Goal: Task Accomplishment & Management: Complete application form

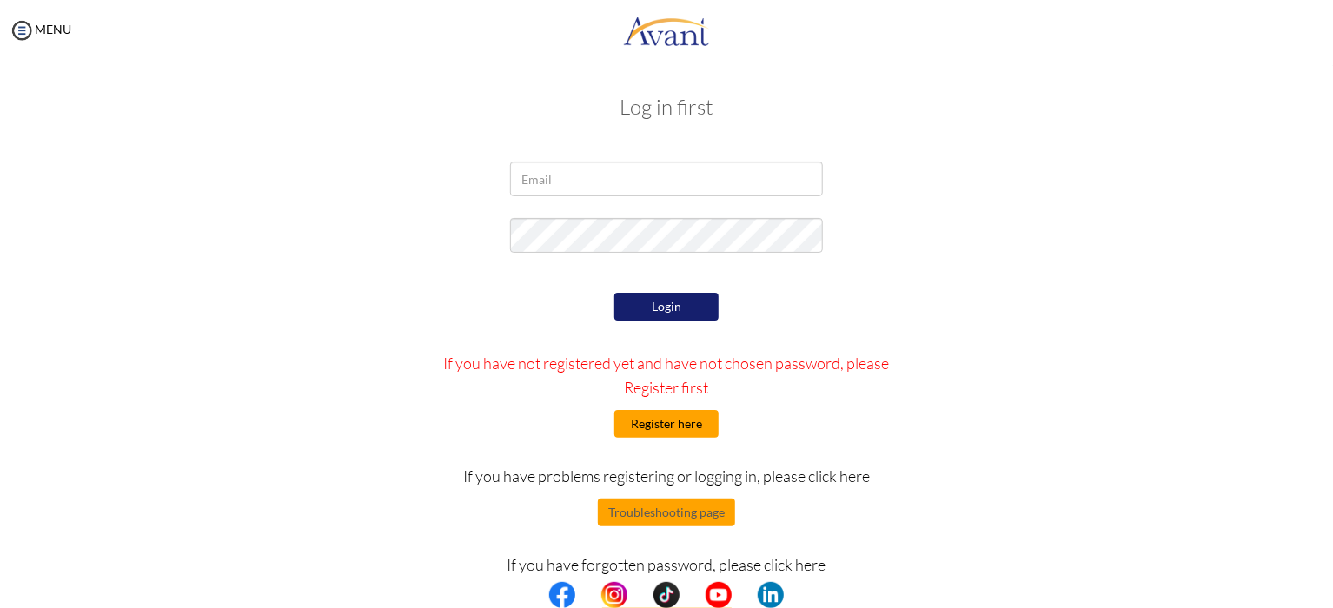
click at [646, 427] on button "Register here" at bounding box center [666, 424] width 104 height 28
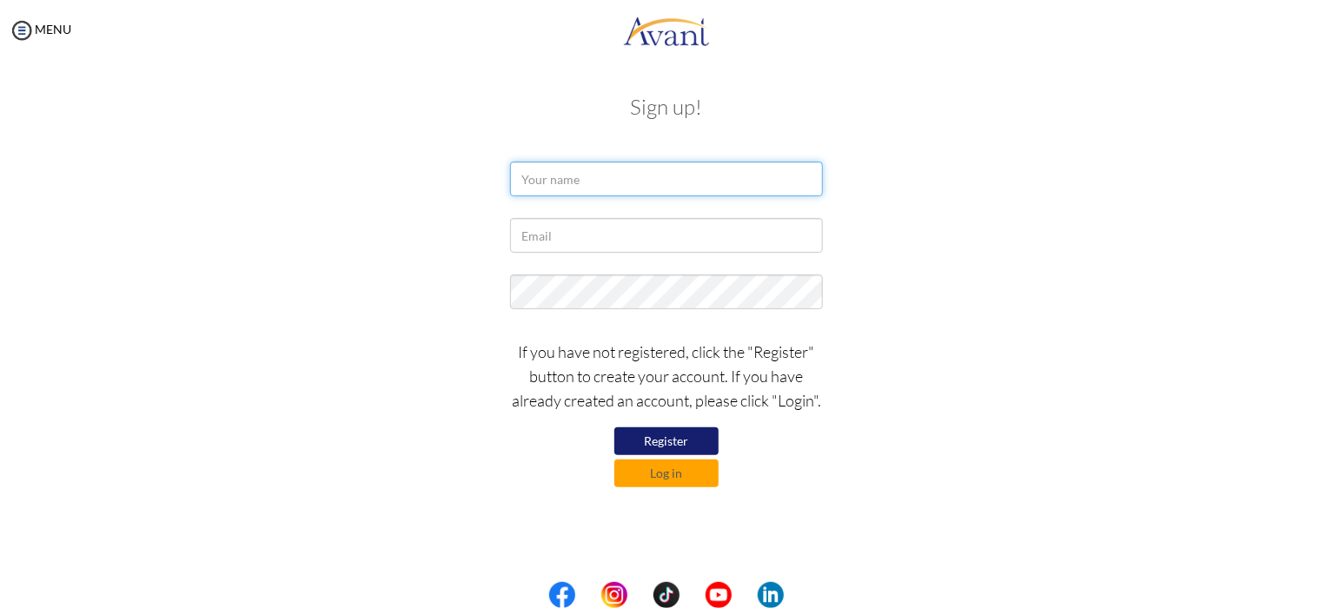
click at [530, 185] on input "text" at bounding box center [666, 179] width 313 height 35
type input "Muluwork Beyene"
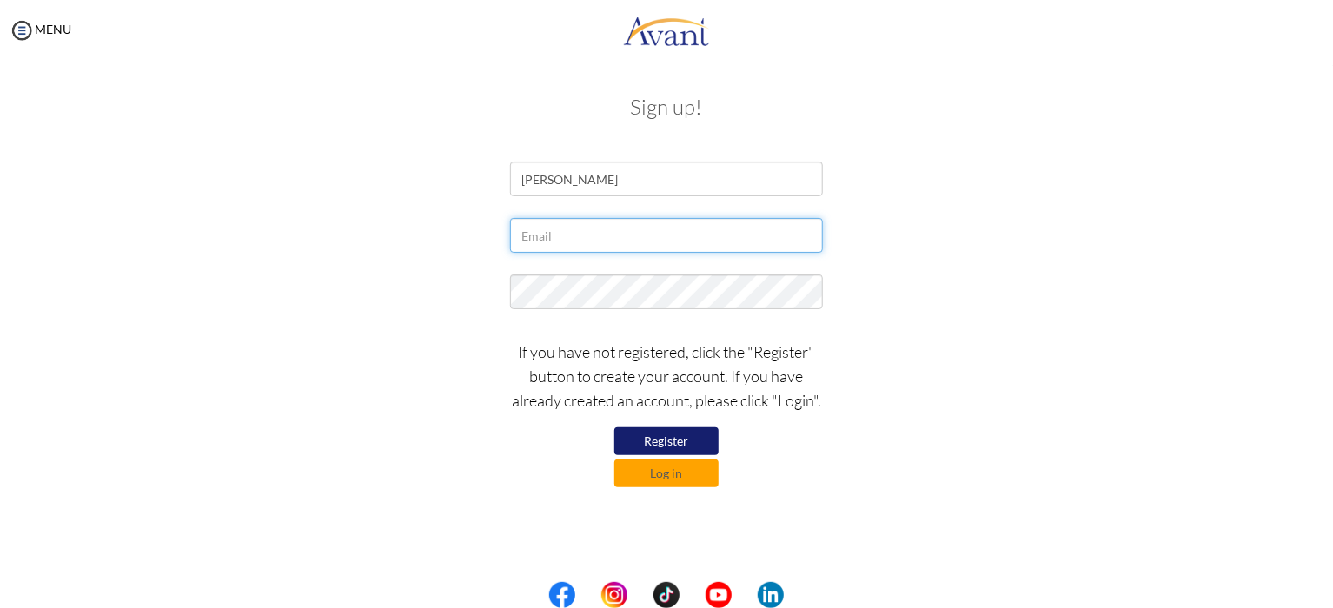
click at [586, 237] on input "text" at bounding box center [666, 235] width 313 height 35
click at [553, 197] on div "Muluwork Beyene" at bounding box center [666, 183] width 339 height 43
click at [583, 240] on input "text" at bounding box center [666, 235] width 313 height 35
type input "[EMAIL_ADDRESS][DOMAIN_NAME]"
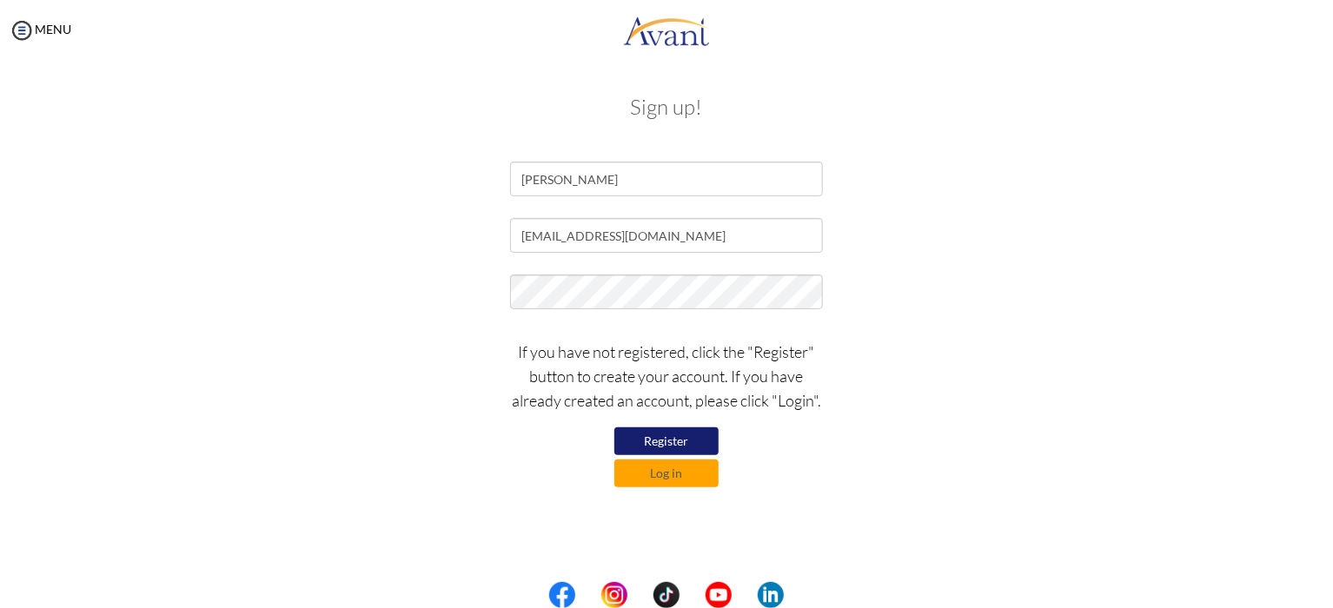
click at [679, 447] on button "Register" at bounding box center [666, 441] width 104 height 28
click at [682, 452] on button "Register" at bounding box center [666, 441] width 104 height 28
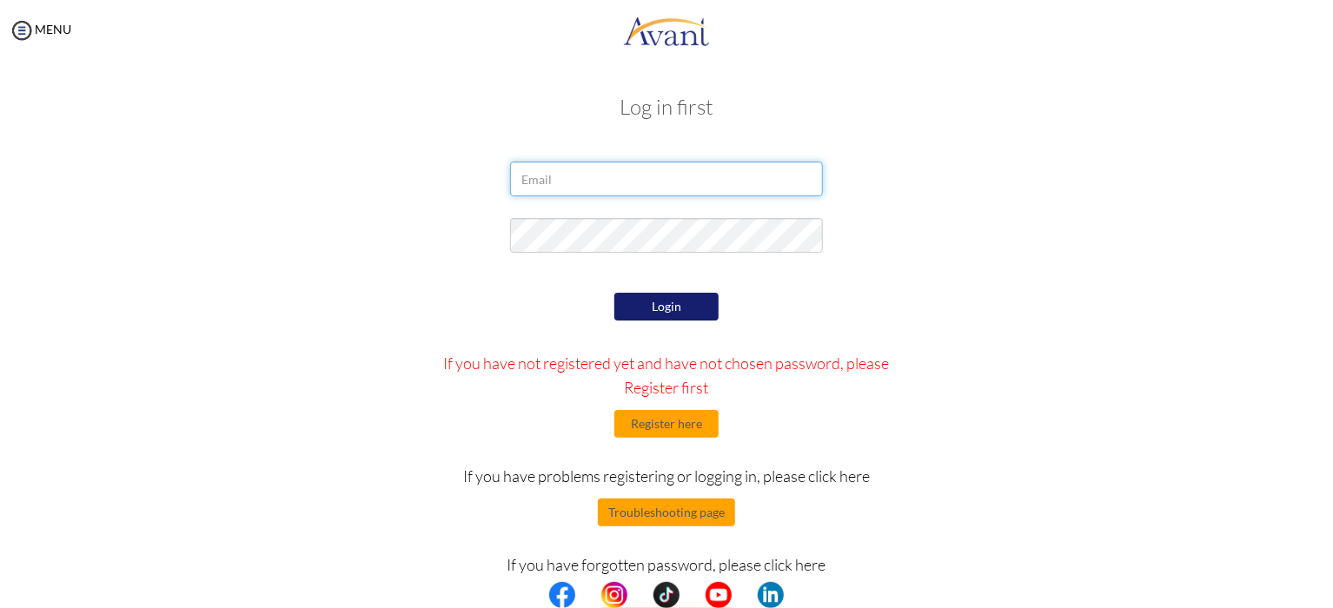
click at [532, 163] on input "email" at bounding box center [666, 179] width 313 height 35
type input "[EMAIL_ADDRESS][DOMAIN_NAME]"
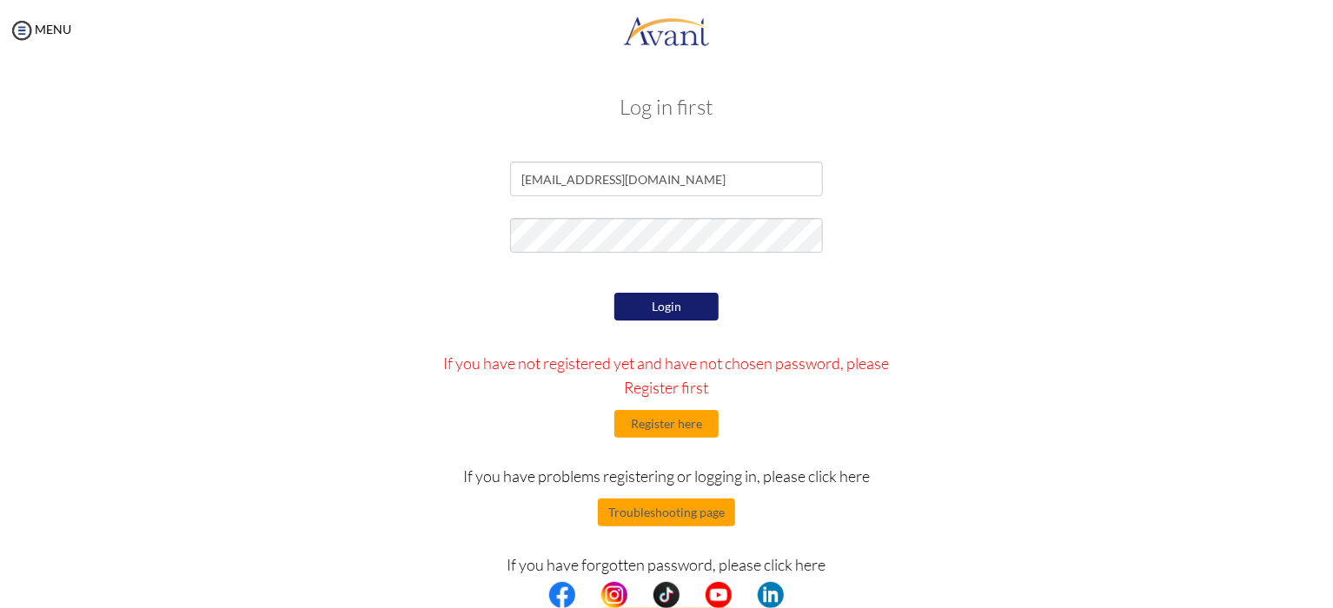
click at [670, 319] on button "Login" at bounding box center [666, 307] width 104 height 28
click at [679, 422] on button "Register here" at bounding box center [666, 424] width 104 height 28
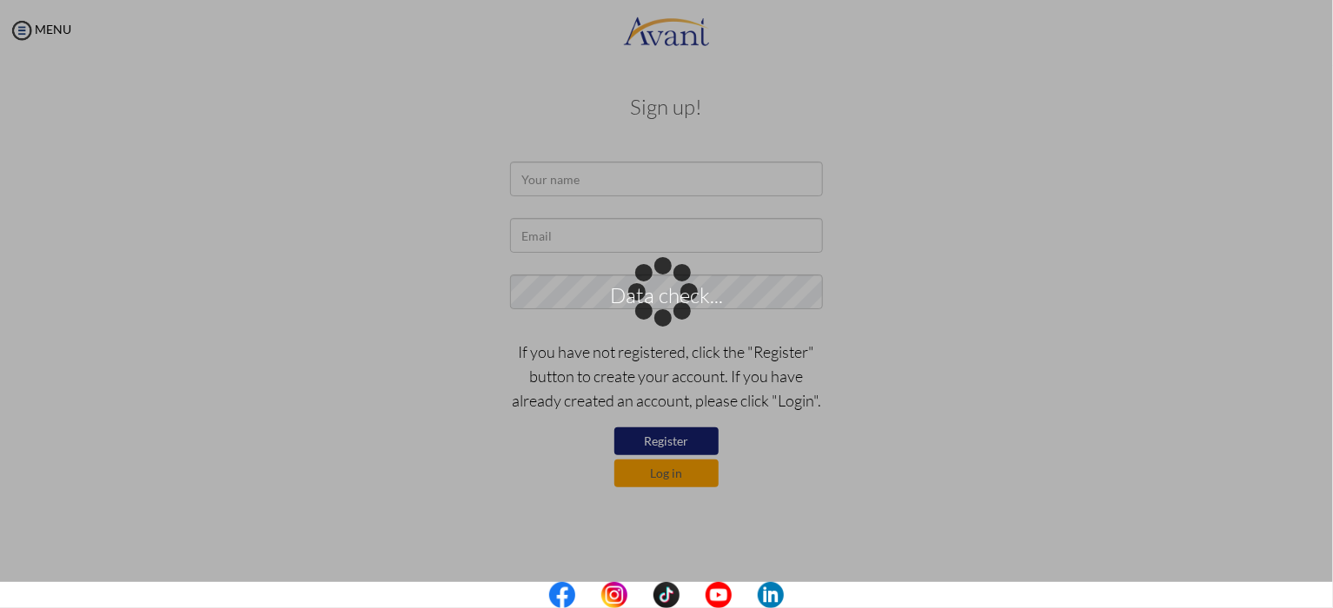
click at [654, 292] on div "Data check..." at bounding box center [666, 304] width 24 height 24
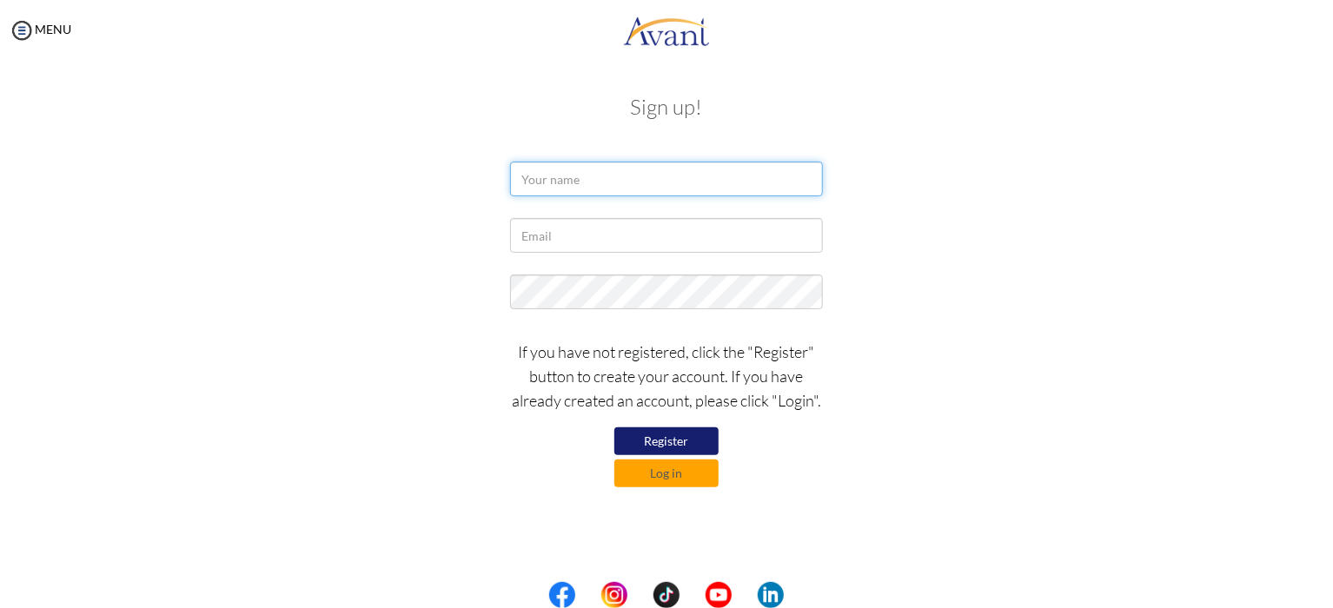
click at [532, 171] on input "text" at bounding box center [666, 179] width 313 height 35
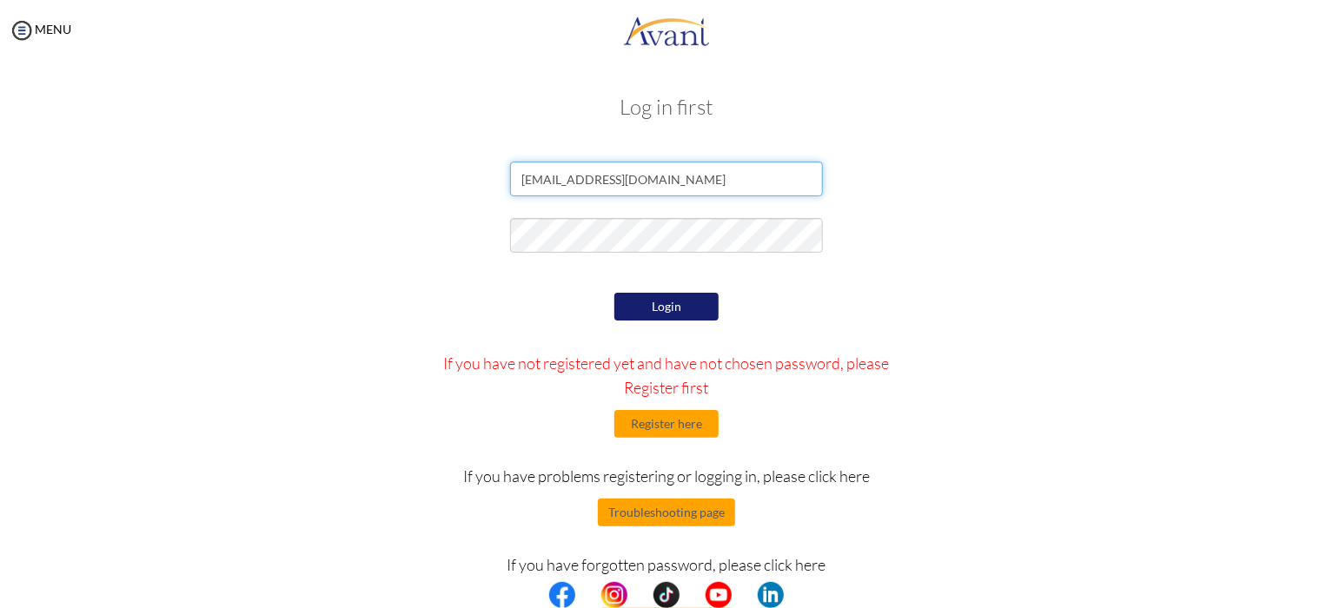
drag, startPoint x: 652, startPoint y: 178, endPoint x: 513, endPoint y: 170, distance: 138.4
click at [513, 170] on input "[EMAIL_ADDRESS][DOMAIN_NAME]" at bounding box center [666, 179] width 313 height 35
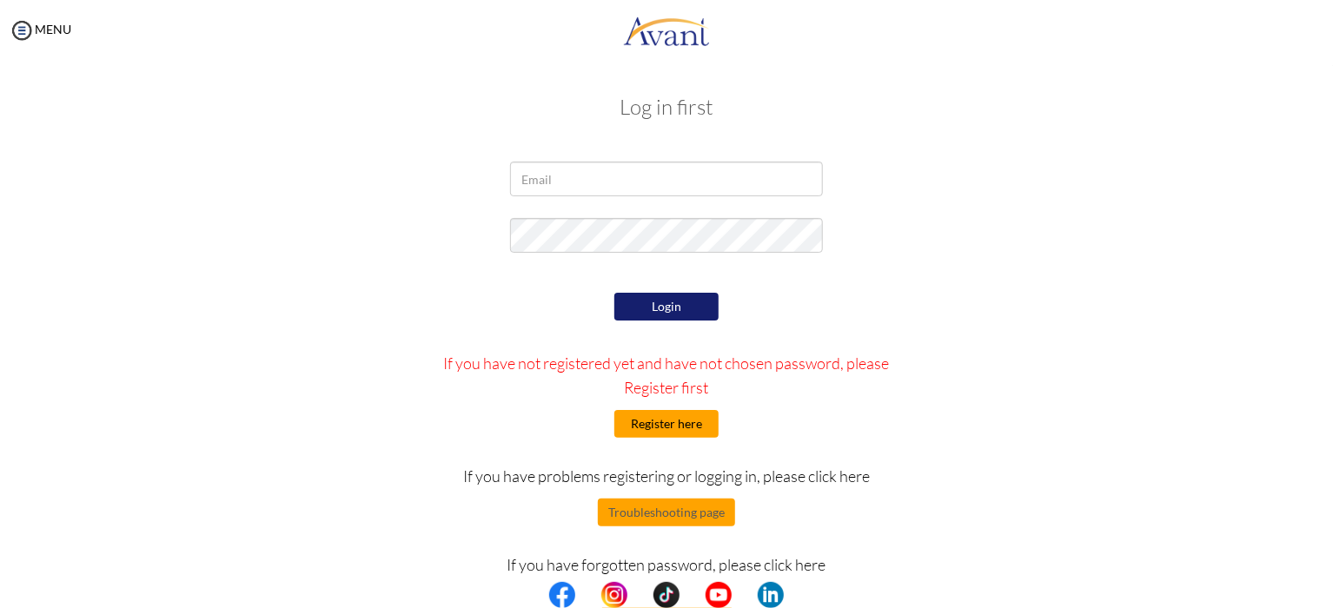
click at [694, 438] on button "Register here" at bounding box center [666, 424] width 104 height 28
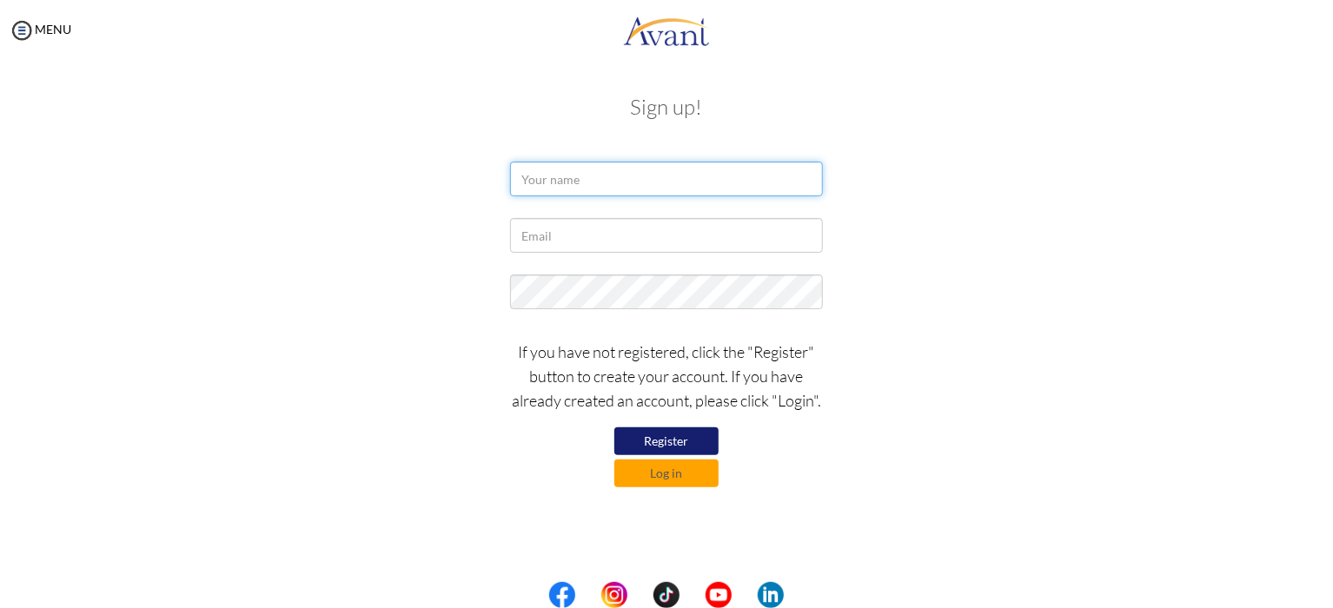
click at [582, 164] on input "text" at bounding box center [666, 179] width 313 height 35
click at [583, 184] on input "Muluwork beyene" at bounding box center [666, 179] width 313 height 35
type input "Muluwork Beyene"
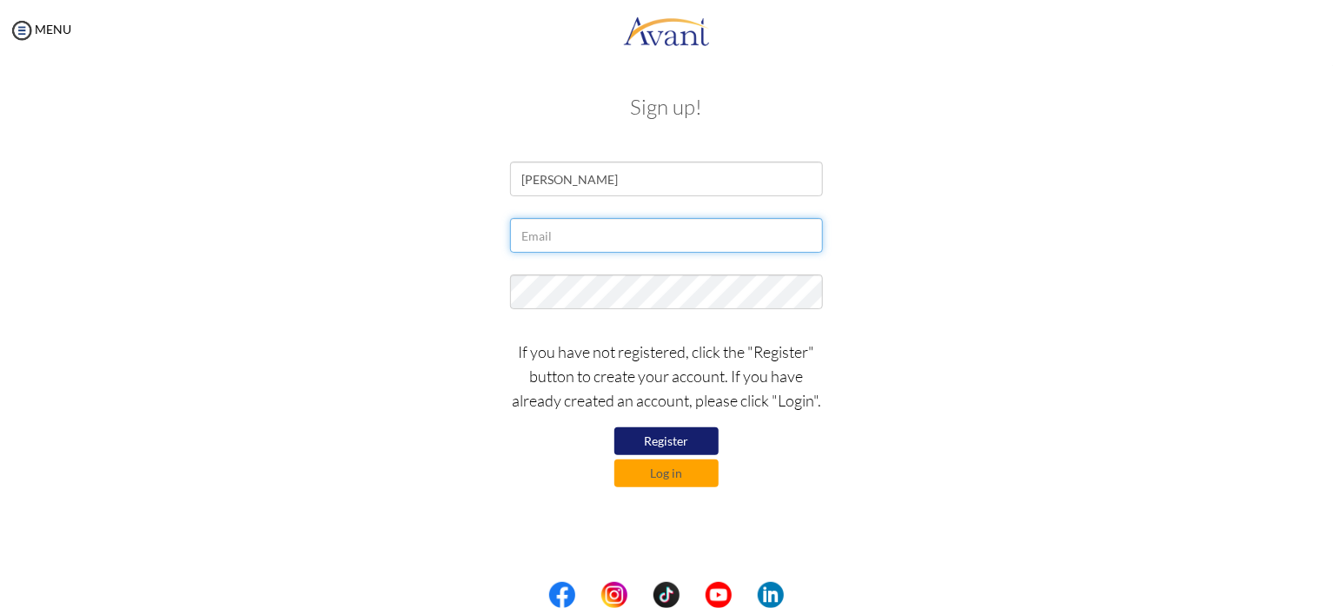
click at [560, 225] on input "text" at bounding box center [666, 235] width 313 height 35
type input "[EMAIL_ADDRESS][DOMAIN_NAME]"
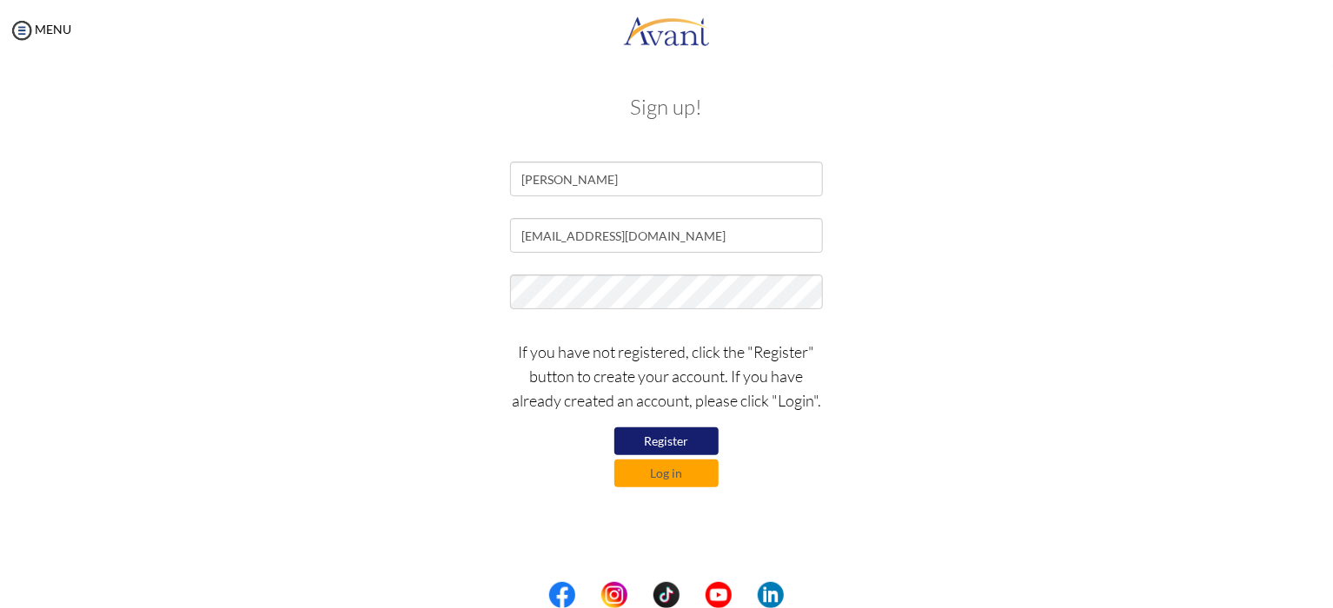
click at [694, 444] on button "Register" at bounding box center [666, 441] width 104 height 28
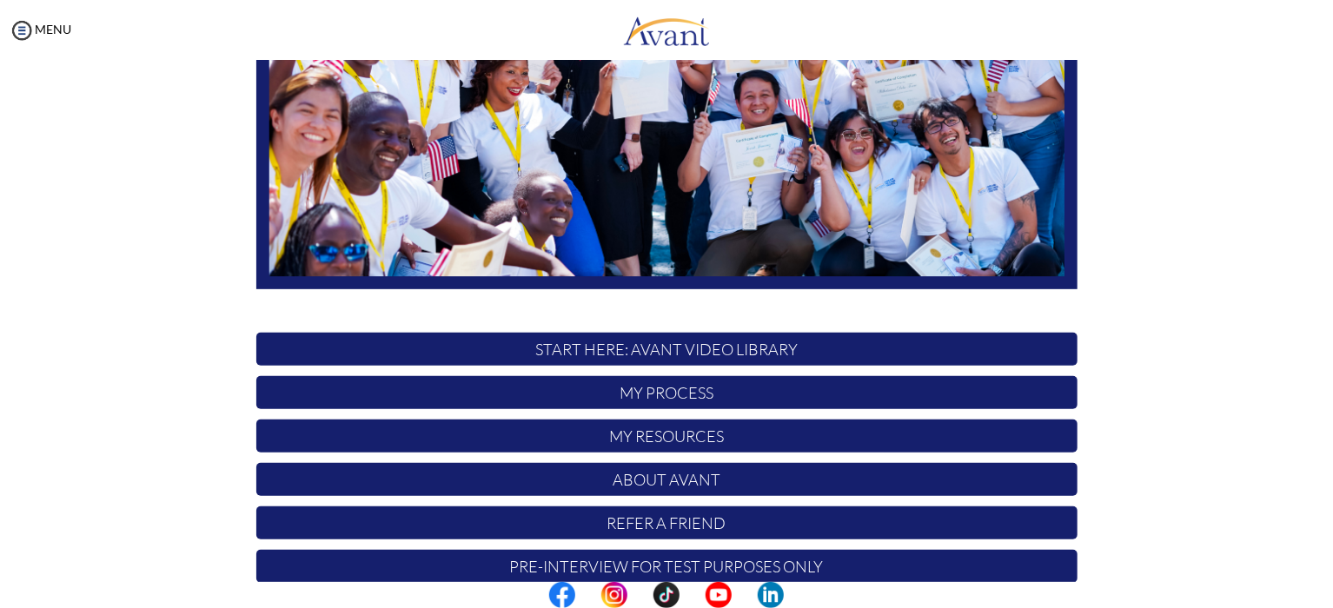
scroll to position [356, 0]
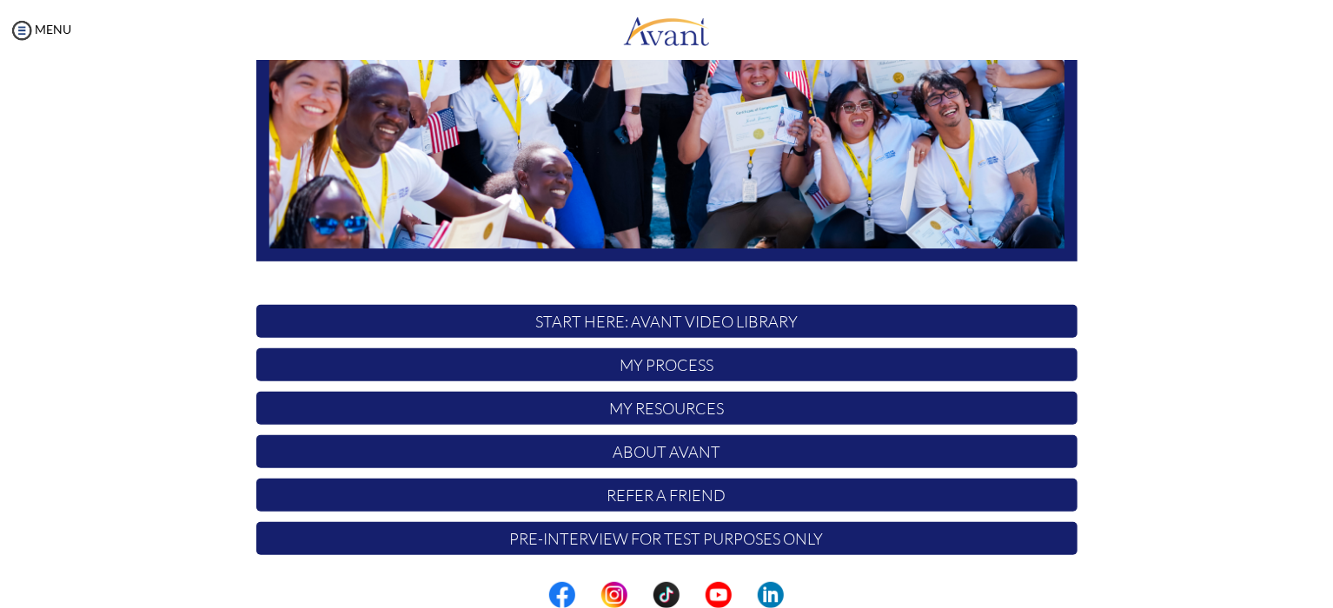
click at [660, 362] on p "My Process" at bounding box center [666, 364] width 821 height 33
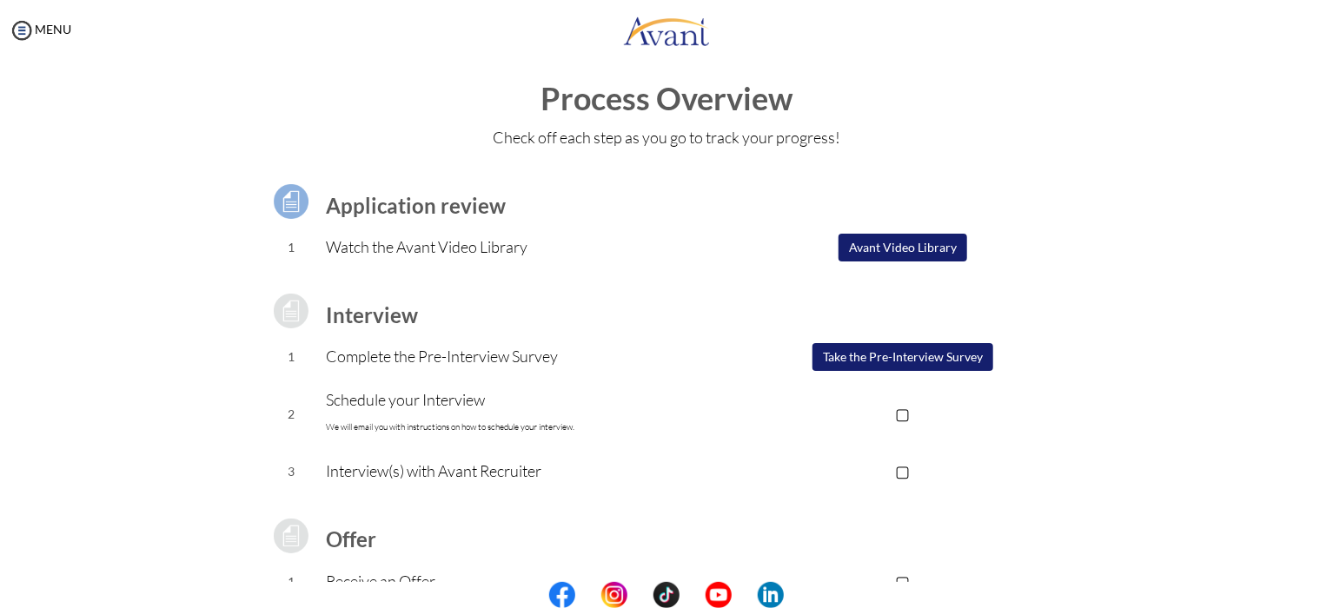
scroll to position [0, 0]
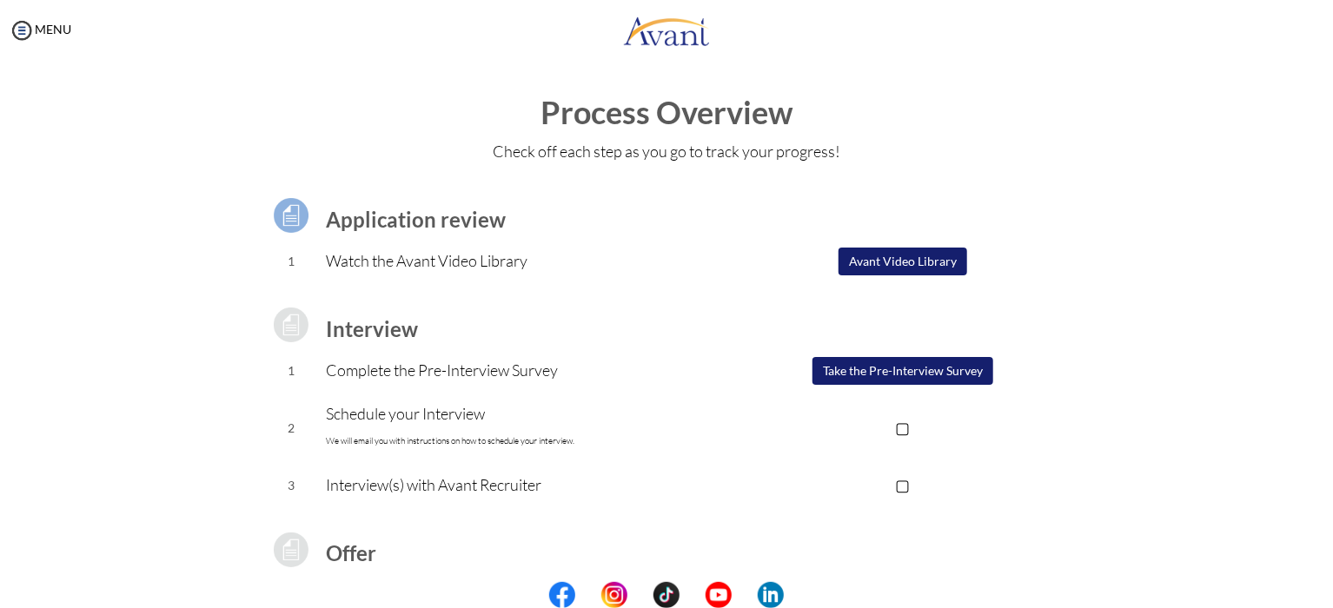
click at [885, 268] on button "Avant Video Library" at bounding box center [902, 262] width 129 height 28
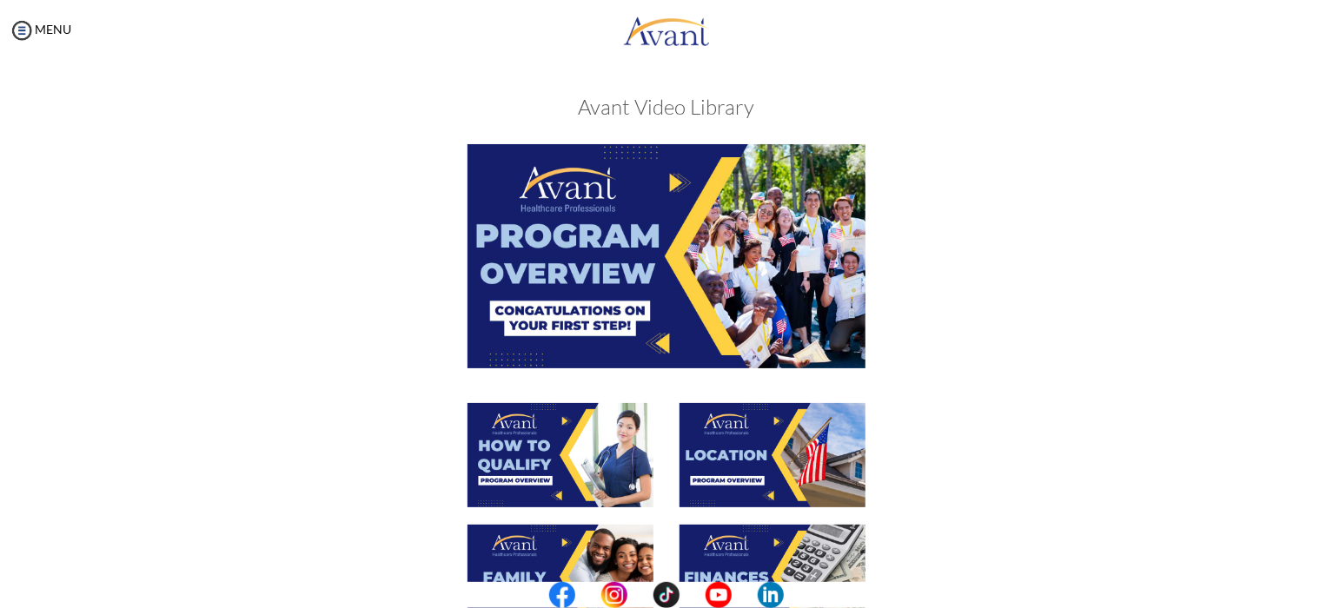
click at [677, 220] on img at bounding box center [666, 255] width 398 height 223
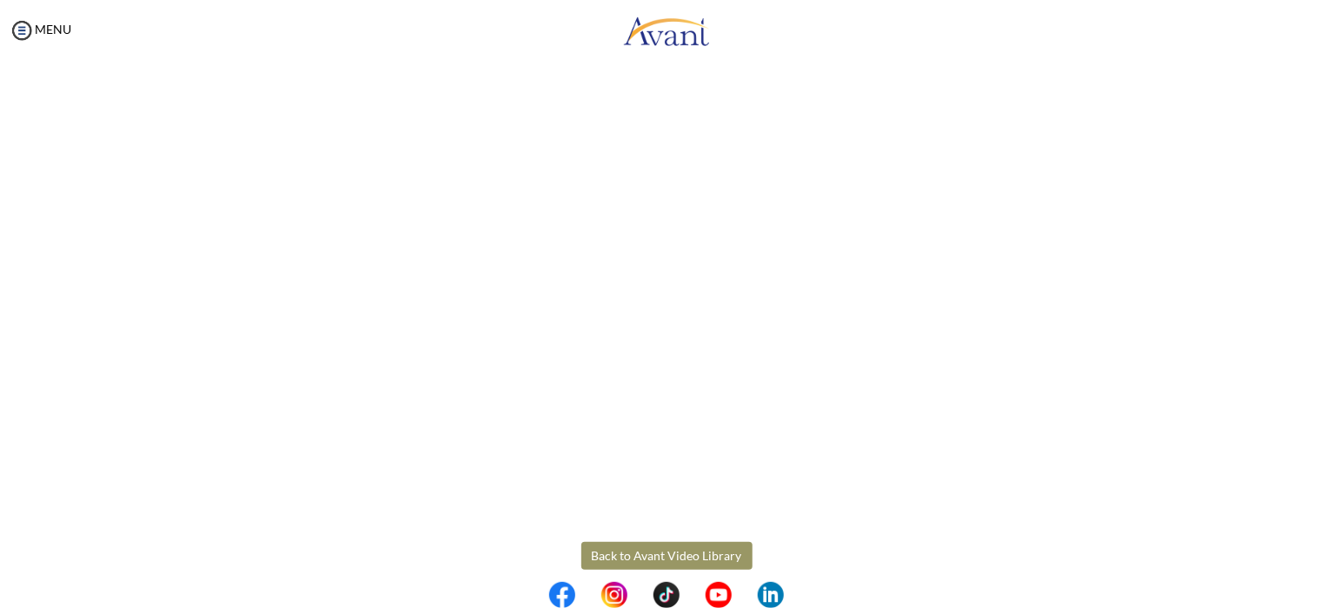
scroll to position [246, 0]
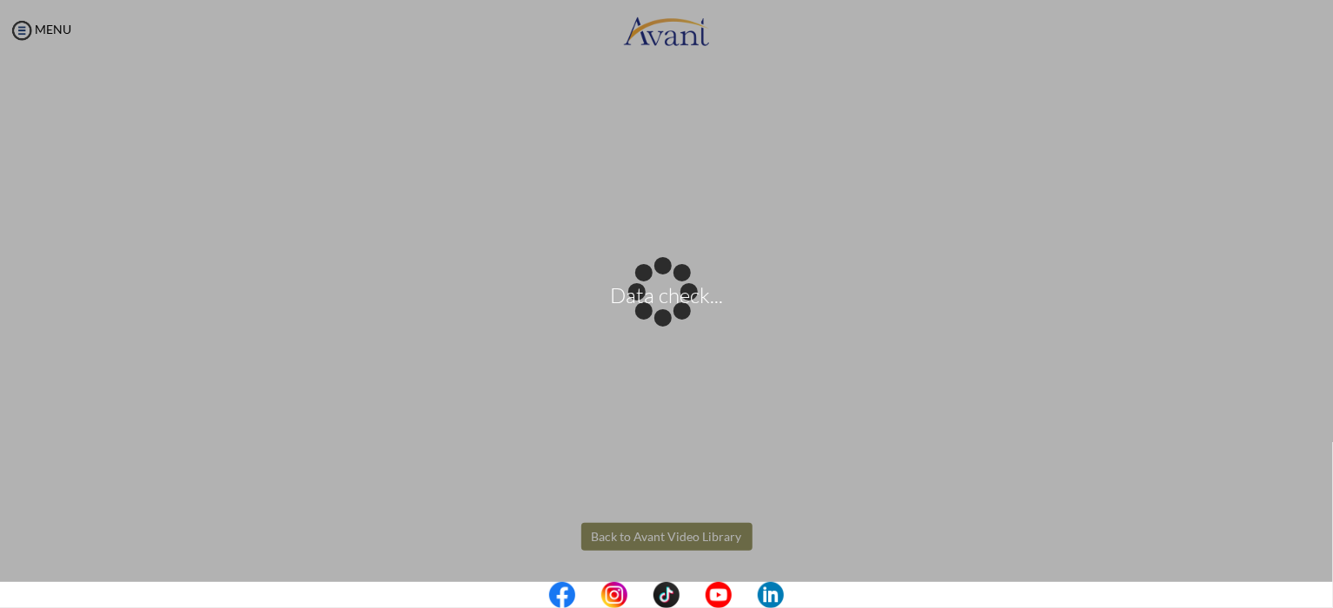
click at [659, 546] on body "Data check... Maintenance break. Please come back in 2 hours. MENU My Status Wh…" at bounding box center [666, 304] width 1333 height 608
click at [699, 534] on body "Data check... Maintenance break. Please come back in 2 hours. MENU My Status Wh…" at bounding box center [666, 304] width 1333 height 608
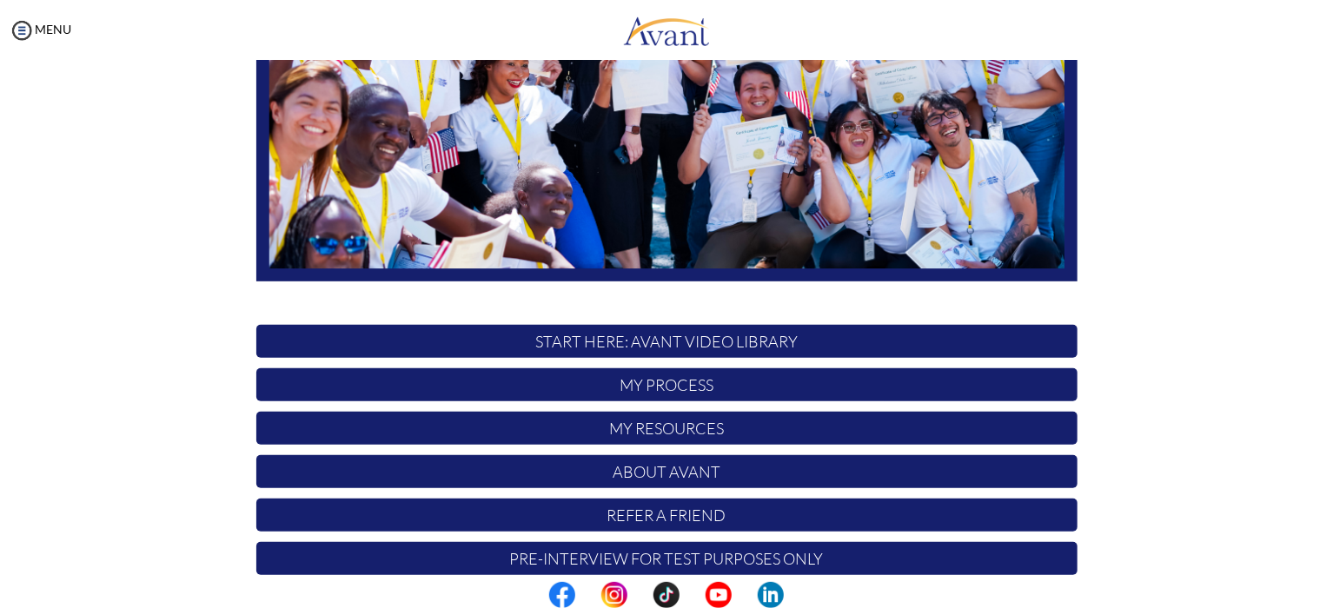
scroll to position [356, 0]
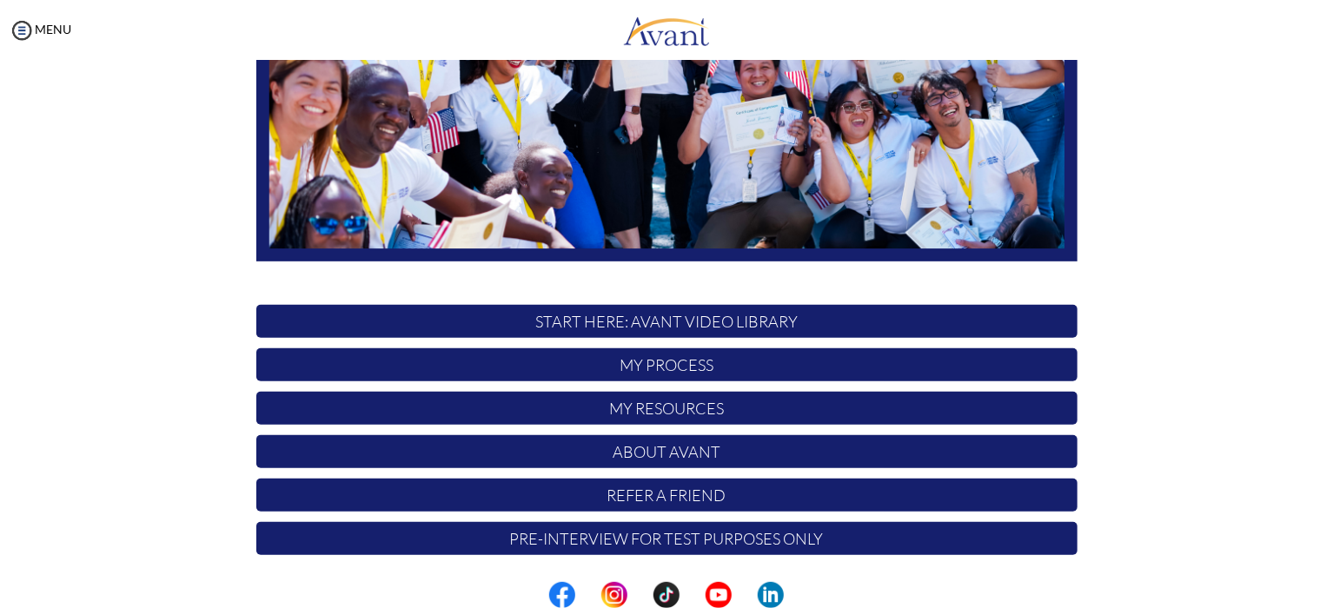
click at [723, 323] on p "START HERE: Avant Video Library" at bounding box center [666, 321] width 821 height 33
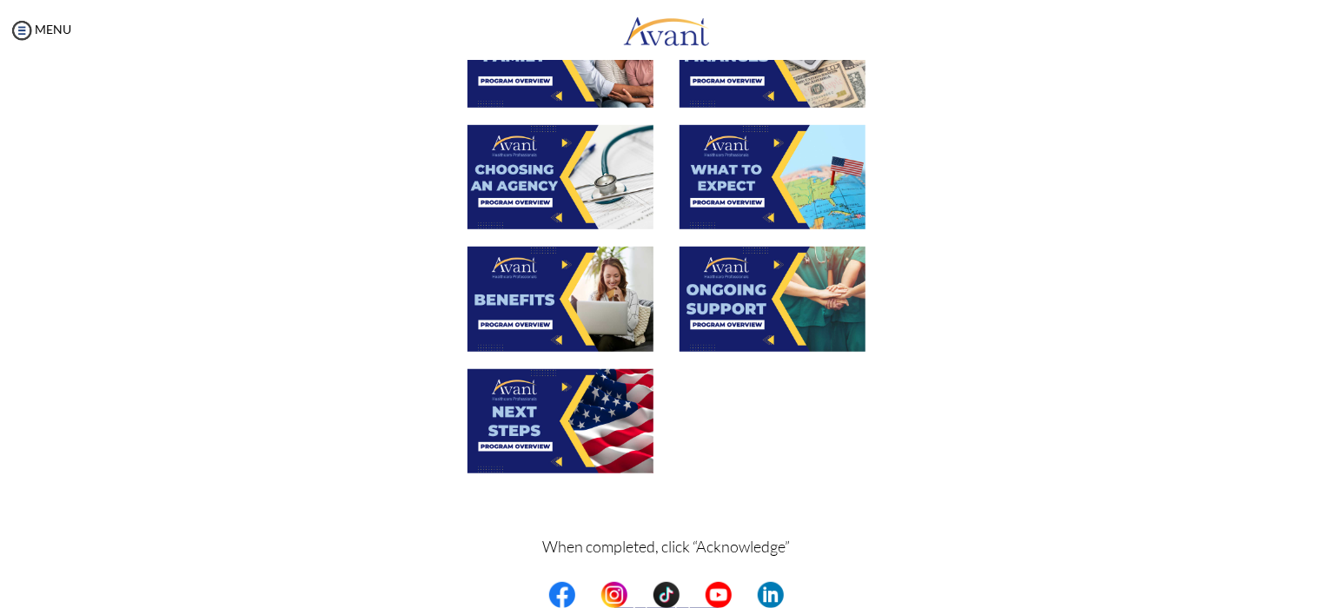
scroll to position [586, 0]
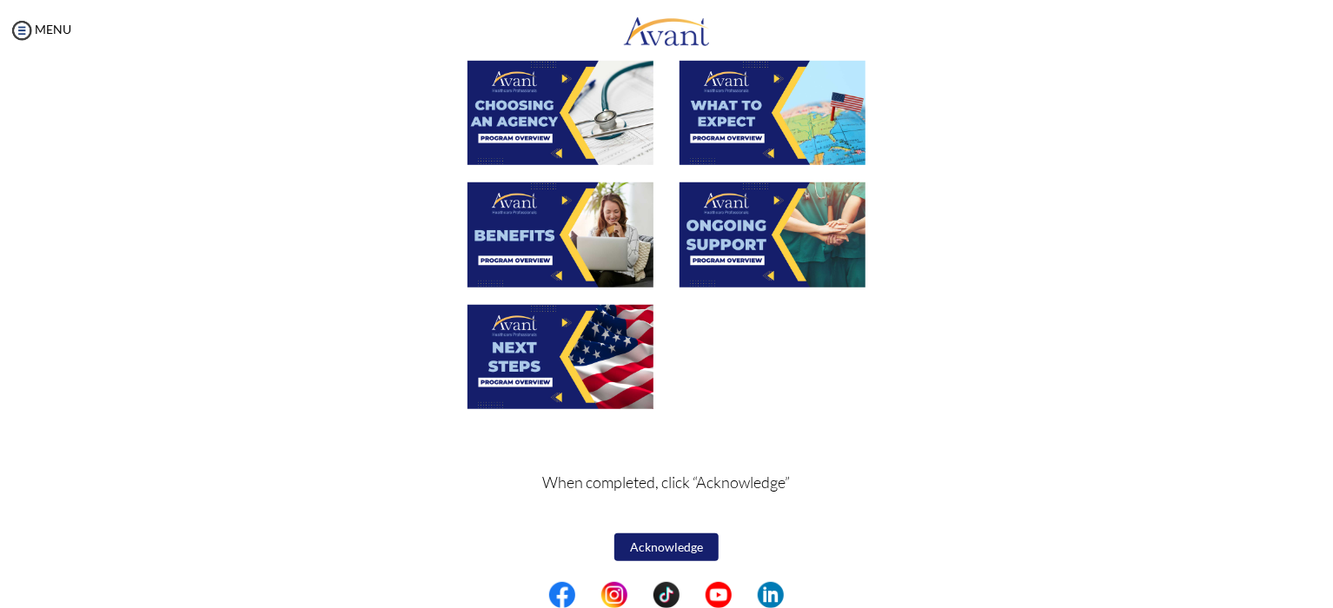
click at [547, 246] on img at bounding box center [560, 234] width 186 height 104
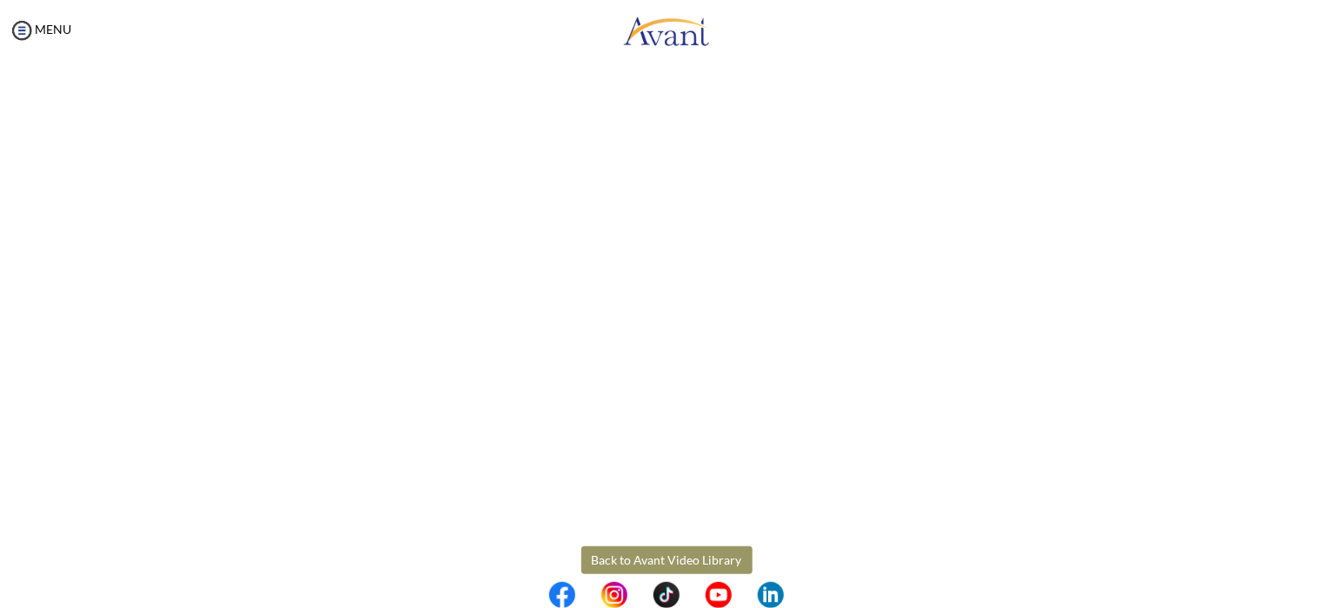
scroll to position [431, 0]
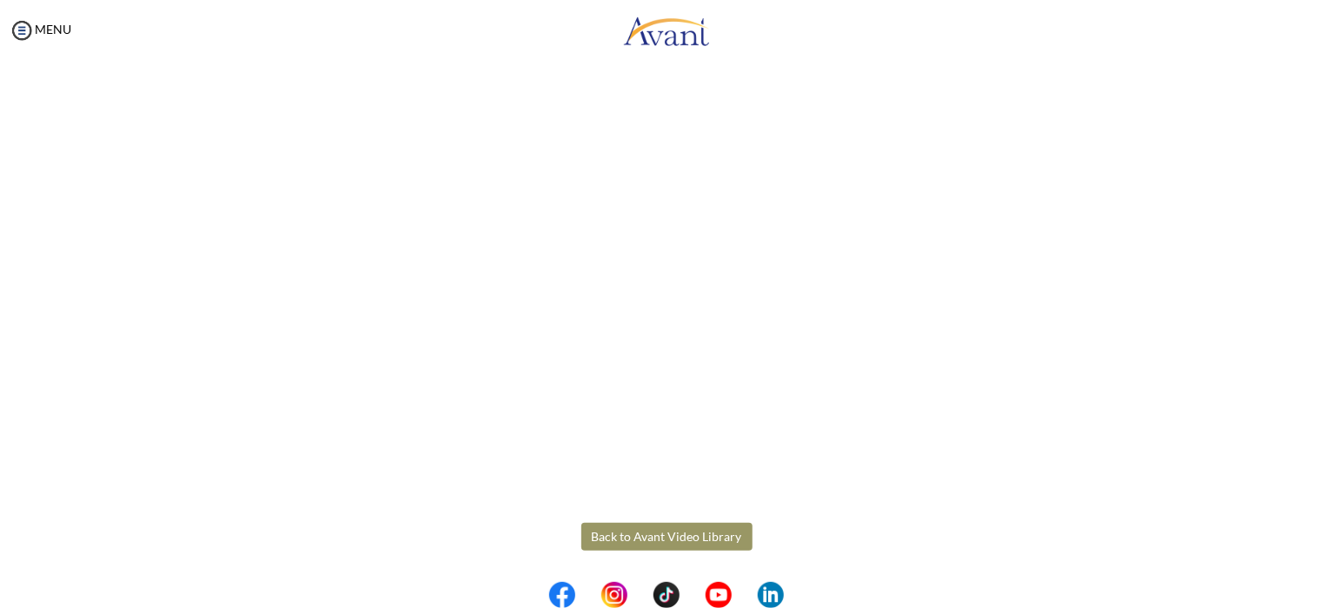
click at [639, 521] on div "Benefits Back to Avant Video Library" at bounding box center [666, 149] width 1016 height 1005
drag, startPoint x: 645, startPoint y: 536, endPoint x: 646, endPoint y: 527, distance: 8.7
click at [645, 533] on button "Back to Avant Video Library" at bounding box center [666, 537] width 171 height 28
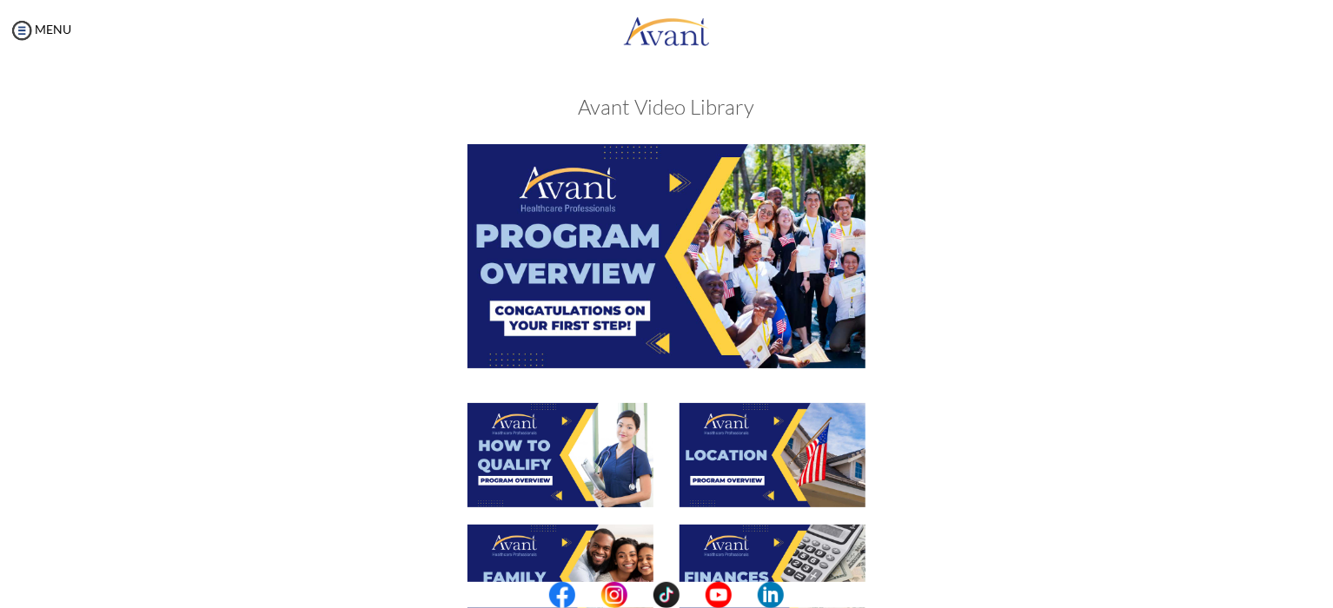
click at [639, 248] on img at bounding box center [666, 255] width 398 height 223
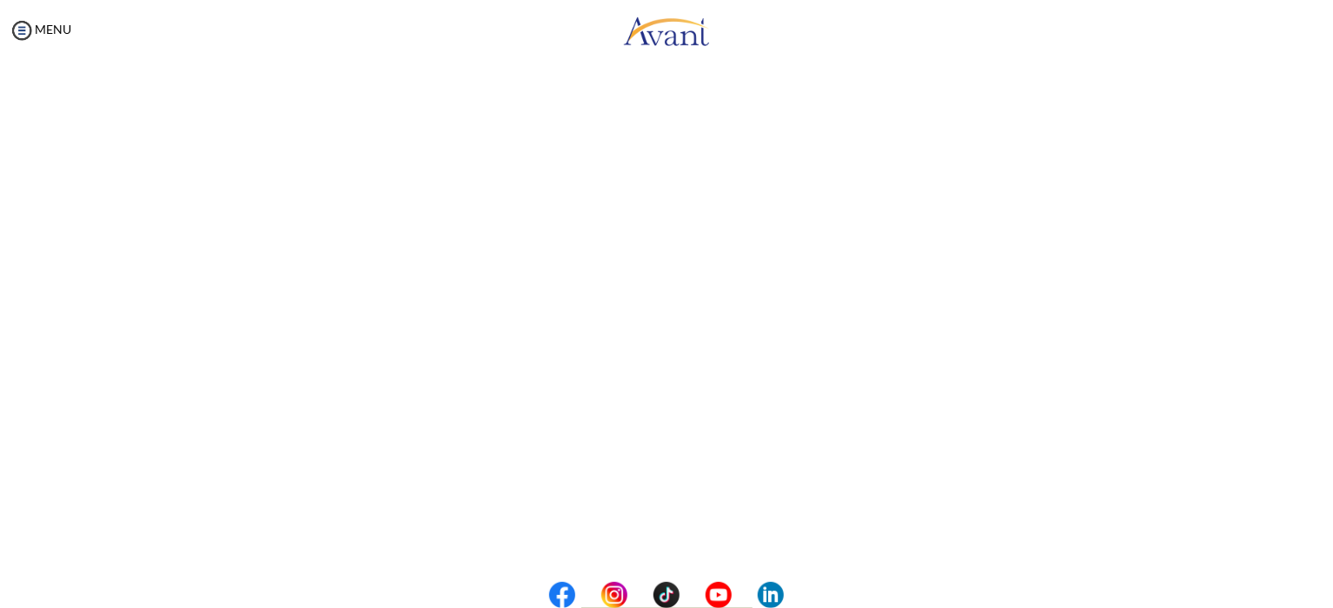
scroll to position [246, 0]
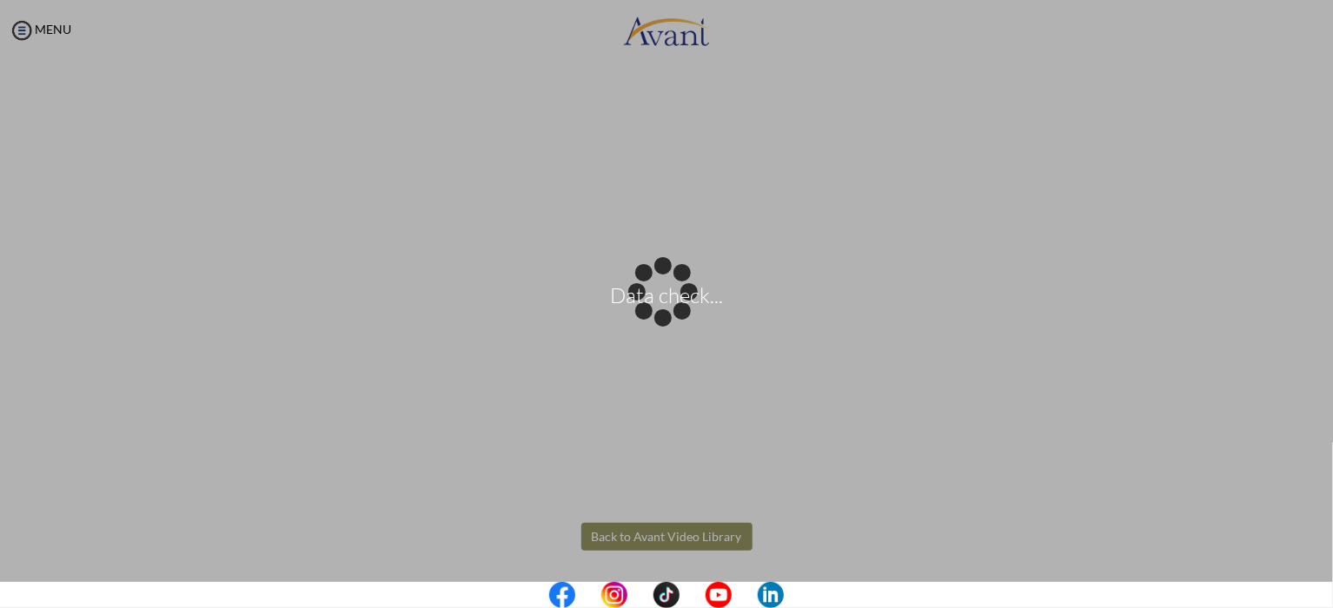
click at [652, 539] on body "Data check... Maintenance break. Please come back in 2 hours. MENU My Status Wh…" at bounding box center [666, 304] width 1333 height 608
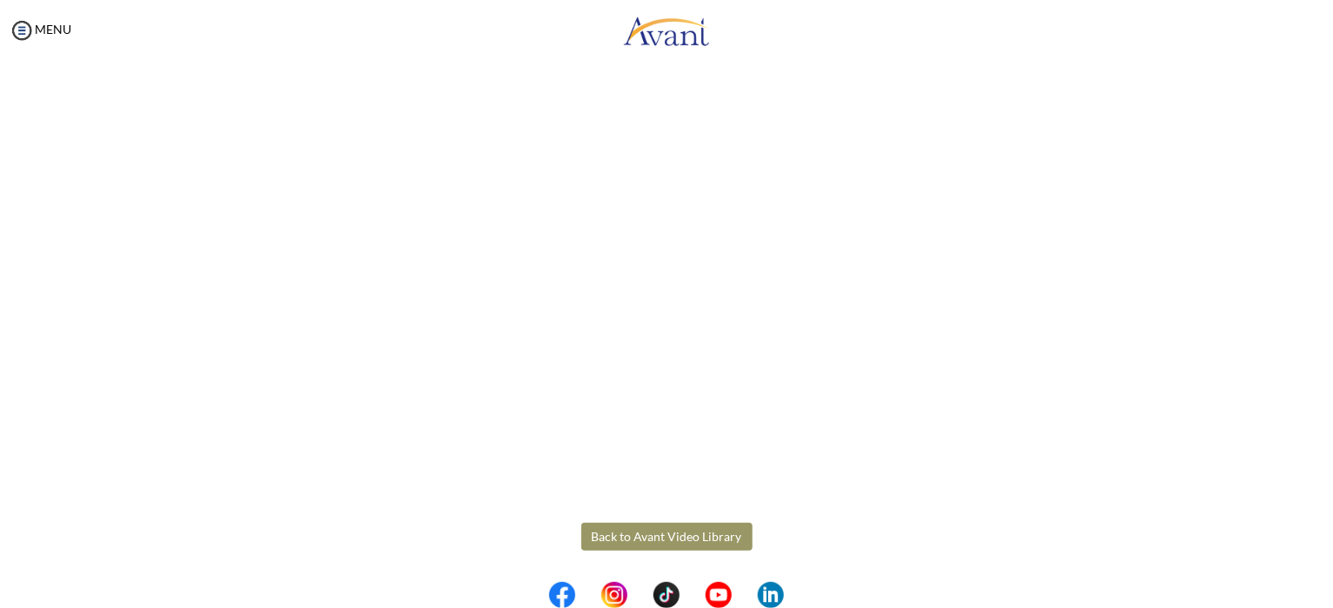
click at [669, 541] on button "Back to Avant Video Library" at bounding box center [666, 537] width 171 height 28
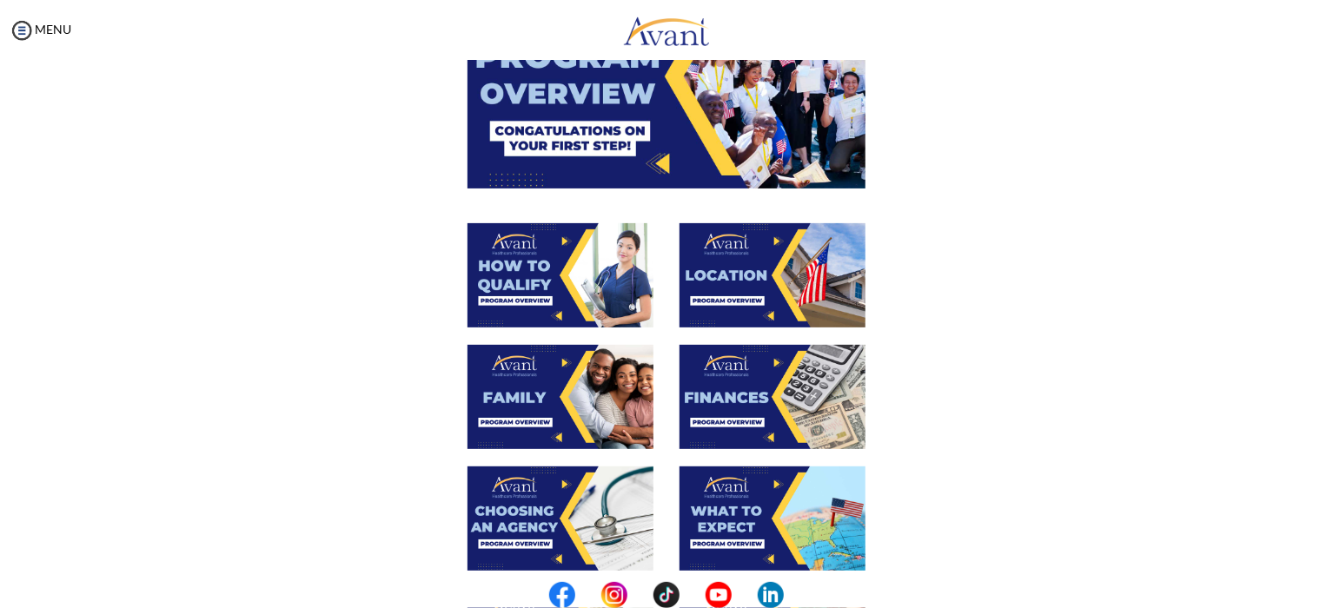
scroll to position [191, 0]
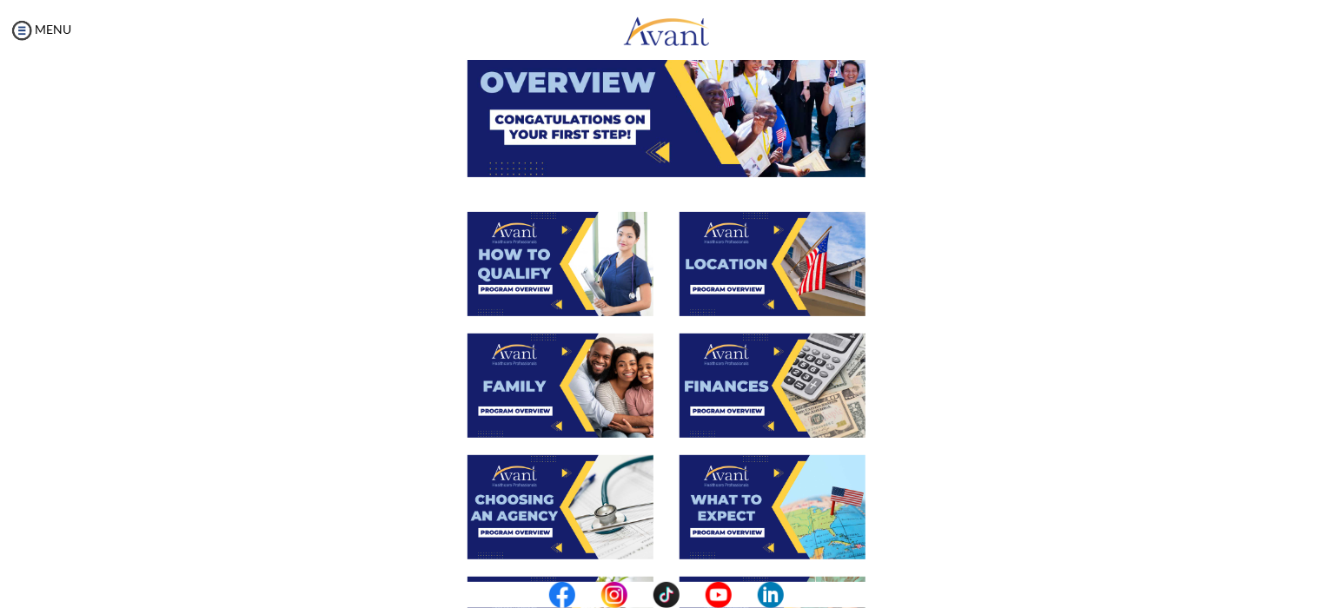
click at [540, 266] on img at bounding box center [560, 264] width 186 height 104
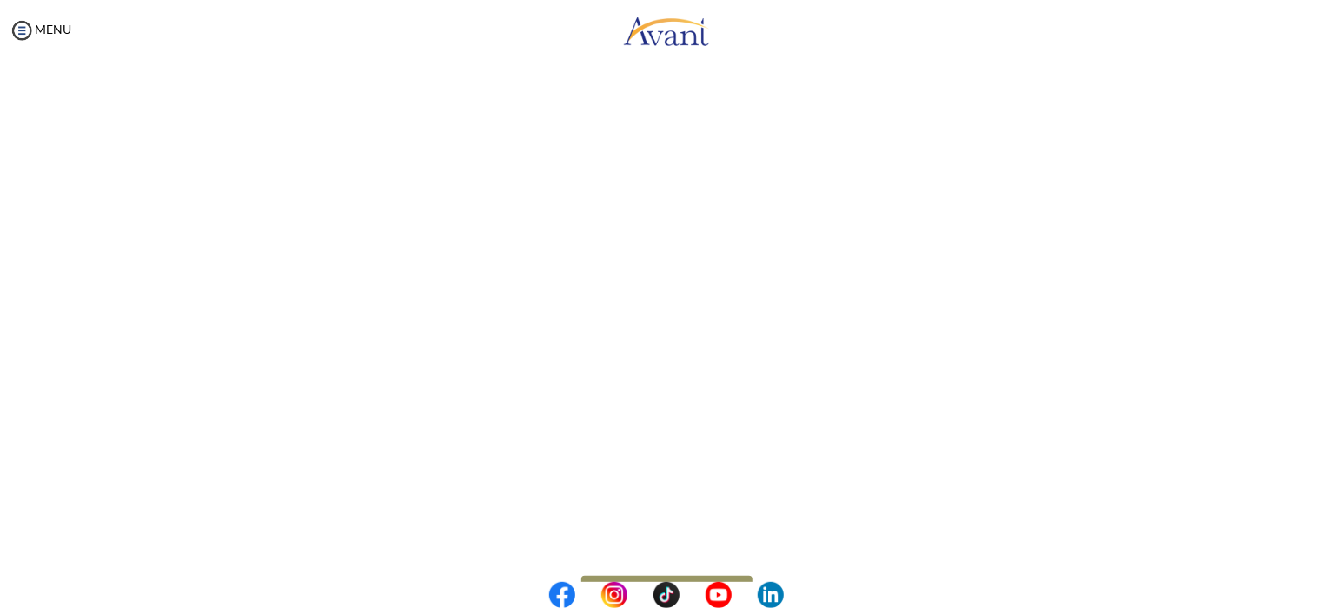
scroll to position [207, 0]
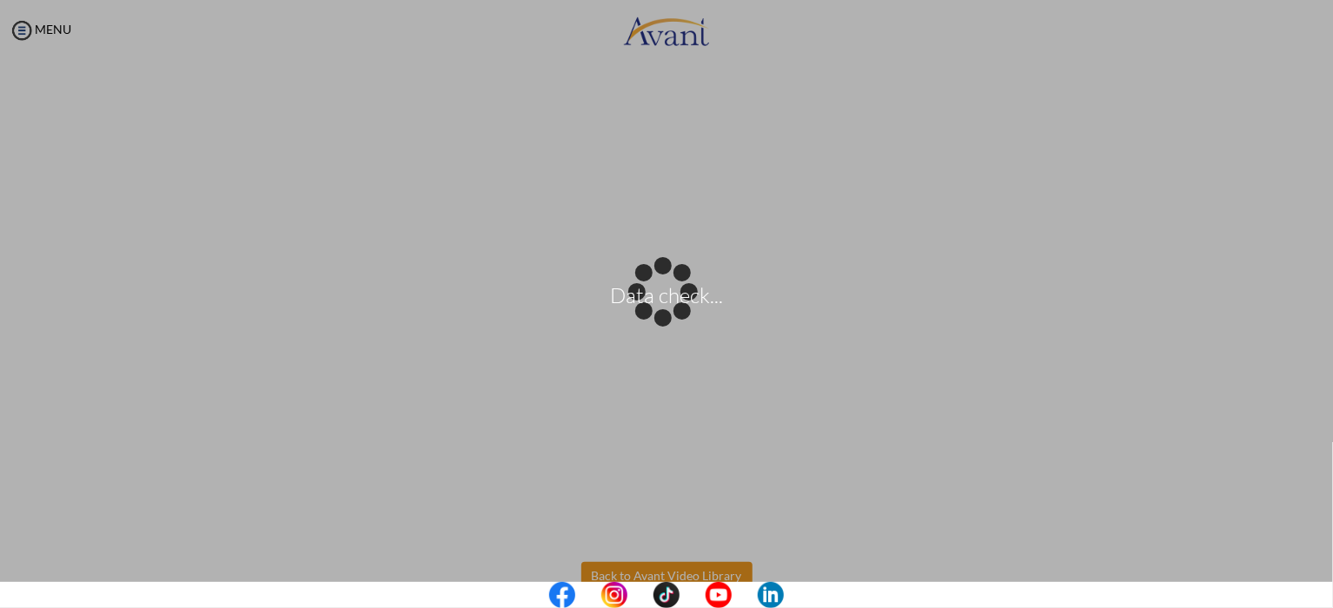
click at [630, 576] on body "Data check... Maintenance break. Please come back in 2 hours. MENU My Status Wh…" at bounding box center [666, 304] width 1333 height 608
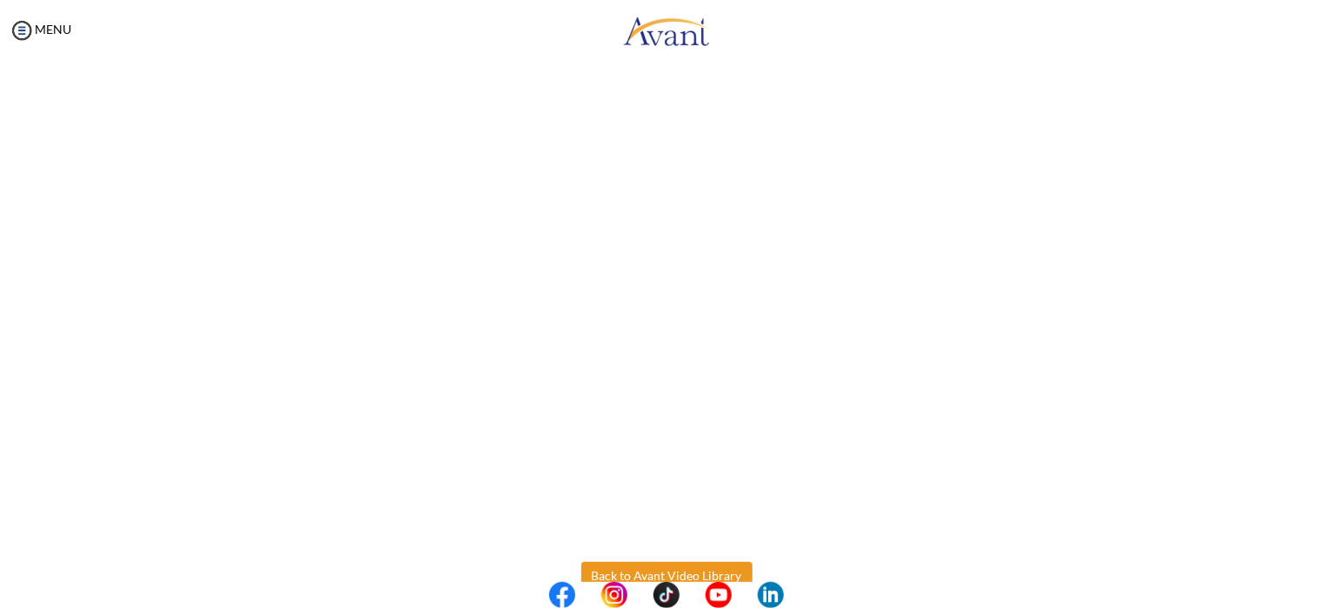
scroll to position [246, 0]
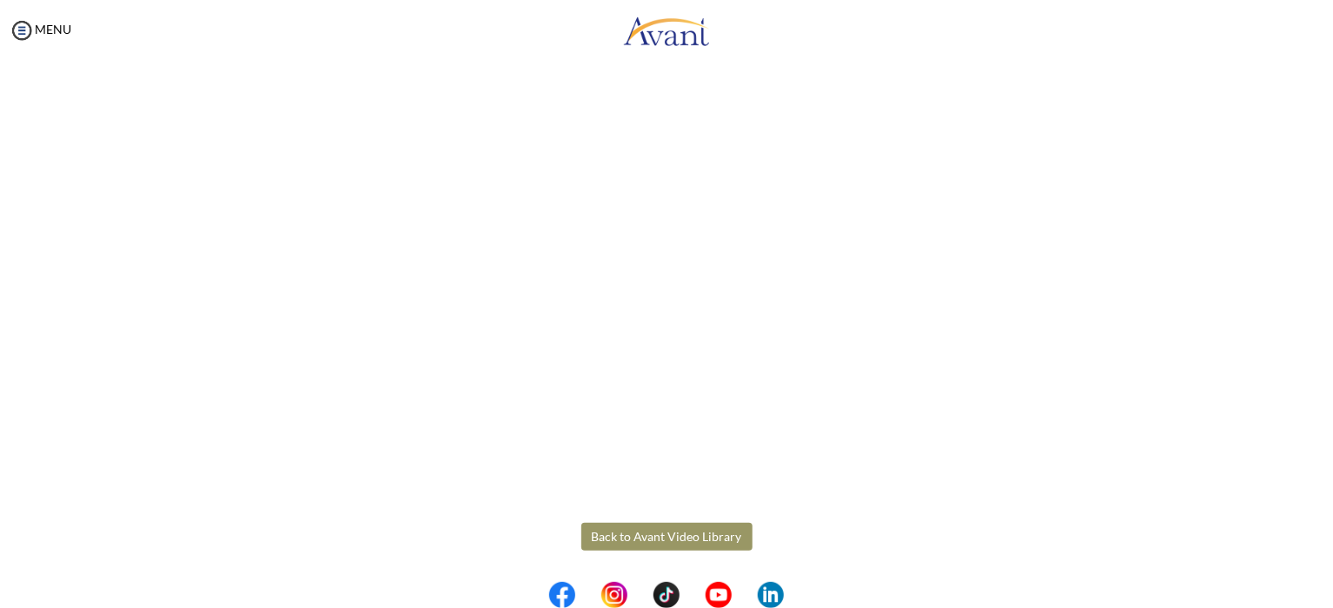
click at [621, 545] on button "Back to Avant Video Library" at bounding box center [666, 537] width 171 height 28
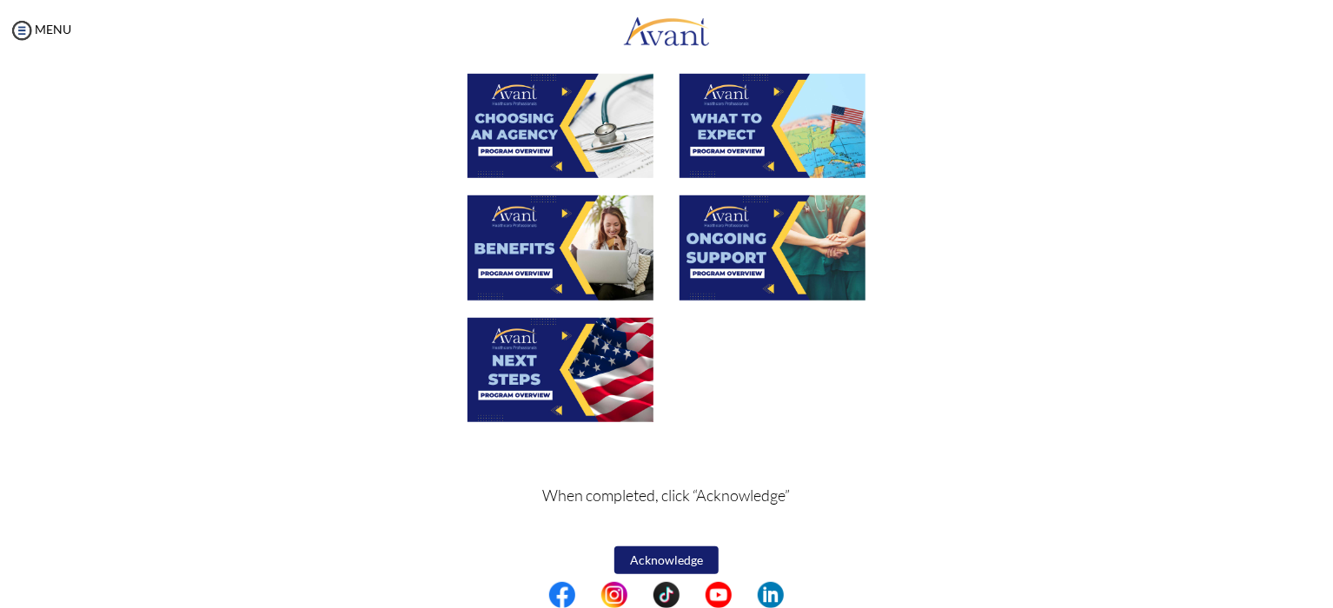
scroll to position [586, 0]
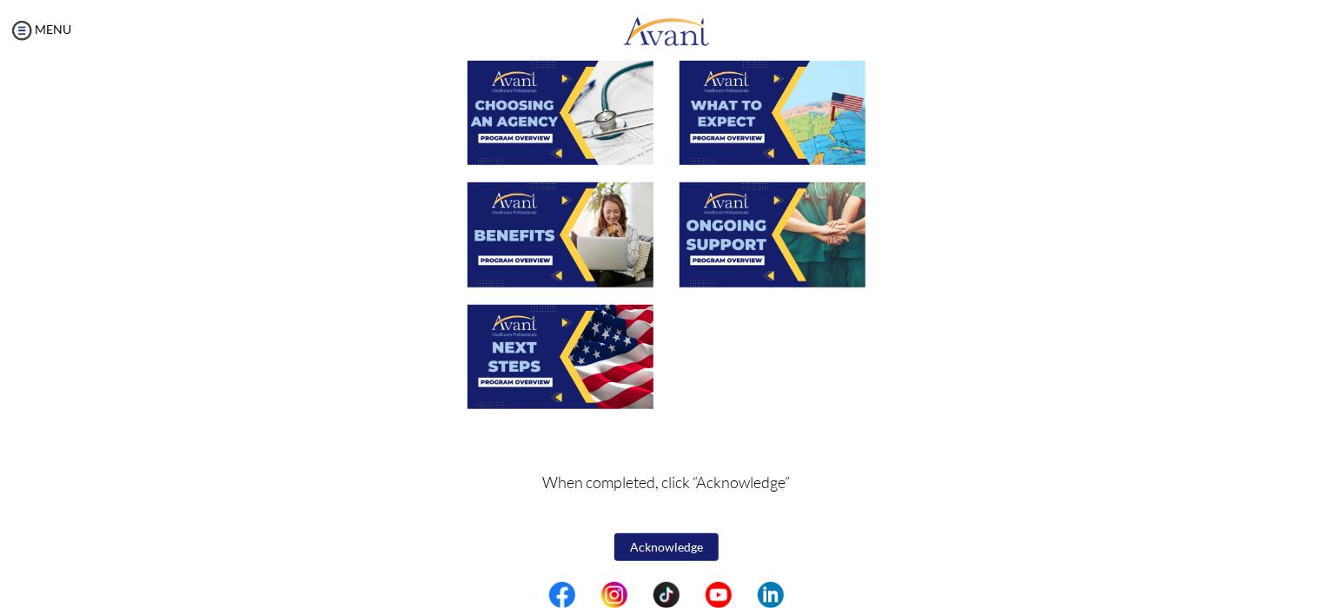
click at [545, 357] on img at bounding box center [560, 357] width 186 height 104
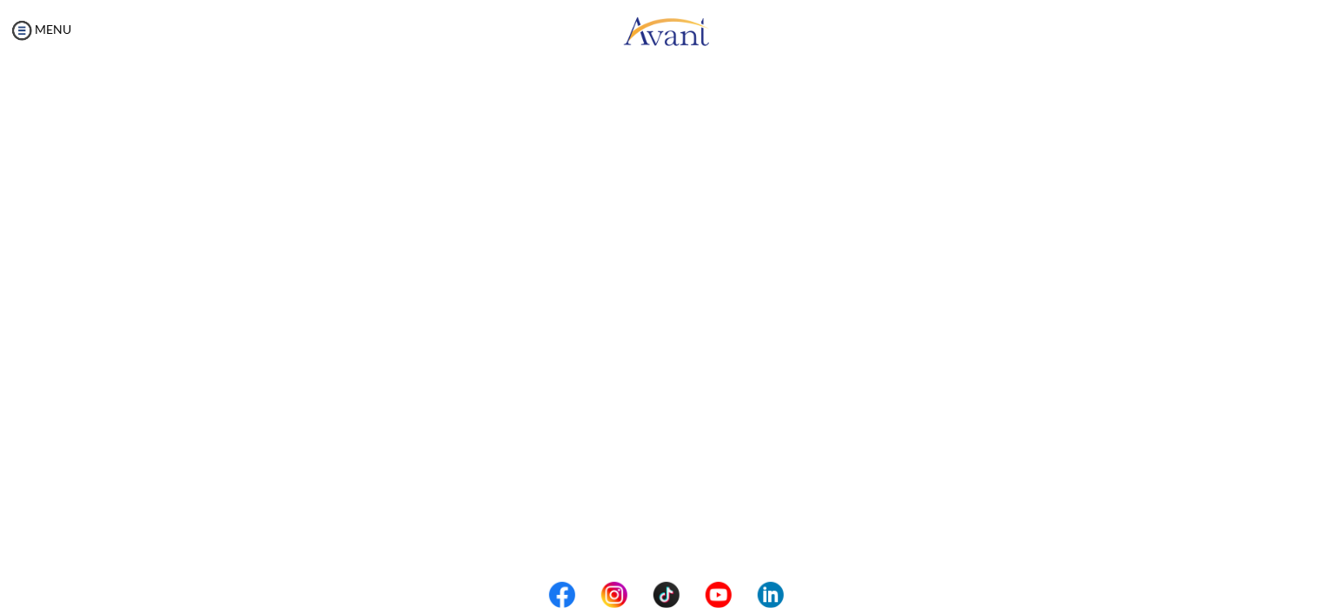
scroll to position [431, 0]
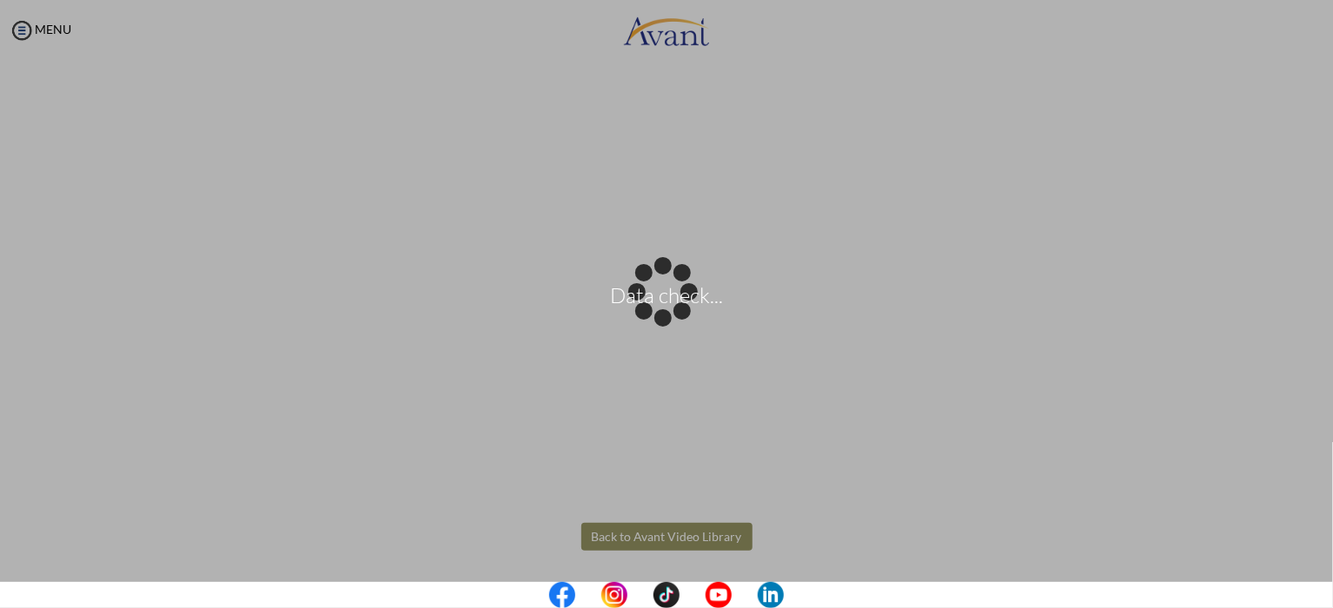
click at [652, 546] on body "Data check... Maintenance break. Please come back in 2 hours. MENU My Status Wh…" at bounding box center [666, 304] width 1333 height 608
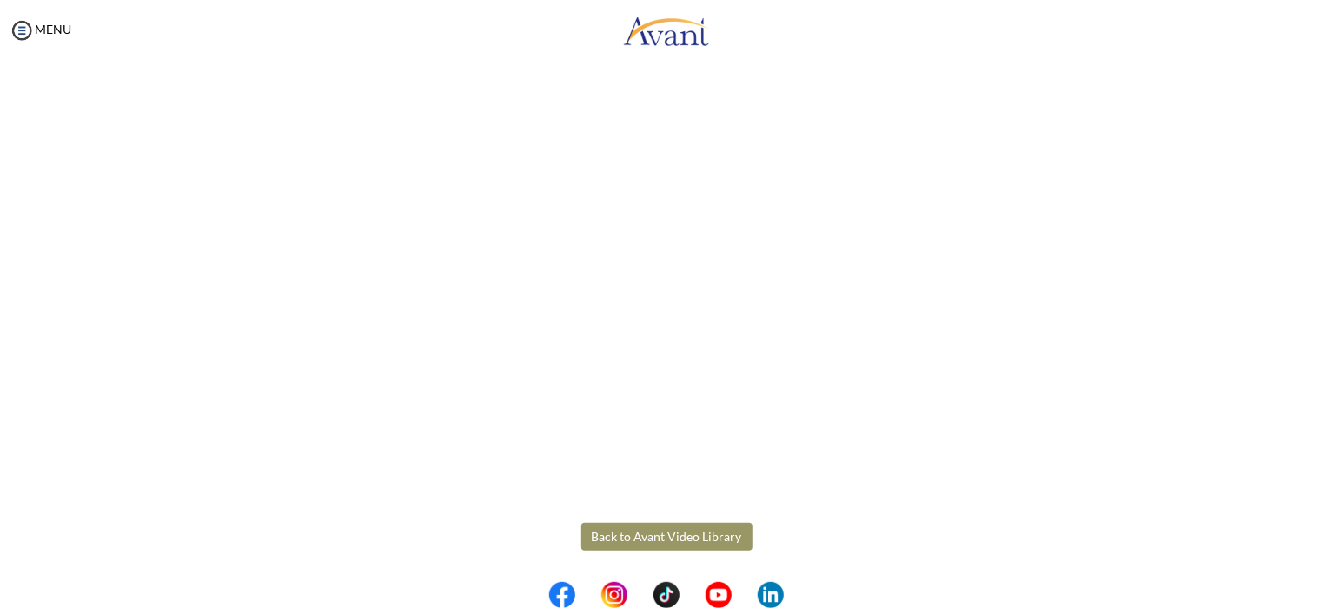
click at [644, 537] on button "Back to Avant Video Library" at bounding box center [666, 537] width 171 height 28
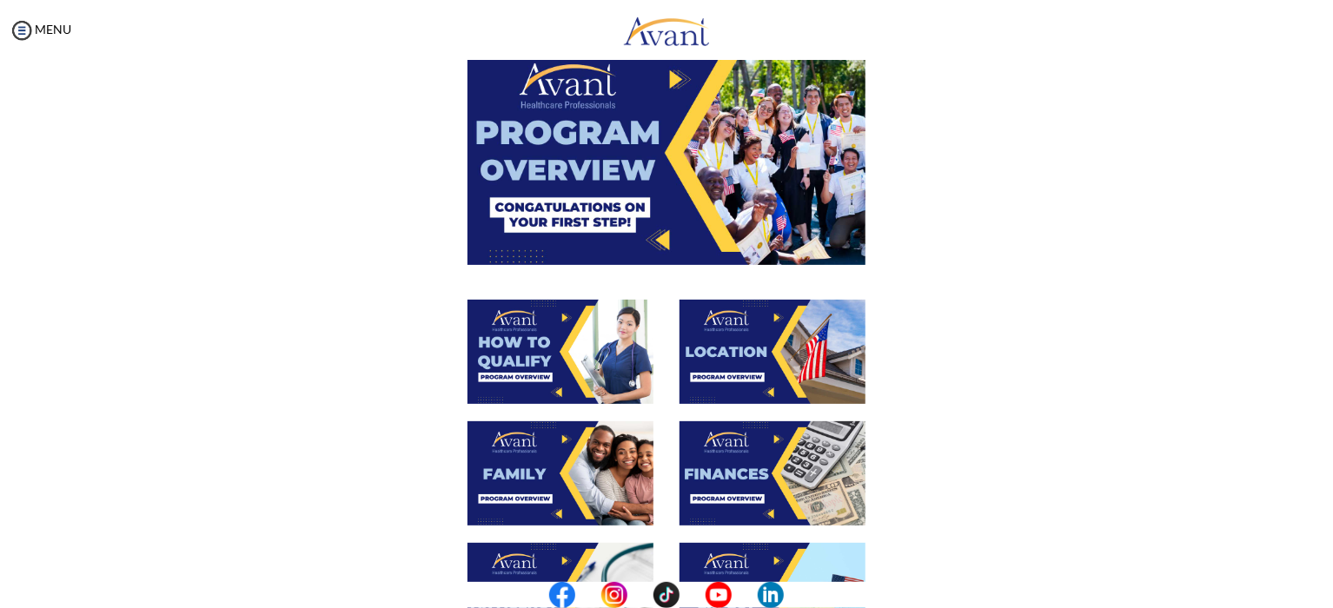
scroll to position [0, 0]
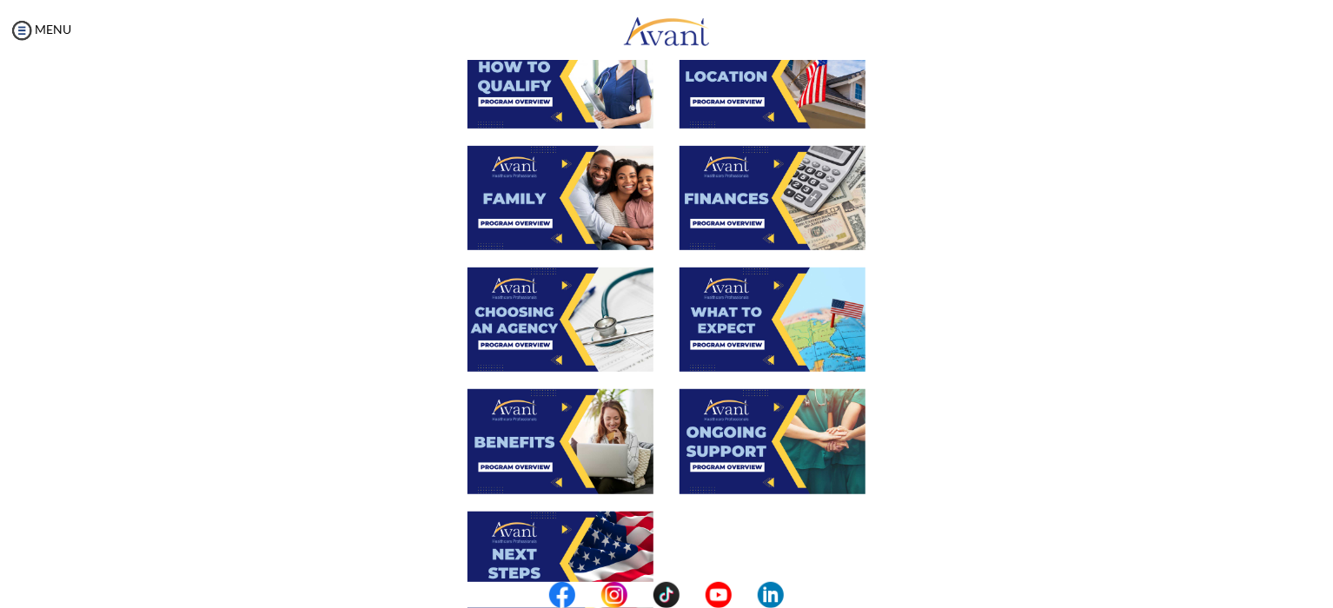
scroll to position [586, 0]
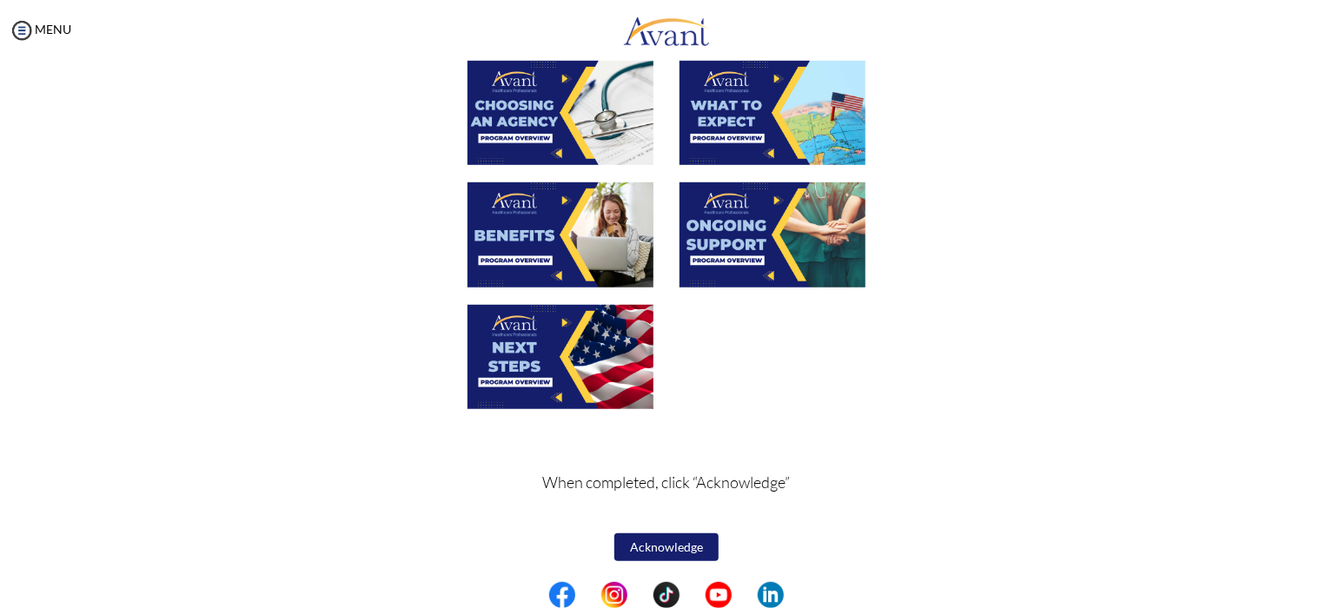
click at [652, 544] on button "Acknowledge" at bounding box center [666, 547] width 104 height 28
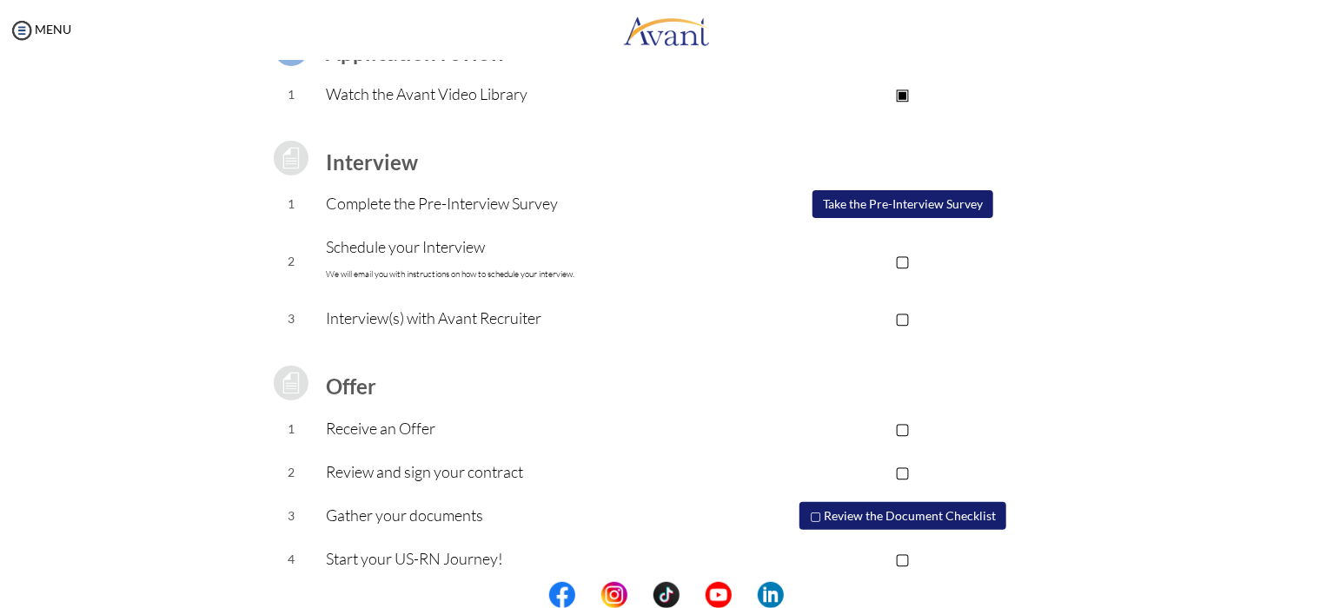
scroll to position [182, 0]
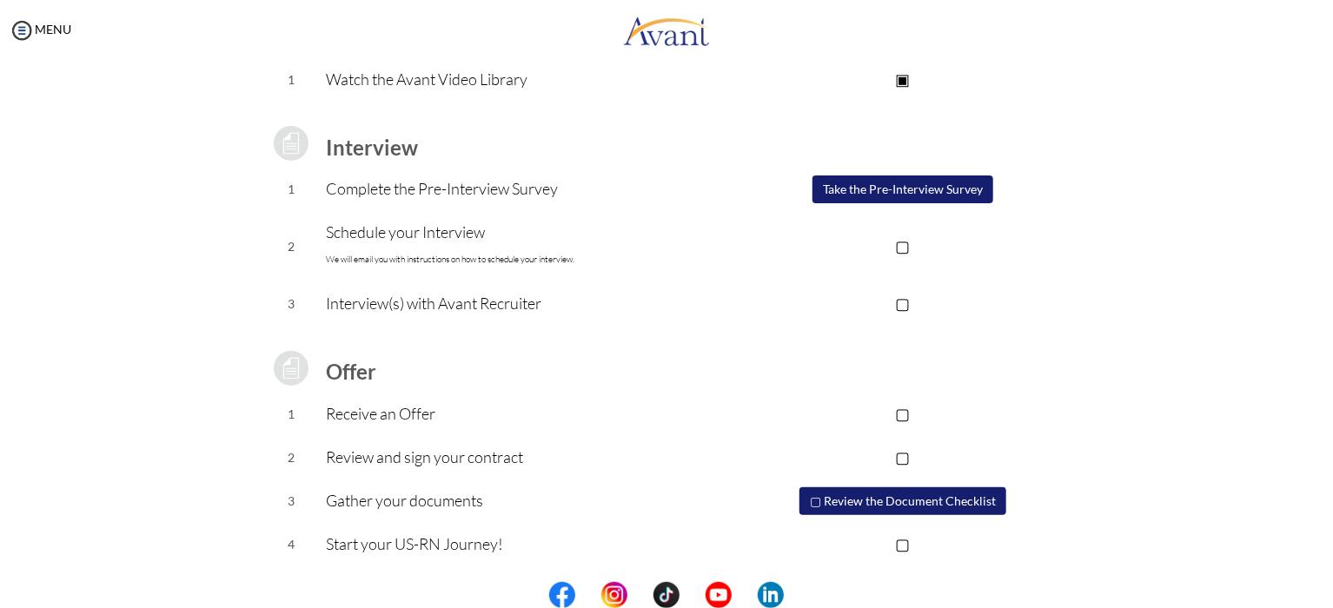
drag, startPoint x: 1332, startPoint y: 352, endPoint x: 1332, endPoint y: 272, distance: 79.9
click at [1332, 272] on div "My Status What is the next step? We would like you to watch the introductory vi…" at bounding box center [666, 365] width 1333 height 608
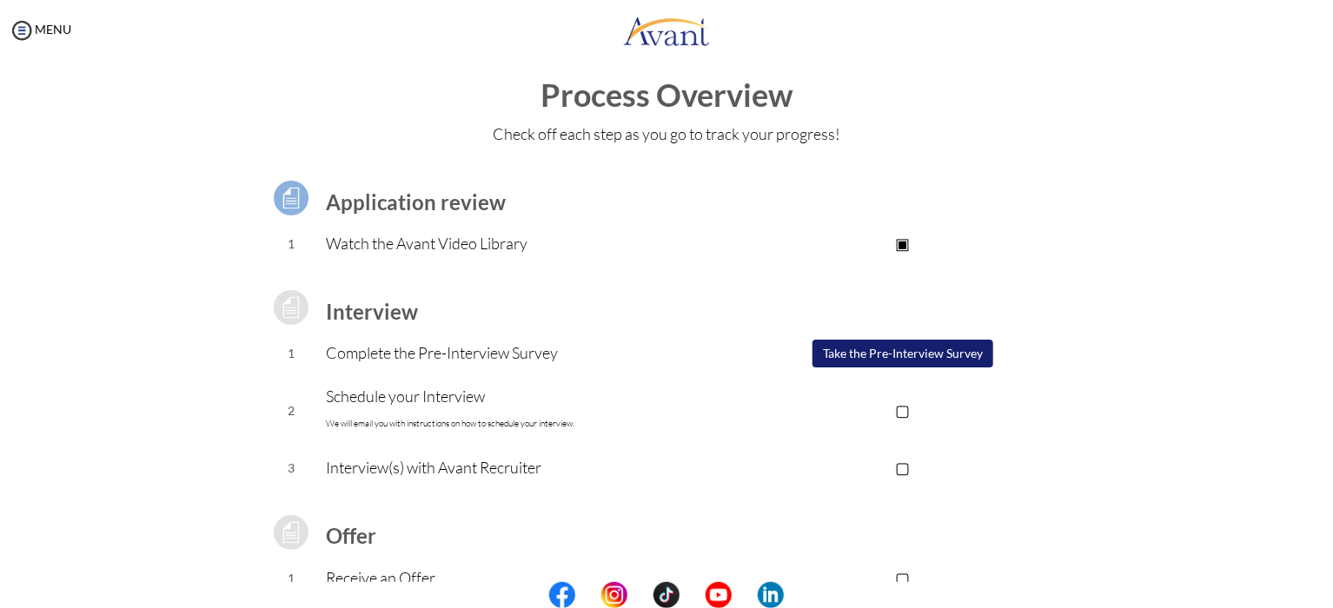
scroll to position [0, 0]
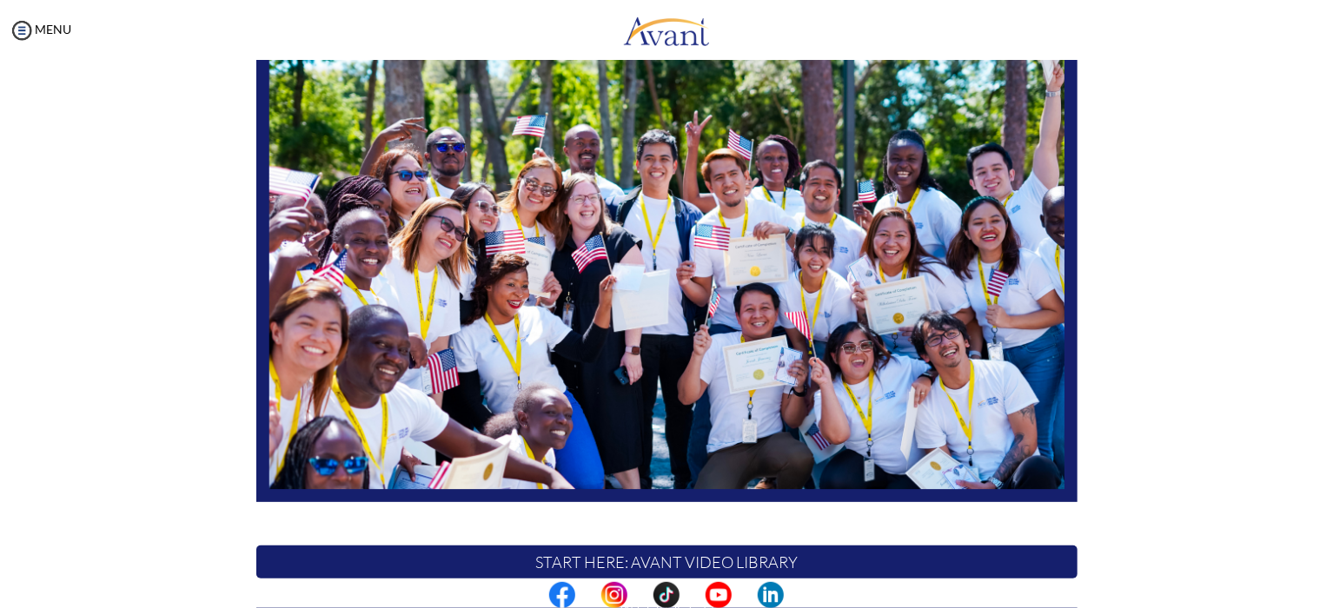
scroll to position [356, 0]
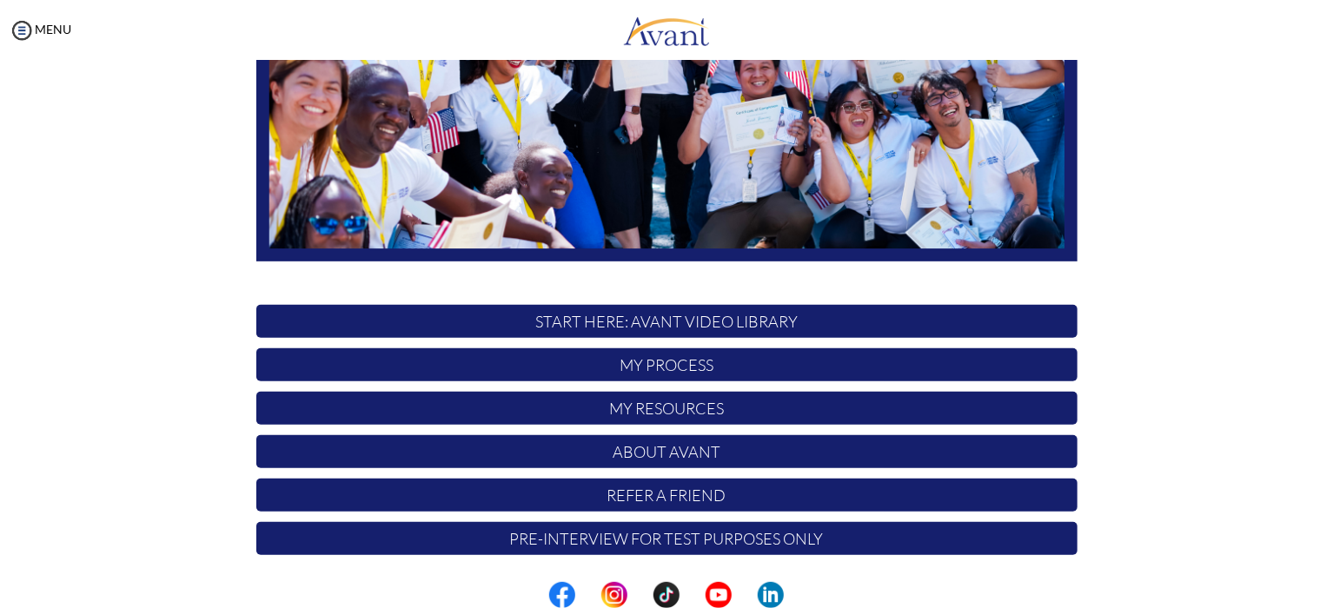
click at [667, 322] on p "START HERE: Avant Video Library" at bounding box center [666, 321] width 821 height 33
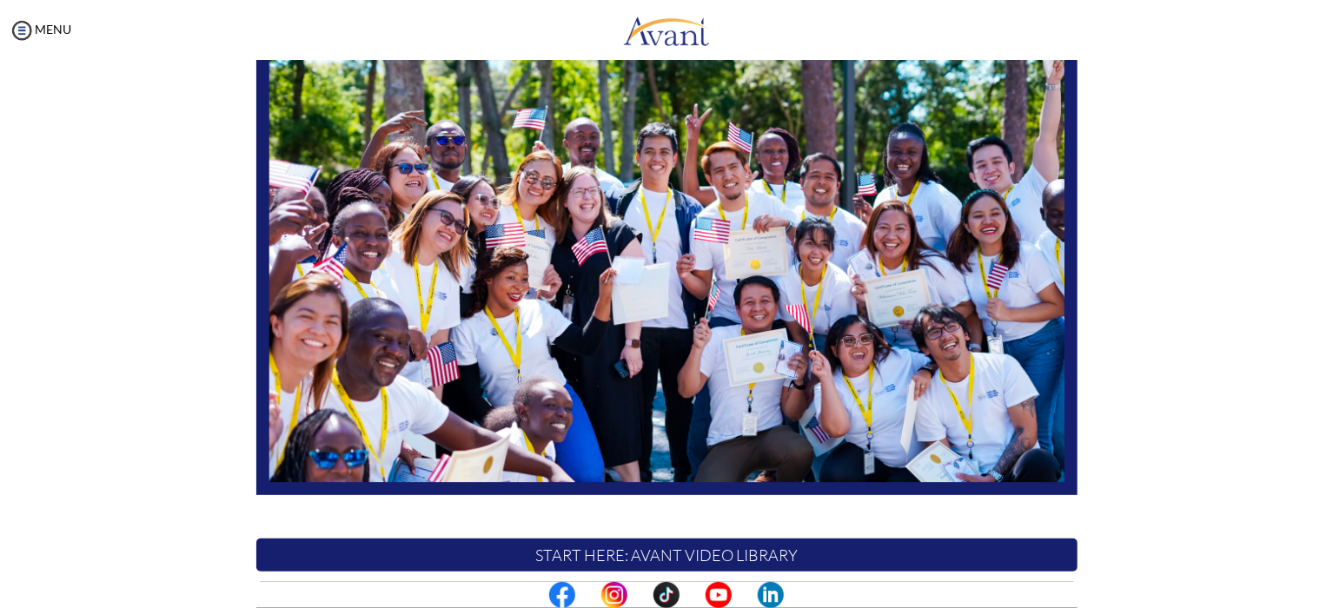
scroll to position [356, 0]
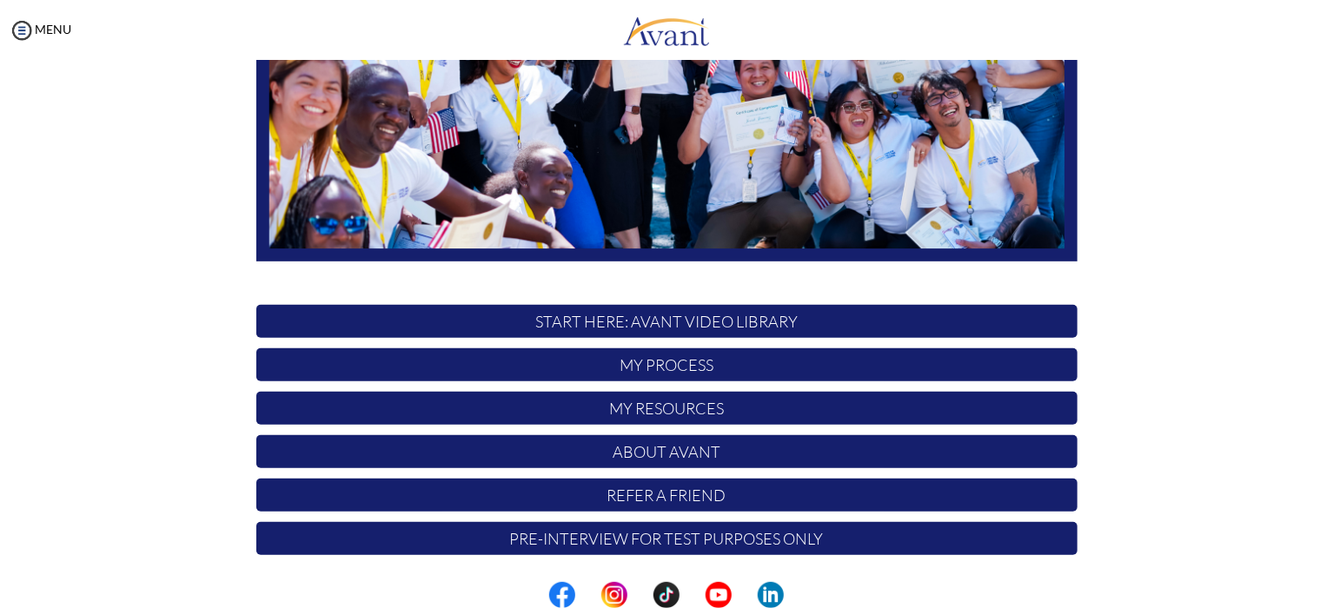
click at [661, 361] on p "My Process" at bounding box center [666, 364] width 821 height 33
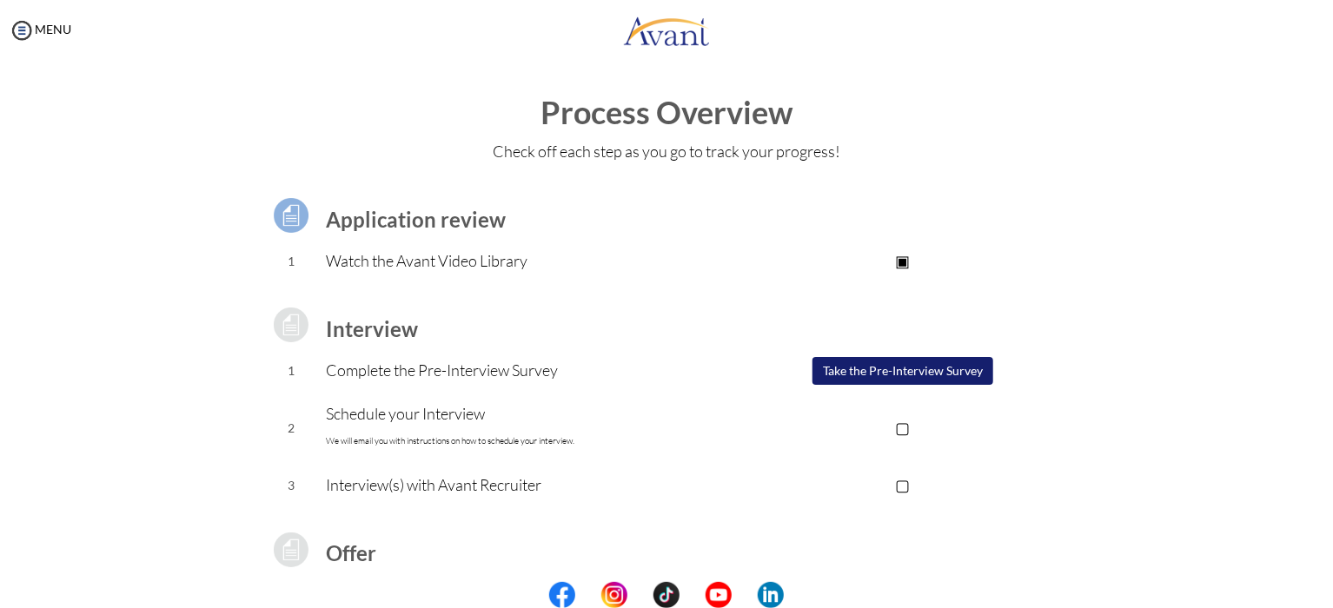
click at [841, 374] on button "Take the Pre-Interview Survey" at bounding box center [902, 371] width 181 height 28
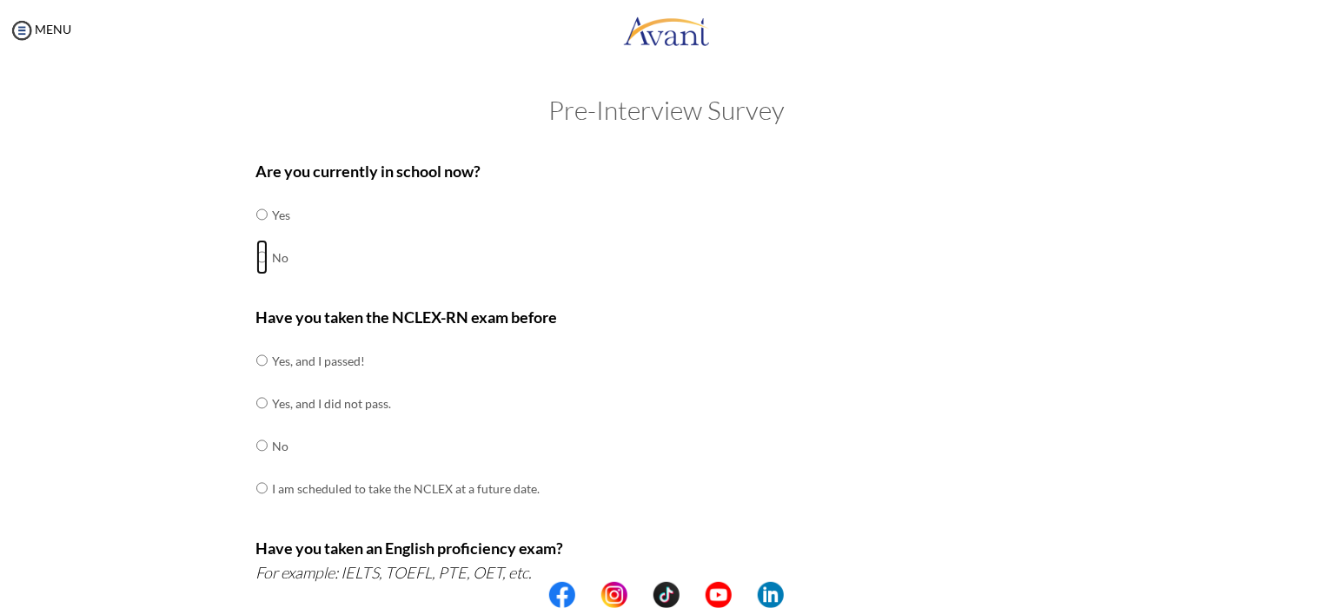
click at [260, 258] on input "radio" at bounding box center [261, 257] width 11 height 35
radio input "true"
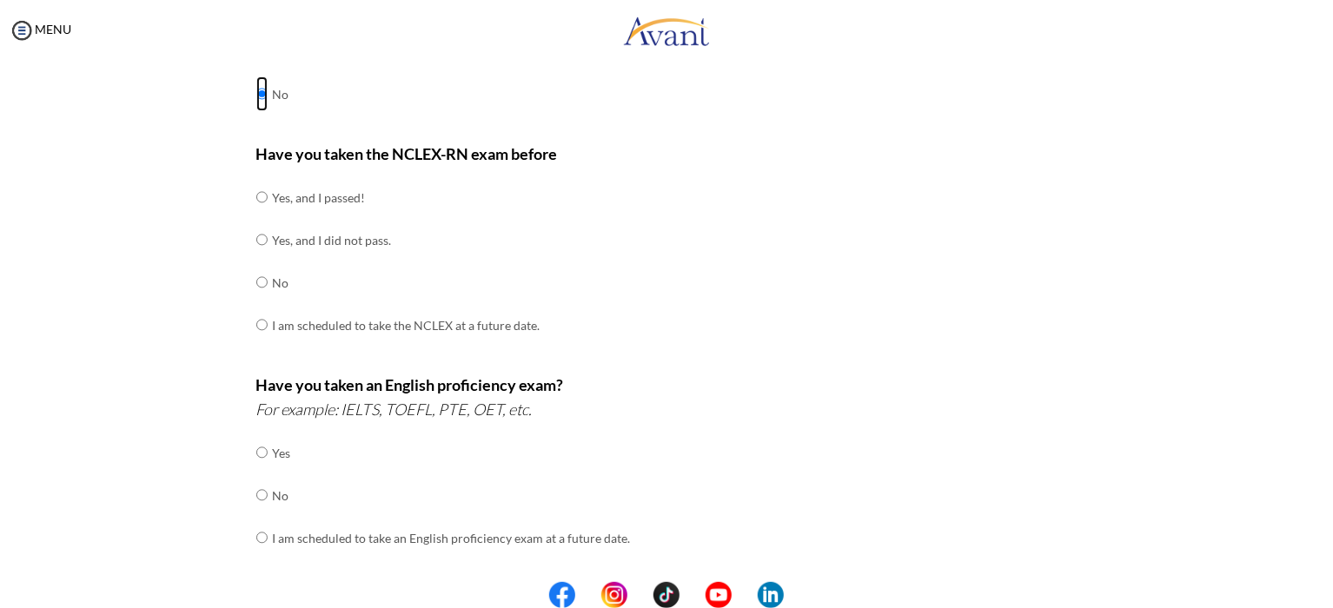
scroll to position [174, 0]
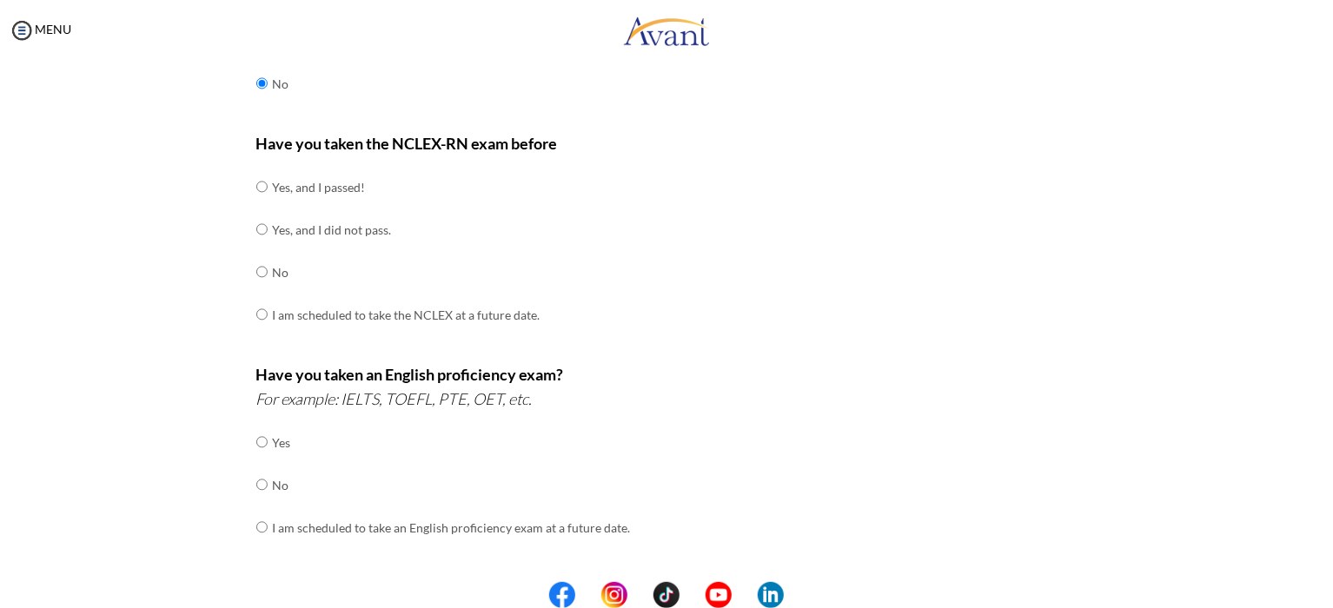
click at [268, 266] on td at bounding box center [270, 272] width 5 height 43
click at [259, 268] on input "radio" at bounding box center [261, 272] width 11 height 35
radio input "true"
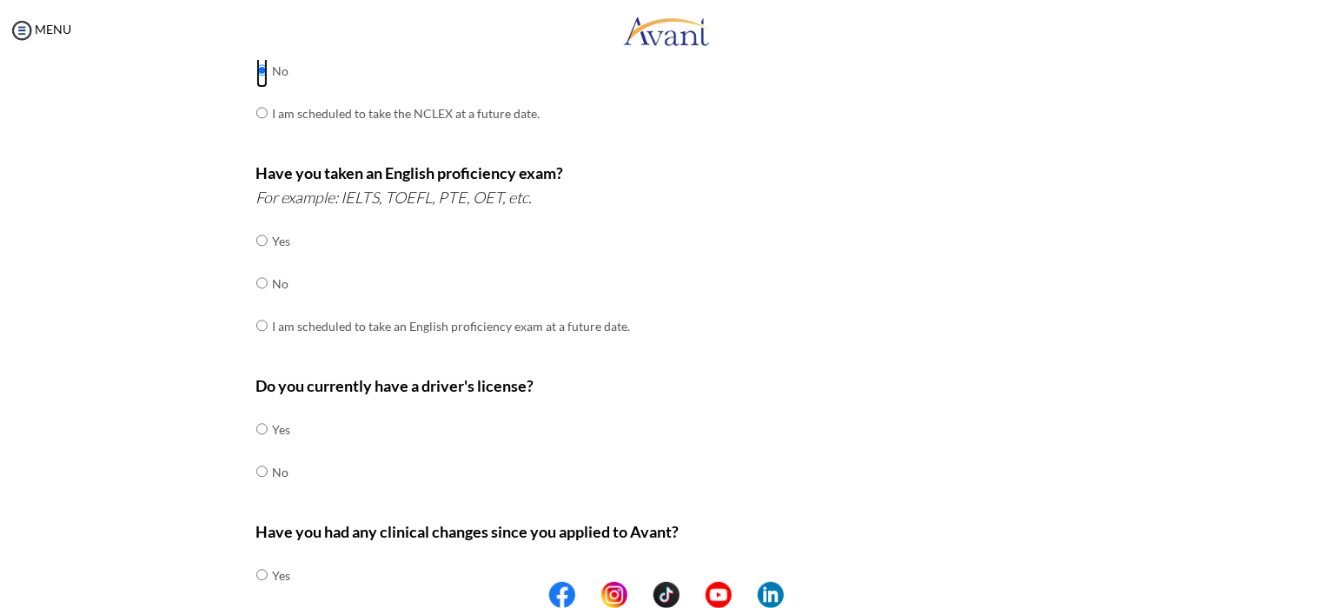
scroll to position [379, 0]
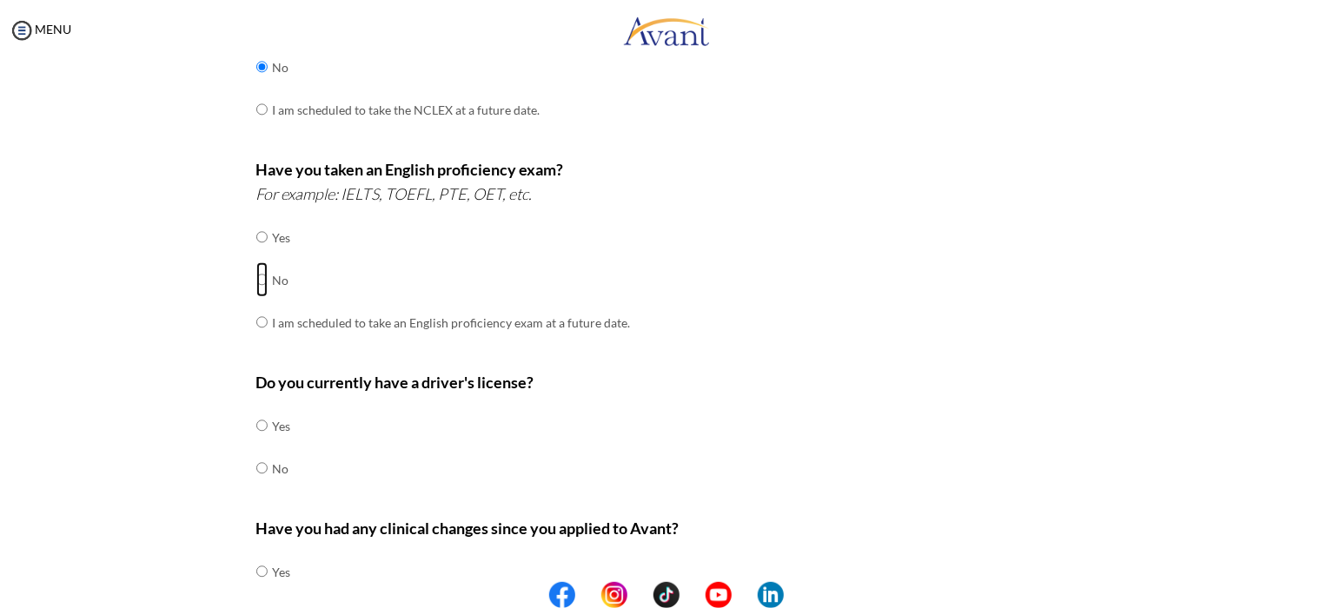
click at [258, 281] on input "radio" at bounding box center [261, 279] width 11 height 35
radio input "true"
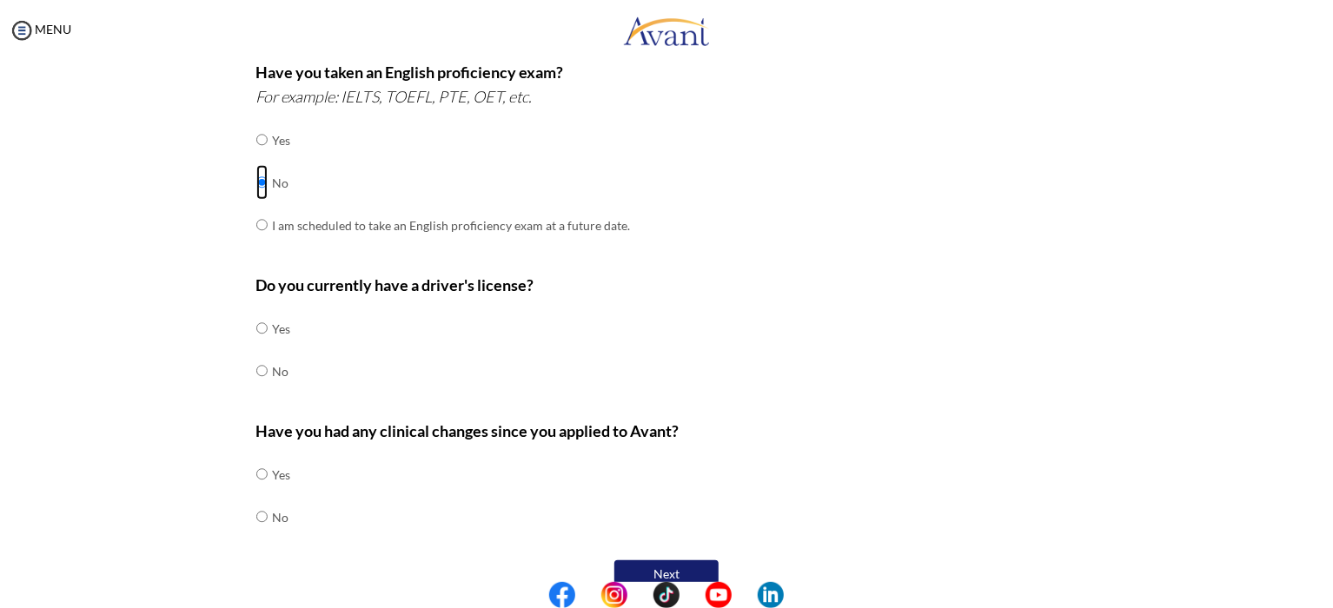
scroll to position [487, 0]
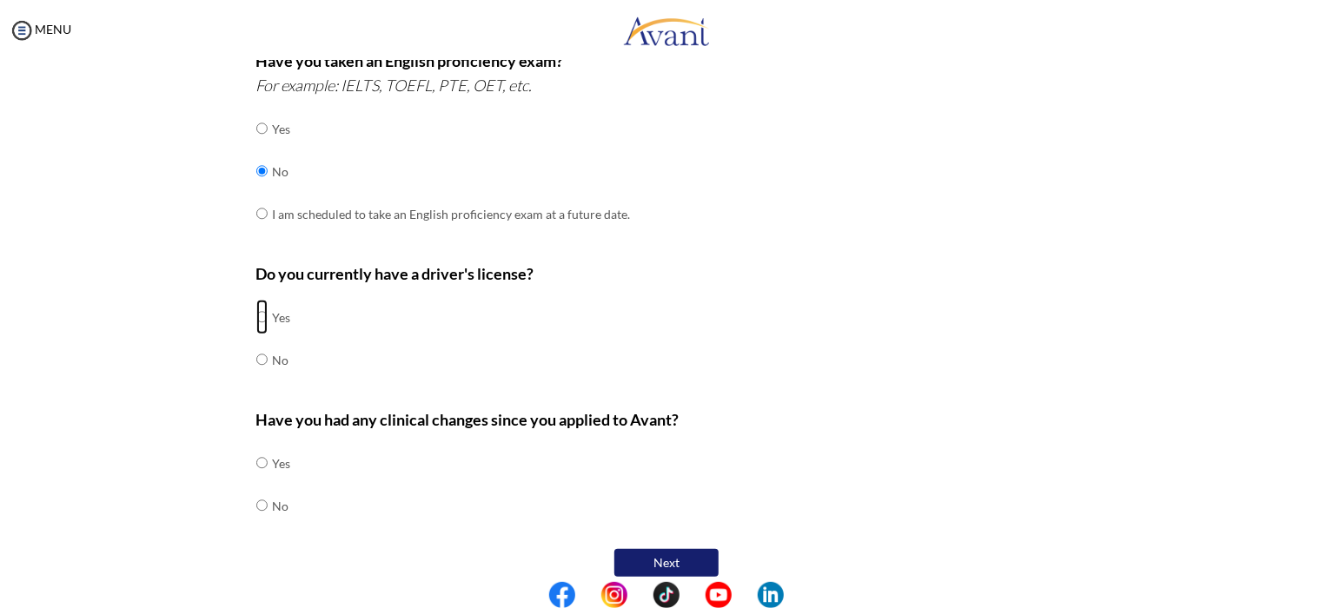
click at [260, 317] on input "radio" at bounding box center [261, 317] width 11 height 35
radio input "true"
click at [257, 506] on input "radio" at bounding box center [261, 505] width 11 height 35
radio input "true"
click at [646, 570] on button "Next" at bounding box center [666, 563] width 104 height 28
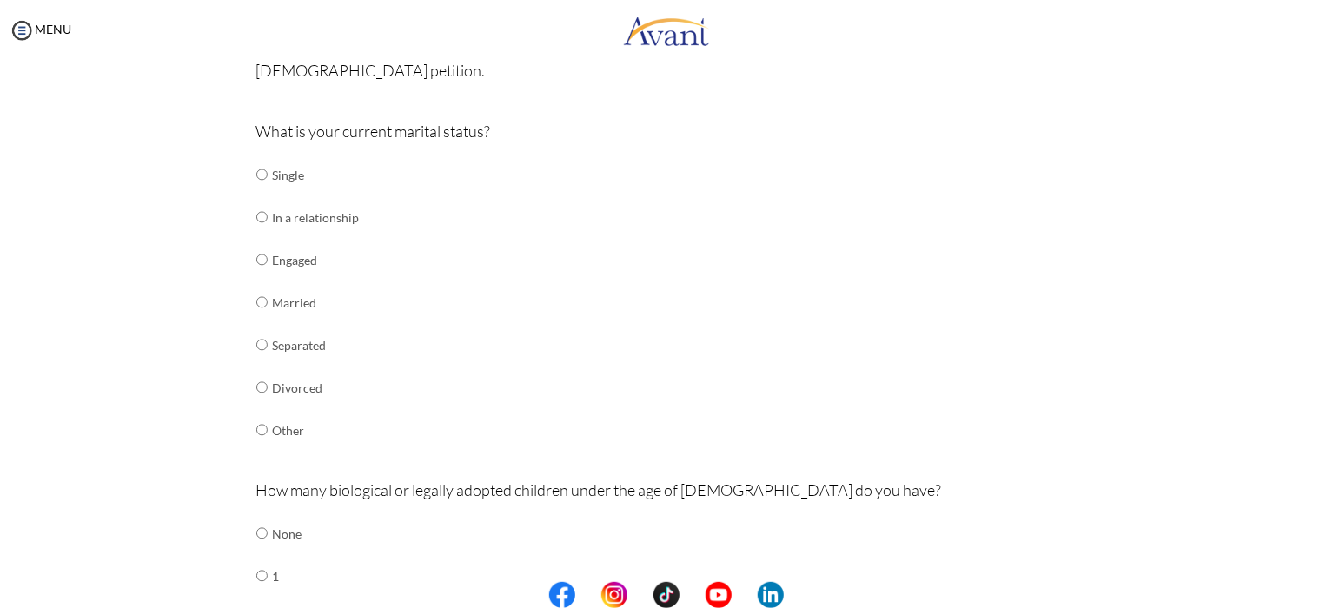
scroll to position [160, 0]
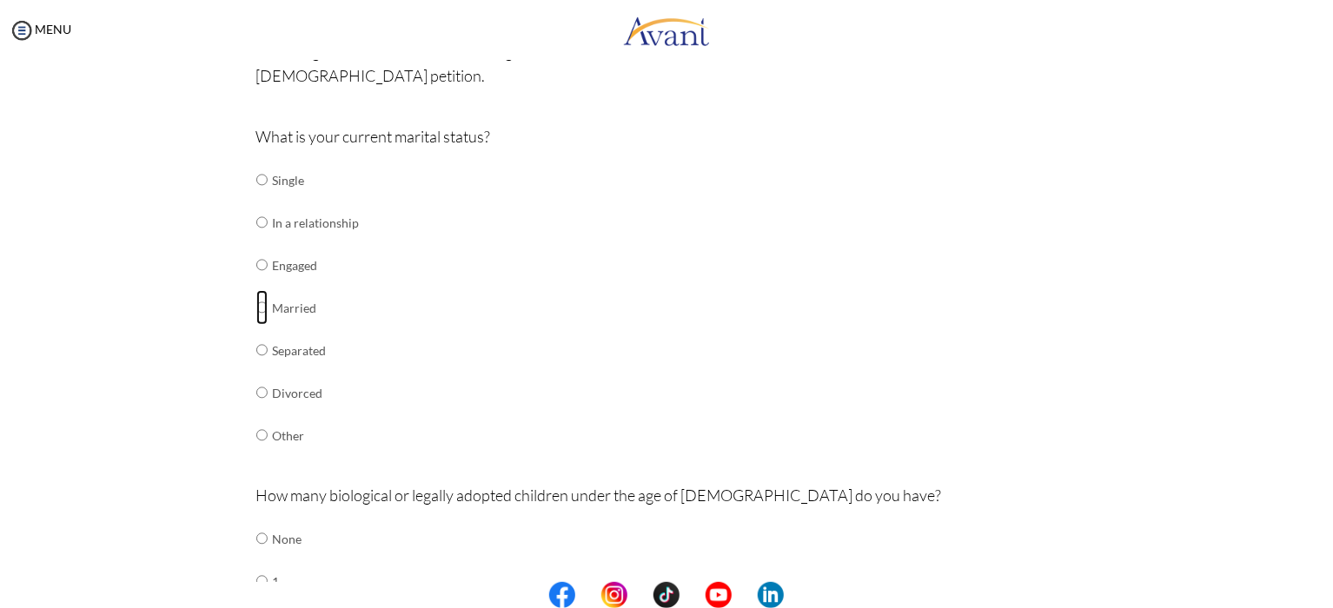
click at [256, 308] on input "radio" at bounding box center [261, 307] width 11 height 35
radio input "true"
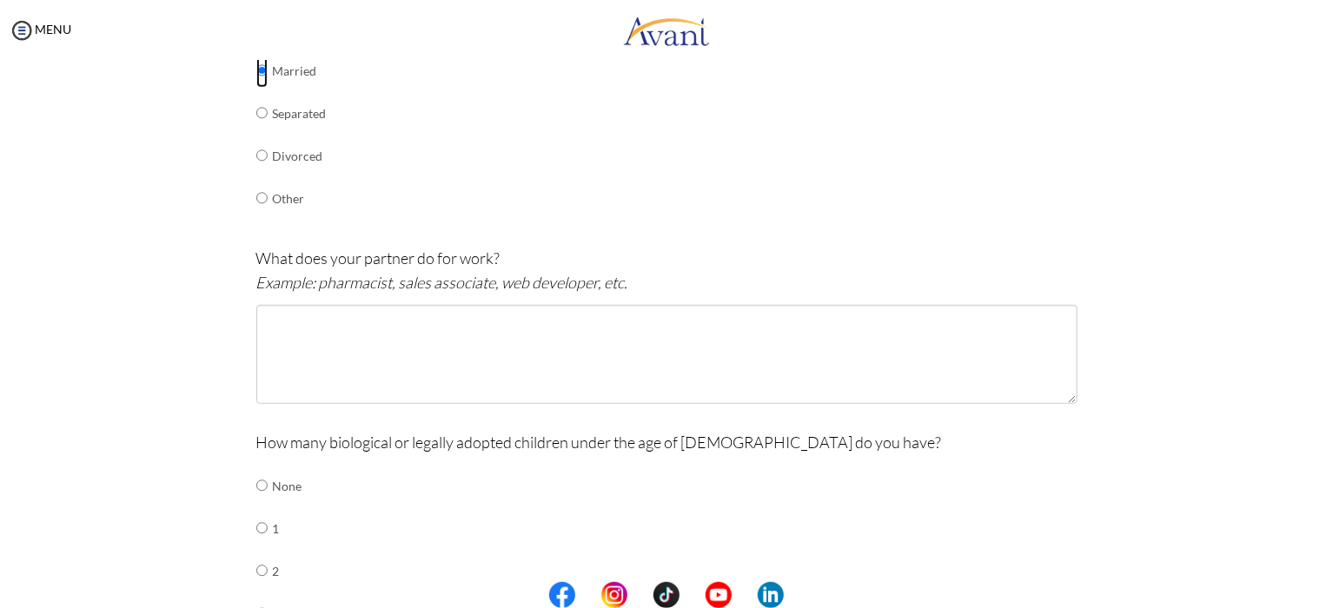
scroll to position [414, 0]
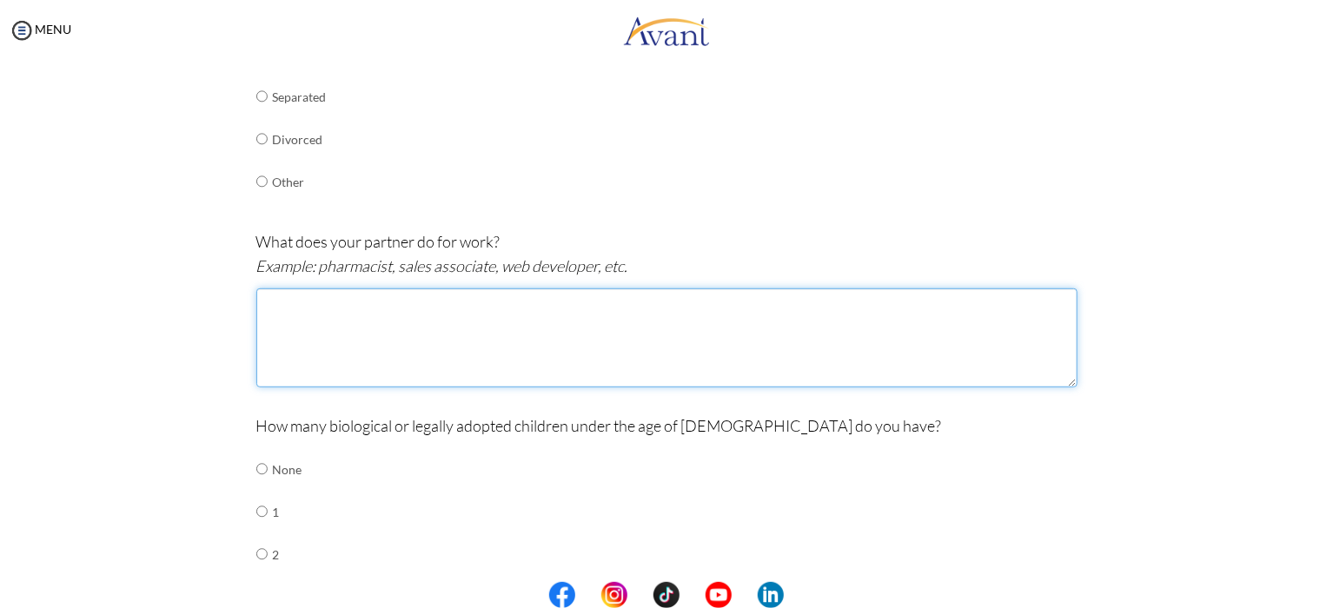
click at [376, 320] on textarea at bounding box center [666, 337] width 821 height 99
click at [277, 301] on textarea "Dentist" at bounding box center [666, 337] width 821 height 99
click at [288, 301] on textarea "Dentist" at bounding box center [666, 337] width 821 height 99
click at [291, 314] on textarea "Dentist" at bounding box center [666, 337] width 821 height 99
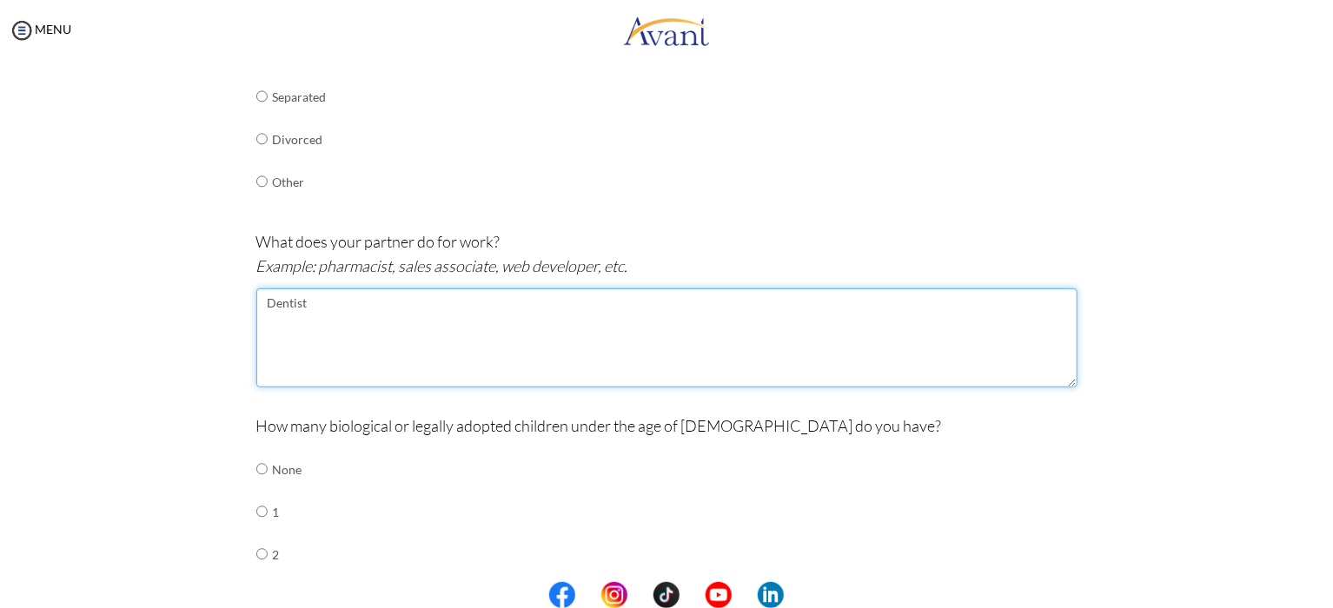
click at [293, 308] on textarea "Dentist" at bounding box center [666, 337] width 821 height 99
drag, startPoint x: 293, startPoint y: 294, endPoint x: 270, endPoint y: 305, distance: 25.3
click at [270, 305] on textarea "Dentist" at bounding box center [666, 337] width 821 height 99
click at [353, 349] on textarea "Dentist" at bounding box center [666, 337] width 821 height 99
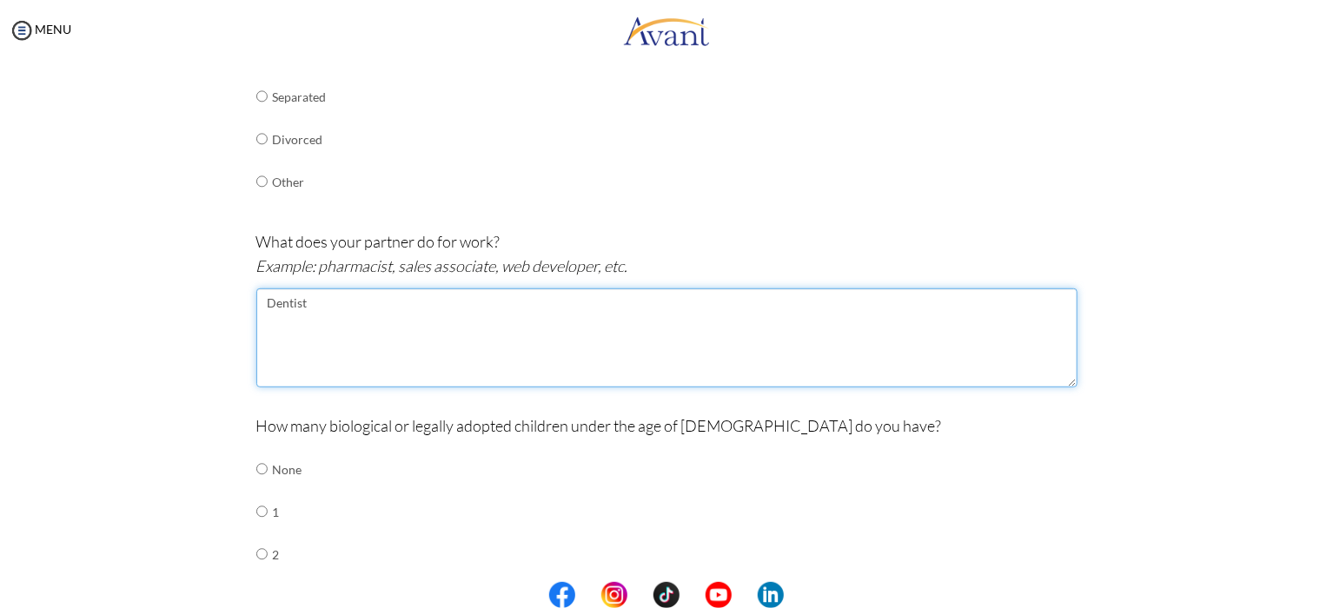
click at [275, 301] on textarea "Dentist" at bounding box center [666, 337] width 821 height 99
click at [447, 324] on textarea "Dentist" at bounding box center [666, 337] width 821 height 99
click at [312, 334] on textarea "Dentist" at bounding box center [666, 337] width 821 height 99
click at [287, 310] on textarea "Dentist" at bounding box center [666, 337] width 821 height 99
click at [297, 307] on textarea "Dentist" at bounding box center [666, 337] width 821 height 99
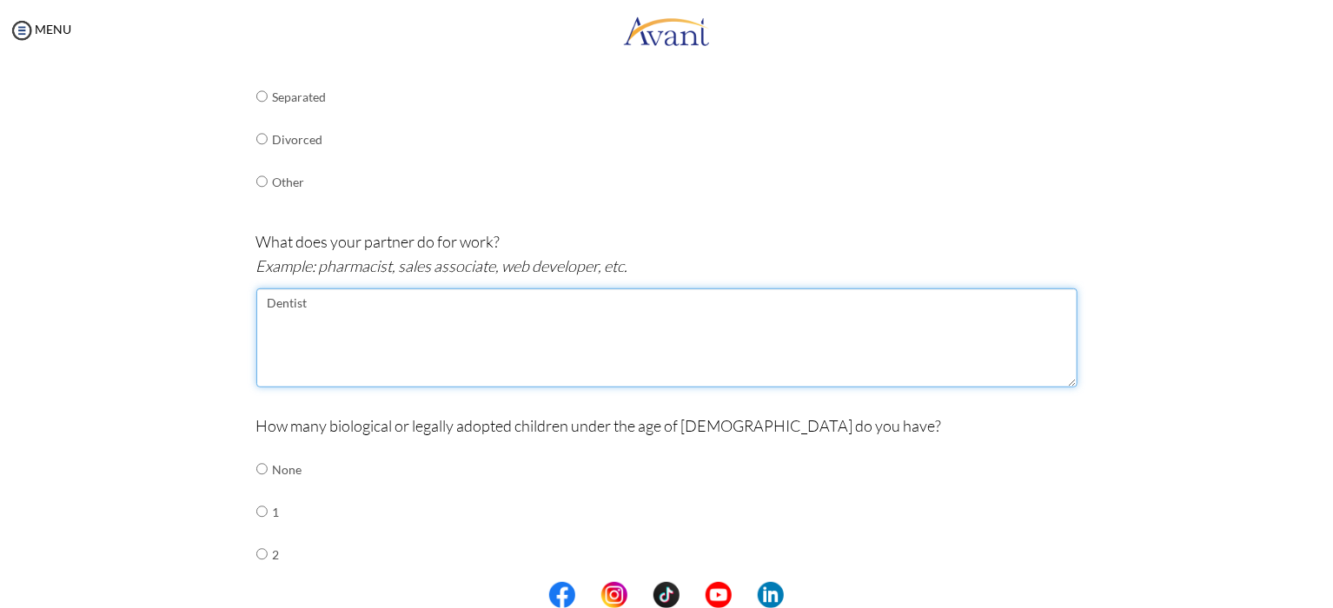
click at [308, 304] on textarea "Dentist" at bounding box center [666, 337] width 821 height 99
click at [274, 305] on textarea "Dentist" at bounding box center [666, 337] width 821 height 99
click at [286, 308] on textarea "Dentist" at bounding box center [666, 337] width 821 height 99
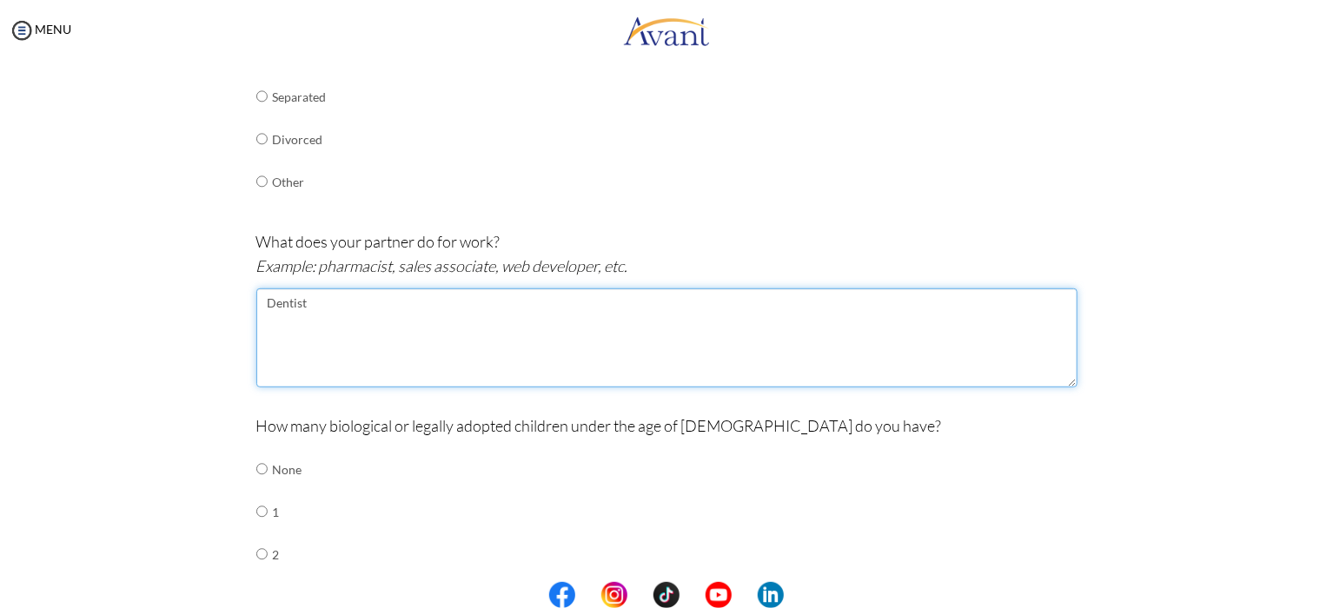
click at [295, 326] on textarea "Dentist" at bounding box center [666, 337] width 821 height 99
click at [295, 341] on textarea "Dentist" at bounding box center [666, 337] width 821 height 99
type textarea "Dentist"
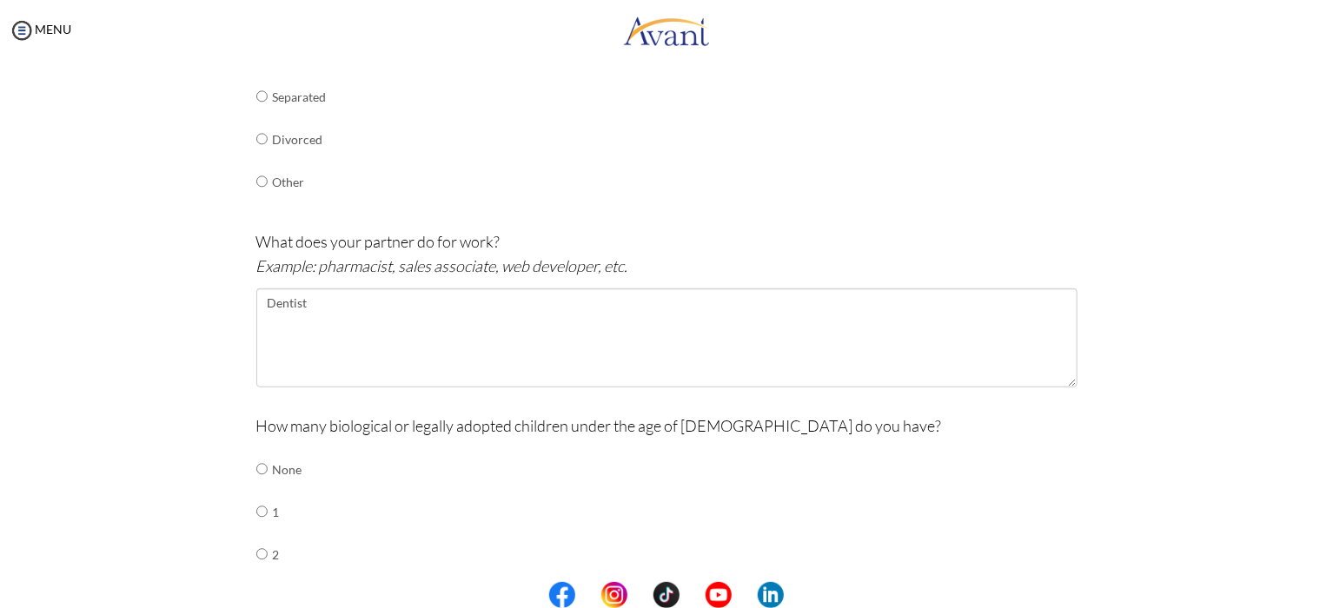
click at [340, 256] on icon "Example: pharmacist, sales associate, web developer, etc." at bounding box center [442, 265] width 372 height 19
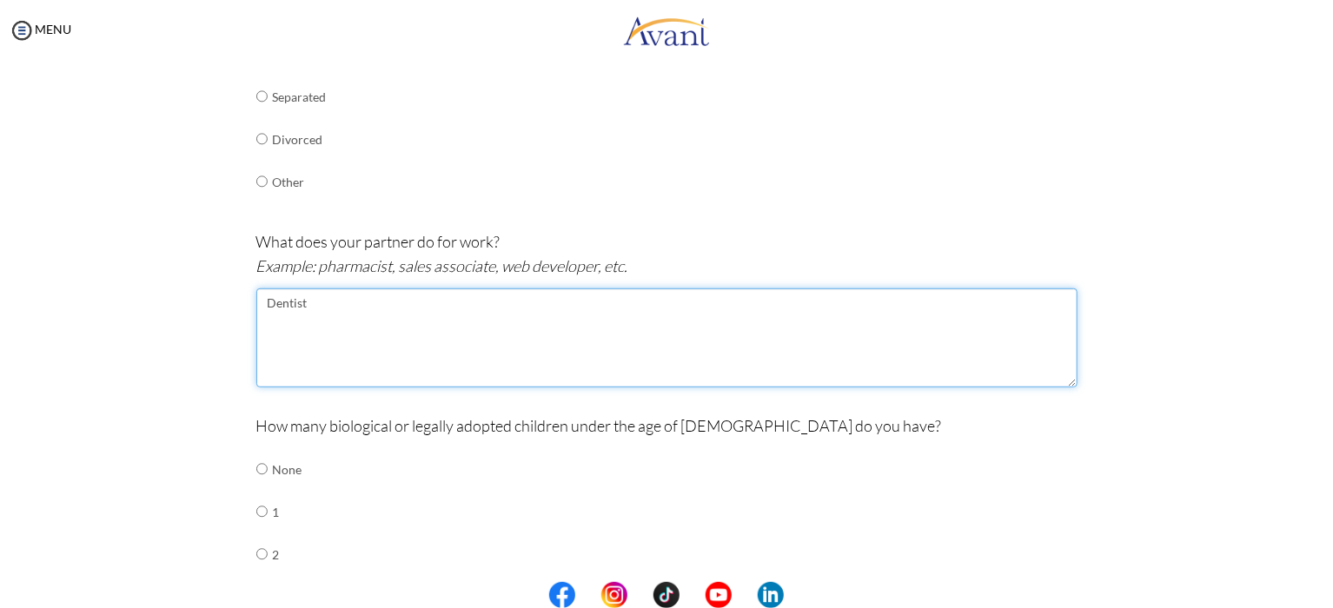
click at [293, 308] on textarea "Dentist" at bounding box center [666, 337] width 821 height 99
click at [306, 300] on textarea "Dentist" at bounding box center [666, 337] width 821 height 99
click at [301, 307] on textarea "Dentist" at bounding box center [666, 337] width 821 height 99
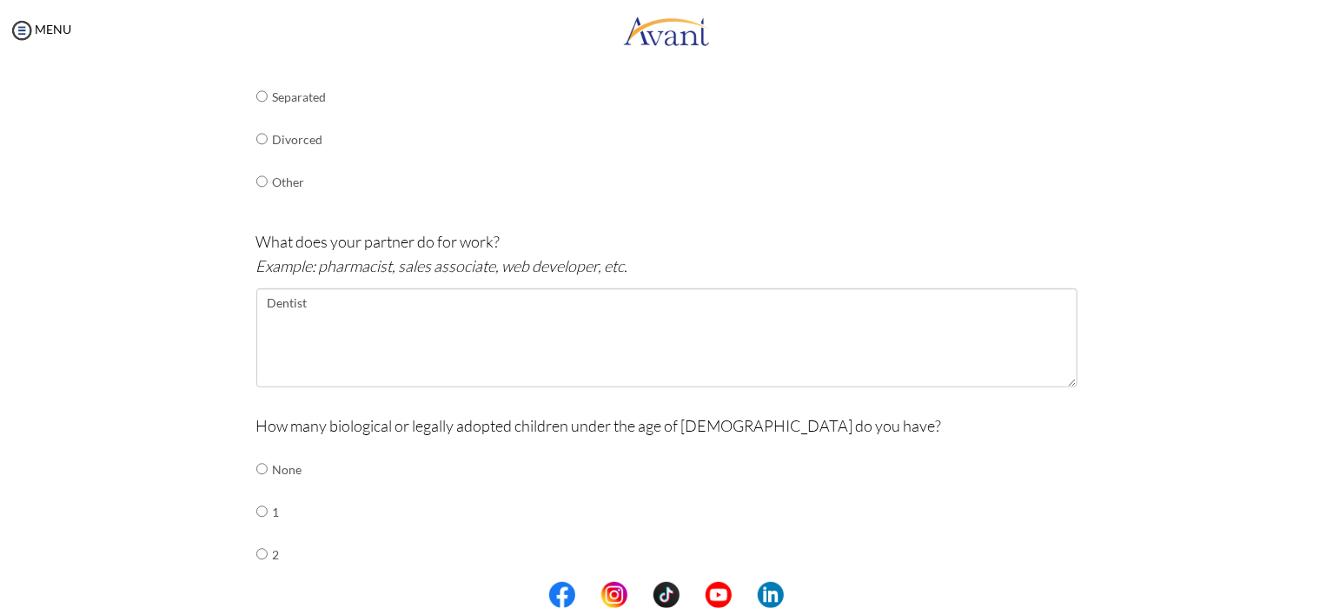
click at [352, 263] on icon "Example: pharmacist, sales associate, web developer, etc." at bounding box center [442, 265] width 372 height 19
click at [428, 264] on icon "Example: pharmacist, sales associate, web developer, etc." at bounding box center [442, 265] width 372 height 19
click at [563, 269] on icon "Example: pharmacist, sales associate, web developer, etc." at bounding box center [442, 265] width 372 height 19
click at [612, 274] on icon "Example: pharmacist, sales associate, web developer, etc." at bounding box center [442, 265] width 372 height 19
click at [362, 467] on div "How many biological or legally adopted children under the age of 21 do you have…" at bounding box center [666, 568] width 821 height 308
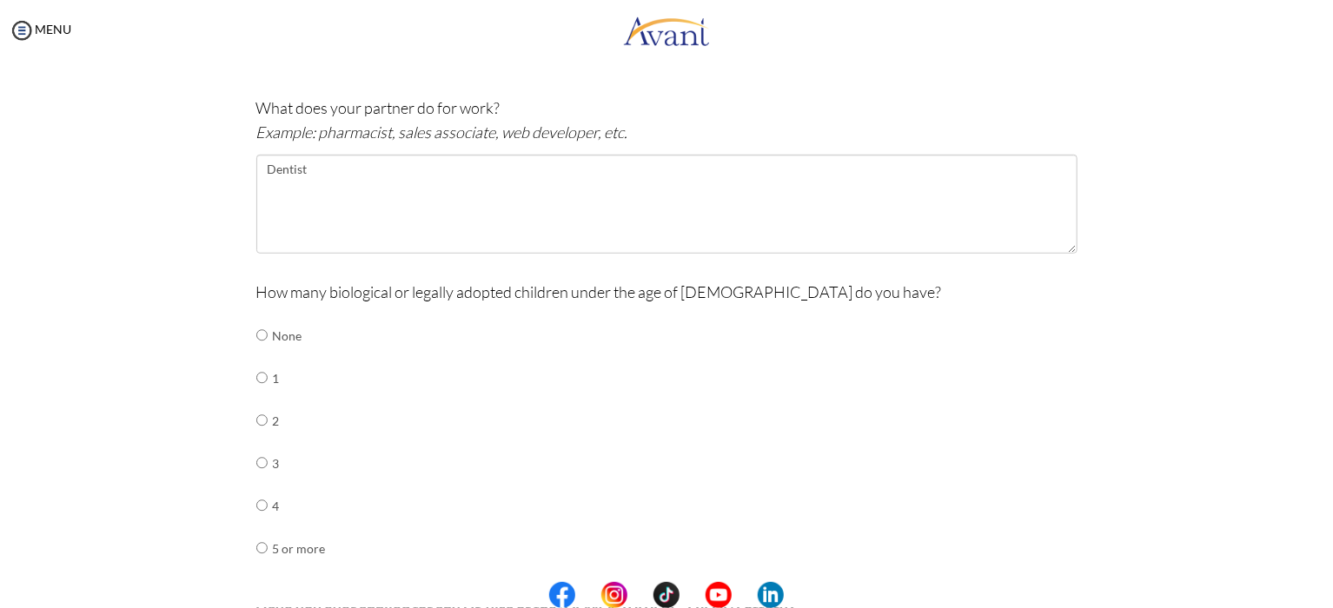
scroll to position [584, 0]
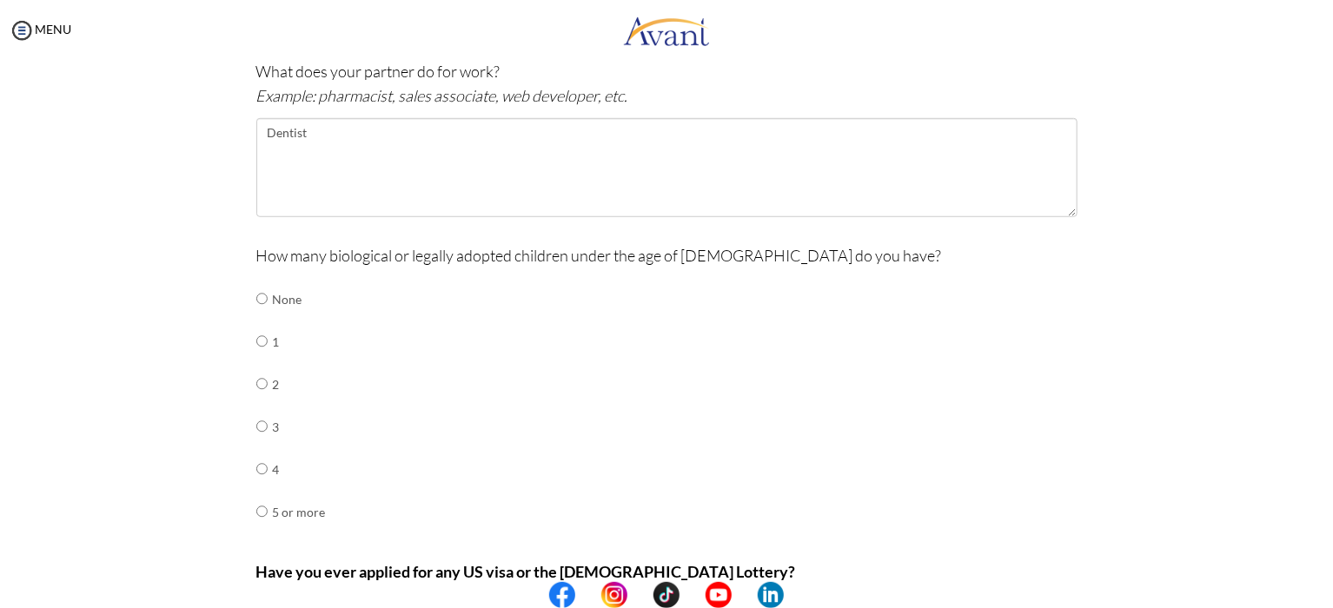
click at [712, 289] on div "How many biological or legally adopted children under the age of 21 do you have…" at bounding box center [666, 397] width 821 height 308
drag, startPoint x: 663, startPoint y: 313, endPoint x: 664, endPoint y: 330, distance: 17.4
click at [664, 330] on div "How many biological or legally adopted children under the age of 21 do you have…" at bounding box center [666, 397] width 821 height 308
click at [657, 348] on div "How many biological or legally adopted children under the age of 21 do you have…" at bounding box center [666, 397] width 821 height 308
click at [375, 262] on p "How many biological or legally adopted children under the age of [DEMOGRAPHIC_D…" at bounding box center [666, 255] width 821 height 24
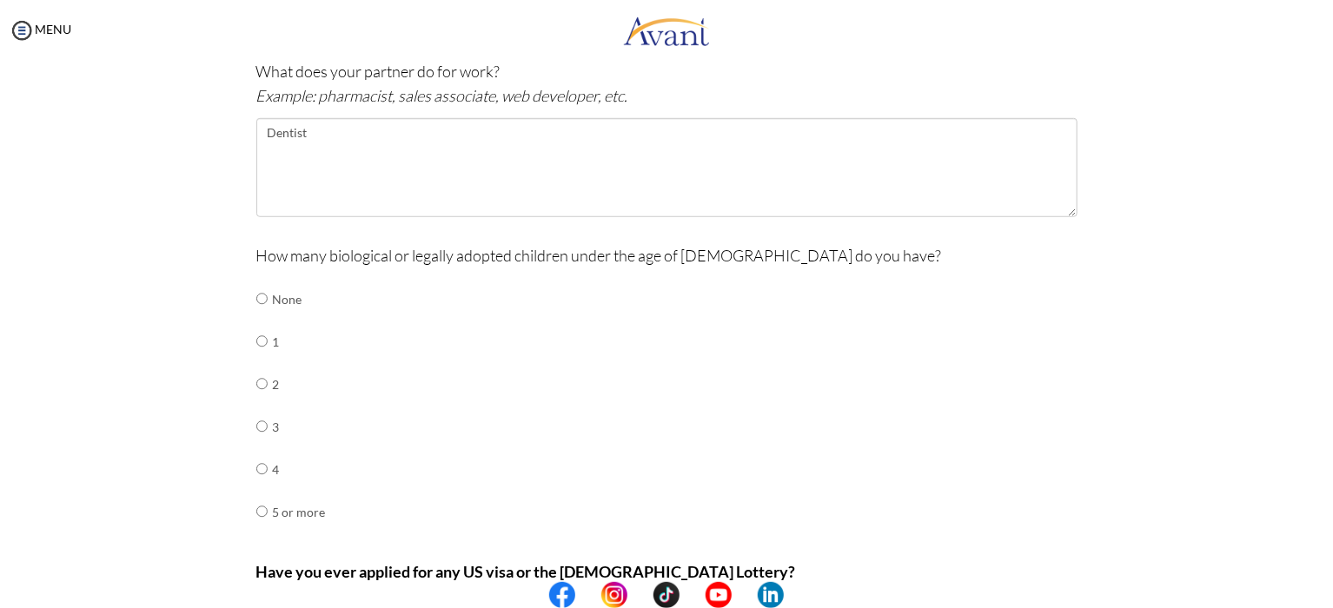
click at [349, 262] on p "How many biological or legally adopted children under the age of [DEMOGRAPHIC_D…" at bounding box center [666, 255] width 821 height 24
click at [424, 251] on p "How many biological or legally adopted children under the age of [DEMOGRAPHIC_D…" at bounding box center [666, 255] width 821 height 24
click at [256, 508] on input "radio" at bounding box center [261, 511] width 11 height 35
radio input "true"
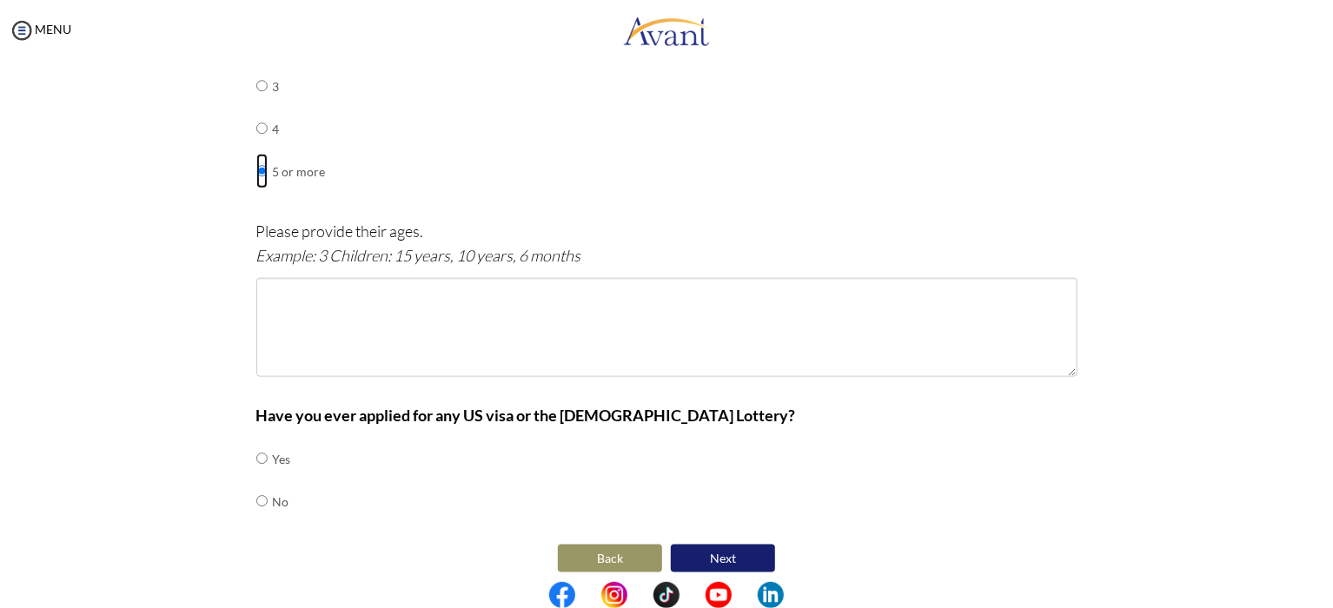
scroll to position [933, 0]
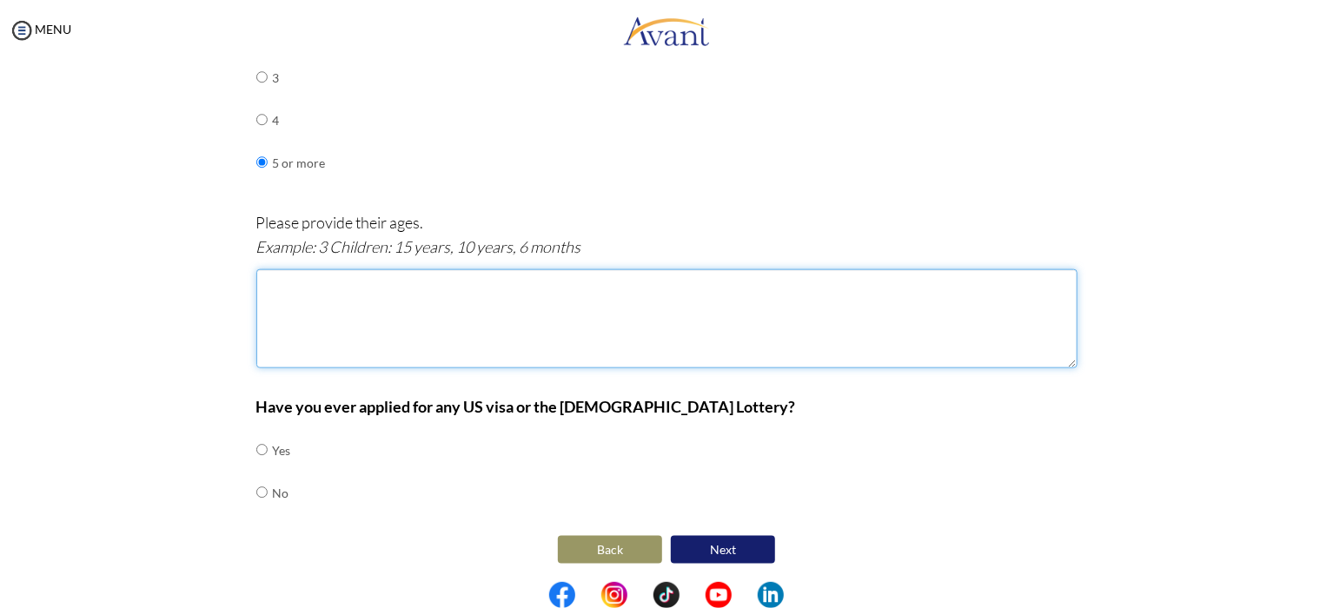
click at [326, 293] on textarea at bounding box center [666, 318] width 821 height 99
click at [388, 310] on textarea "5 children" at bounding box center [666, 318] width 821 height 99
click at [308, 288] on textarea "5 childrens" at bounding box center [666, 318] width 821 height 99
click at [314, 280] on textarea "5 childrens" at bounding box center [666, 318] width 821 height 99
click at [327, 278] on textarea "5 childrens" at bounding box center [666, 318] width 821 height 99
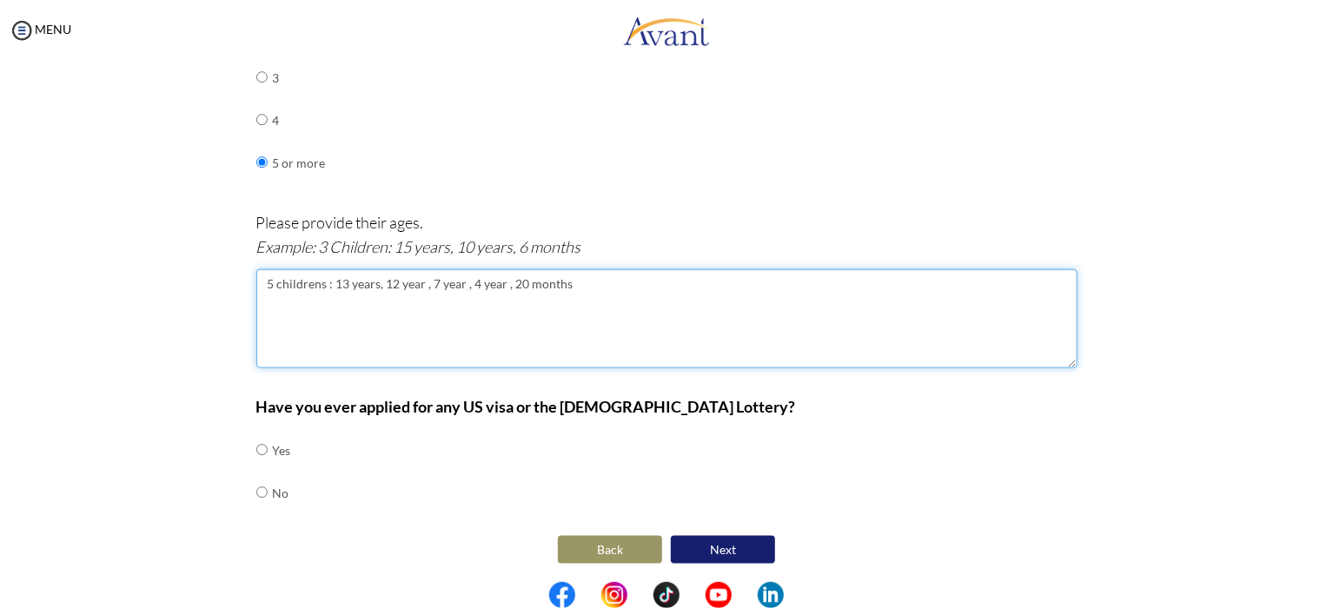
click at [514, 327] on textarea "5 childrens : 13 years, 12 year , 7 year , 4 year , 20 months" at bounding box center [666, 318] width 821 height 99
click at [545, 279] on textarea "5 childrens : 13 years, 12 year , 7 year , 4 year , 20 months" at bounding box center [666, 318] width 821 height 99
click at [545, 282] on textarea "5 childrens : 13 years, 12 year , 7 year , 4 year , 20 months" at bounding box center [666, 318] width 821 height 99
click at [485, 284] on textarea "5 childrens : 13 years, 12 year , 7 year , 4 year , 20 months" at bounding box center [666, 318] width 821 height 99
click at [445, 288] on textarea "5 childrens : 13 years, 12 year , 7 year , 4 year , 20 months" at bounding box center [666, 318] width 821 height 99
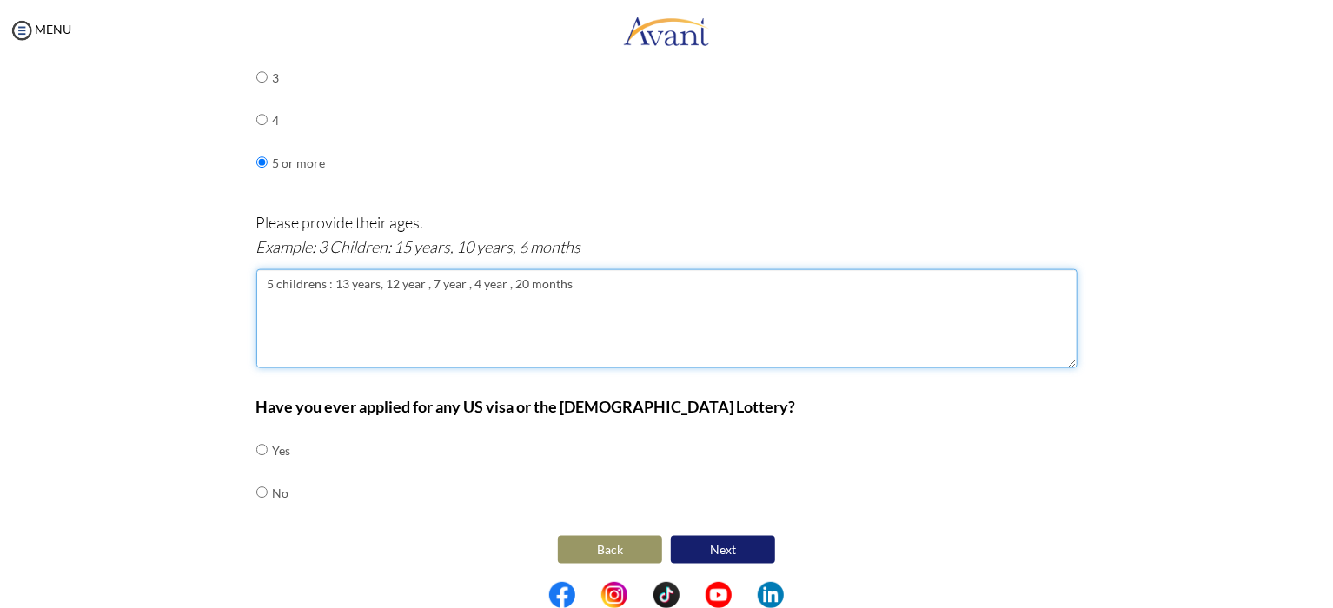
click at [405, 288] on textarea "5 childrens : 13 years, 12 year , 7 year , 4 year , 20 months" at bounding box center [666, 318] width 821 height 99
click at [353, 279] on textarea "5 childrens : 13 years, 12 year , 7 year , 4 year , 20 months" at bounding box center [666, 318] width 821 height 99
click at [292, 289] on textarea "5 childrens : 13 years, 12 year , 7 year , 4 year , 20 months" at bounding box center [666, 318] width 821 height 99
click at [319, 282] on textarea "5 childrens : 13 years, 12 year , 7 year , 4 year , 20 months" at bounding box center [666, 318] width 821 height 99
click at [569, 281] on textarea "5 children : 13 years, 12 year , 7 year , 4 year , 20 months" at bounding box center [666, 318] width 821 height 99
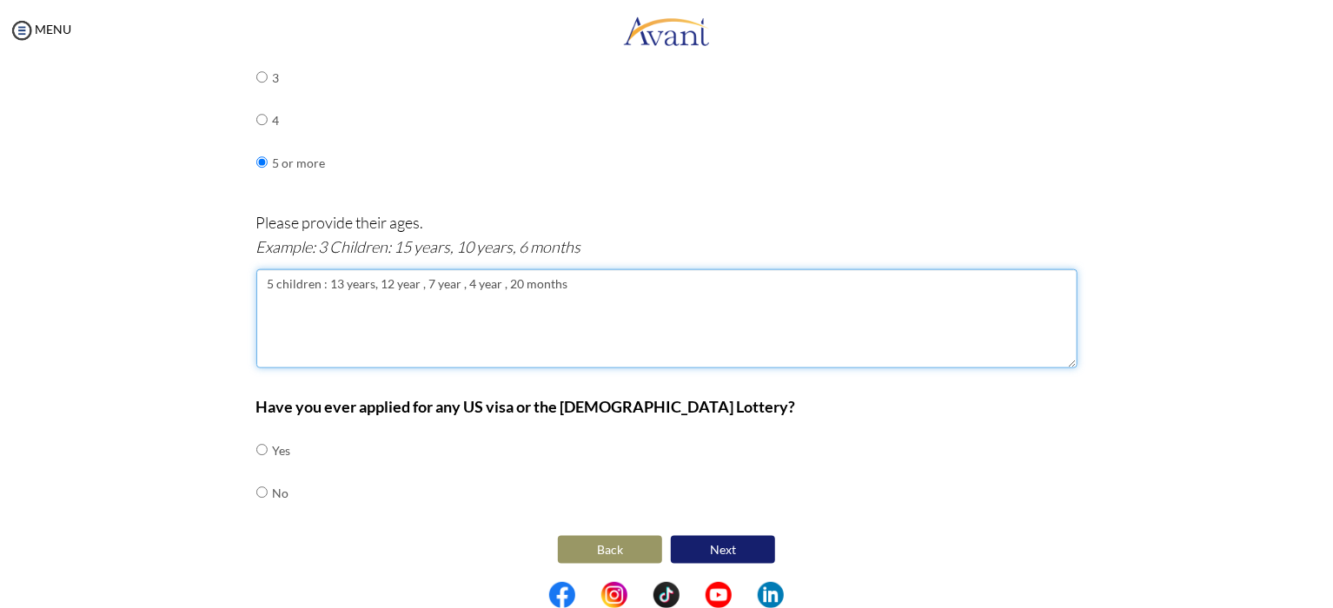
type textarea "5 children : 13 years, 12 year , 7 year , 4 year , 20 months"
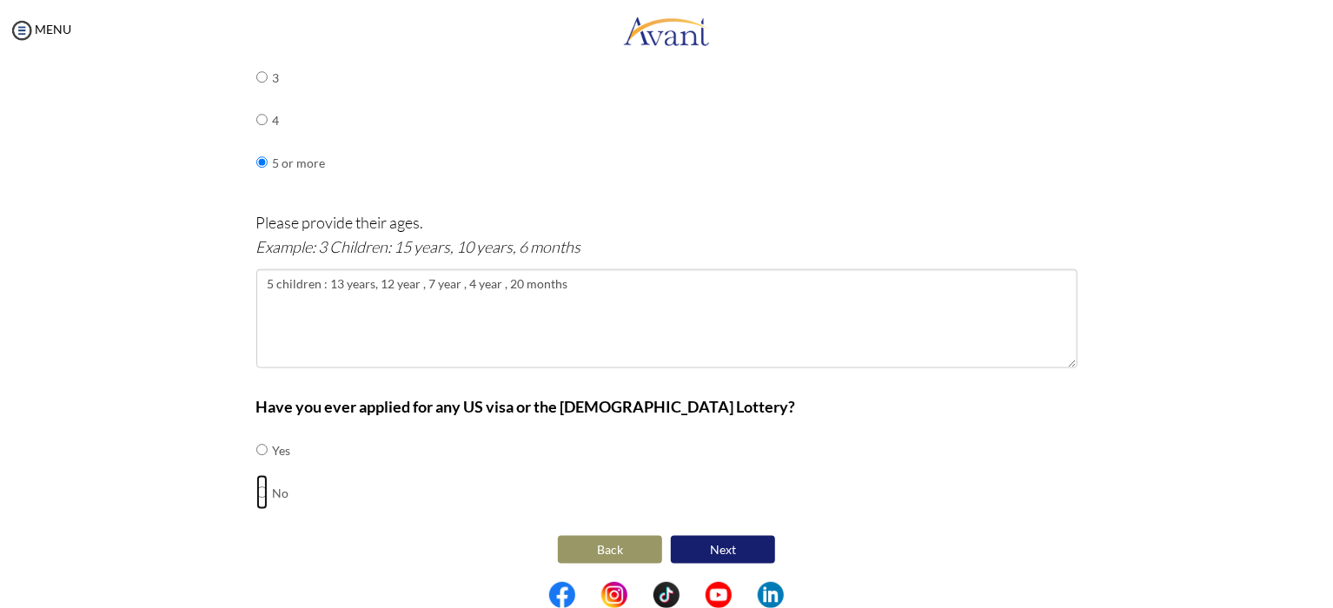
click at [256, 493] on input "radio" at bounding box center [261, 492] width 11 height 35
radio input "true"
click at [727, 550] on button "Next" at bounding box center [723, 550] width 104 height 28
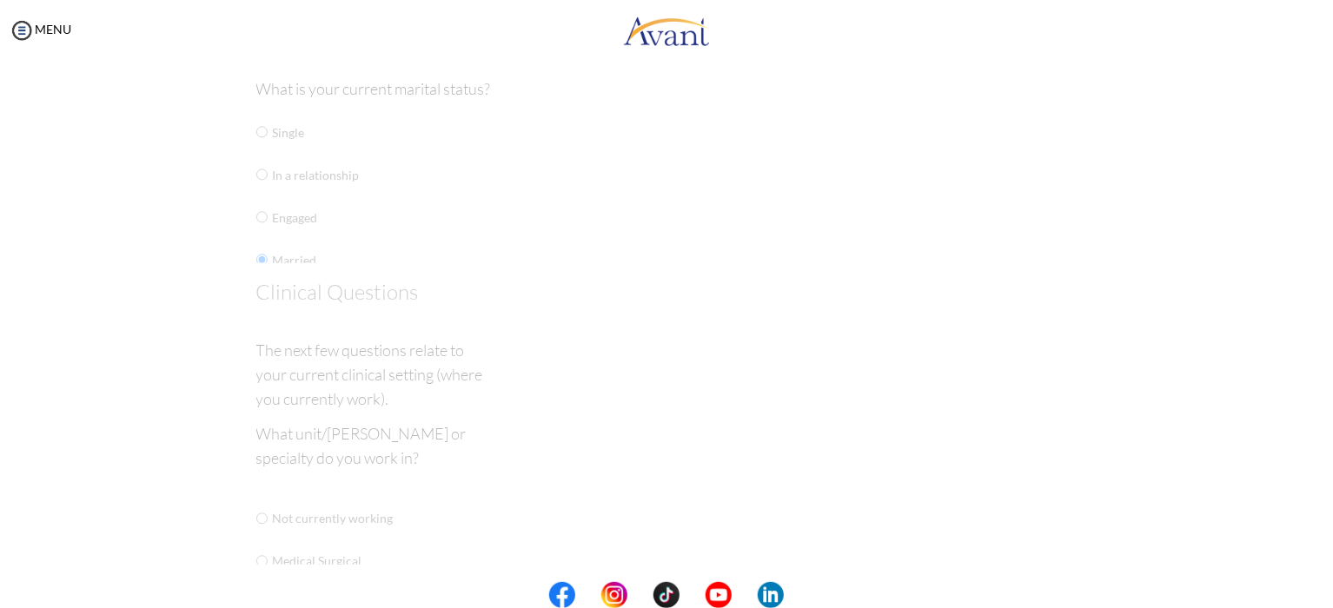
scroll to position [35, 0]
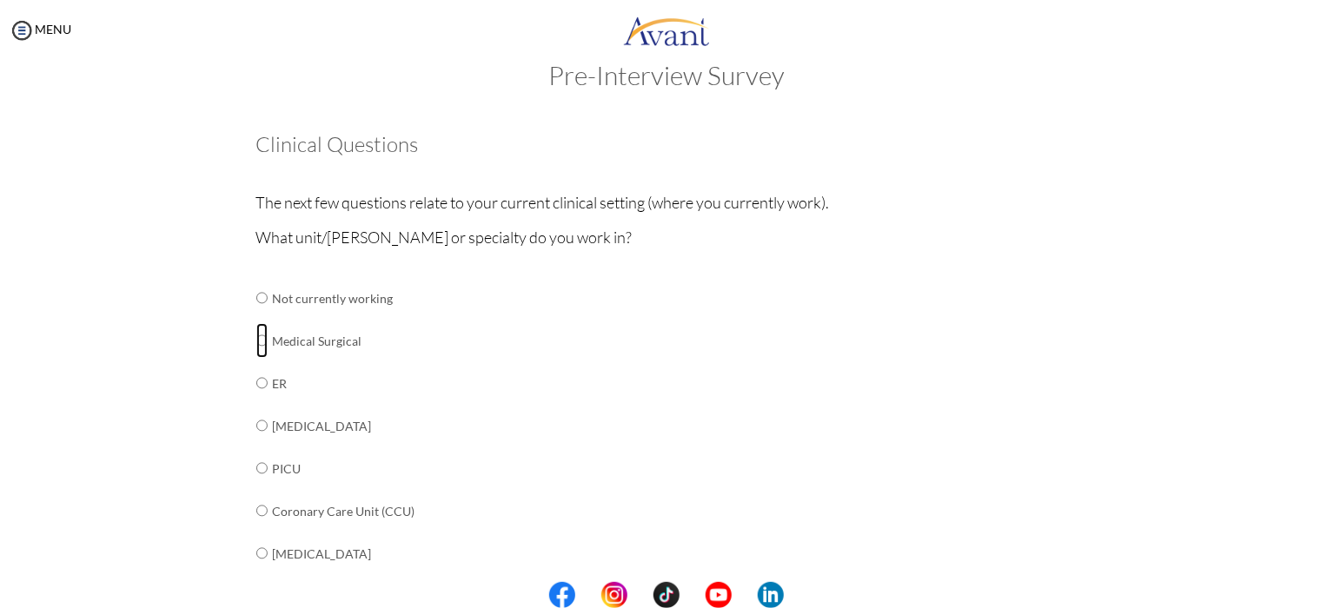
click at [257, 345] on input "radio" at bounding box center [261, 340] width 11 height 35
radio input "true"
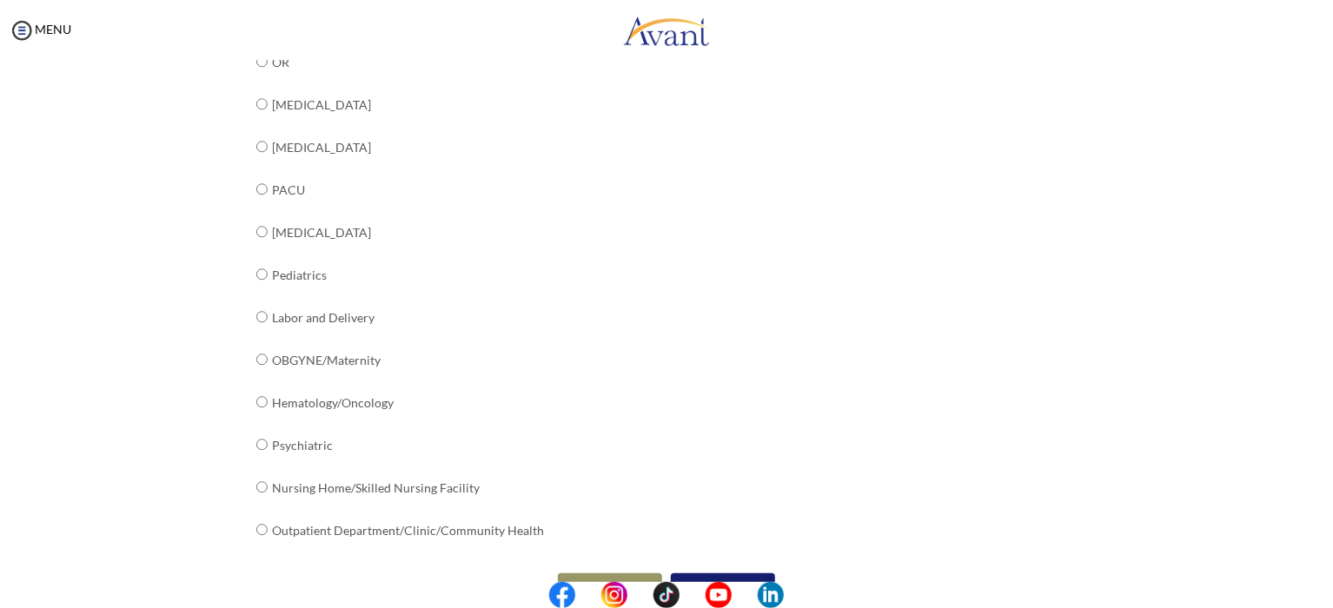
scroll to position [649, 0]
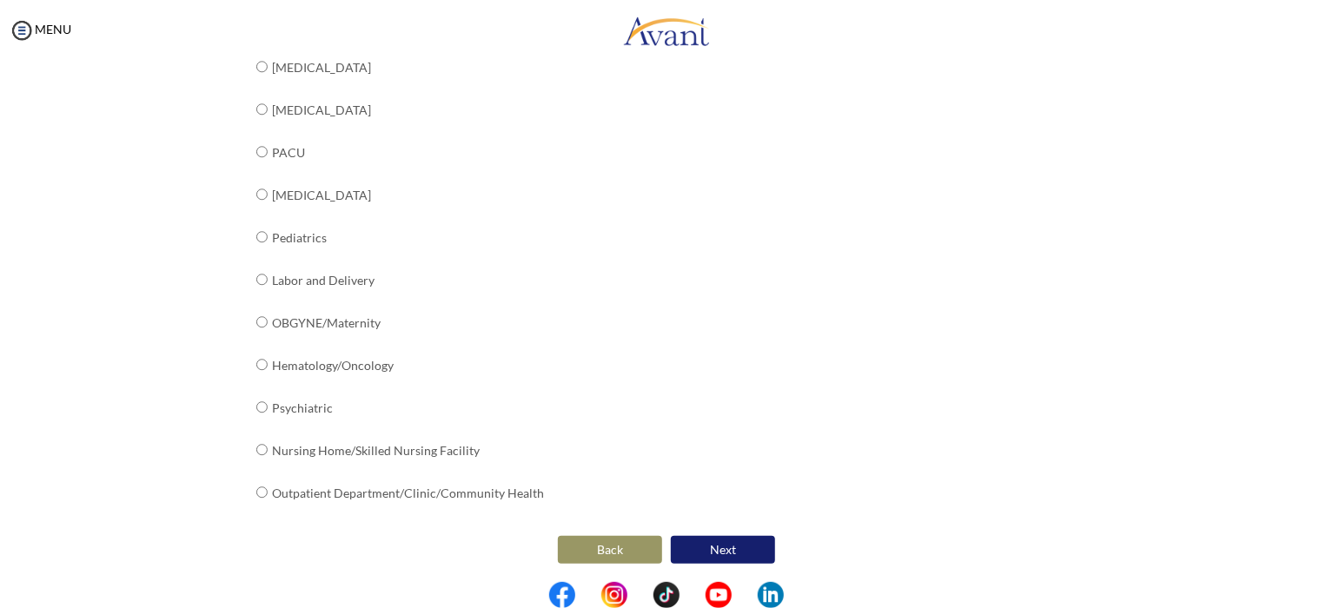
click at [717, 546] on button "Next" at bounding box center [723, 550] width 104 height 28
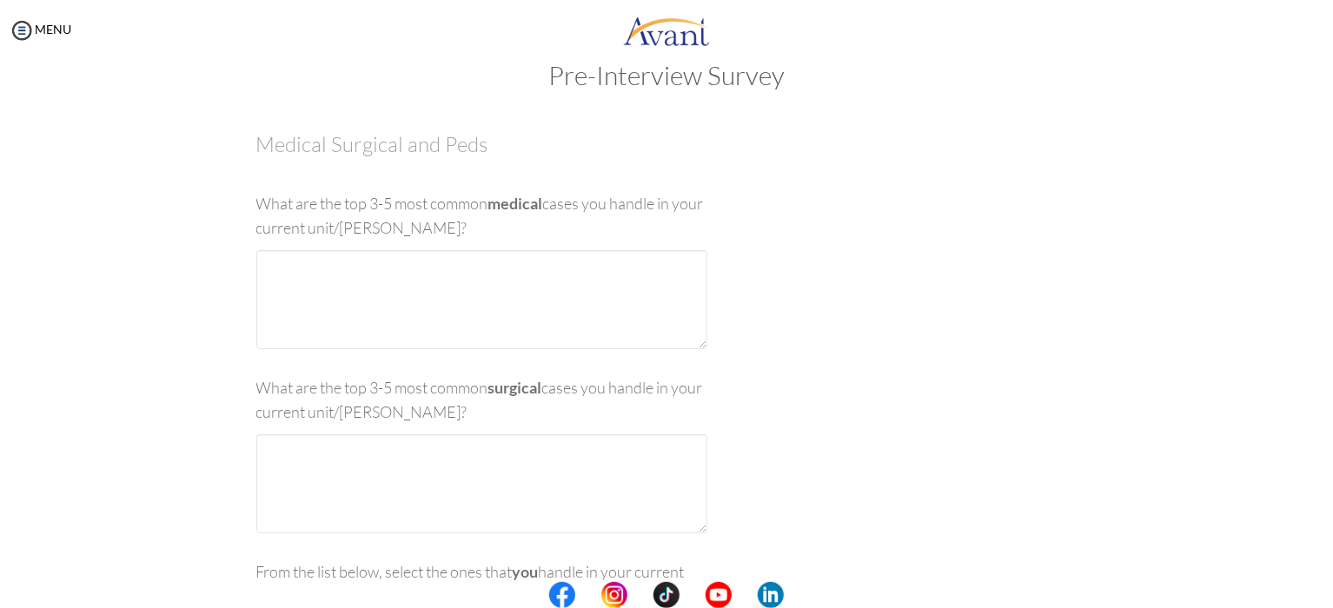
scroll to position [35, 0]
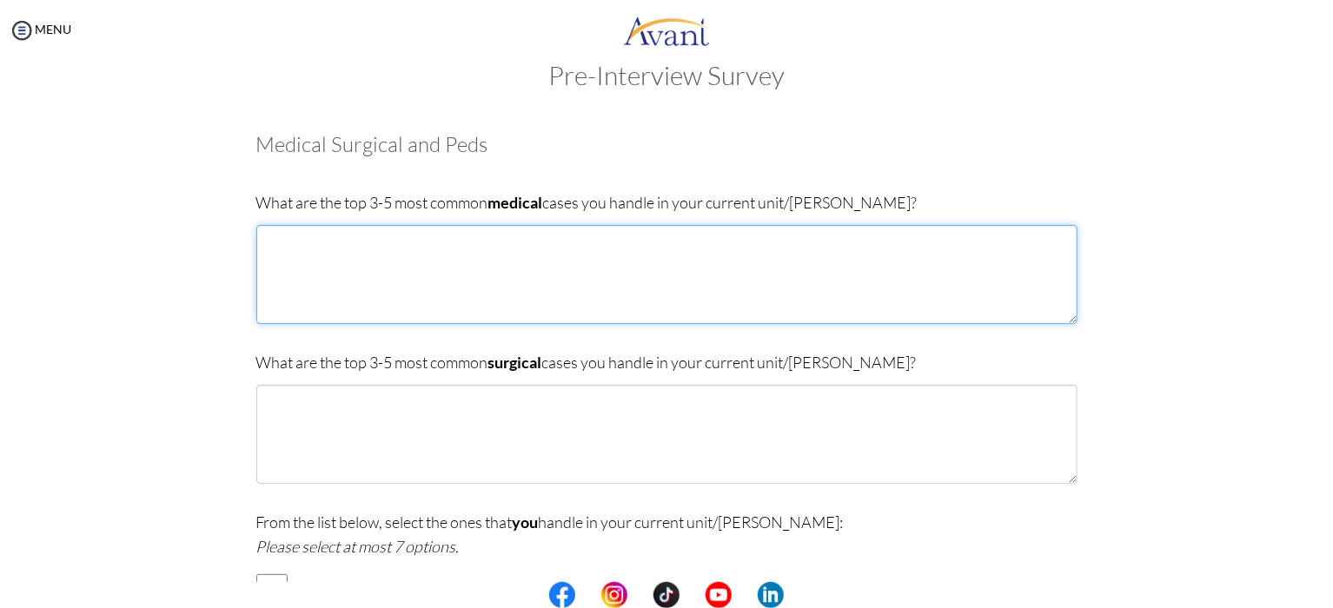
click at [301, 265] on textarea at bounding box center [666, 274] width 821 height 99
type textarea "Appendix"
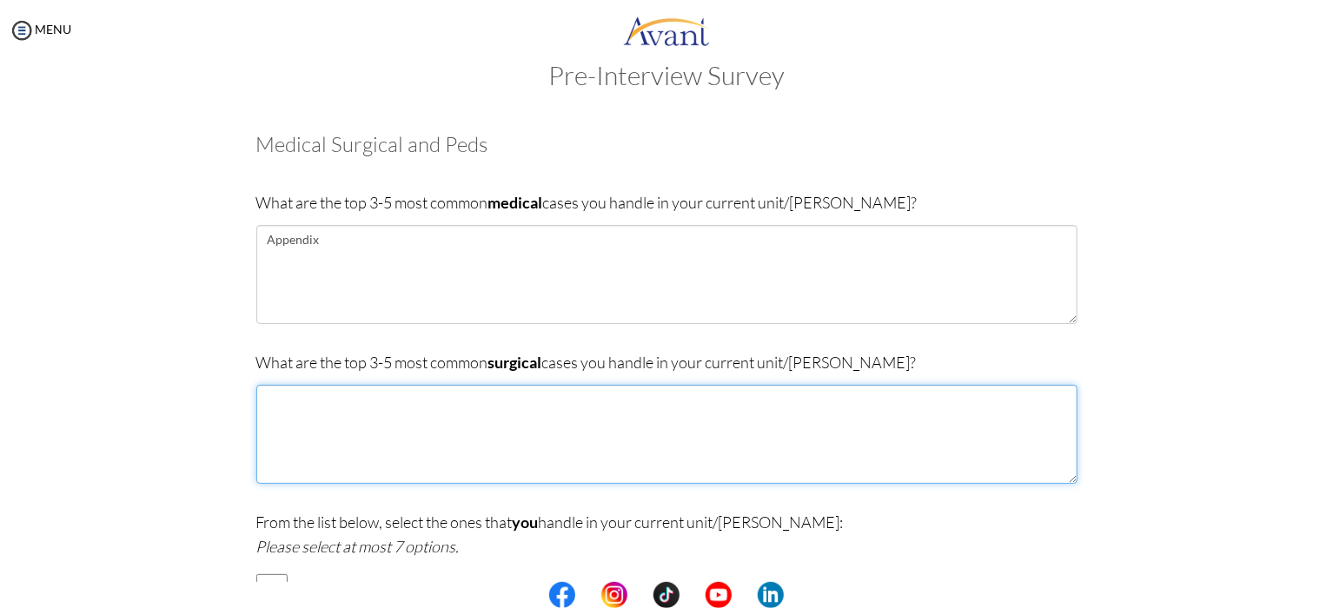
click at [262, 411] on textarea at bounding box center [666, 434] width 821 height 99
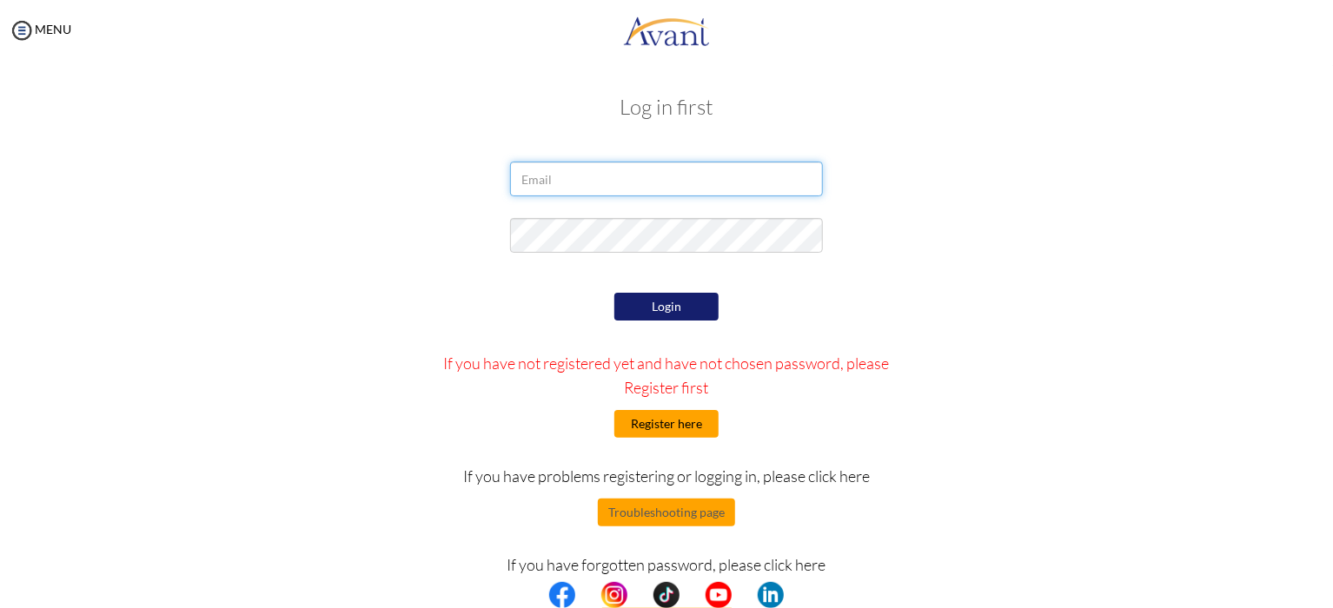
type input "[EMAIL_ADDRESS][DOMAIN_NAME]"
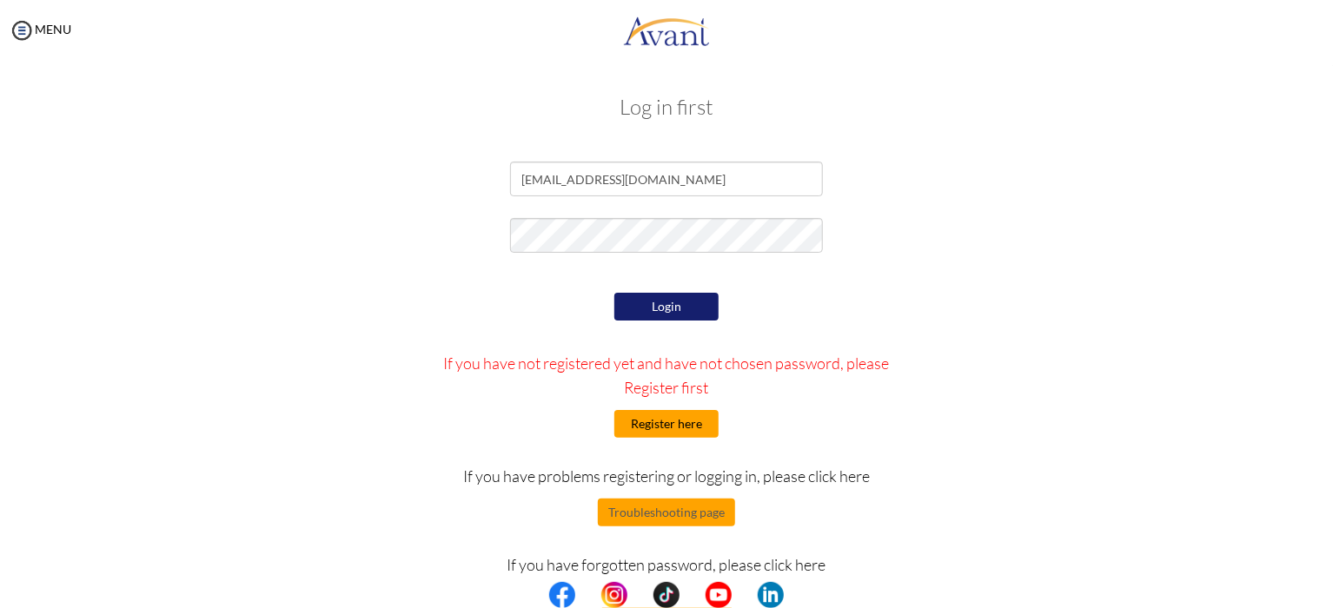
click at [639, 425] on button "Register here" at bounding box center [666, 424] width 104 height 28
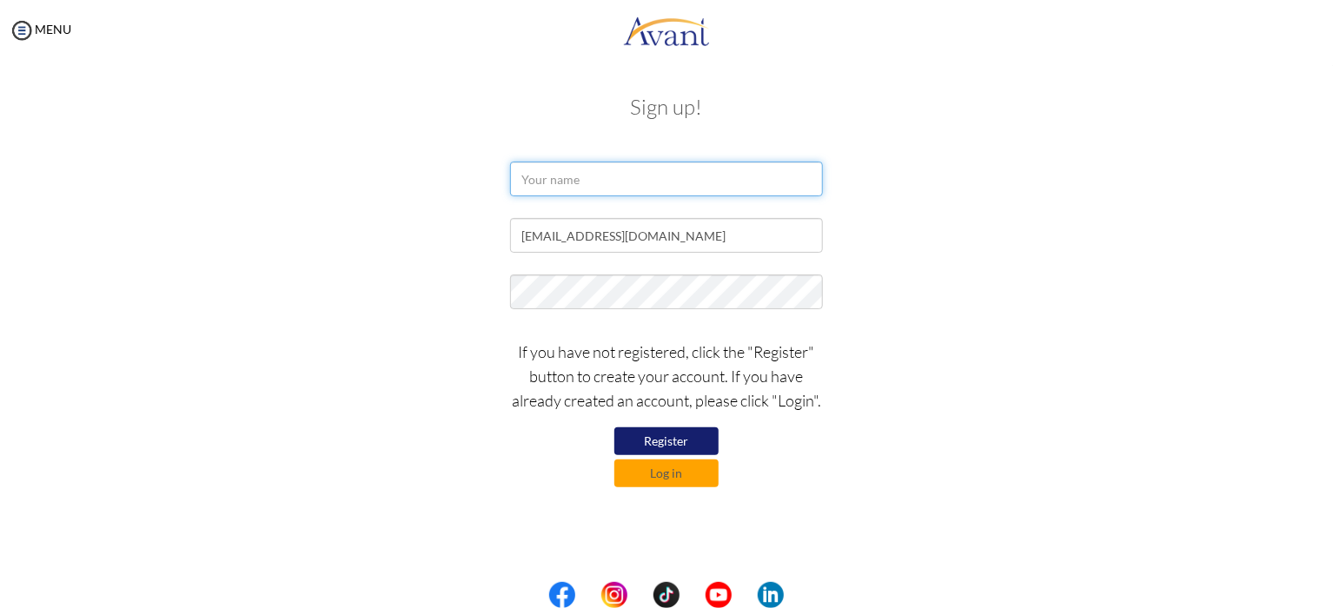
click at [542, 181] on input "text" at bounding box center [666, 179] width 313 height 35
type input "Muluwork Beyene"
click at [678, 436] on button "Register" at bounding box center [666, 441] width 104 height 28
click at [660, 437] on button "Register" at bounding box center [666, 441] width 104 height 28
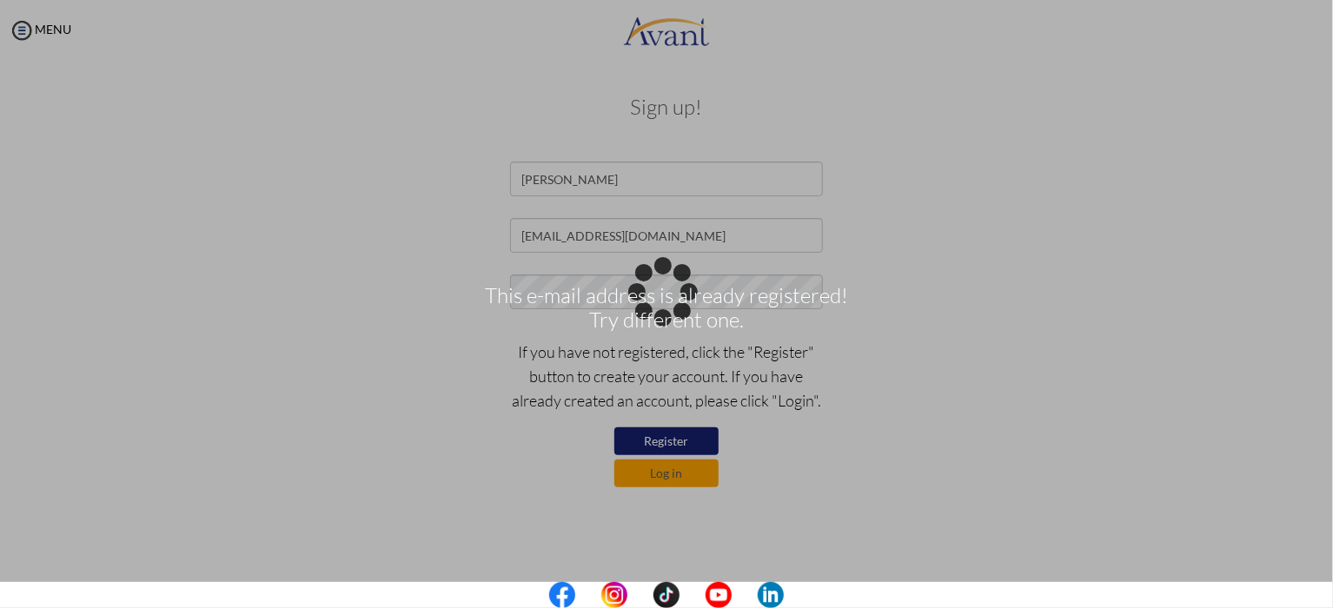
click at [669, 316] on div "This e-mail address is already registered! Try different one." at bounding box center [666, 304] width 24 height 24
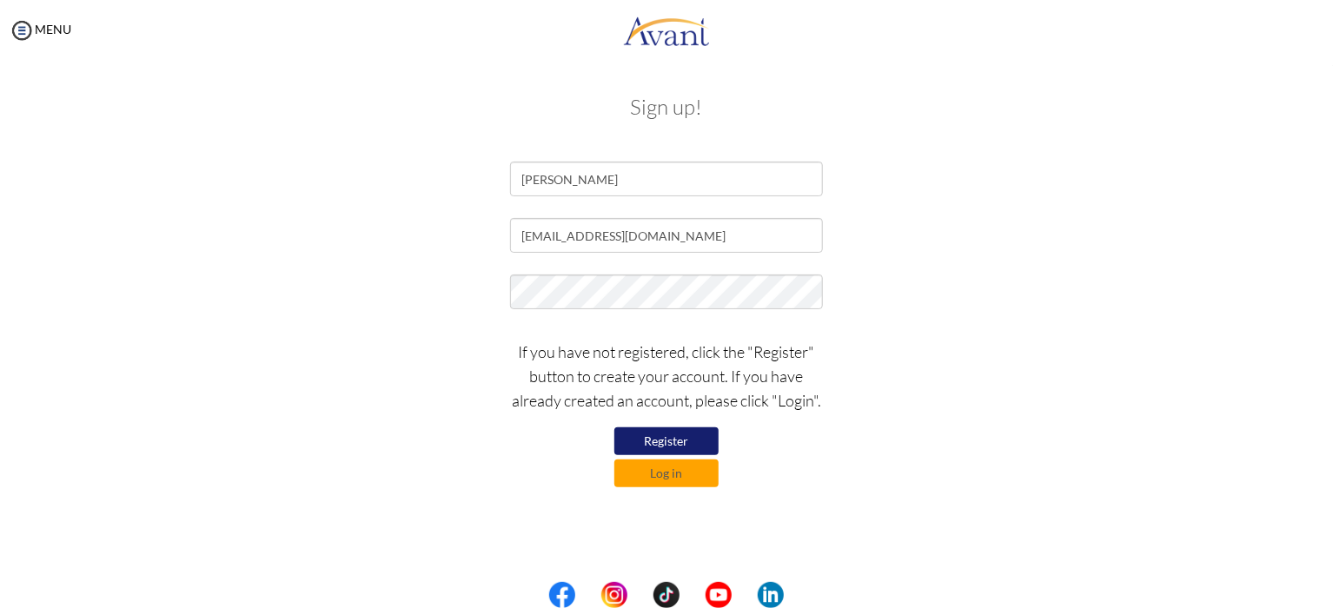
click at [694, 446] on button "Register" at bounding box center [666, 441] width 104 height 28
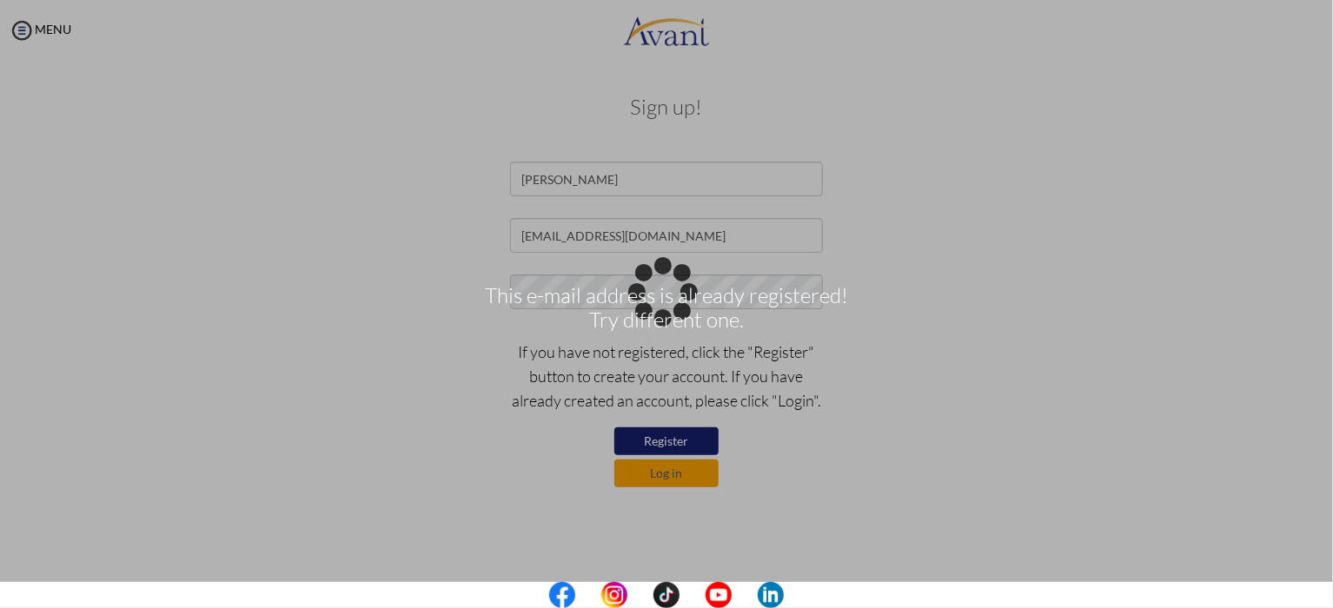
click at [679, 316] on div "This e-mail address is already registered! Try different one." at bounding box center [666, 304] width 24 height 24
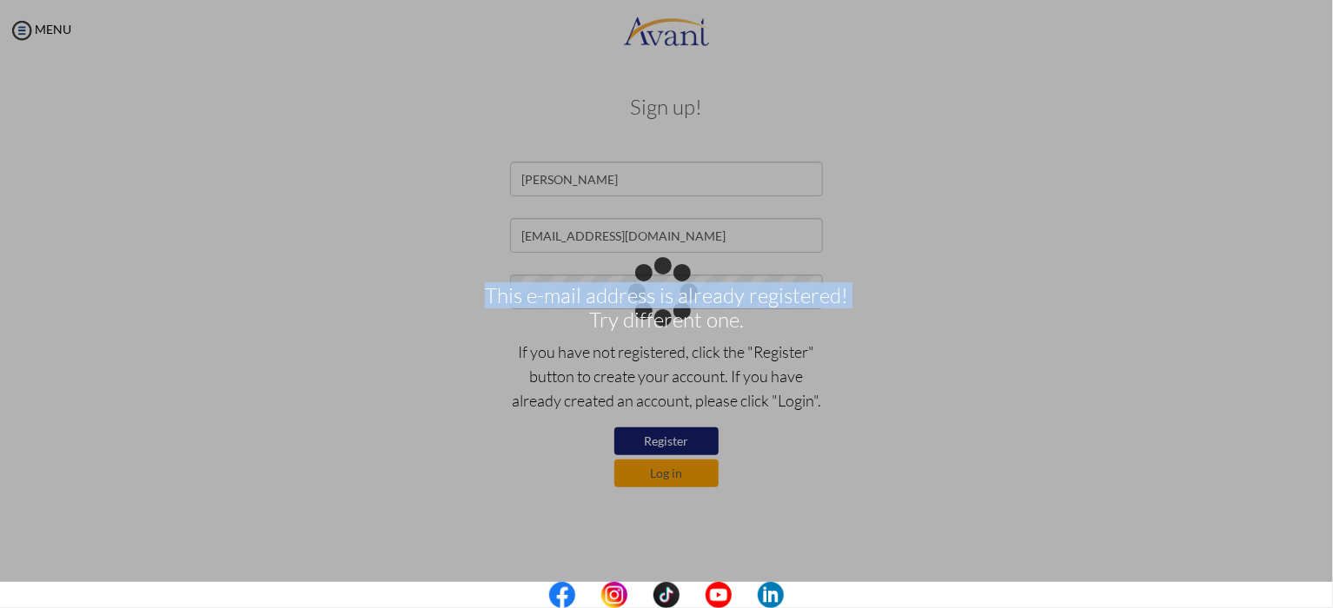
click at [679, 316] on div "This e-mail address is already registered! Try different one." at bounding box center [666, 304] width 24 height 24
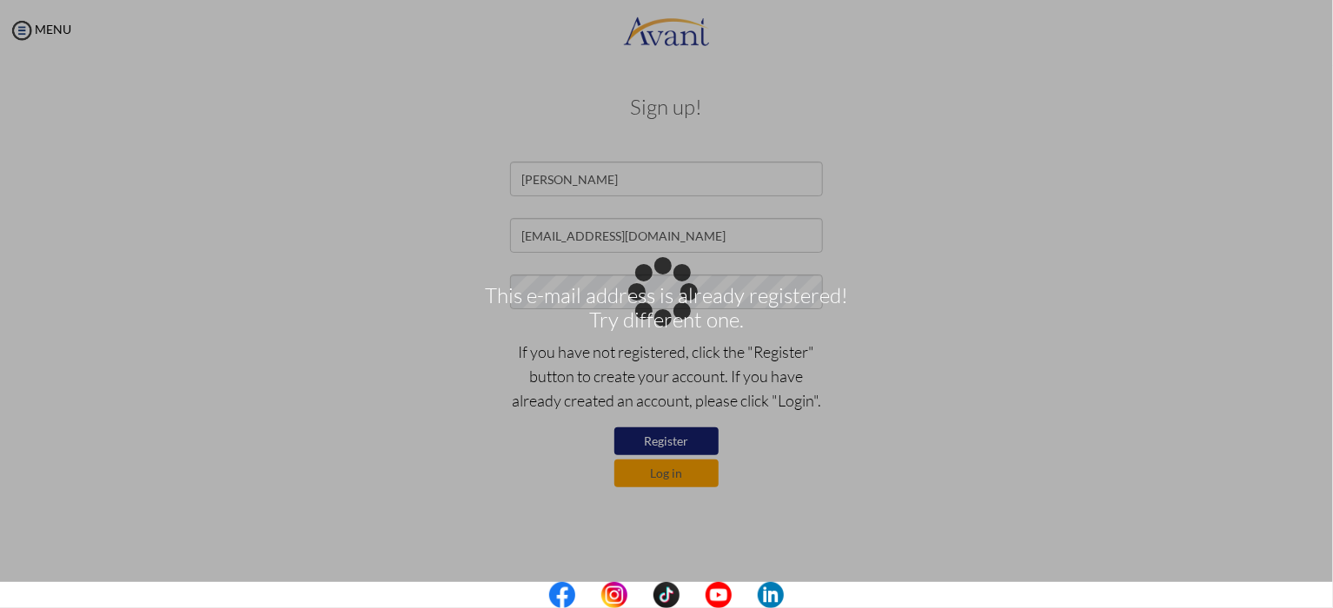
click at [679, 316] on div "This e-mail address is already registered! Try different one." at bounding box center [666, 304] width 24 height 24
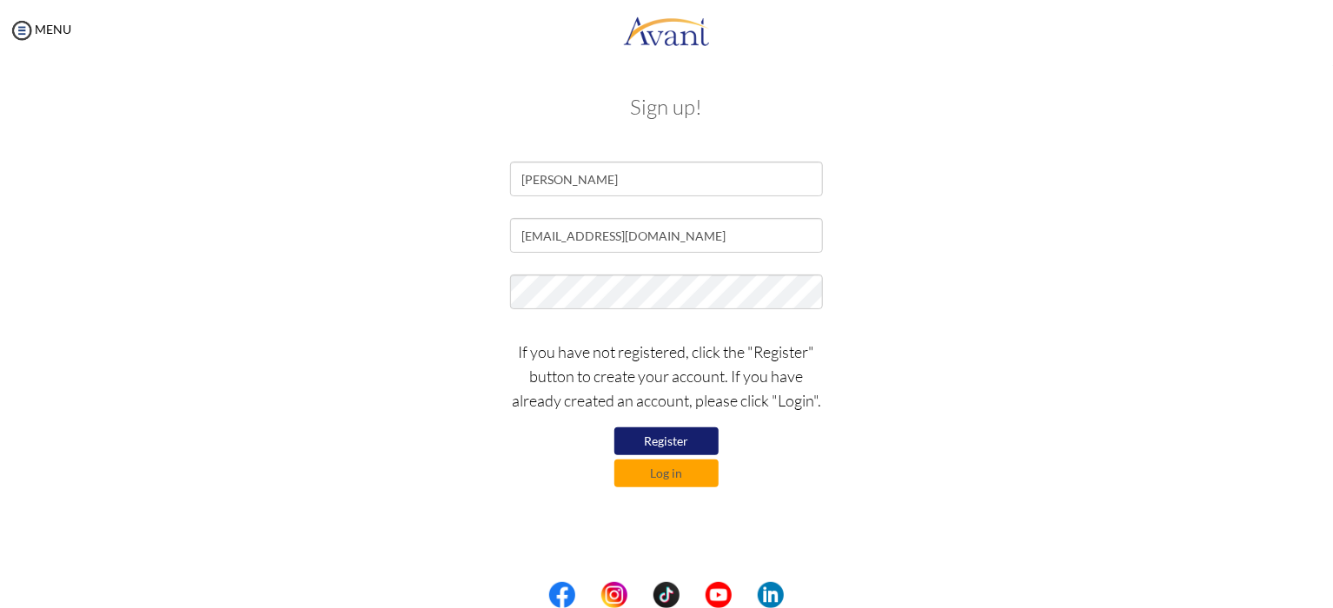
click at [685, 446] on button "Register" at bounding box center [666, 441] width 104 height 28
click at [673, 449] on button "Register" at bounding box center [666, 441] width 104 height 28
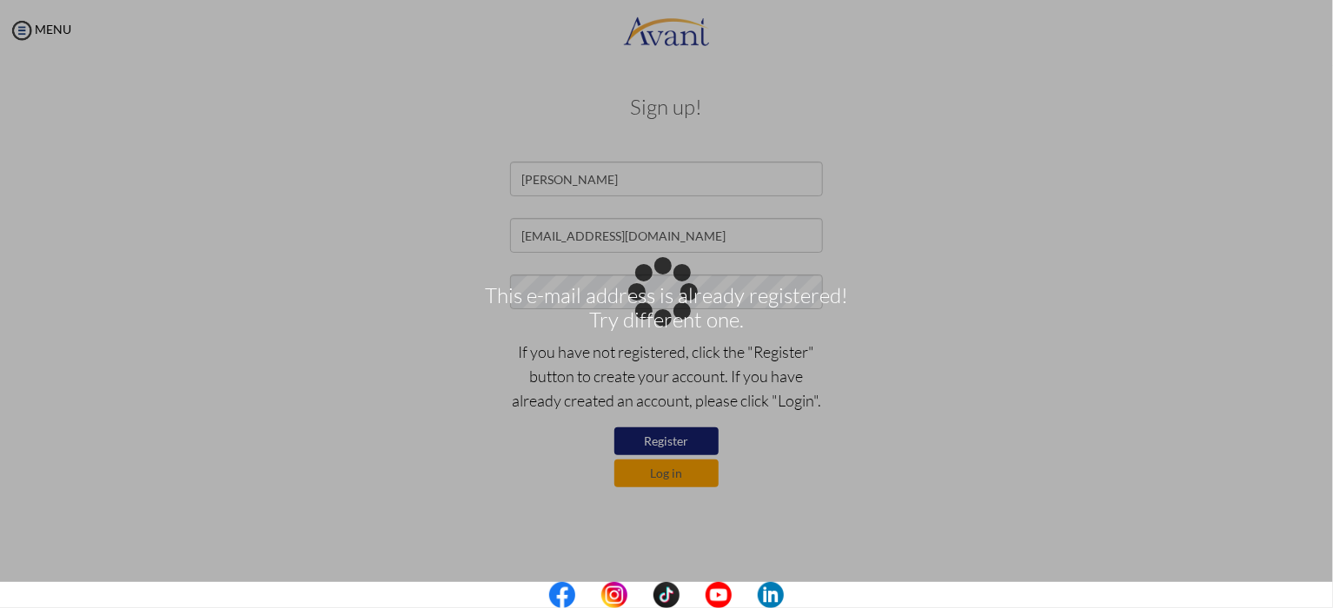
click at [654, 316] on div "This e-mail address is already registered! Try different one." at bounding box center [666, 304] width 24 height 24
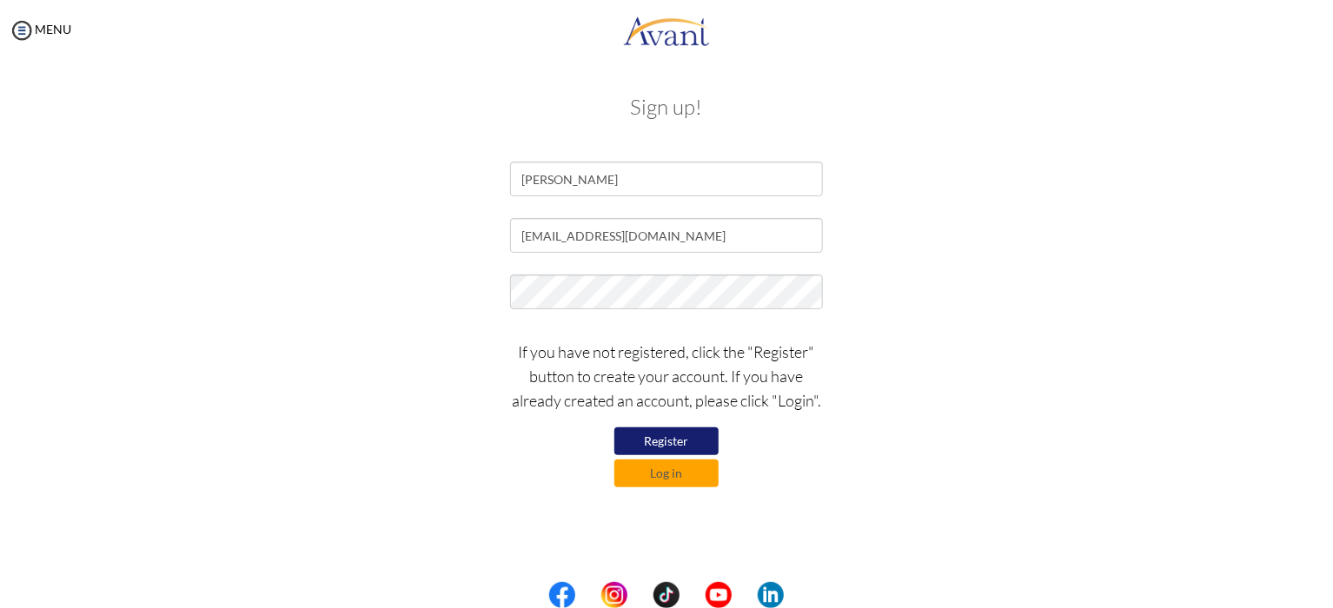
click at [675, 448] on button "Register" at bounding box center [666, 441] width 104 height 28
click at [659, 446] on button "Register" at bounding box center [666, 441] width 104 height 28
click at [661, 439] on button "Register" at bounding box center [666, 441] width 104 height 28
click at [667, 442] on button "Register" at bounding box center [666, 441] width 104 height 28
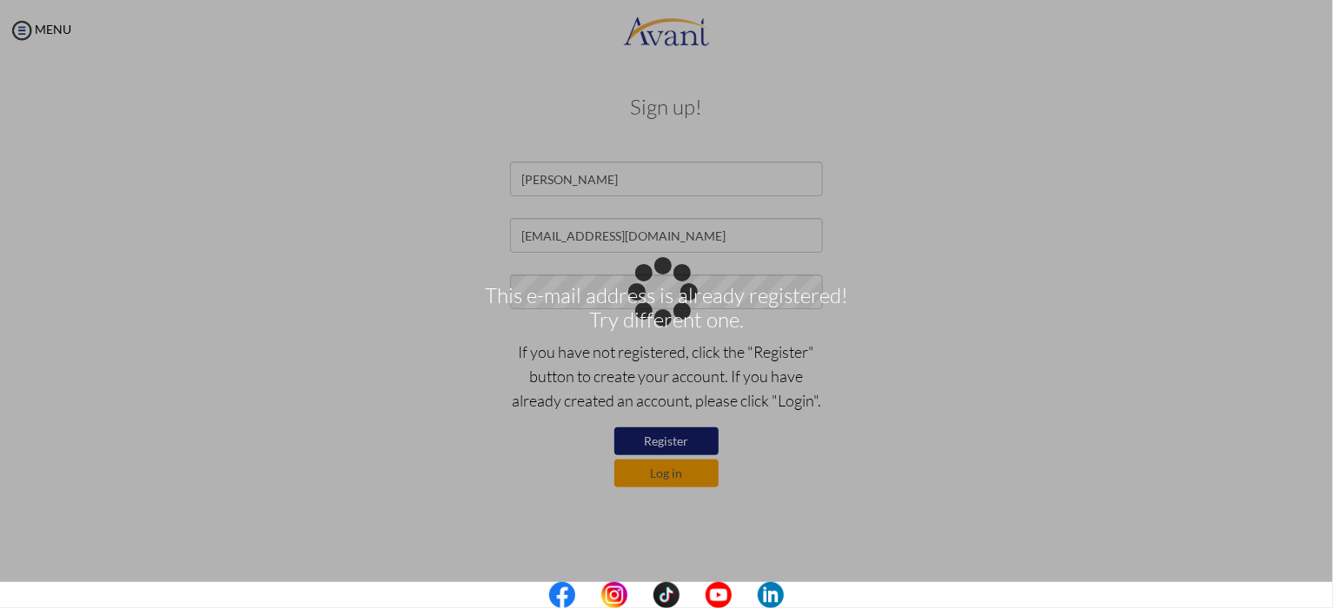
click at [496, 313] on p "This e-mail address is already registered! Try different one." at bounding box center [666, 304] width 1333 height 42
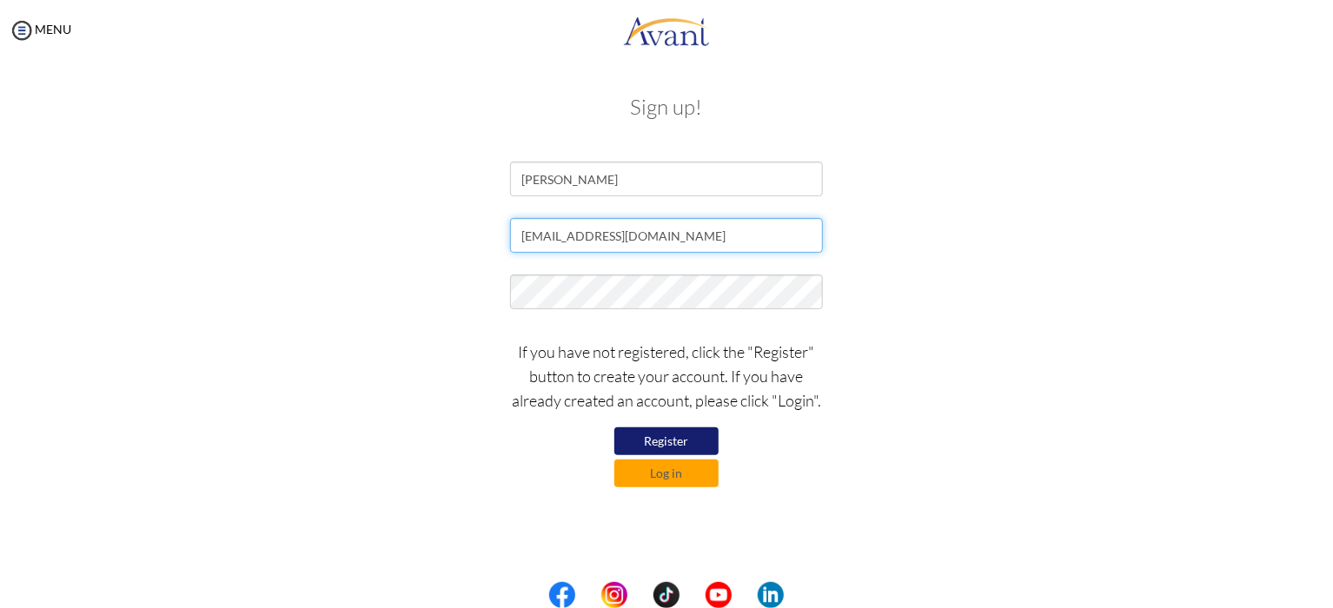
click at [626, 231] on input "[EMAIL_ADDRESS][DOMAIN_NAME]" at bounding box center [666, 235] width 313 height 35
click at [629, 240] on input "[EMAIL_ADDRESS][DOMAIN_NAME]" at bounding box center [666, 235] width 313 height 35
click at [659, 234] on input "[EMAIL_ADDRESS][DOMAIN_NAME]" at bounding box center [666, 235] width 313 height 35
click at [855, 319] on form "Muluwork Beyene mulex4507@gmail.com If you have not registered, click the "Regi…" at bounding box center [666, 325] width 990 height 326
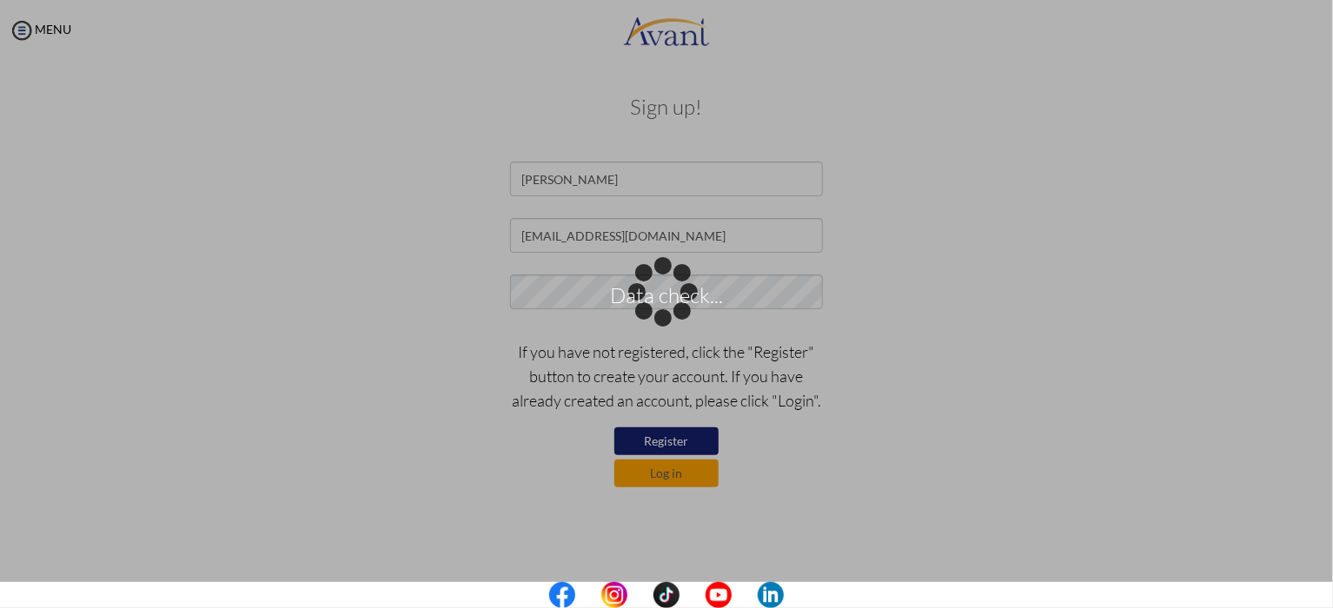
click at [679, 316] on div "Data check..." at bounding box center [666, 304] width 24 height 24
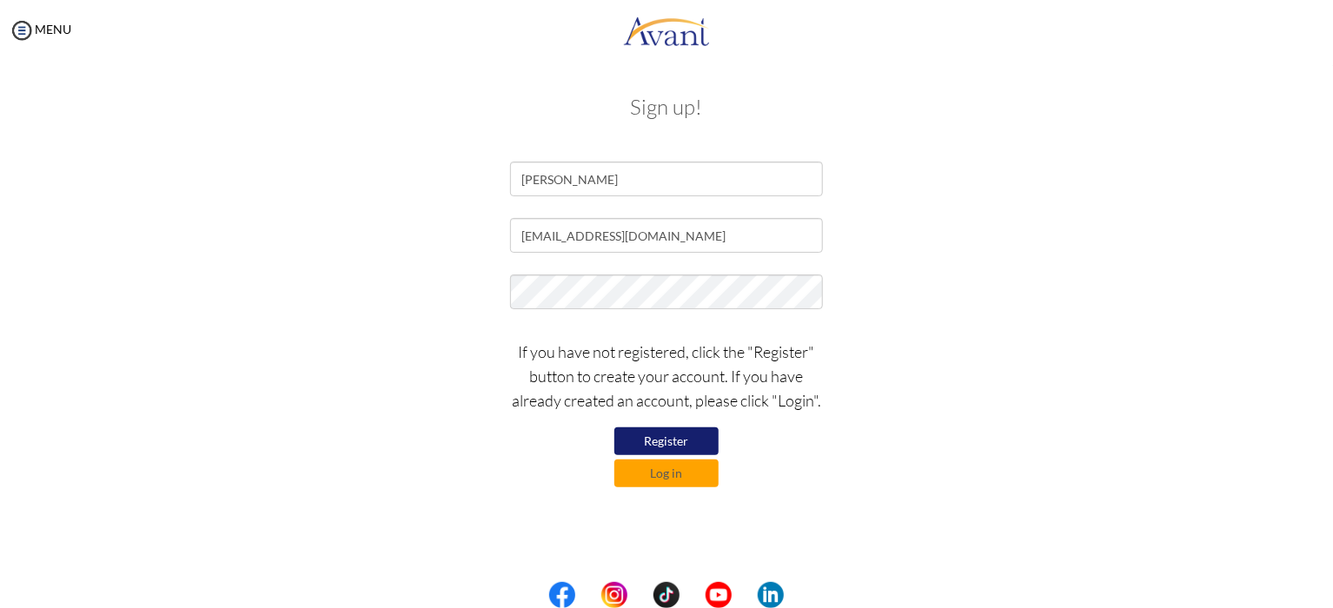
click at [667, 445] on button "Register" at bounding box center [666, 441] width 104 height 28
click at [682, 440] on button "Register" at bounding box center [666, 441] width 104 height 28
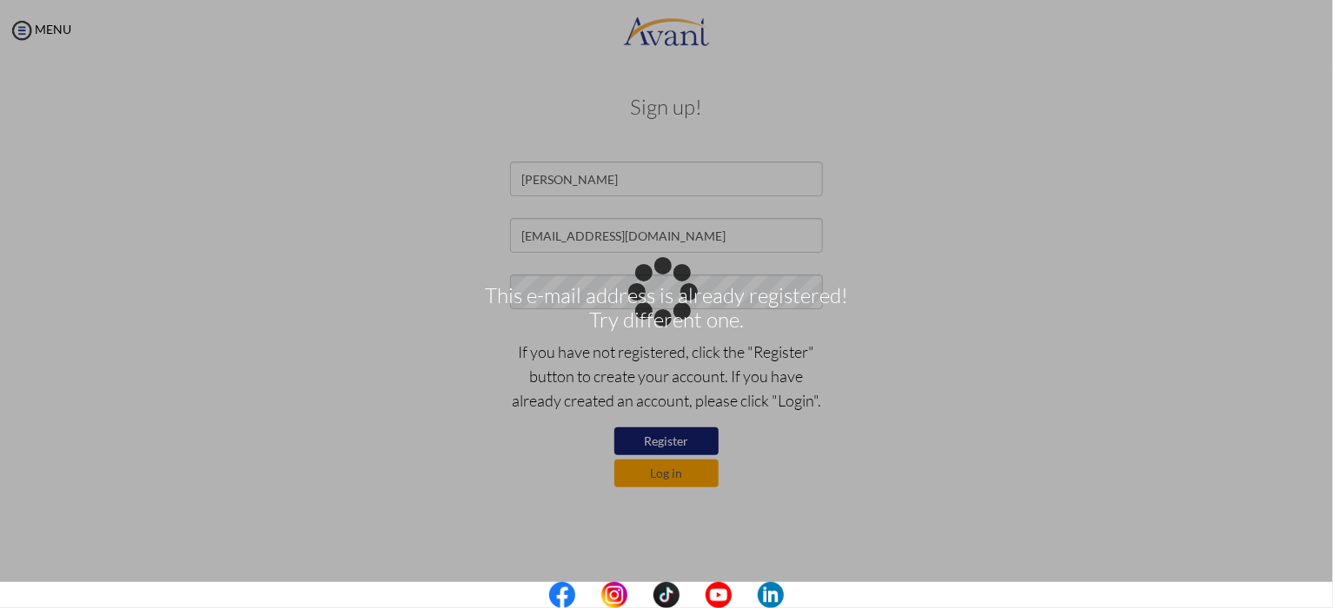
click at [679, 316] on div "This e-mail address is already registered! Try different one." at bounding box center [666, 304] width 24 height 24
click at [682, 440] on body "This e-mail address is already registered! Try different one. Maintenance break…" at bounding box center [666, 304] width 1333 height 608
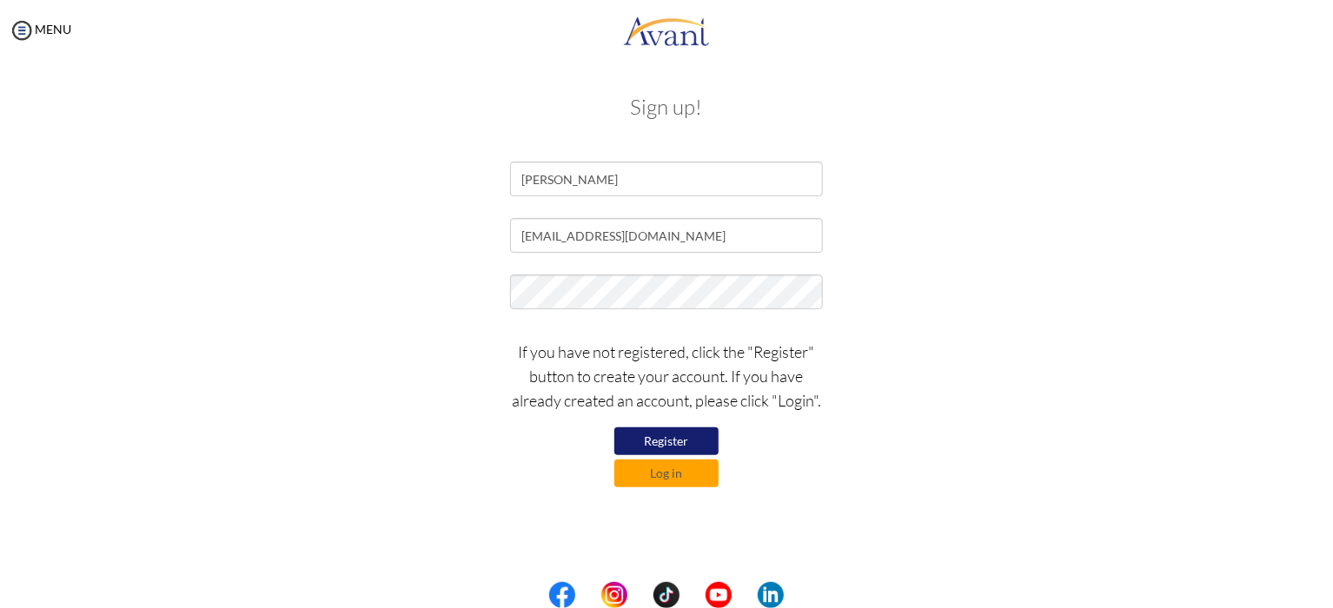
click at [682, 440] on button "Register" at bounding box center [666, 441] width 104 height 28
click at [688, 441] on button "Register" at bounding box center [666, 441] width 104 height 28
click at [1006, 232] on div "[EMAIL_ADDRESS][DOMAIN_NAME]" at bounding box center [666, 239] width 1016 height 43
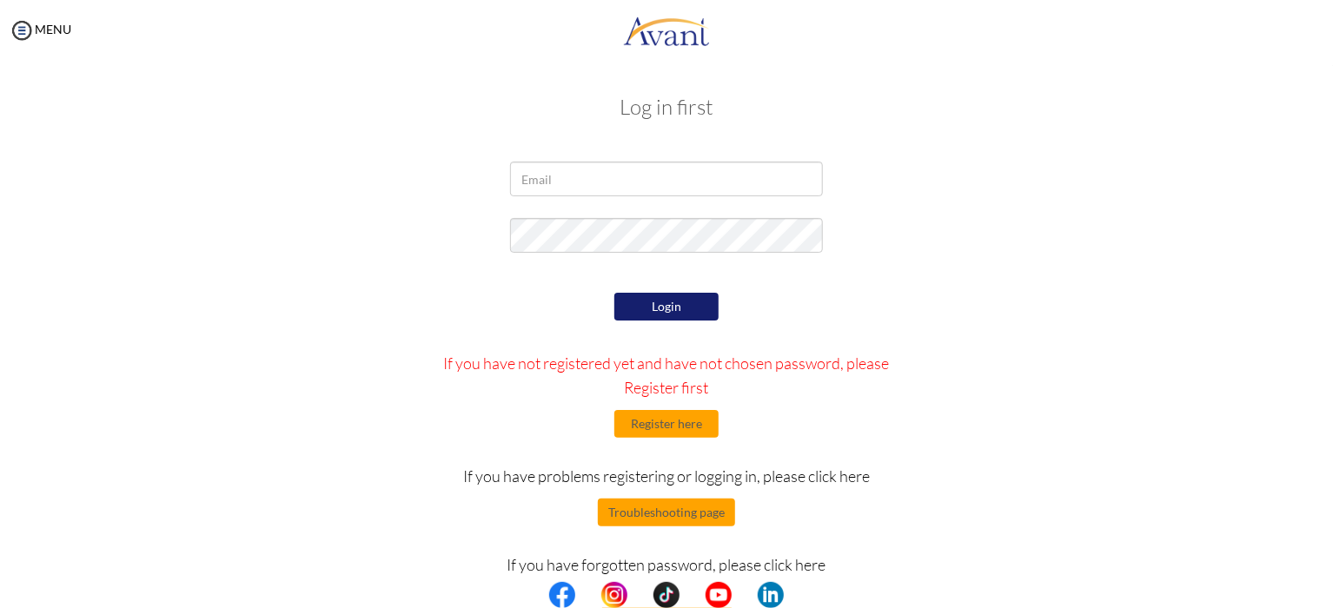
type input "[EMAIL_ADDRESS][DOMAIN_NAME]"
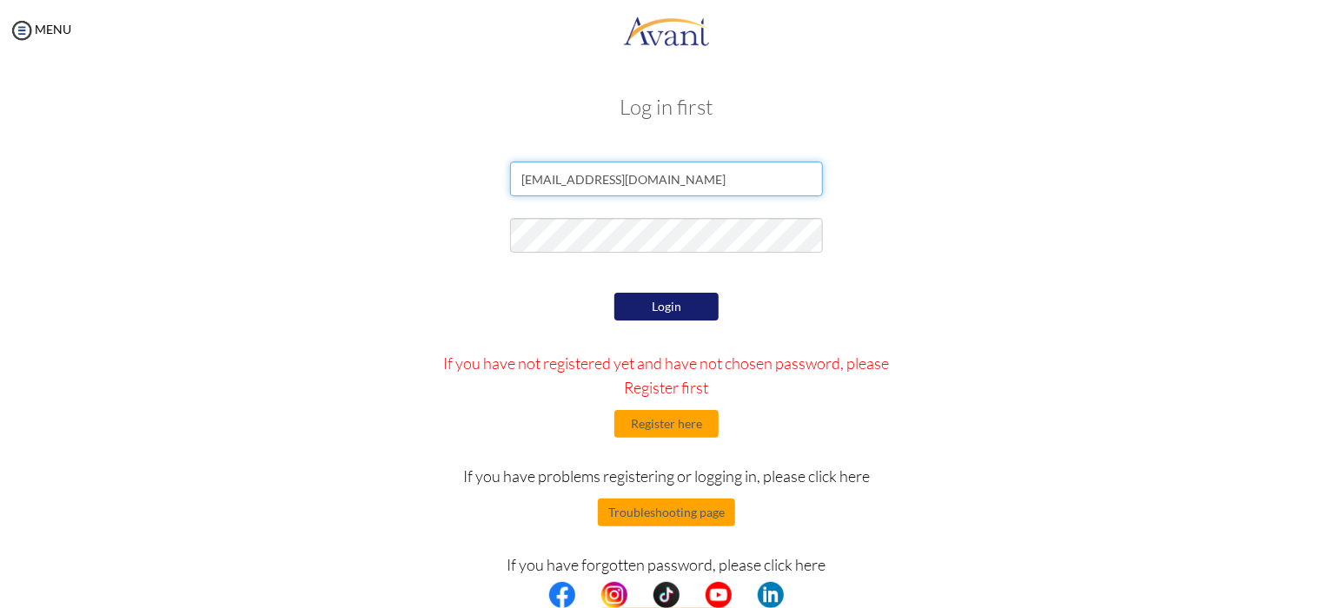
drag, startPoint x: 652, startPoint y: 175, endPoint x: 517, endPoint y: 205, distance: 138.7
click at [517, 205] on div "[EMAIL_ADDRESS][DOMAIN_NAME]" at bounding box center [666, 183] width 339 height 43
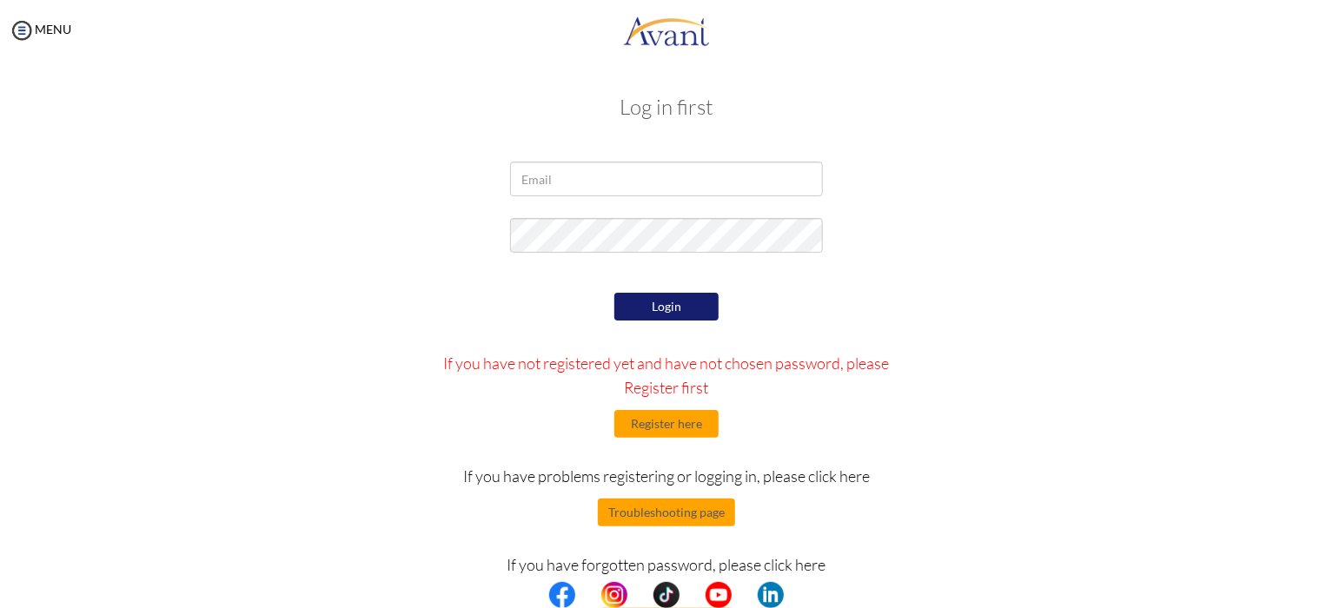
click at [849, 326] on div "Login If you have not registered yet and have not chosen password, please Regis…" at bounding box center [667, 451] width 508 height 327
click at [652, 431] on button "Register here" at bounding box center [666, 424] width 104 height 28
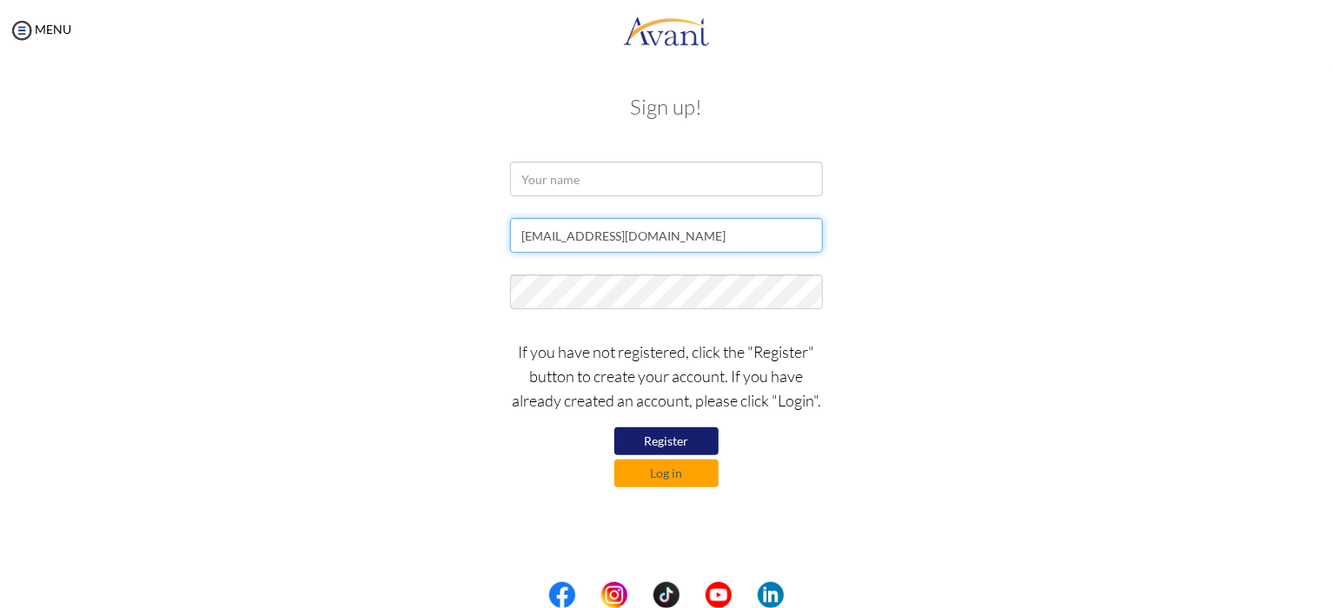
drag, startPoint x: 668, startPoint y: 234, endPoint x: 496, endPoint y: 243, distance: 172.3
click at [497, 243] on div "[EMAIL_ADDRESS][DOMAIN_NAME]" at bounding box center [666, 239] width 339 height 43
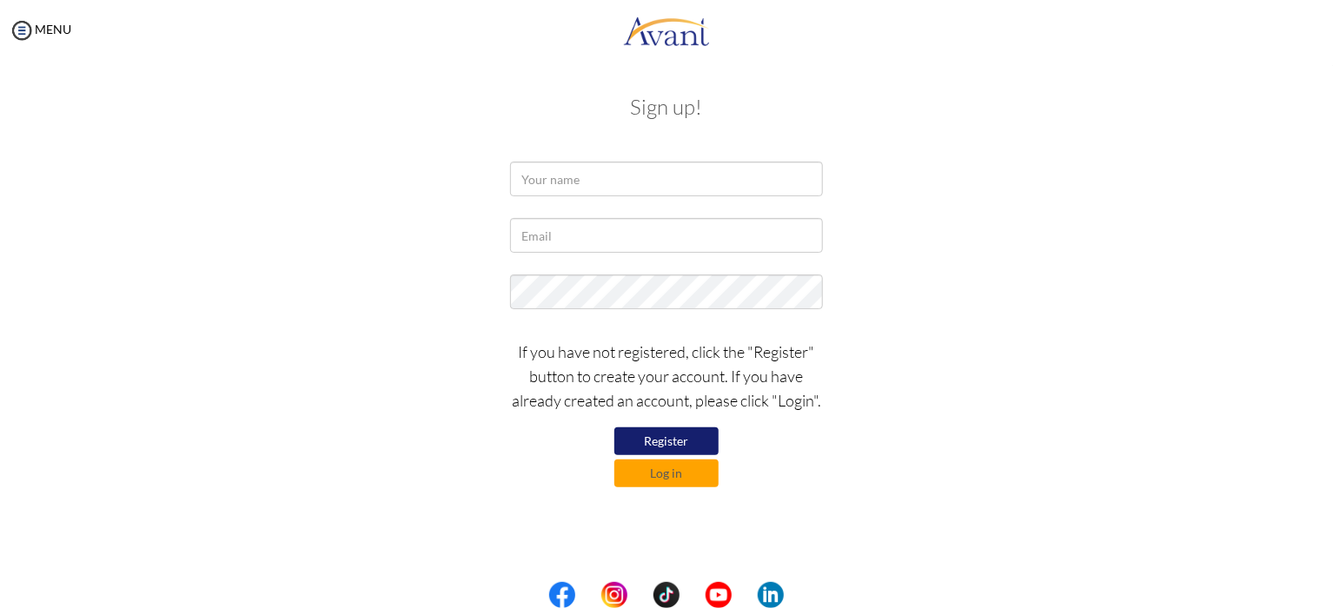
click at [452, 283] on div at bounding box center [666, 296] width 1016 height 43
click at [502, 300] on div at bounding box center [666, 296] width 339 height 43
click at [692, 452] on button "Register" at bounding box center [666, 441] width 104 height 28
click at [647, 438] on button "Register" at bounding box center [666, 441] width 104 height 28
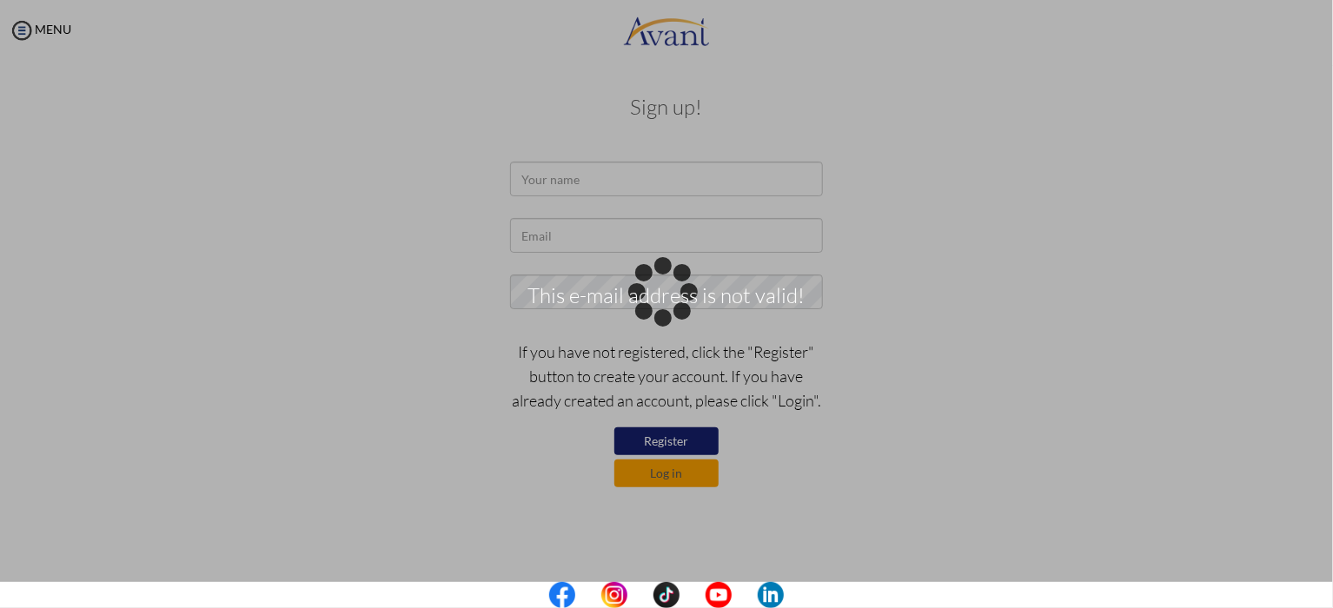
drag, startPoint x: 647, startPoint y: 438, endPoint x: 330, endPoint y: 306, distance: 343.5
click at [330, 306] on p "This e-mail address is not valid!" at bounding box center [666, 304] width 1333 height 42
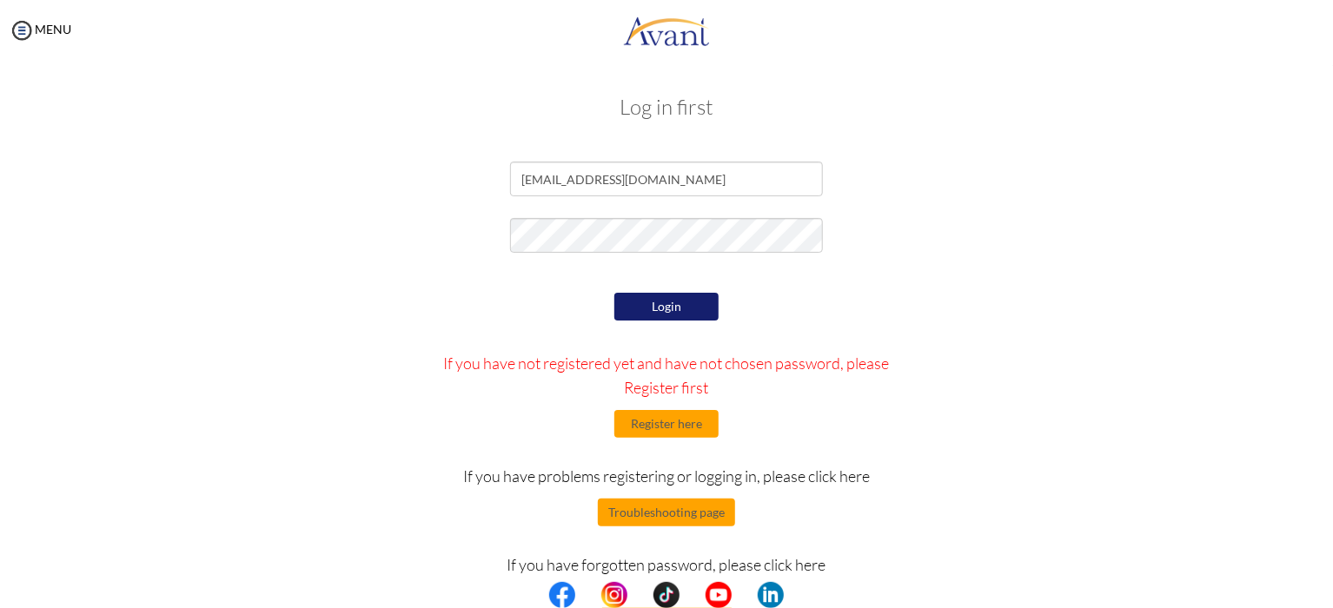
click at [678, 306] on button "Login" at bounding box center [666, 307] width 104 height 28
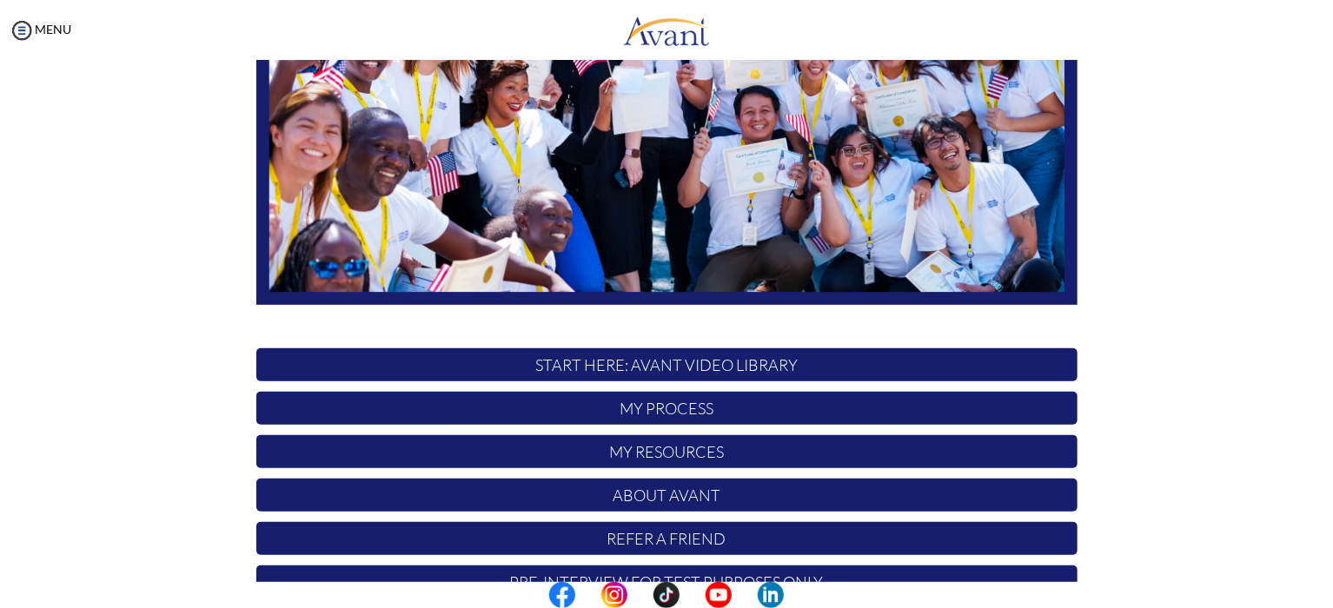
scroll to position [356, 0]
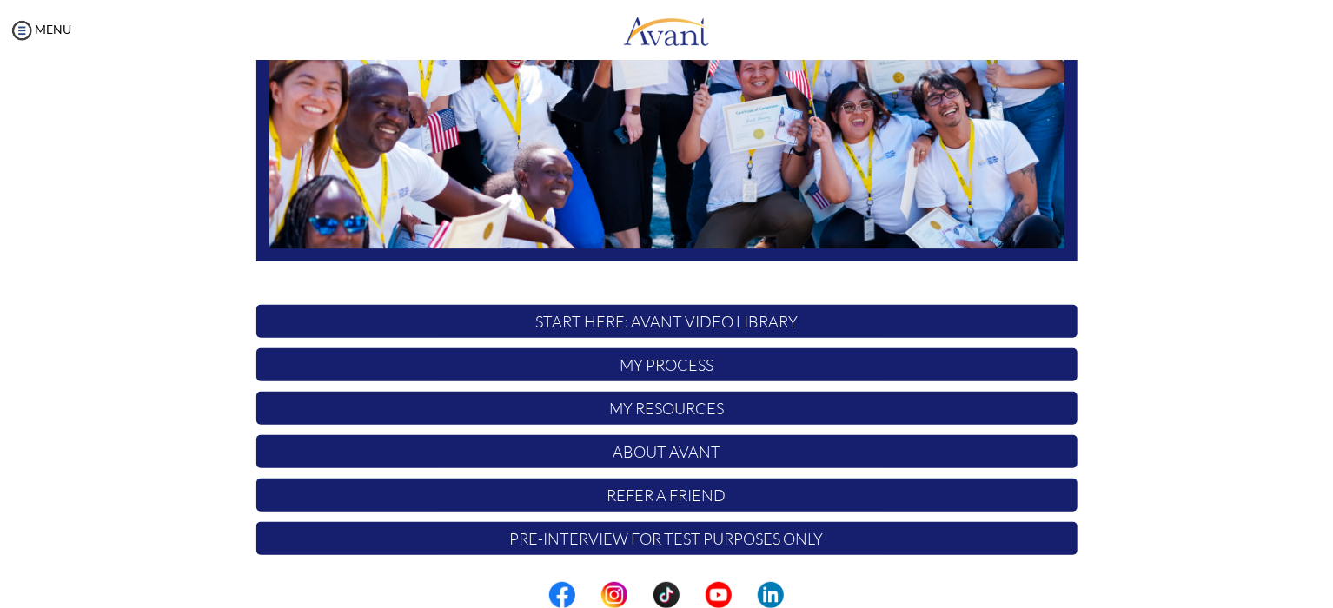
click at [674, 356] on p "My Process" at bounding box center [666, 364] width 821 height 33
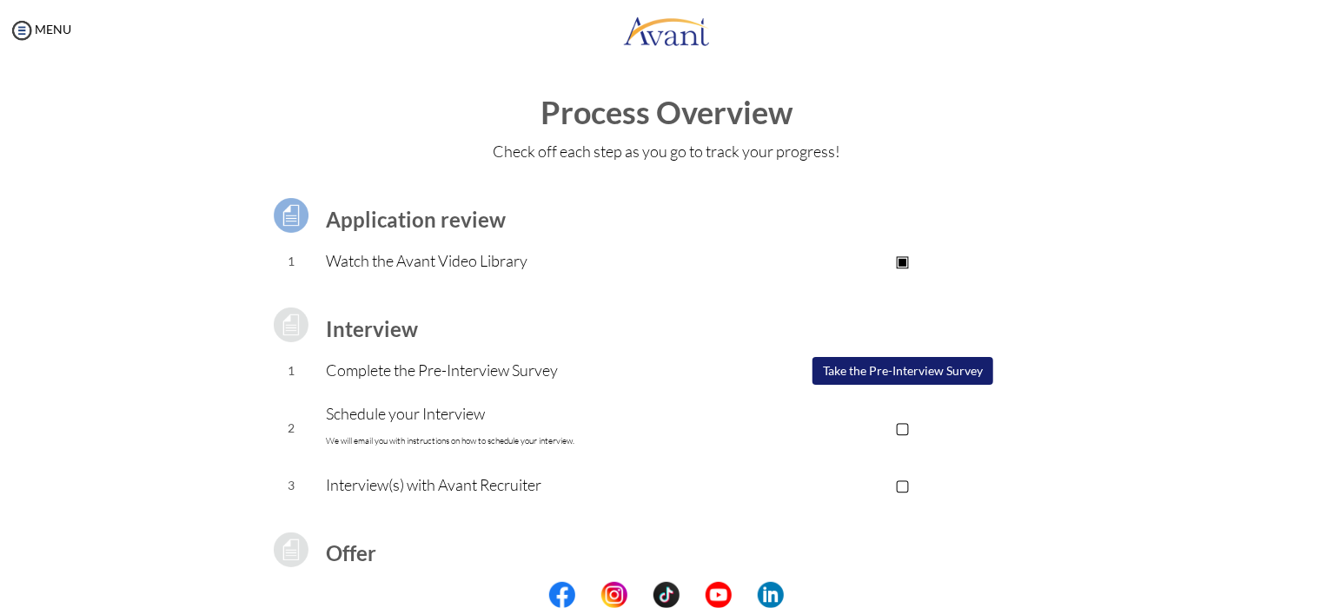
click at [896, 370] on button "Take the Pre-Interview Survey" at bounding box center [902, 371] width 181 height 28
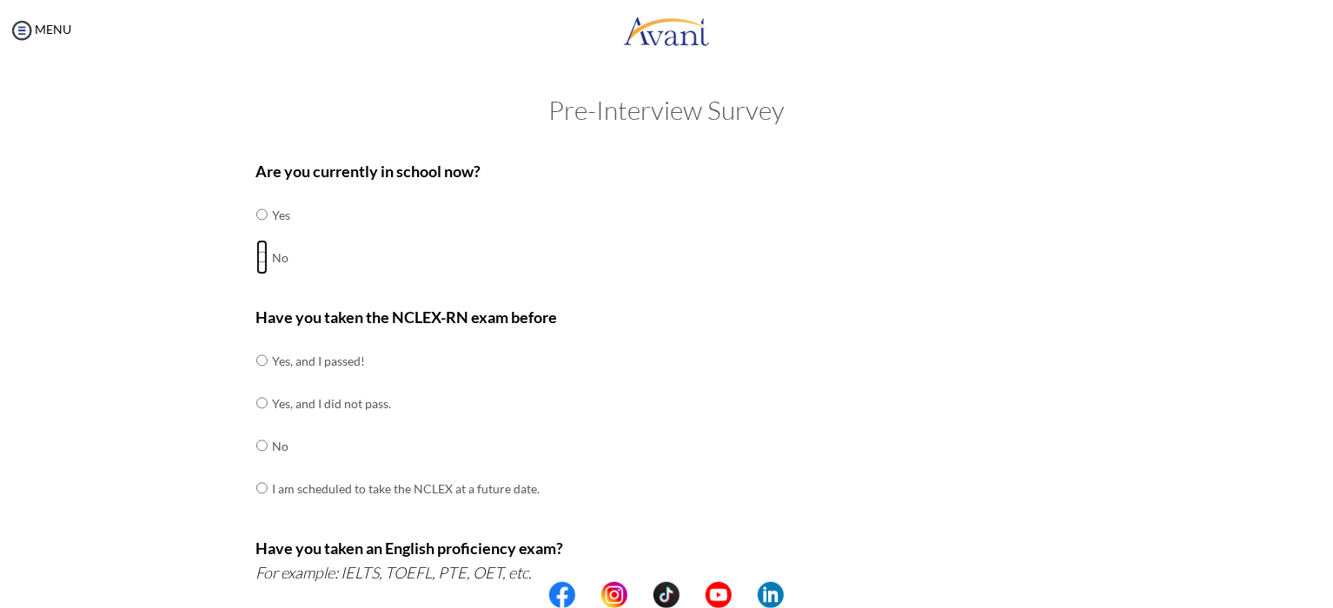
click at [256, 262] on input "radio" at bounding box center [261, 257] width 11 height 35
radio input "true"
click at [268, 449] on td at bounding box center [270, 446] width 5 height 43
click at [256, 446] on input "radio" at bounding box center [261, 445] width 11 height 35
radio input "true"
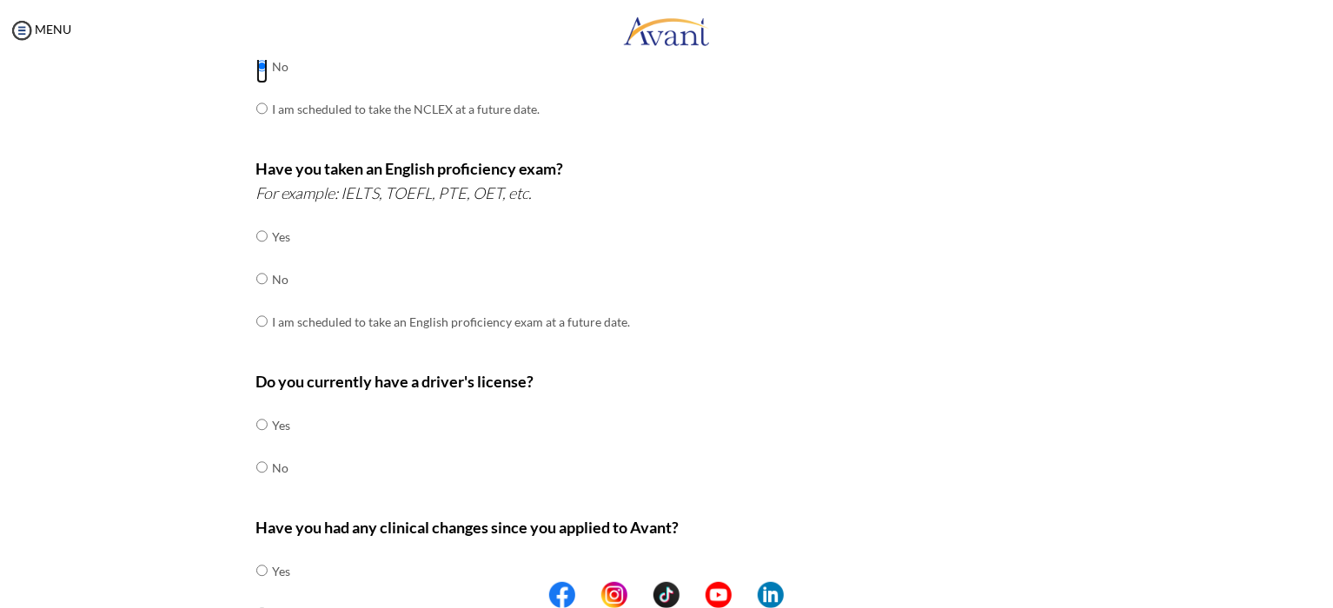
scroll to position [382, 0]
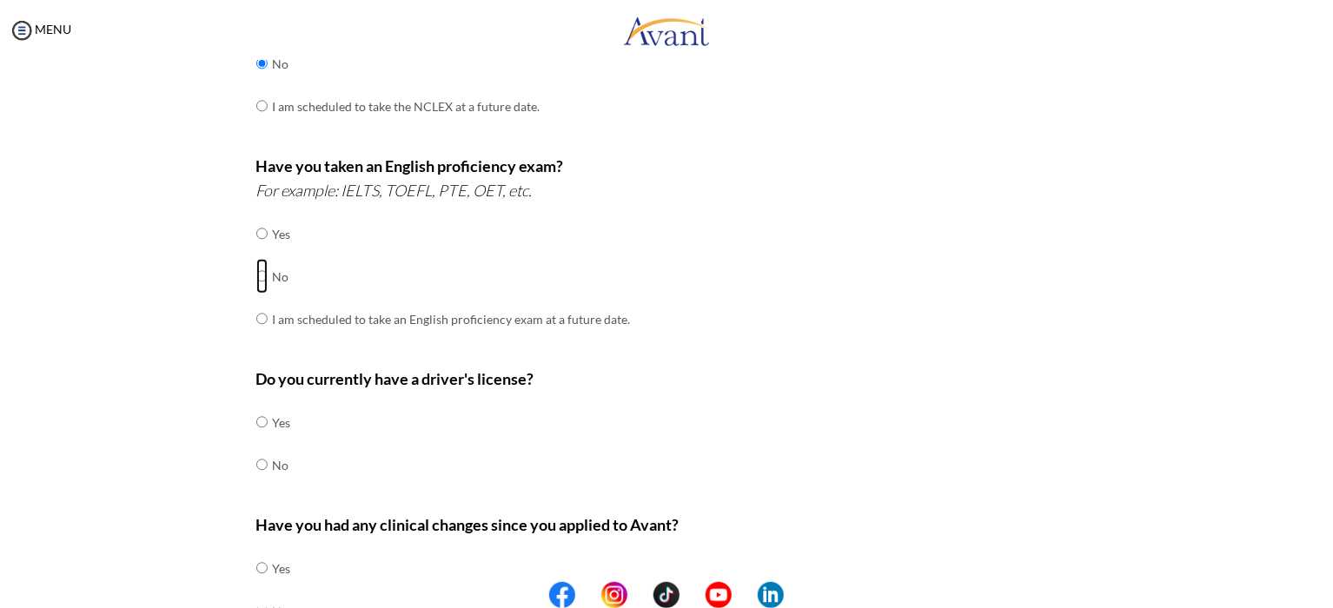
click at [256, 278] on input "radio" at bounding box center [261, 276] width 11 height 35
radio input "true"
click at [256, 463] on input "radio" at bounding box center [261, 464] width 11 height 35
radio input "true"
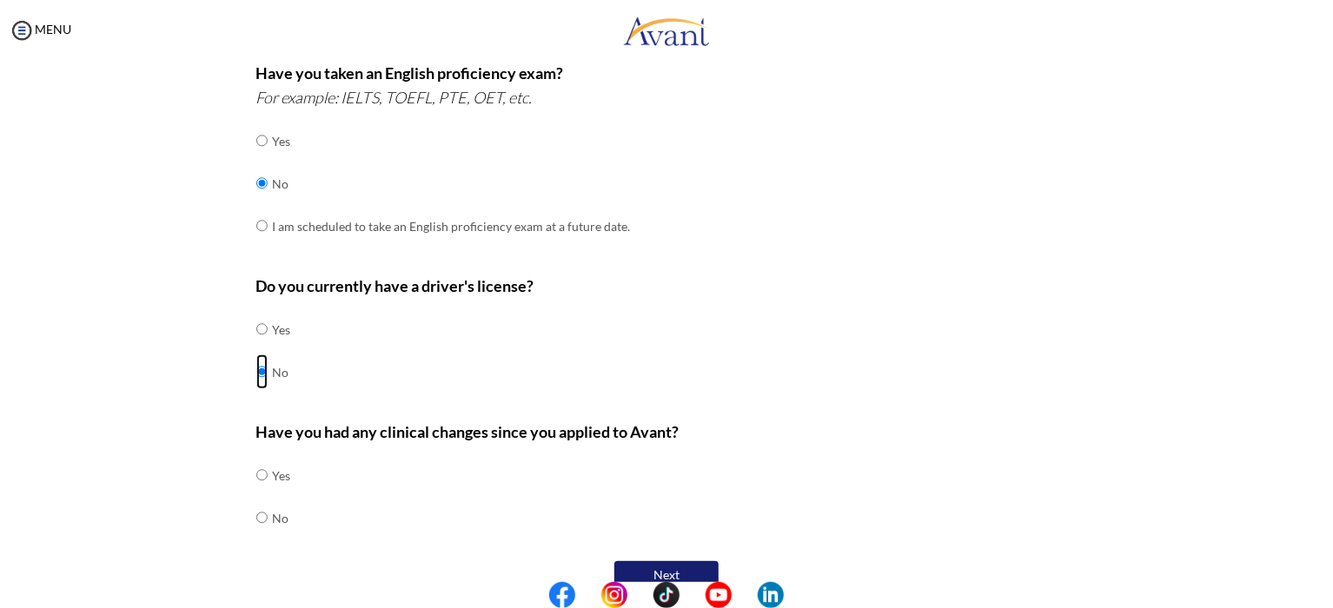
scroll to position [497, 0]
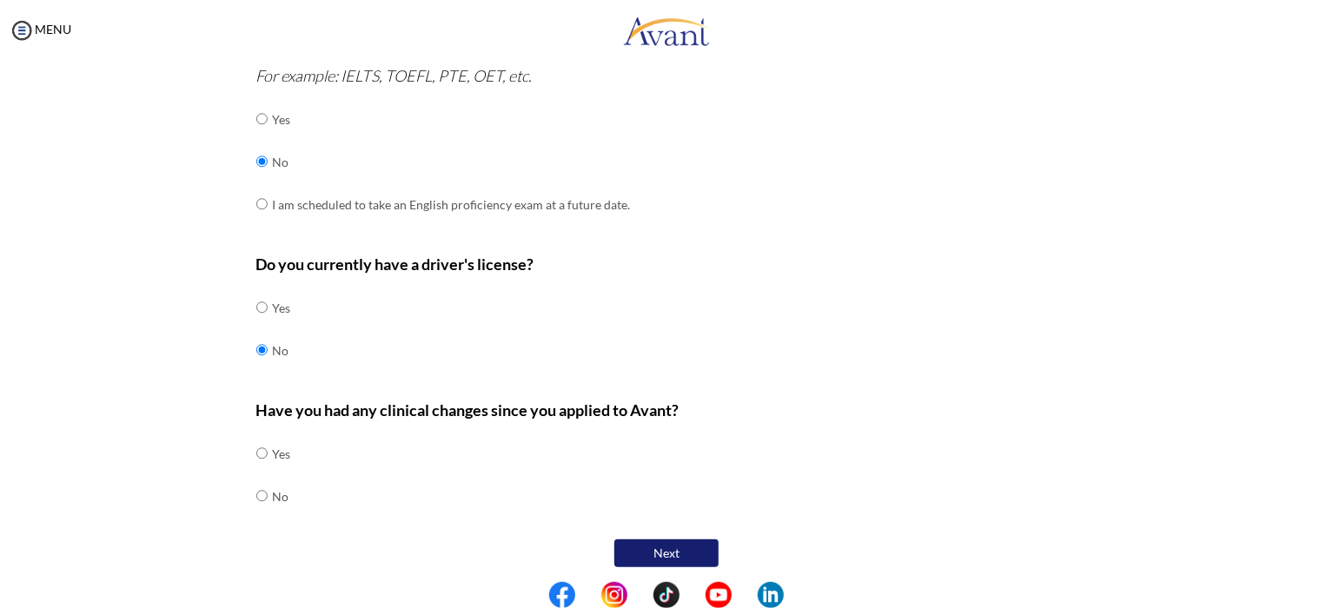
click at [248, 491] on div "Are you currently in school now? Yes No Have you taken the NCLEX-RN exam before…" at bounding box center [666, 112] width 847 height 918
click at [256, 494] on input "radio" at bounding box center [261, 496] width 11 height 35
radio input "true"
click at [660, 557] on button "Next" at bounding box center [666, 554] width 104 height 28
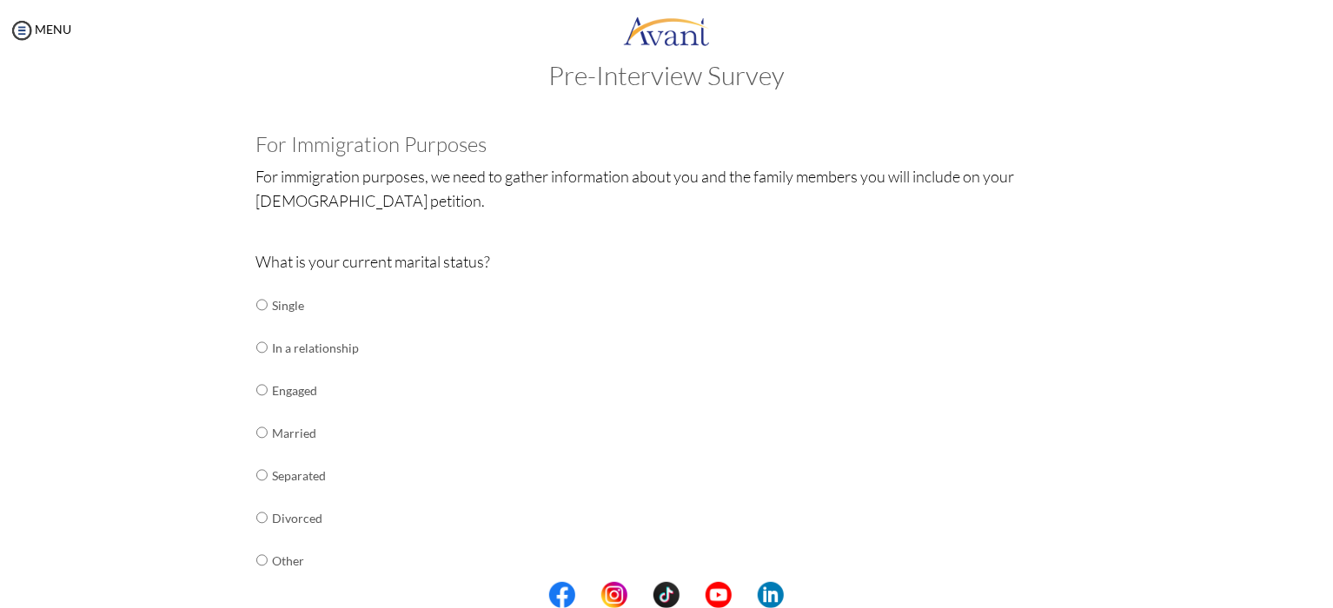
click at [268, 429] on td at bounding box center [270, 433] width 5 height 43
click at [260, 434] on input "radio" at bounding box center [261, 432] width 11 height 35
radio input "true"
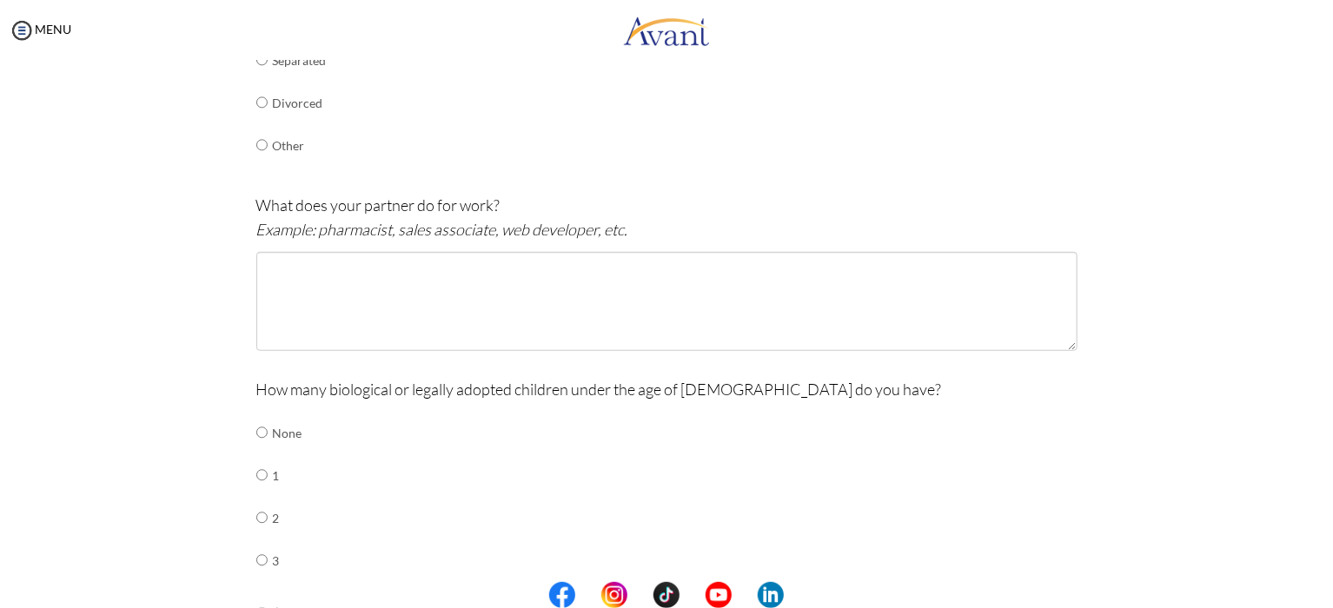
scroll to position [455, 0]
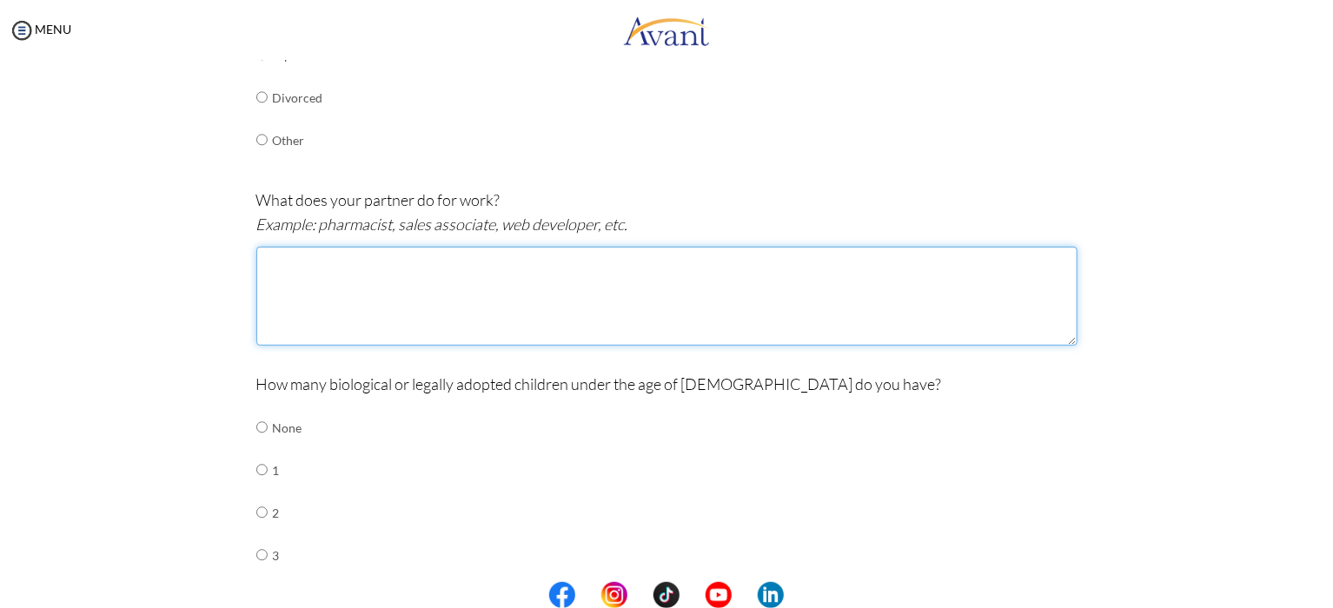
click at [279, 258] on textarea at bounding box center [666, 296] width 821 height 99
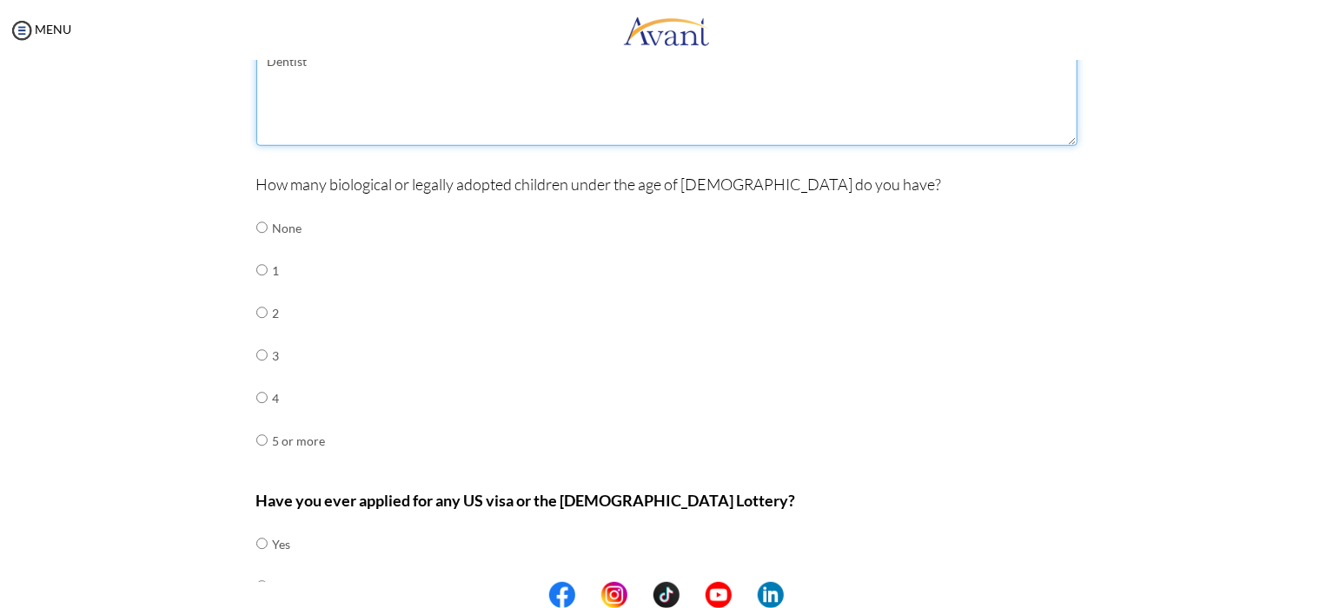
scroll to position [681, 0]
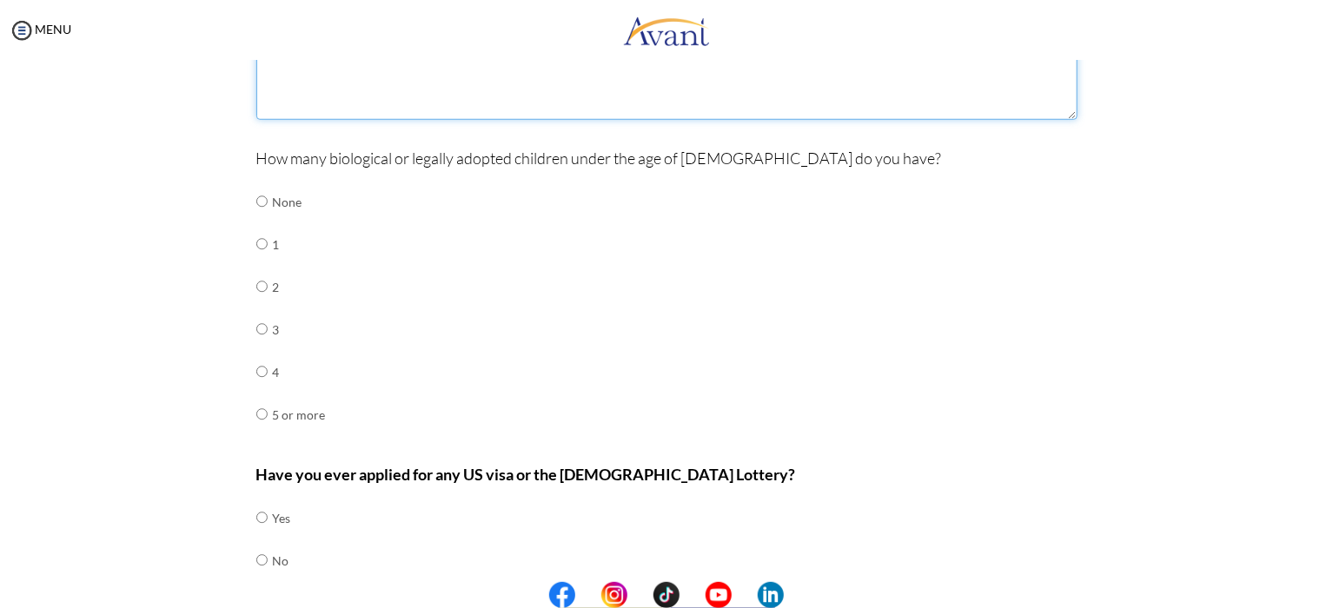
type textarea "Dentist"
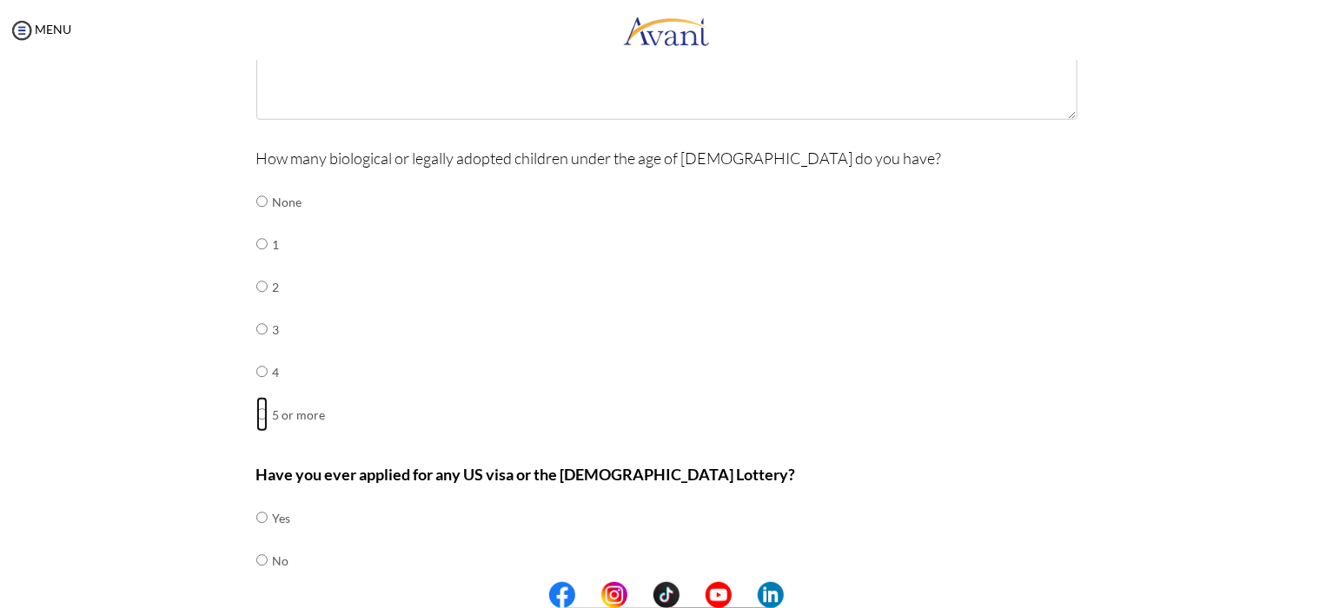
click at [256, 414] on input "radio" at bounding box center [261, 414] width 11 height 35
radio input "true"
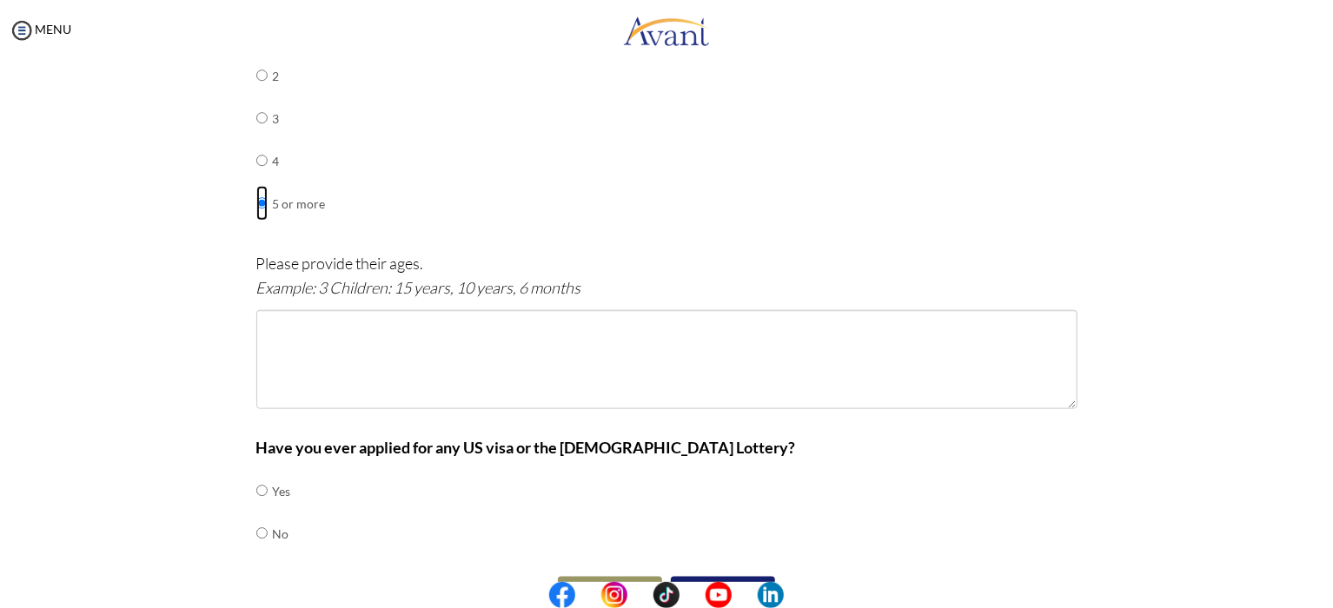
scroll to position [893, 0]
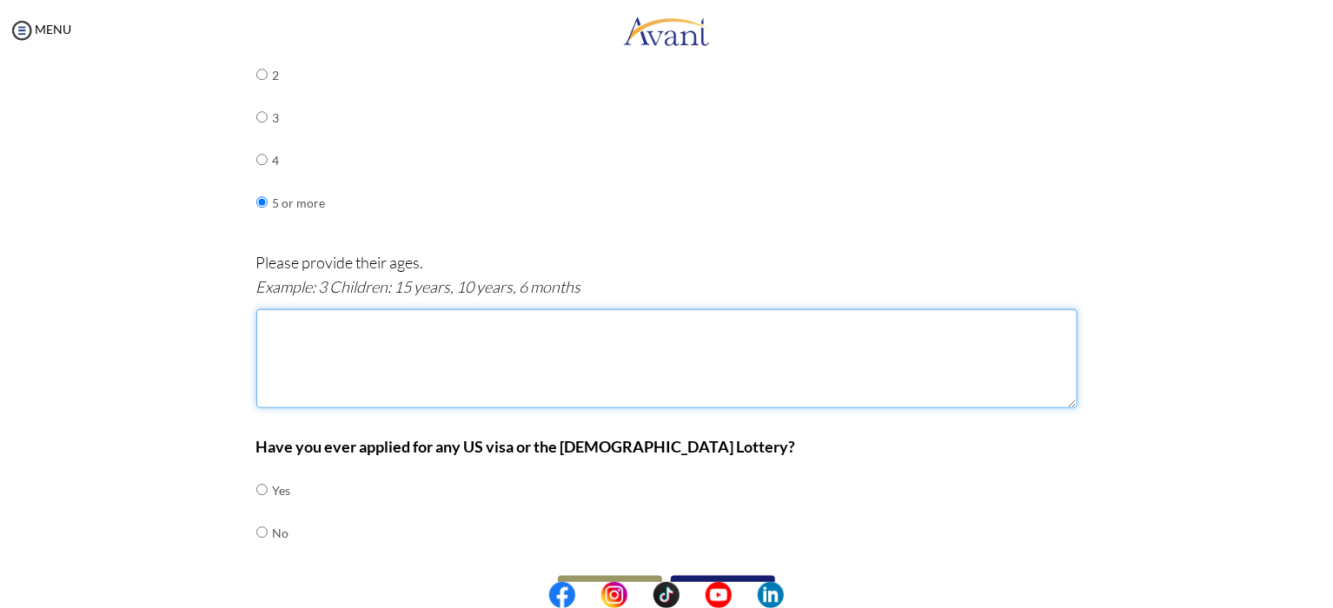
click at [258, 328] on textarea at bounding box center [666, 358] width 821 height 99
click at [444, 319] on textarea "5 childrens, 13 year, 12 year, 7 year ,4 year , 20 month" at bounding box center [666, 358] width 821 height 99
click at [407, 321] on textarea "5 childrens, 13 year, 12 year, 7 years ,4 year , 20 month" at bounding box center [666, 358] width 821 height 99
drag, startPoint x: 430, startPoint y: 355, endPoint x: 401, endPoint y: 356, distance: 29.6
click at [428, 356] on textarea "5 childrens, 13 year, 12 years, 7 years ,4 year , 20 month" at bounding box center [666, 358] width 821 height 99
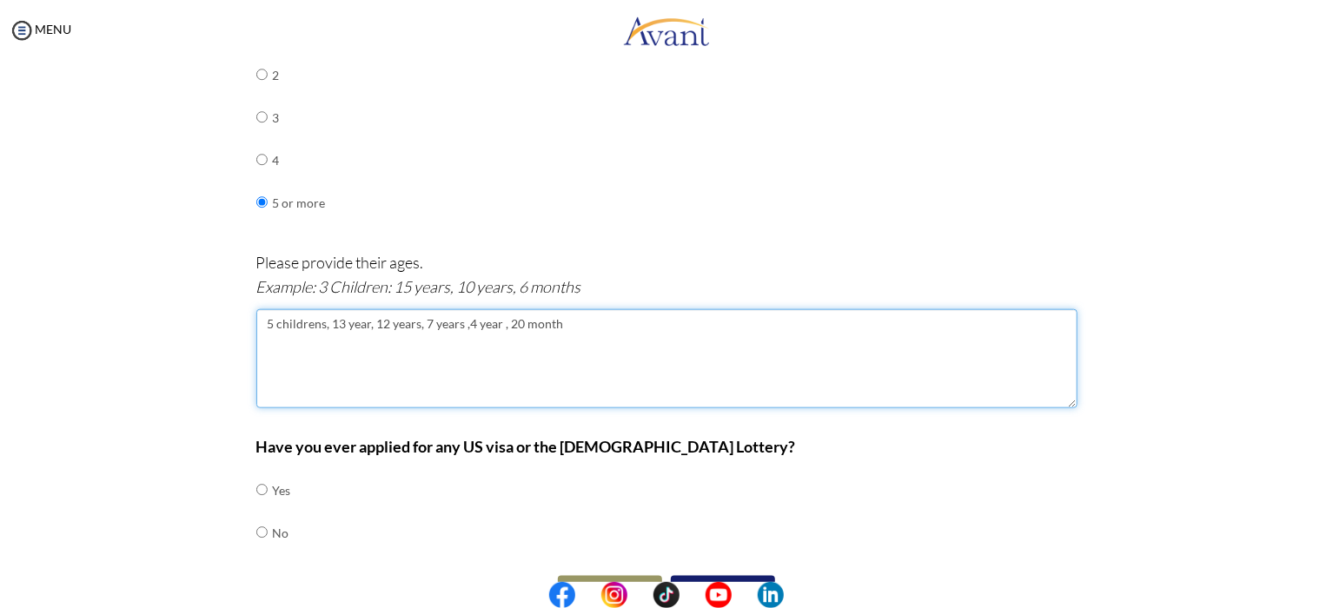
click at [363, 322] on textarea "5 childrens, 13 year, 12 years, 7 years ,4 year , 20 month" at bounding box center [666, 358] width 821 height 99
click at [555, 324] on textarea "5 childrens, 13 years, 12 years, 7 years ,4 year , 20 month" at bounding box center [666, 358] width 821 height 99
click at [562, 322] on textarea "5 childrens, 13 years, 12 years, 7 years ,4 year , 20 month" at bounding box center [666, 358] width 821 height 99
click at [500, 321] on textarea "5 childrens, 13 years, 12 years, 7 years ,4 year , 20 months" at bounding box center [666, 358] width 821 height 99
click at [319, 324] on textarea "5 childrens, 13 years, 12 years, 7 years ,4 years , 20 months" at bounding box center [666, 358] width 821 height 99
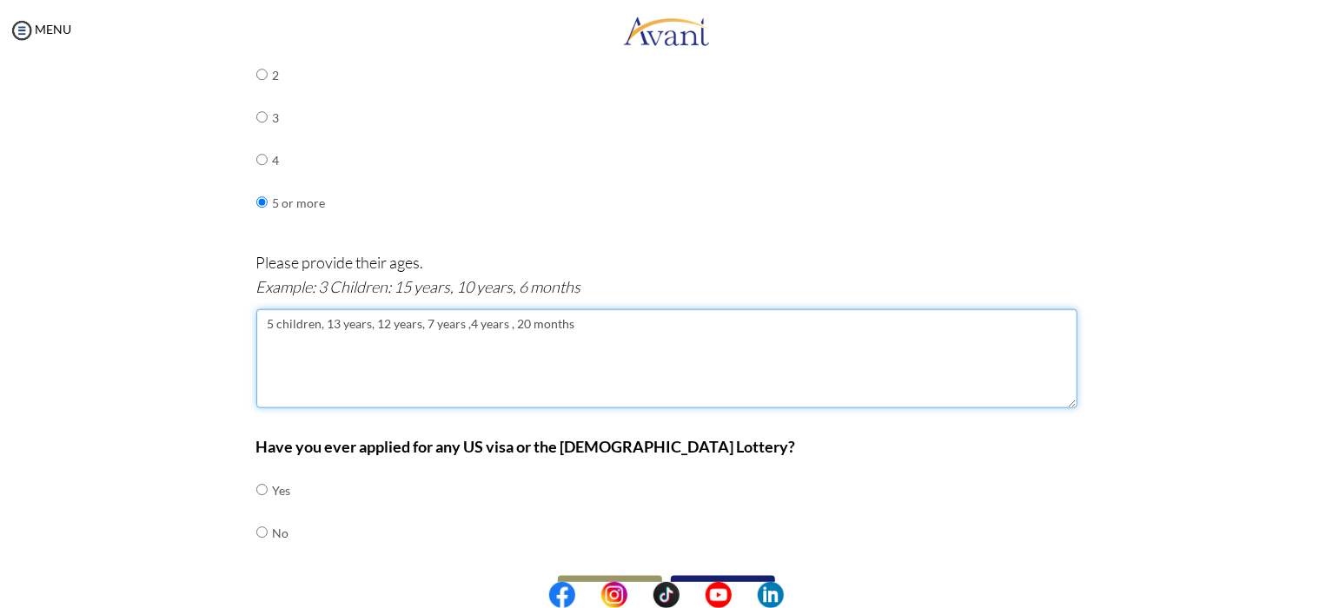
type textarea "5 children, 13 years, 12 years, 7 years ,4 years , 20 months"
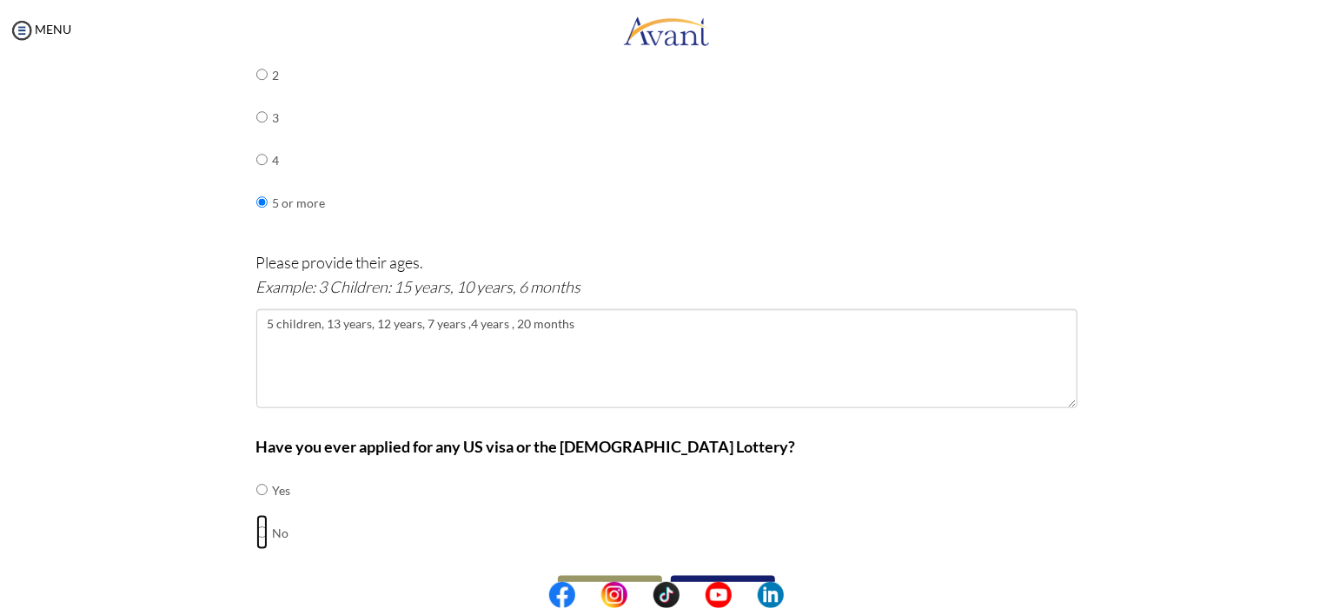
click at [258, 534] on input "radio" at bounding box center [261, 532] width 11 height 35
radio input "true"
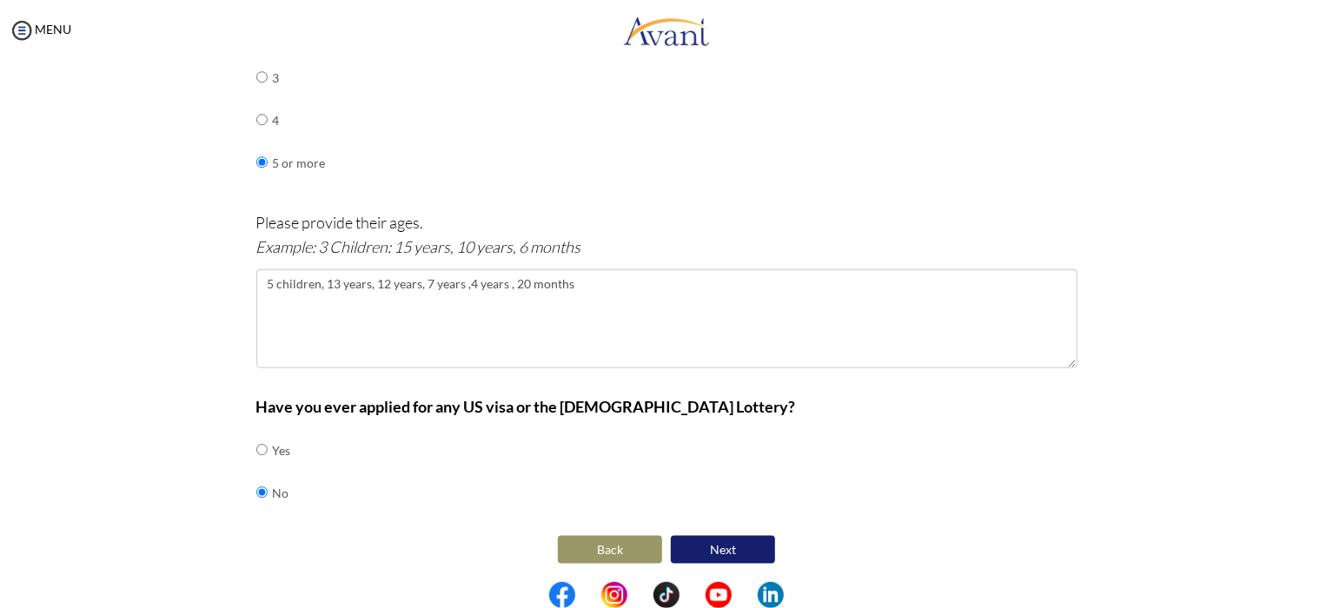
click at [743, 538] on button "Next" at bounding box center [723, 550] width 104 height 28
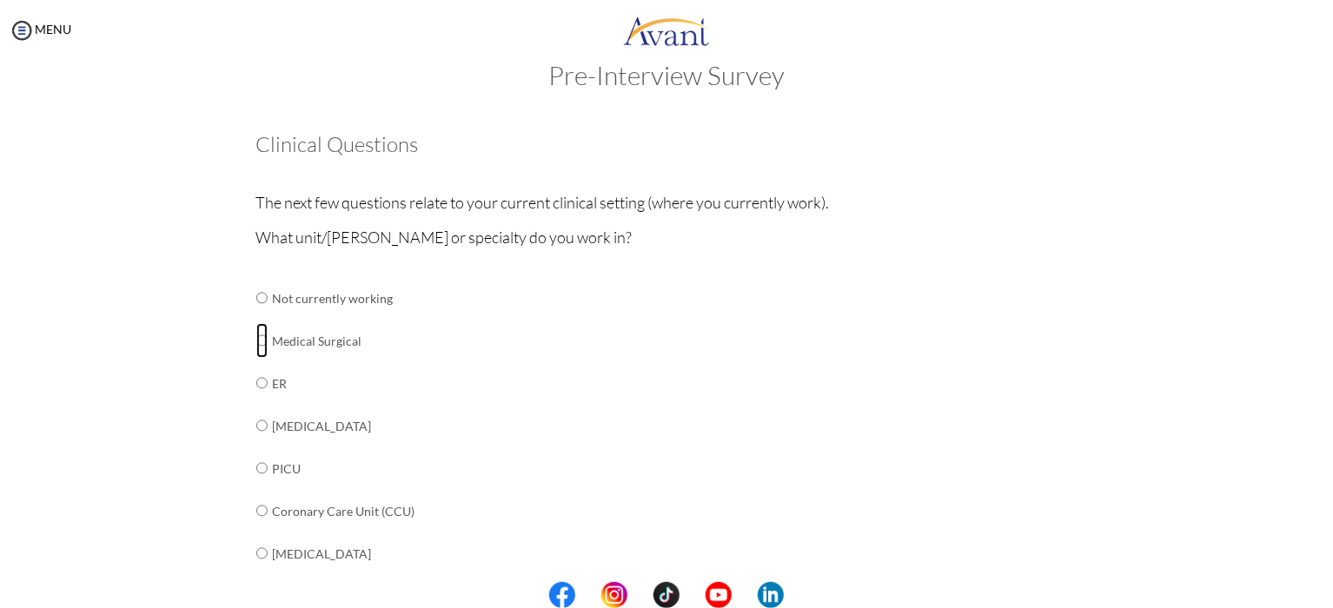
click at [256, 341] on input "radio" at bounding box center [261, 340] width 11 height 35
radio input "true"
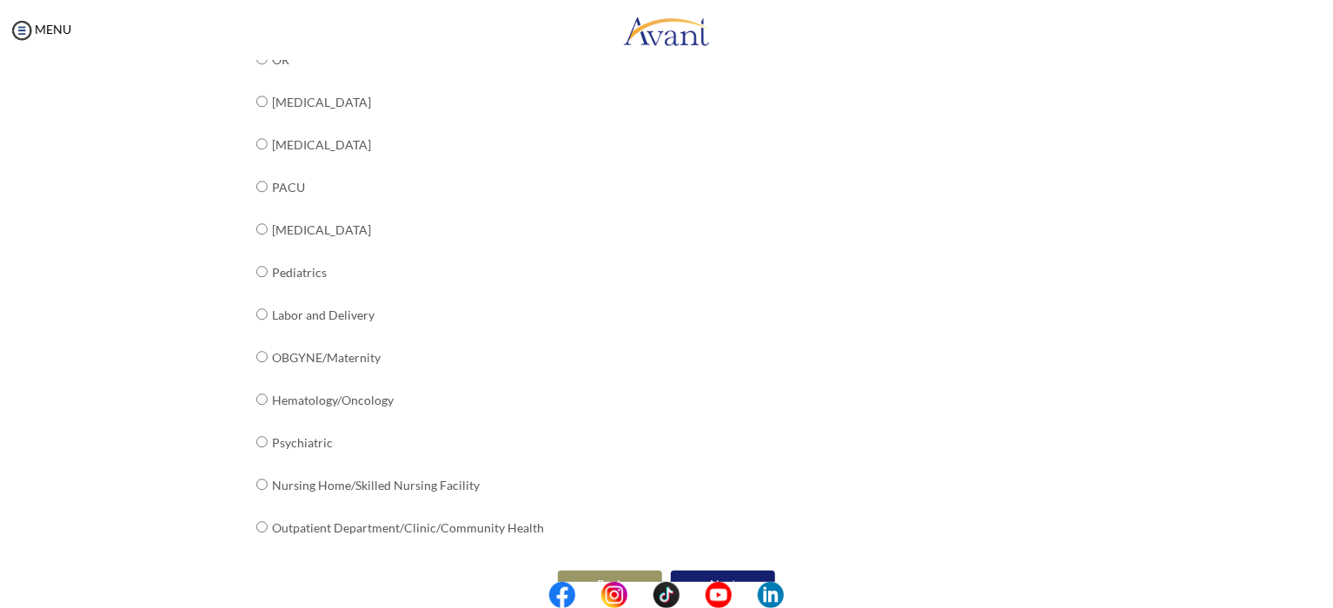
scroll to position [649, 0]
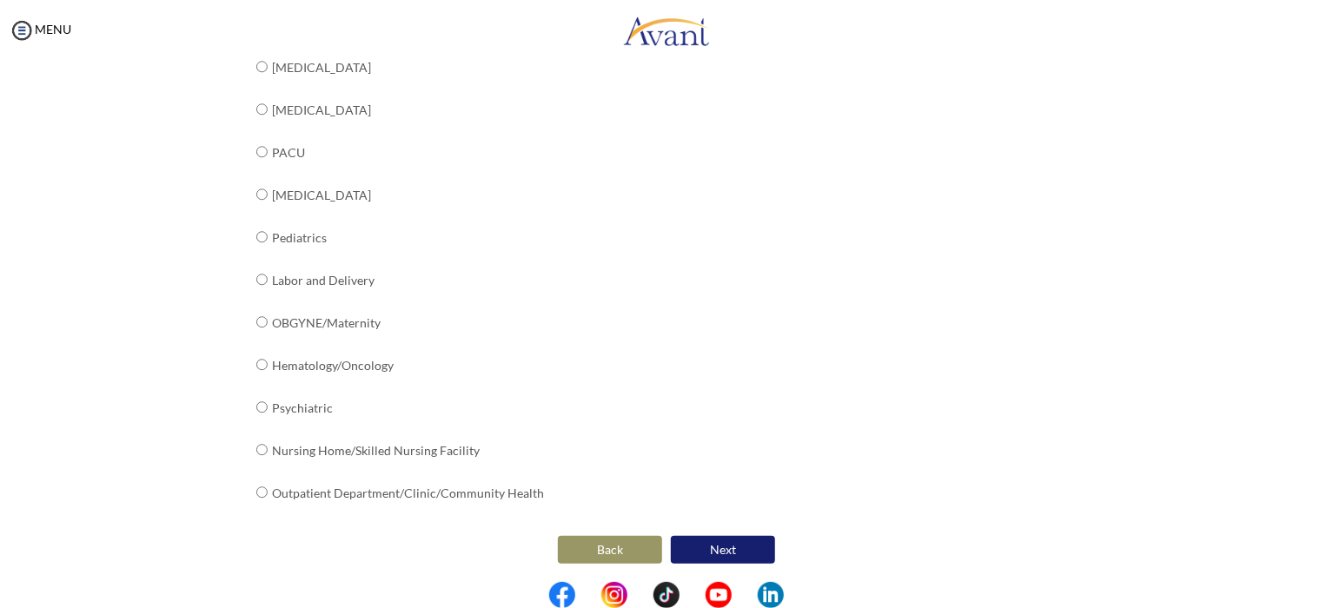
click at [704, 541] on button "Next" at bounding box center [723, 550] width 104 height 28
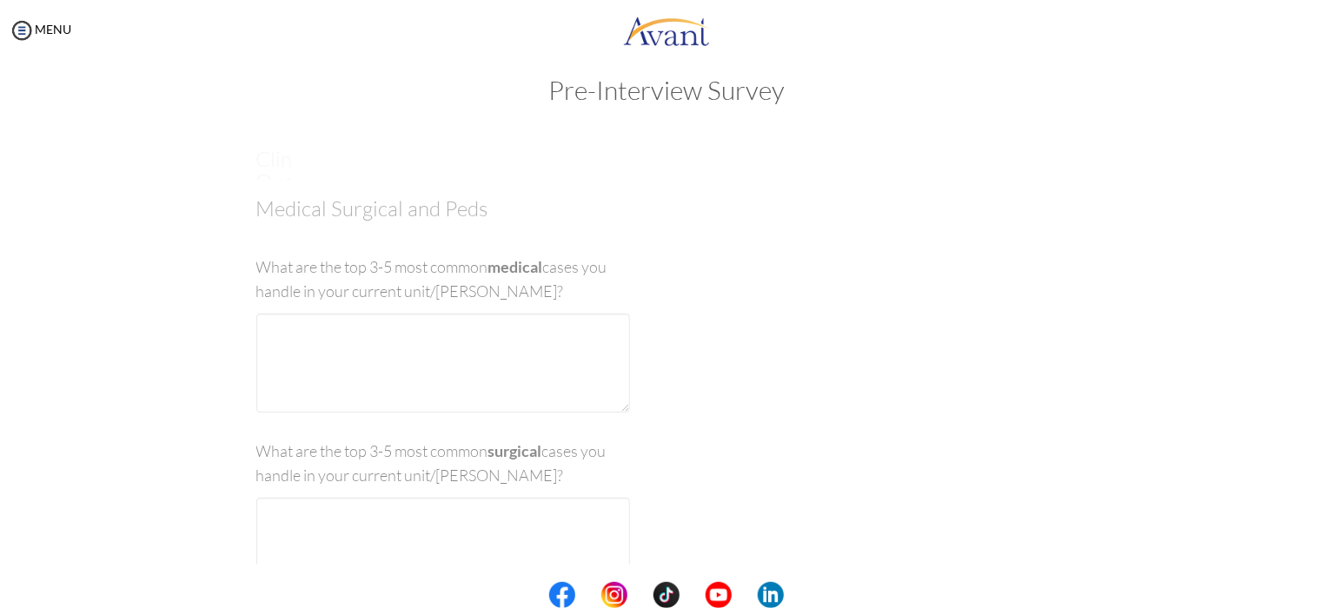
scroll to position [35, 0]
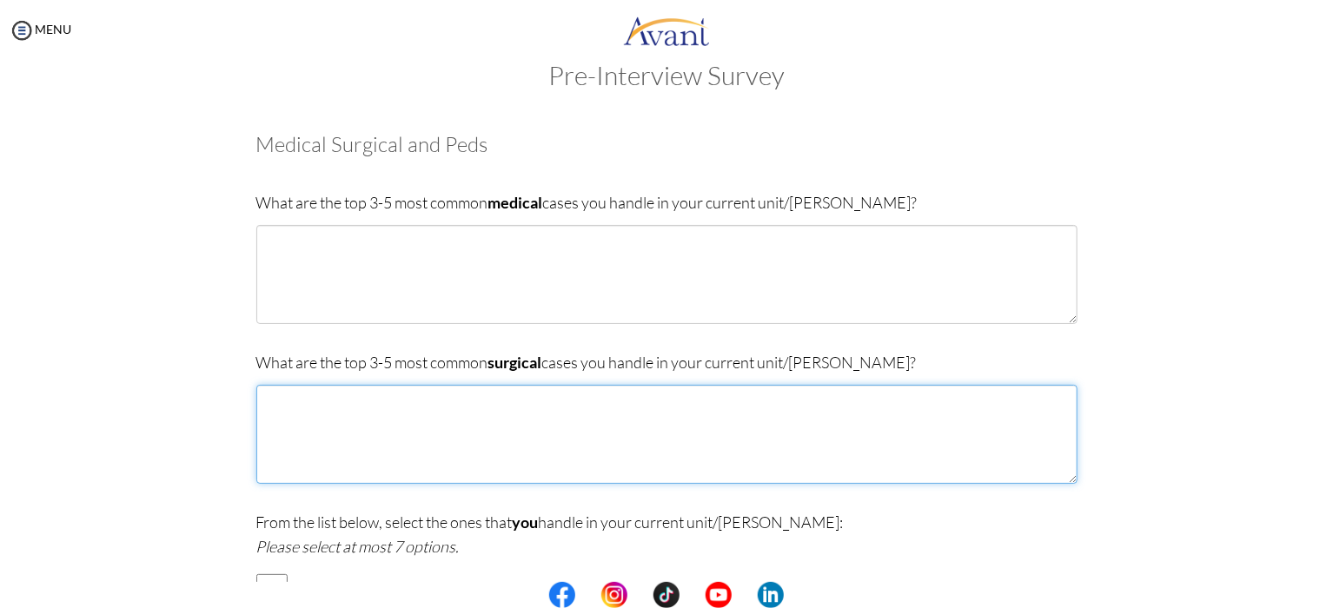
click at [304, 401] on textarea at bounding box center [666, 434] width 821 height 99
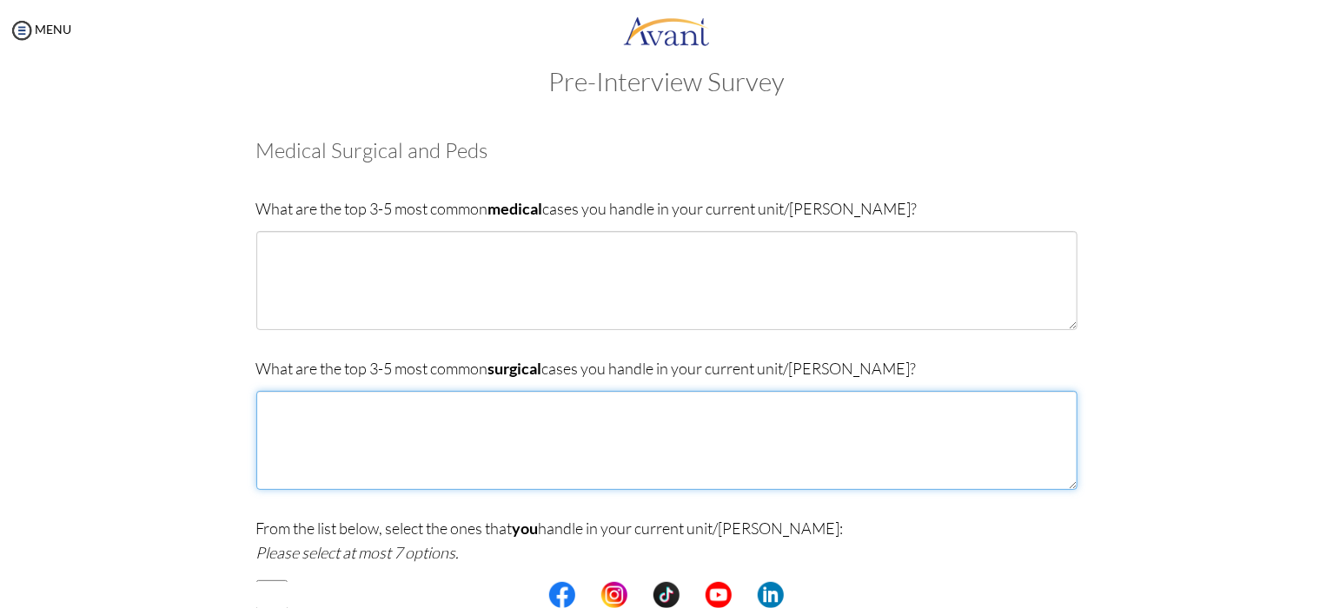
scroll to position [0, 0]
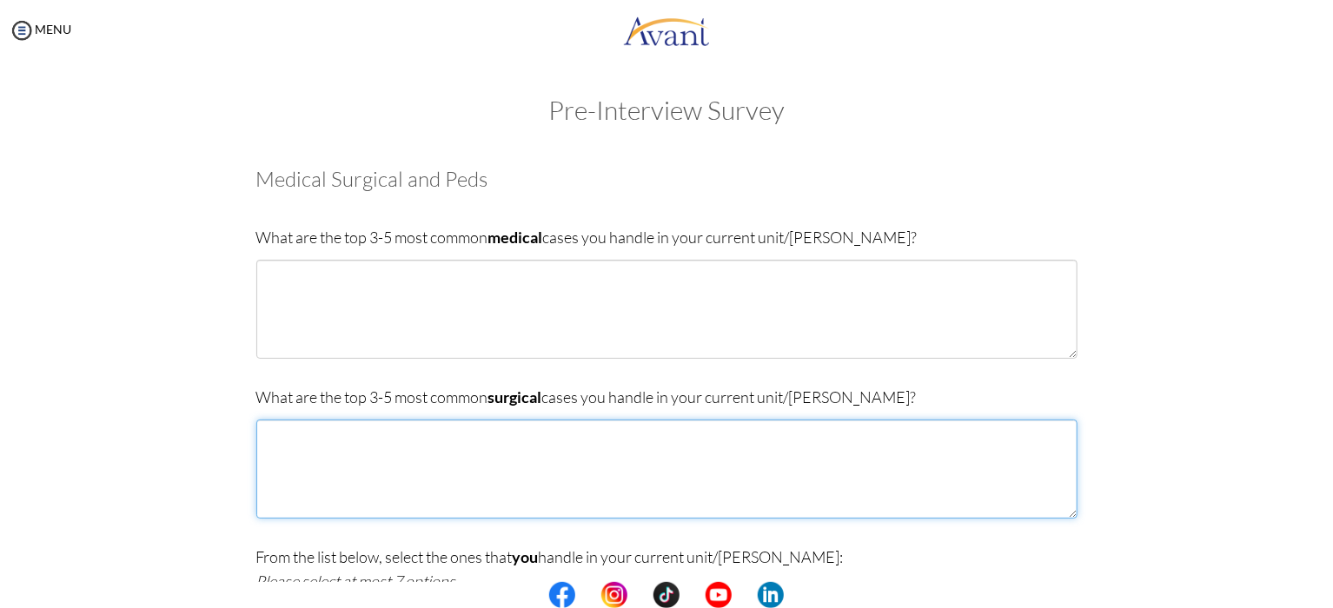
paste textarea "([MEDICAL_DATA]),"
paste textarea "trauma"
click at [308, 450] on textarea "([MEDICAL_DATA]), trauma Burn" at bounding box center [666, 469] width 821 height 99
drag, startPoint x: 298, startPoint y: 473, endPoint x: 256, endPoint y: 471, distance: 41.8
click at [256, 471] on textarea "([MEDICAL_DATA]), trauma Burn" at bounding box center [666, 469] width 821 height 99
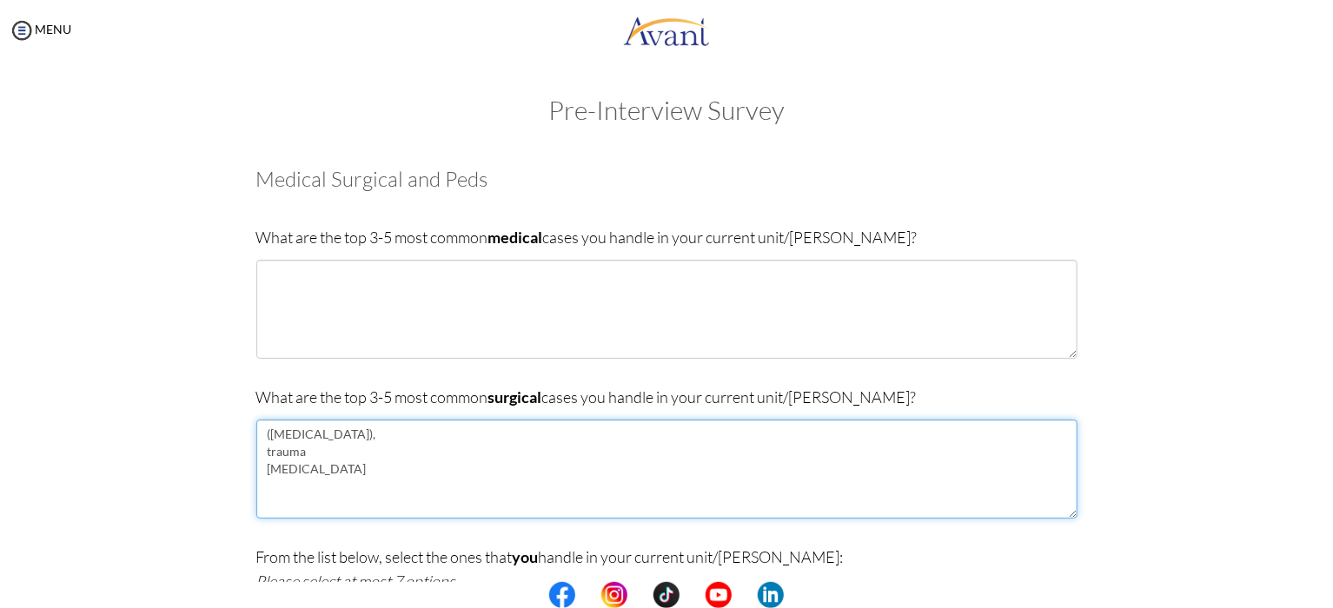
click at [305, 505] on textarea "([MEDICAL_DATA]), trauma [MEDICAL_DATA]" at bounding box center [666, 469] width 821 height 99
click at [586, 492] on textarea "([MEDICAL_DATA]), trauma [MEDICAL_DATA]" at bounding box center [666, 469] width 821 height 99
click at [574, 488] on textarea "([MEDICAL_DATA]), trauma [MEDICAL_DATA]" at bounding box center [666, 469] width 821 height 99
drag, startPoint x: 574, startPoint y: 488, endPoint x: 575, endPoint y: 466, distance: 22.6
click at [575, 487] on textarea "([MEDICAL_DATA]), trauma [MEDICAL_DATA]" at bounding box center [666, 469] width 821 height 99
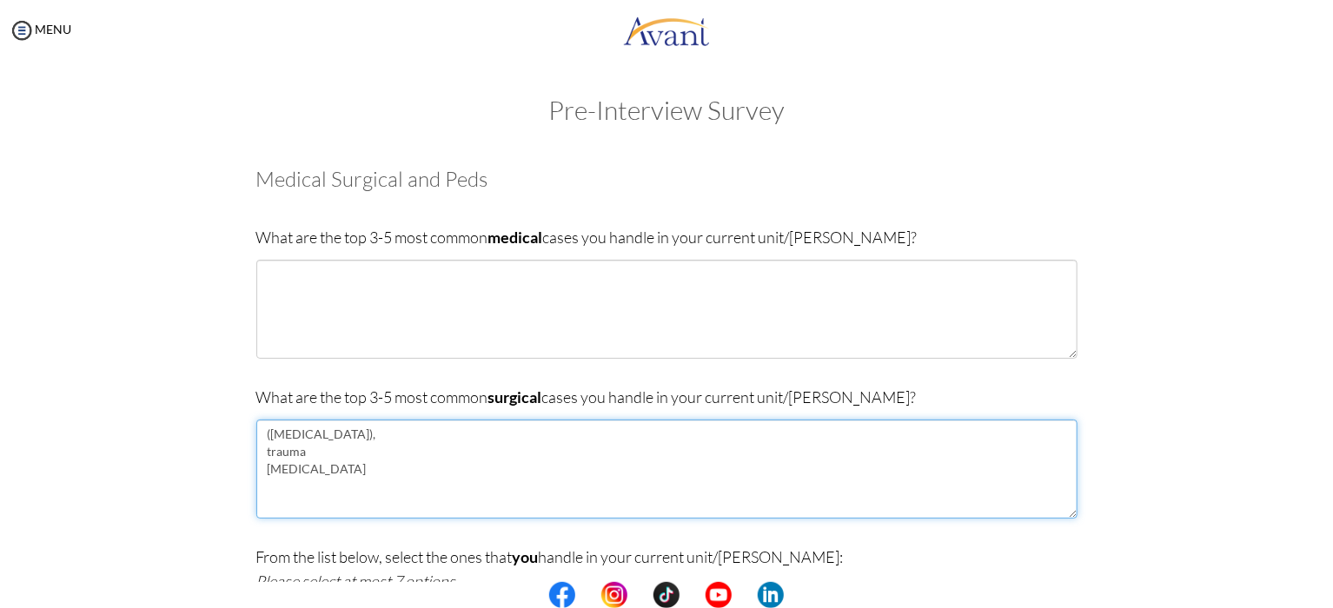
click at [340, 432] on textarea "([MEDICAL_DATA]), trauma [MEDICAL_DATA]" at bounding box center [666, 469] width 821 height 99
click at [262, 439] on textarea "([MEDICAL_DATA] trauma [MEDICAL_DATA]" at bounding box center [666, 469] width 821 height 99
click at [263, 439] on textarea "([MEDICAL_DATA] trauma [MEDICAL_DATA]" at bounding box center [666, 469] width 821 height 99
type textarea "[MEDICAL_DATA] trauma [MEDICAL_DATA]"
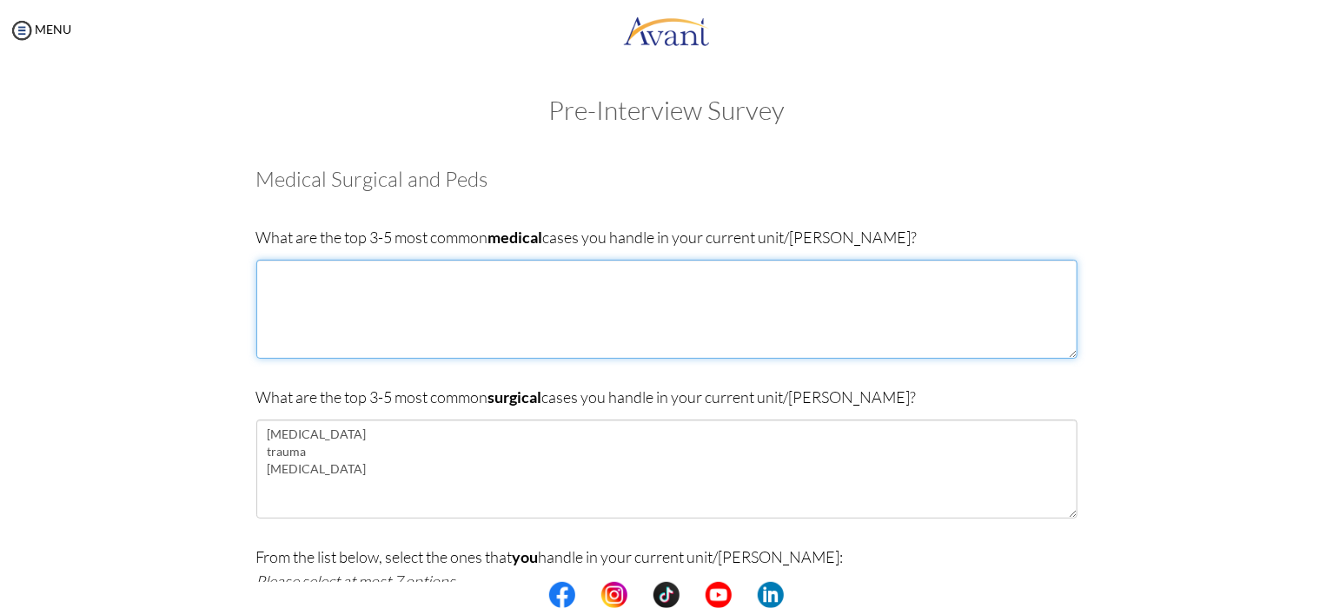
click at [300, 291] on textarea at bounding box center [666, 309] width 821 height 99
click at [328, 287] on textarea "Stroke Heart & resparatory disease" at bounding box center [666, 309] width 821 height 99
click at [326, 295] on textarea "Stroke Heart & resparatory disease" at bounding box center [666, 309] width 821 height 99
drag, startPoint x: 323, startPoint y: 295, endPoint x: 254, endPoint y: 305, distance: 70.2
click at [316, 316] on textarea "Stroke Heart & resparatory disease" at bounding box center [666, 309] width 821 height 99
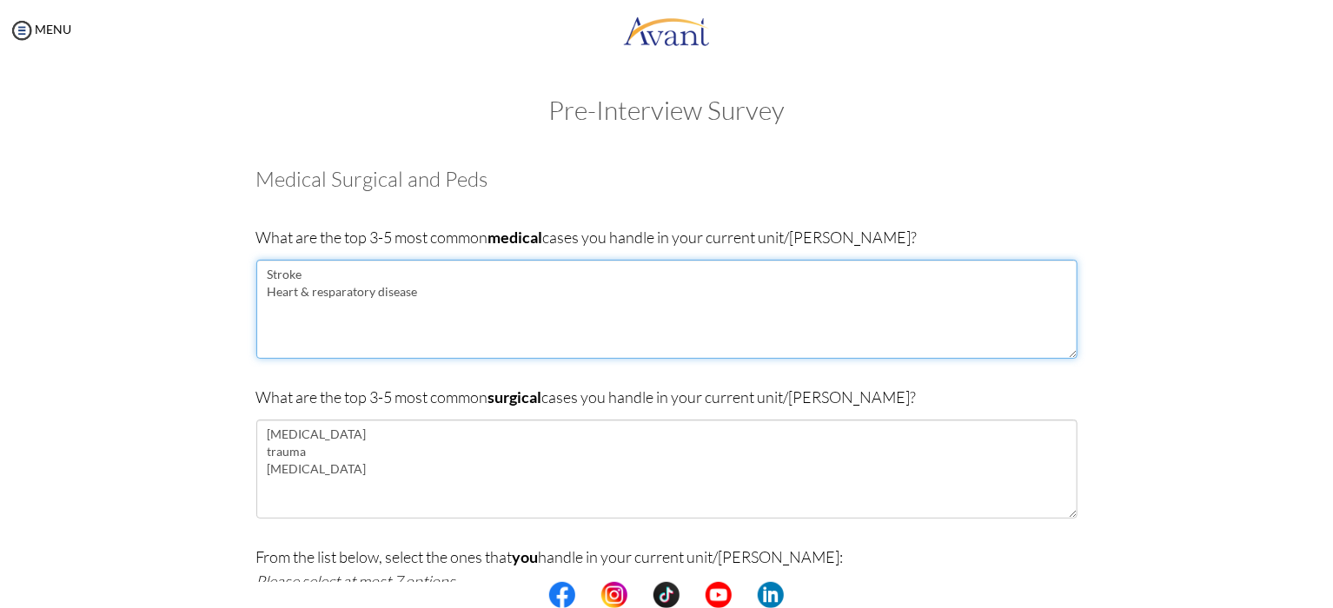
click at [277, 292] on textarea "Stroke Heart & resparatory disease" at bounding box center [666, 309] width 821 height 99
click at [276, 275] on textarea "Stroke Heart & resparatory disease" at bounding box center [666, 309] width 821 height 99
click at [387, 296] on textarea "Stroke Heart & resparatory disease" at bounding box center [666, 309] width 821 height 99
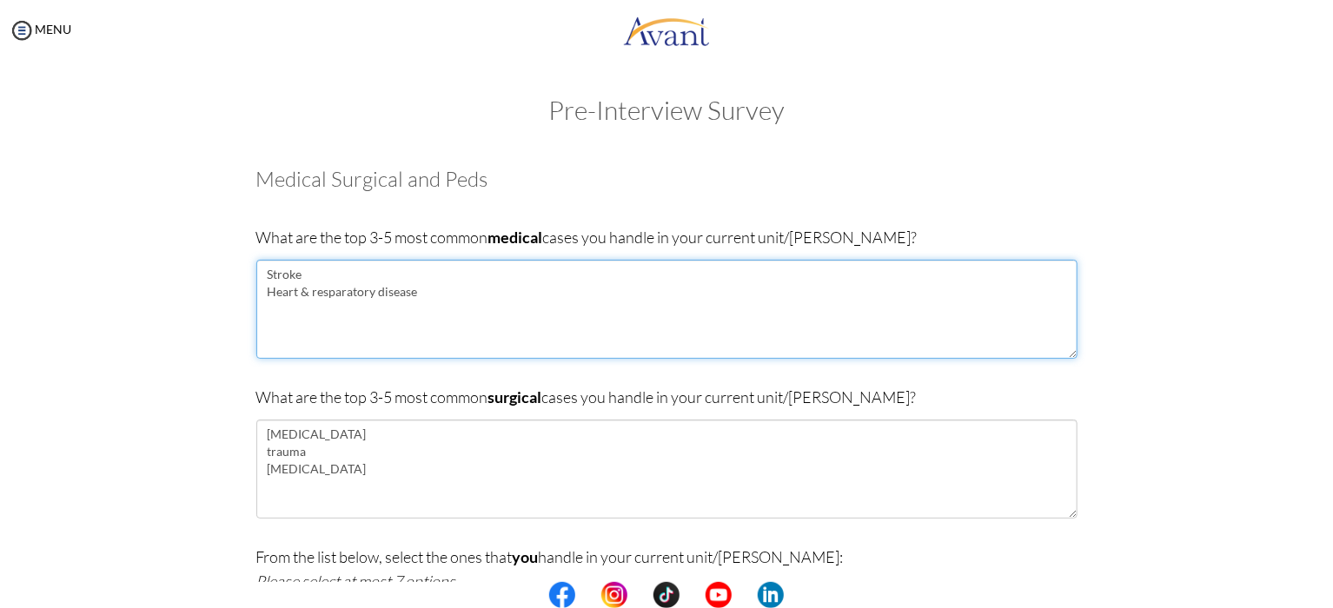
click at [390, 292] on textarea "Stroke Heart & resparatory disease" at bounding box center [666, 309] width 821 height 99
click at [364, 300] on textarea "Stroke Heart & resparatory disease" at bounding box center [666, 309] width 821 height 99
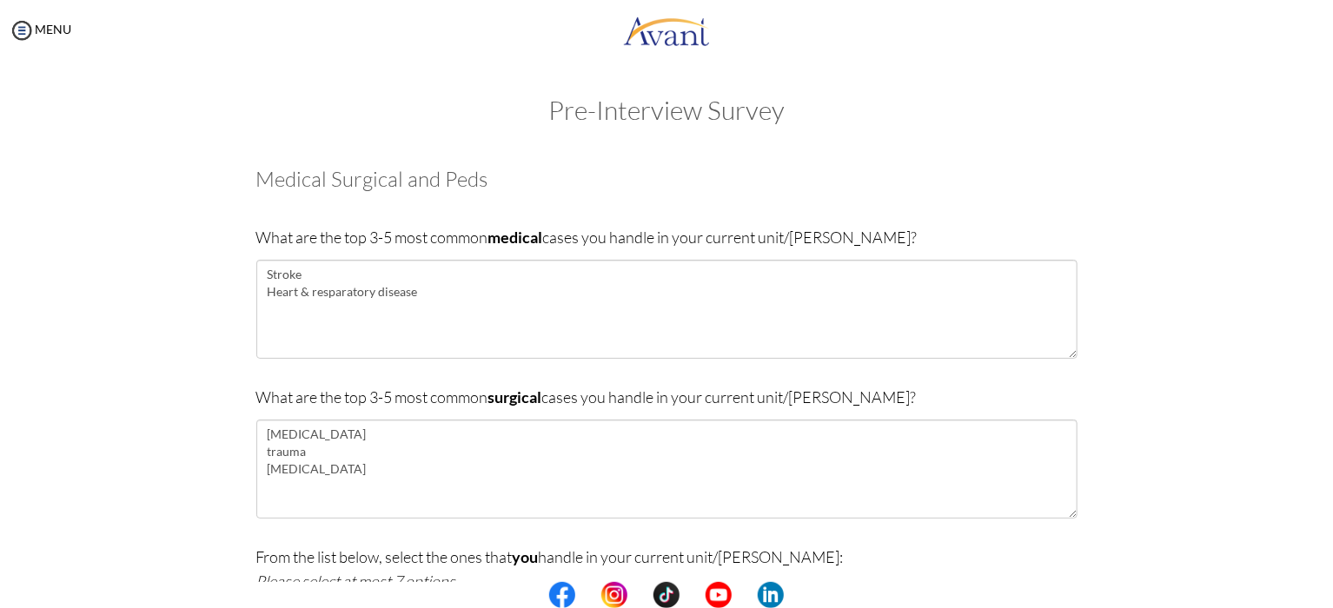
click at [394, 360] on div "What are the top 3-5 most common medical cases you handle in your current unit/…" at bounding box center [666, 300] width 821 height 151
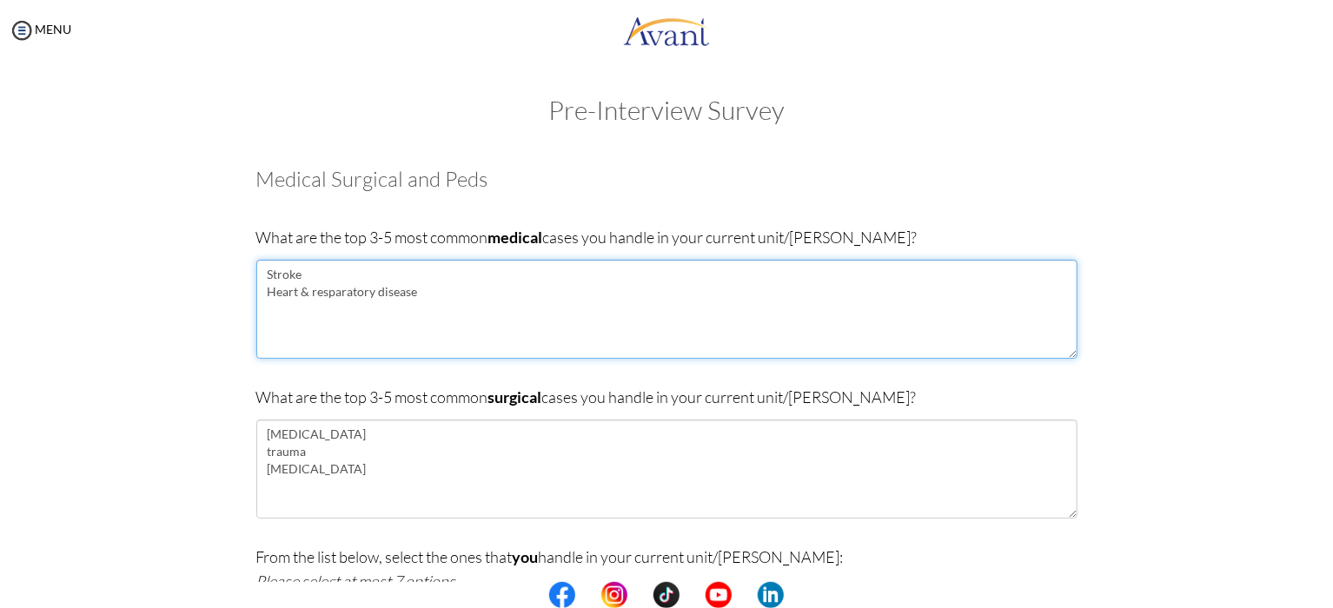
click at [426, 293] on textarea "Stroke Heart & resparatory disease" at bounding box center [666, 309] width 821 height 99
click at [352, 289] on textarea "Stroke Heart & resparatory disease [MEDICAL_DATA] infection" at bounding box center [666, 309] width 821 height 99
drag, startPoint x: 371, startPoint y: 291, endPoint x: 288, endPoint y: 292, distance: 83.4
click at [270, 292] on textarea "Stroke Heart & resparatory disease [MEDICAL_DATA] infection" at bounding box center [666, 309] width 821 height 99
click at [288, 292] on textarea "Stroke Heart & resparatory disease [MEDICAL_DATA] infection" at bounding box center [666, 309] width 821 height 99
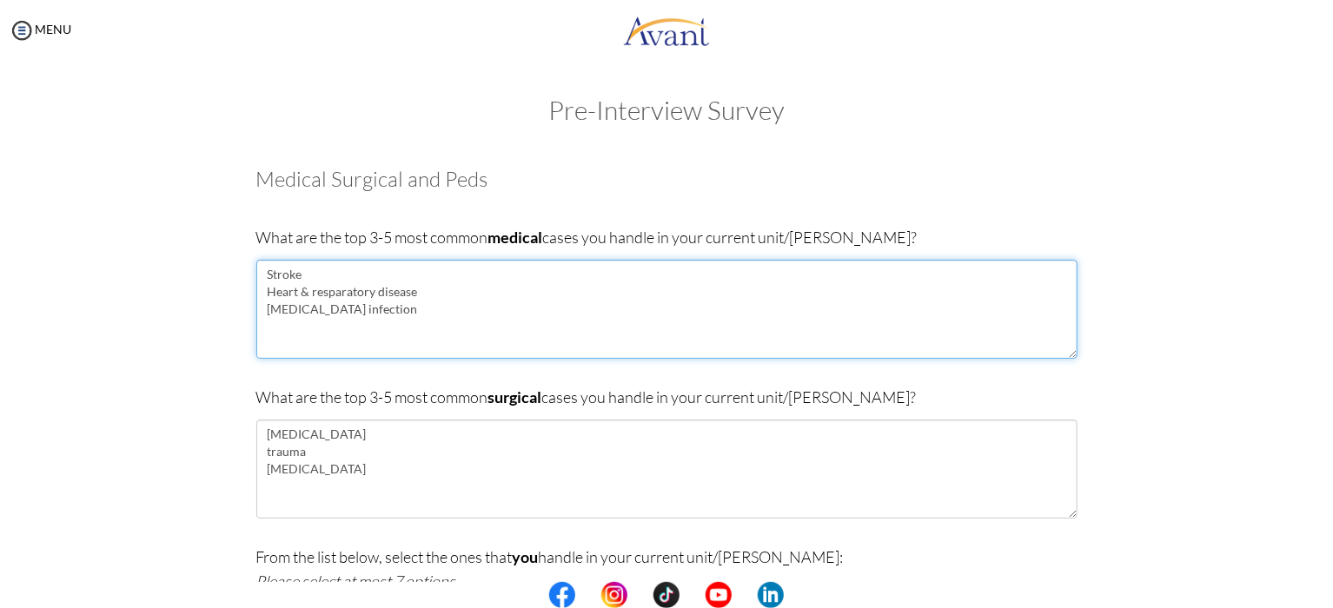
click at [367, 290] on textarea "Stroke Heart & resparatory disease [MEDICAL_DATA] infection" at bounding box center [666, 309] width 821 height 99
drag, startPoint x: 299, startPoint y: 296, endPoint x: 274, endPoint y: 281, distance: 29.2
click at [265, 284] on textarea "Stroke Heart & resparatory disease [MEDICAL_DATA] infection" at bounding box center [666, 309] width 821 height 99
click at [269, 295] on textarea "Stroke resparatory disease [MEDICAL_DATA] infection" at bounding box center [666, 309] width 821 height 99
click at [263, 291] on textarea "Stroke Resparatory disease [MEDICAL_DATA] infection" at bounding box center [666, 309] width 821 height 99
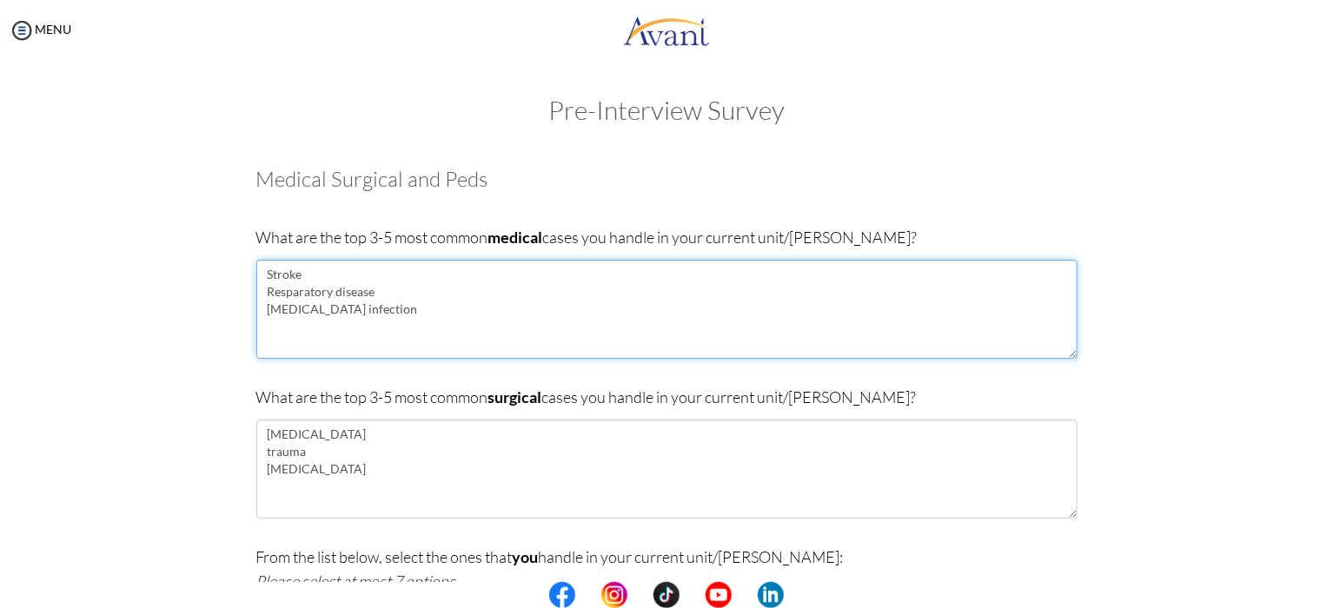
click at [323, 314] on textarea "Stroke Resparatory disease [MEDICAL_DATA] infection" at bounding box center [666, 309] width 821 height 99
click at [371, 303] on textarea "Stroke Resparatory disease [MEDICAL_DATA] infection" at bounding box center [666, 309] width 821 height 99
click at [350, 290] on textarea "Stroke Resparatory disease [MEDICAL_DATA] infection" at bounding box center [666, 309] width 821 height 99
type textarea "Stroke Resparatory disease [MEDICAL_DATA] infection"
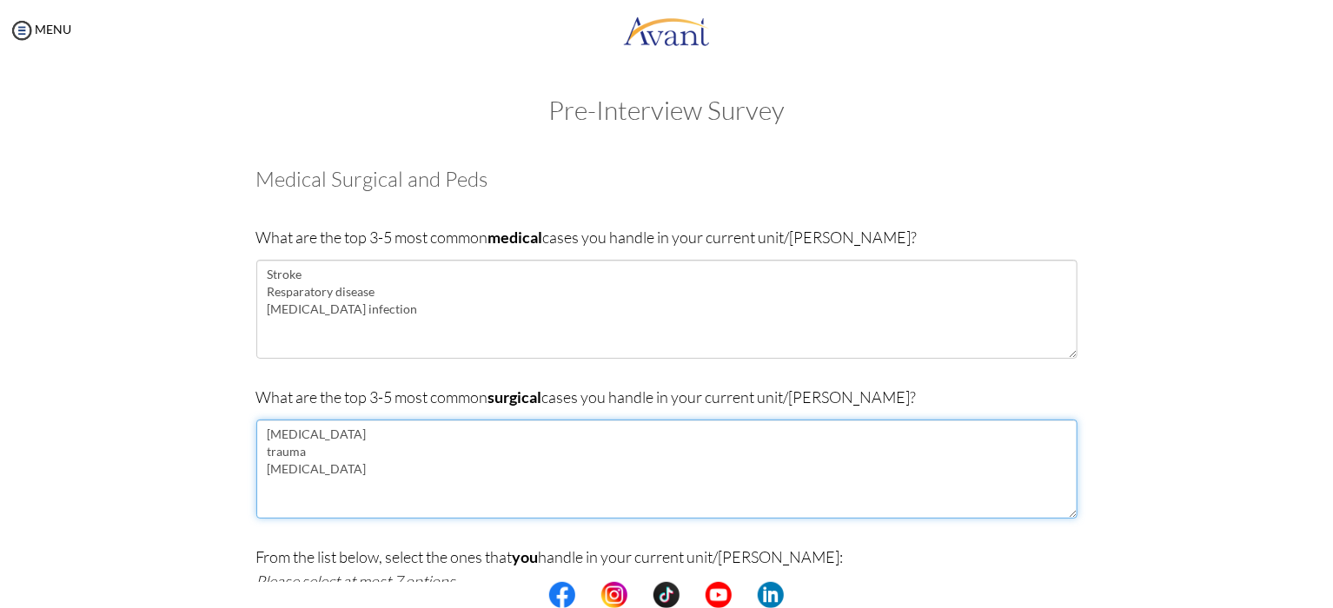
click at [265, 430] on textarea "[MEDICAL_DATA] trauma [MEDICAL_DATA]" at bounding box center [666, 469] width 821 height 99
type textarea "[MEDICAL_DATA] trauma [MEDICAL_DATA]"
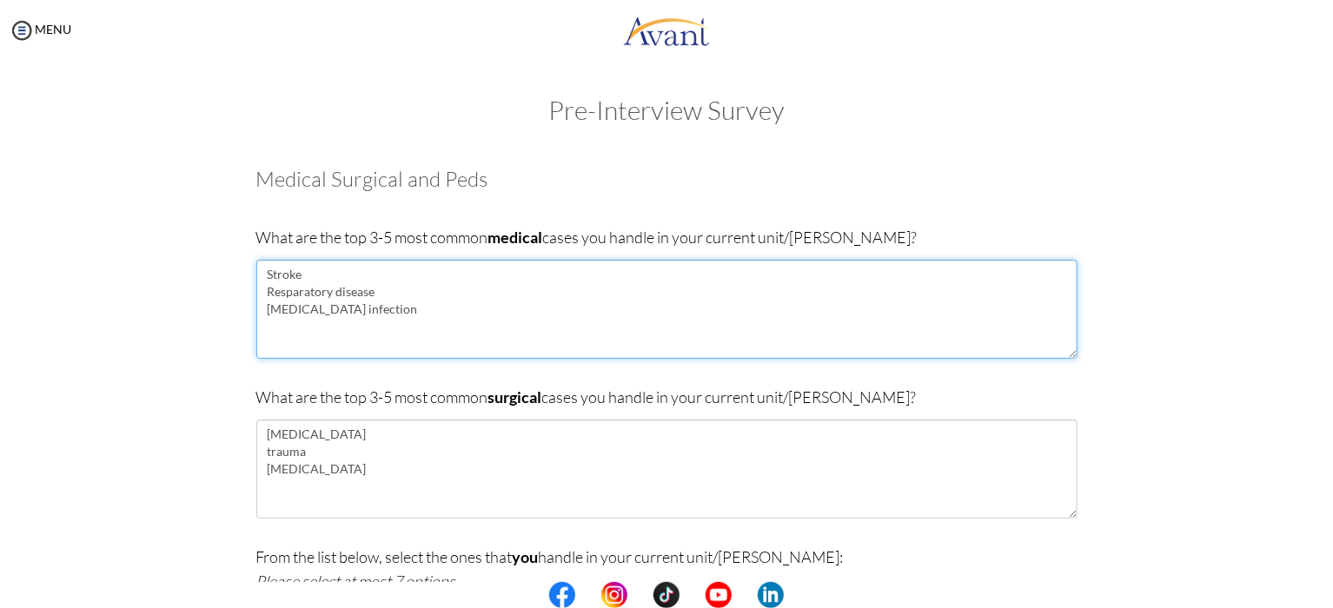
click at [406, 315] on textarea "Stroke Resparatory disease [MEDICAL_DATA] infection" at bounding box center [666, 309] width 821 height 99
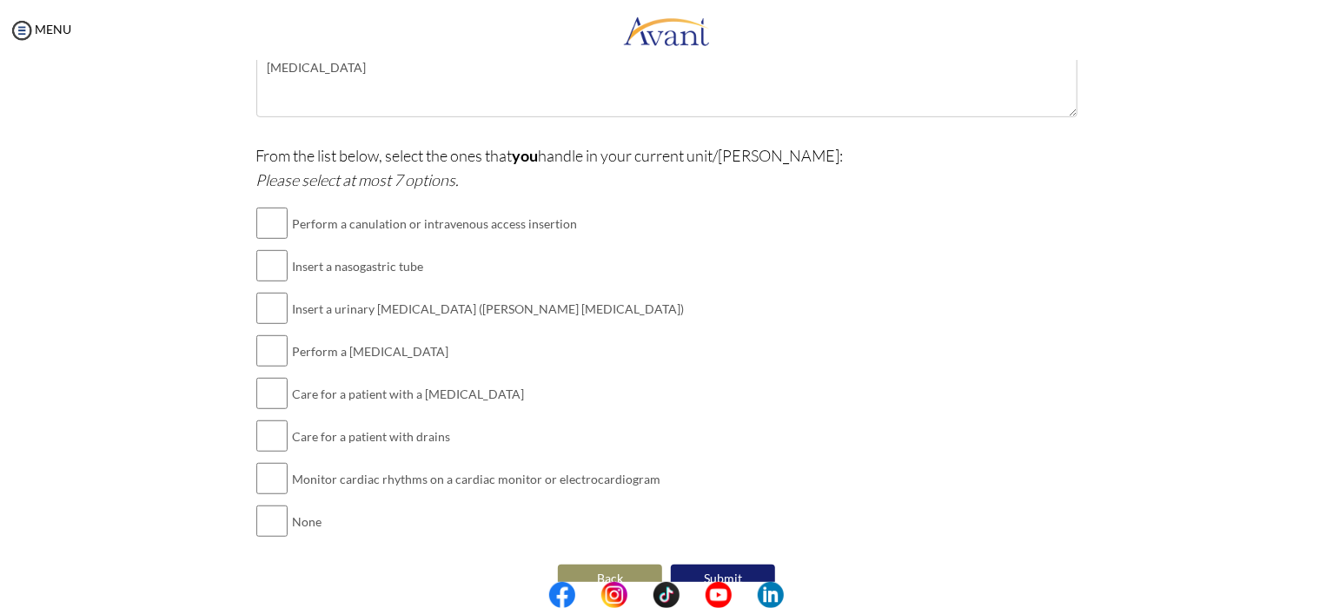
scroll to position [417, 0]
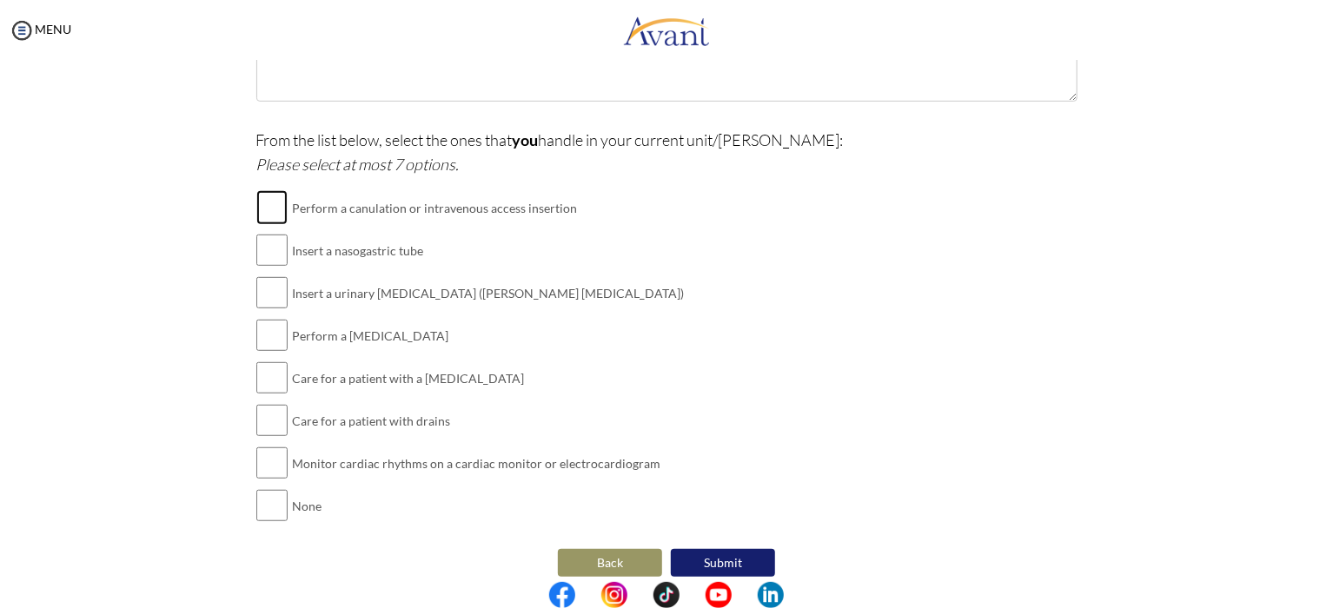
click at [262, 206] on input "checkbox" at bounding box center [271, 207] width 31 height 35
checkbox input "true"
click at [260, 253] on input "checkbox" at bounding box center [271, 250] width 31 height 35
checkbox input "true"
click at [270, 295] on input "checkbox" at bounding box center [271, 292] width 31 height 35
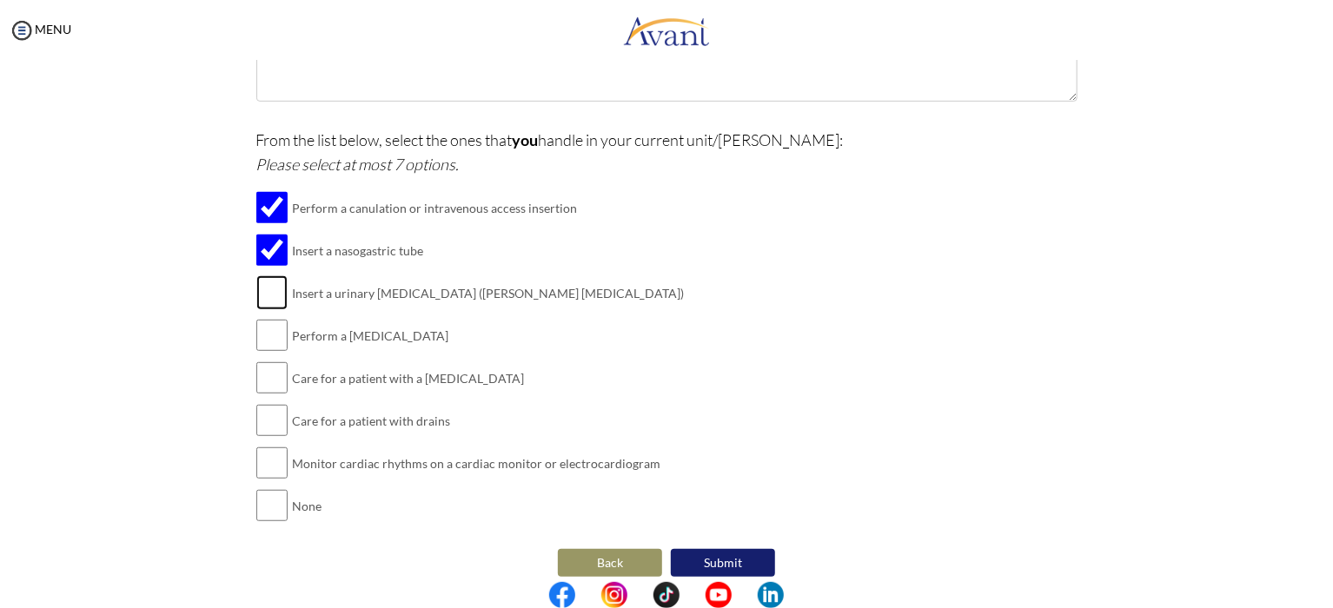
checkbox input "true"
click at [268, 335] on input "checkbox" at bounding box center [271, 335] width 31 height 35
checkbox input "true"
click at [270, 373] on input "checkbox" at bounding box center [271, 378] width 31 height 35
checkbox input "true"
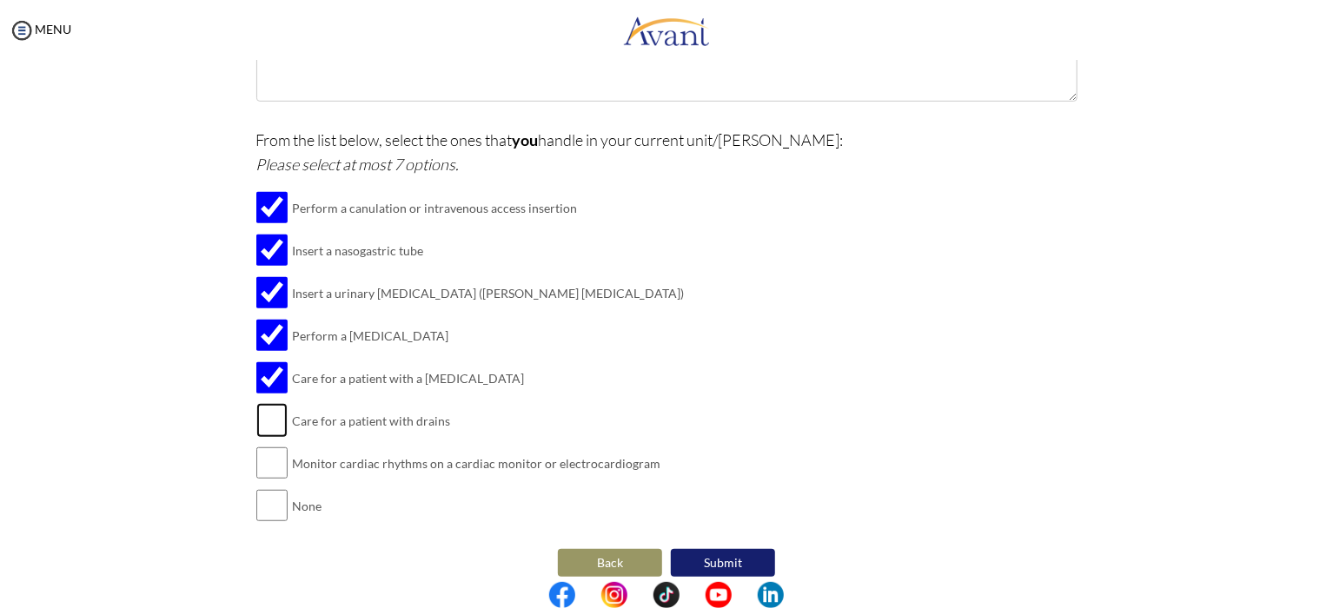
click at [267, 418] on input "checkbox" at bounding box center [271, 420] width 31 height 35
checkbox input "true"
click at [707, 566] on button "Submit" at bounding box center [723, 563] width 104 height 28
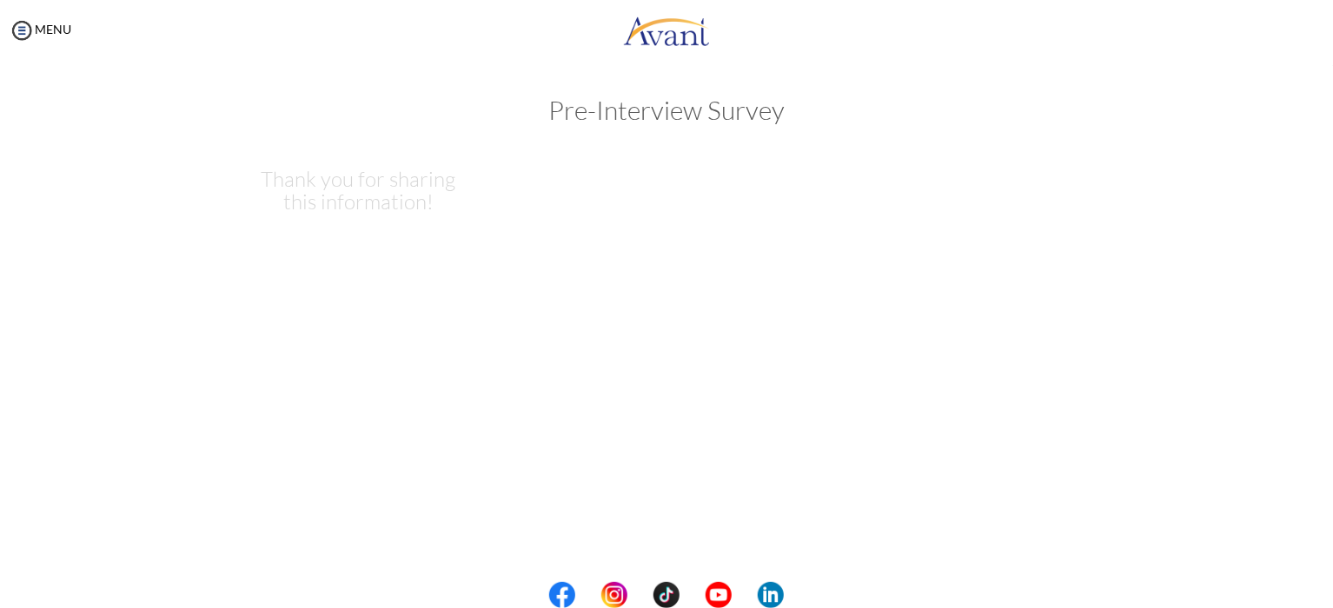
scroll to position [0, 0]
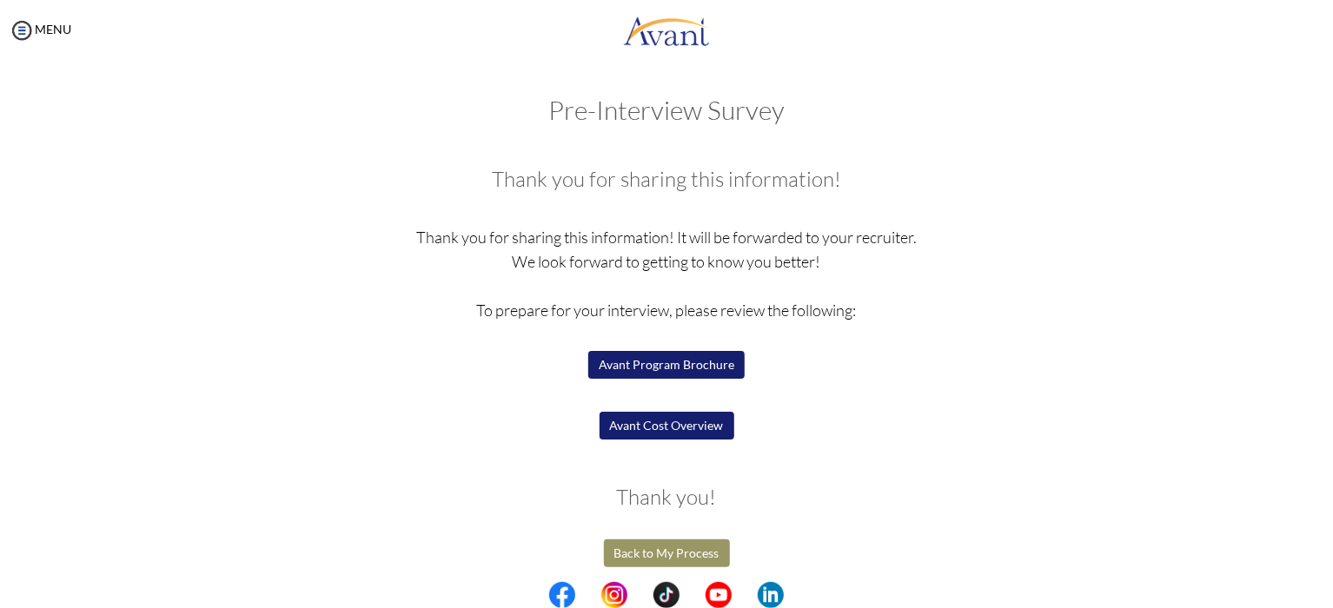
click at [649, 553] on button "Back to My Process" at bounding box center [667, 554] width 126 height 28
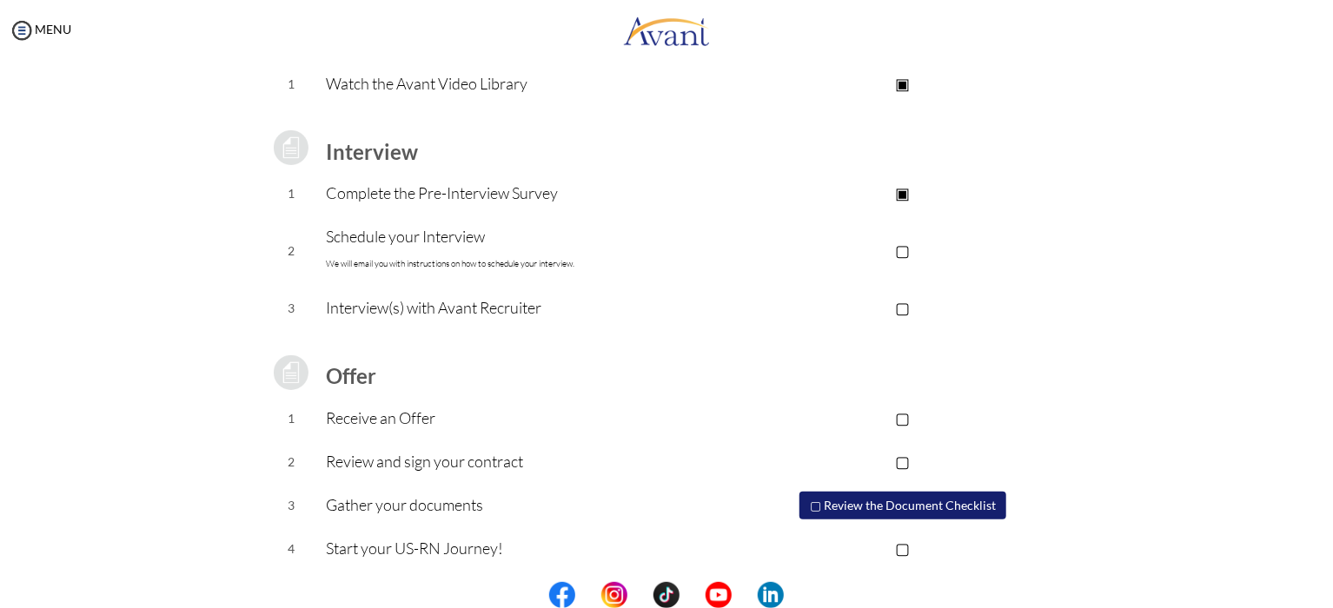
scroll to position [182, 0]
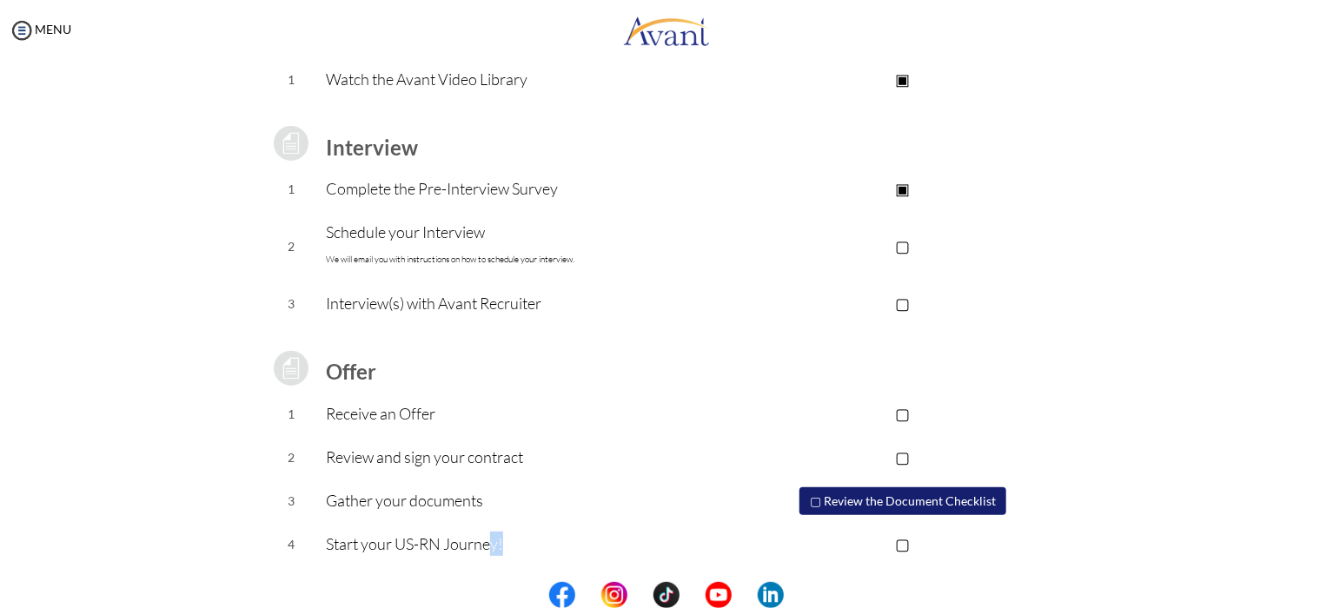
click at [497, 555] on td "Start your US-RN Journey!" at bounding box center [527, 544] width 402 height 43
click at [552, 557] on td "Start your US-RN Journey!" at bounding box center [527, 544] width 402 height 43
click at [857, 507] on button "▢ Review the Document Checklist" at bounding box center [902, 501] width 207 height 28
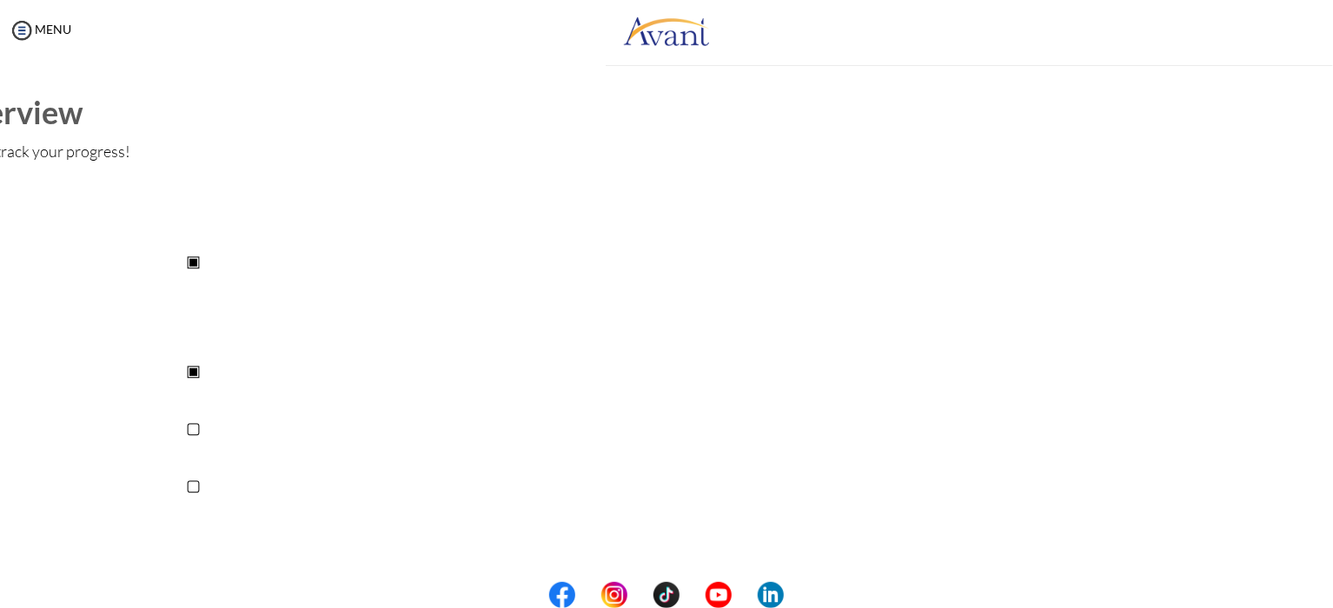
scroll to position [28, 0]
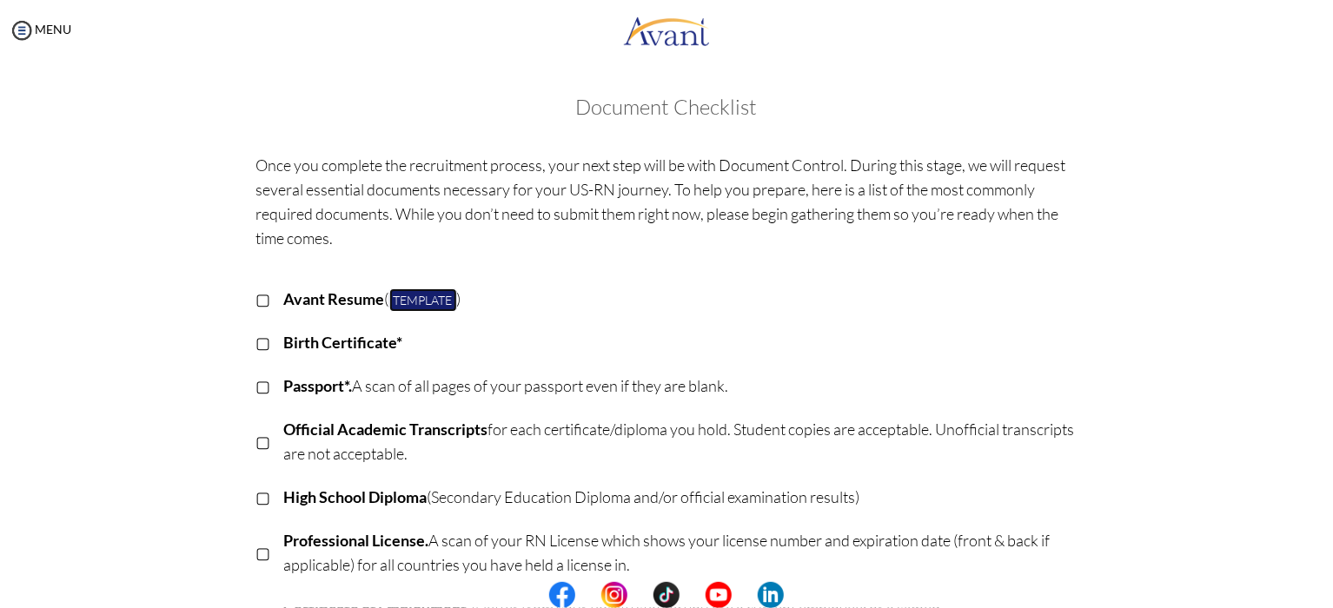
click at [423, 304] on link "Template" at bounding box center [423, 299] width 68 height 23
click at [439, 299] on link "Template" at bounding box center [423, 299] width 68 height 23
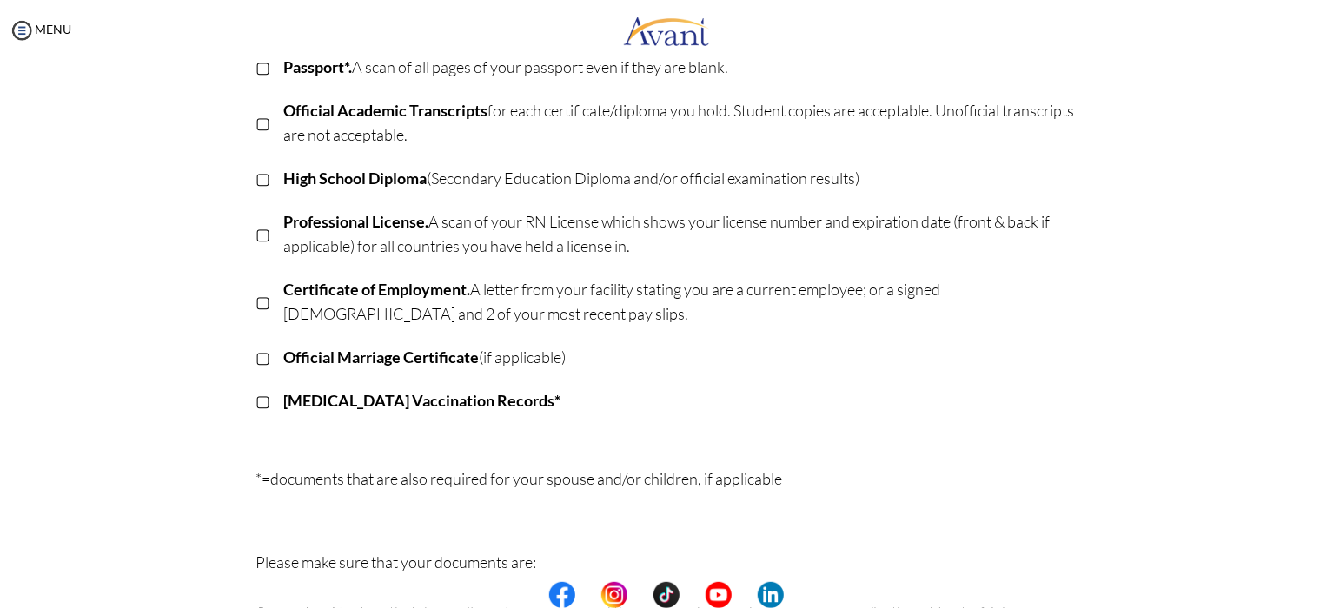
scroll to position [333, 0]
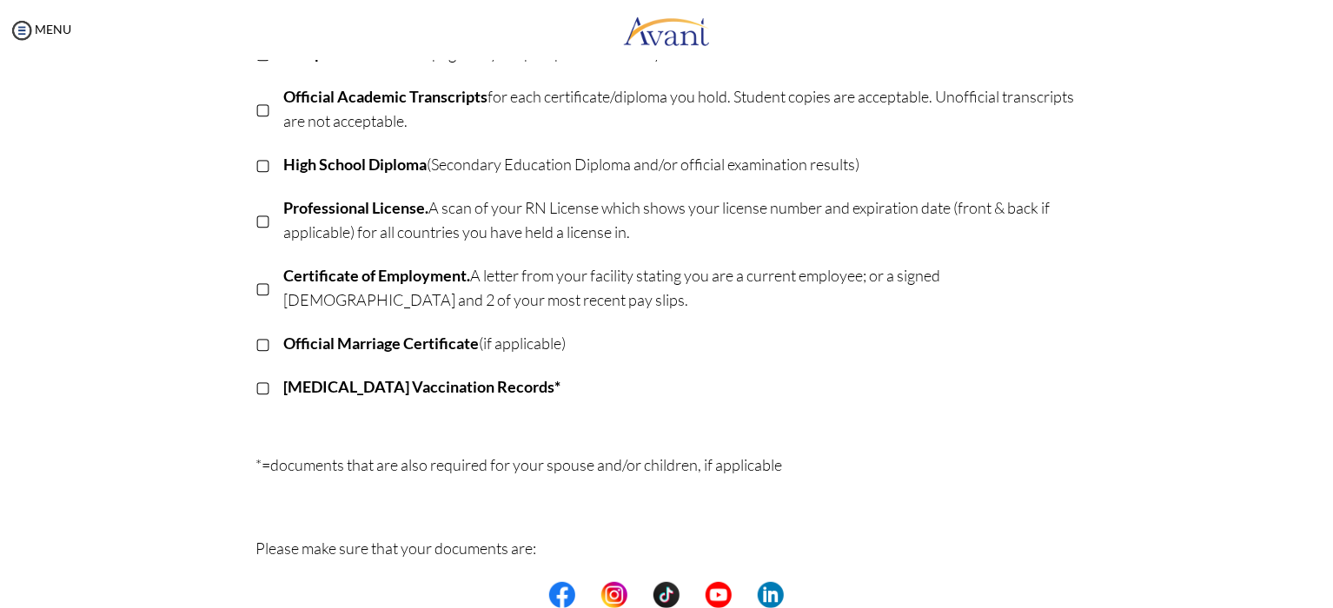
click at [451, 299] on p "Certificate of Employment. A letter from your facility stating you are a curren…" at bounding box center [680, 287] width 793 height 49
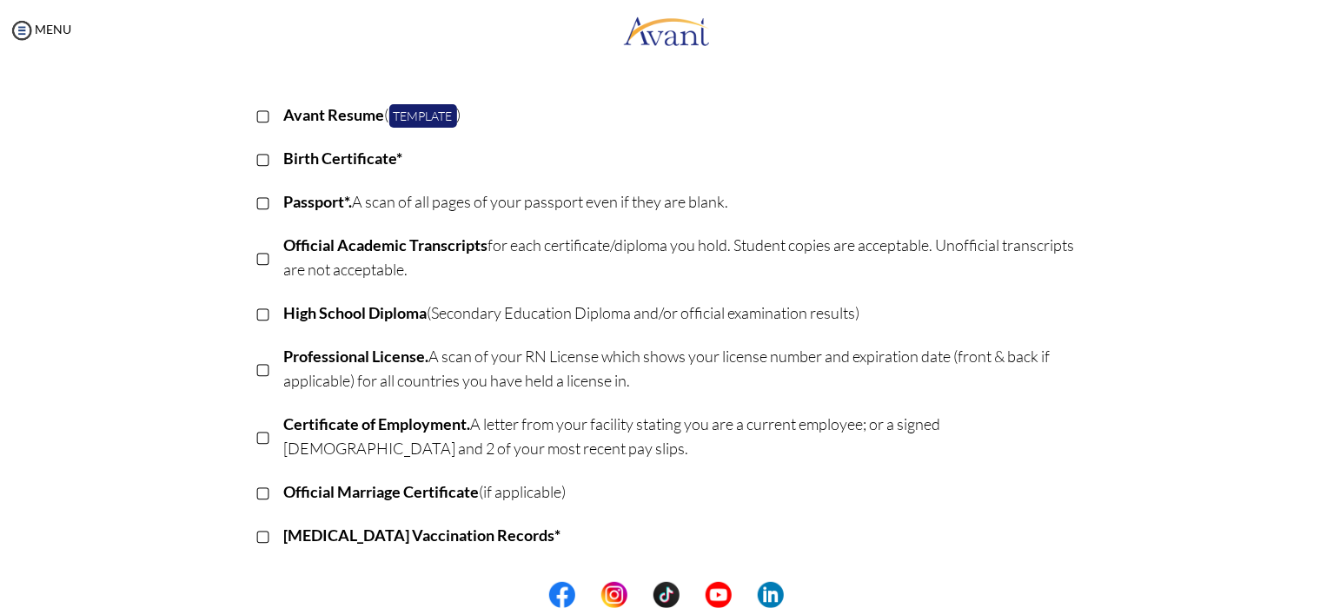
scroll to position [219, 0]
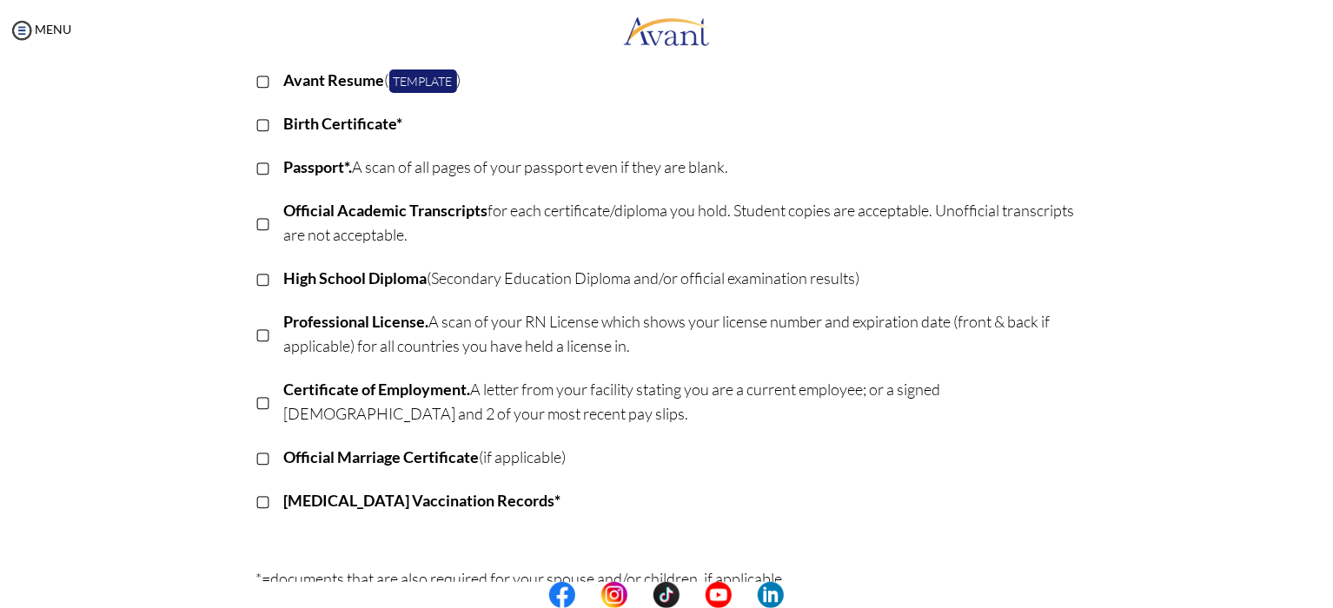
drag, startPoint x: 510, startPoint y: 280, endPoint x: 511, endPoint y: 295, distance: 14.8
click at [511, 295] on td "High School Diploma (Secondary Education Diploma and/or official examination re…" at bounding box center [680, 278] width 793 height 43
click at [330, 77] on b "Avant Resume" at bounding box center [334, 79] width 101 height 19
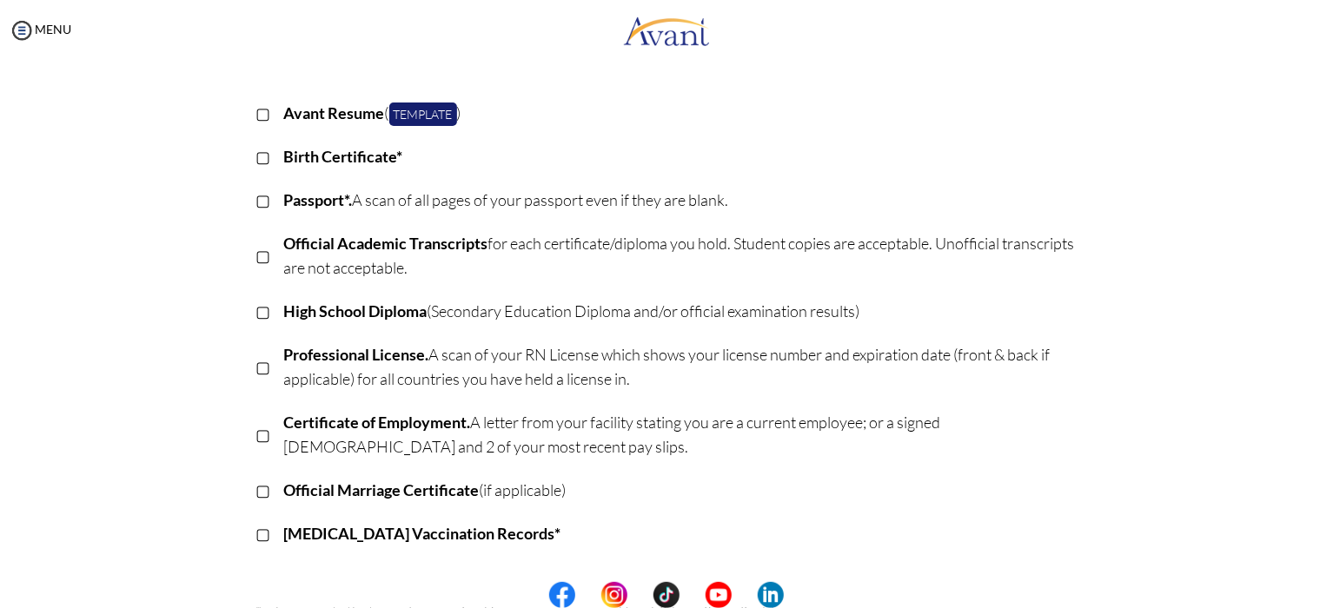
scroll to position [192, 0]
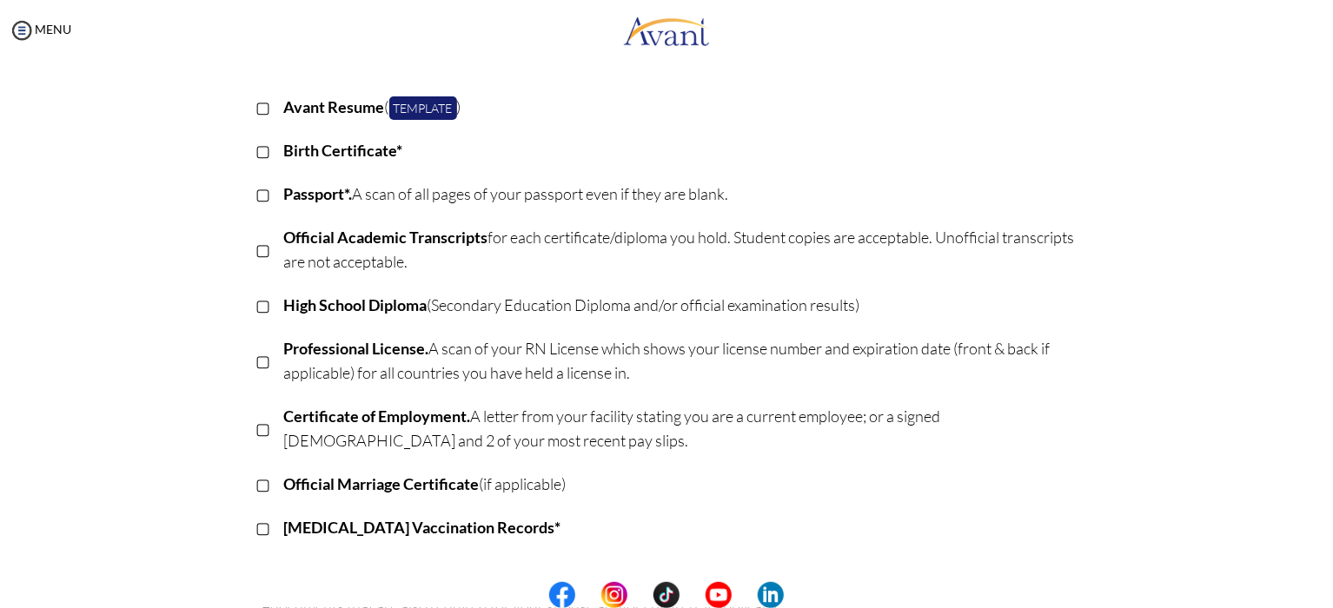
click at [516, 116] on p "Avant Resume ( Template )" at bounding box center [680, 107] width 793 height 24
click at [430, 348] on p "Professional License. A scan of your RN License which shows your license number…" at bounding box center [680, 360] width 793 height 49
click at [434, 430] on p "Certificate of Employment. A letter from your facility stating you are a curren…" at bounding box center [680, 428] width 793 height 49
click at [853, 420] on p "Certificate of Employment. A letter from your facility stating you are a curren…" at bounding box center [680, 428] width 793 height 49
click at [936, 424] on p "Certificate of Employment. A letter from your facility stating you are a curren…" at bounding box center [680, 428] width 793 height 49
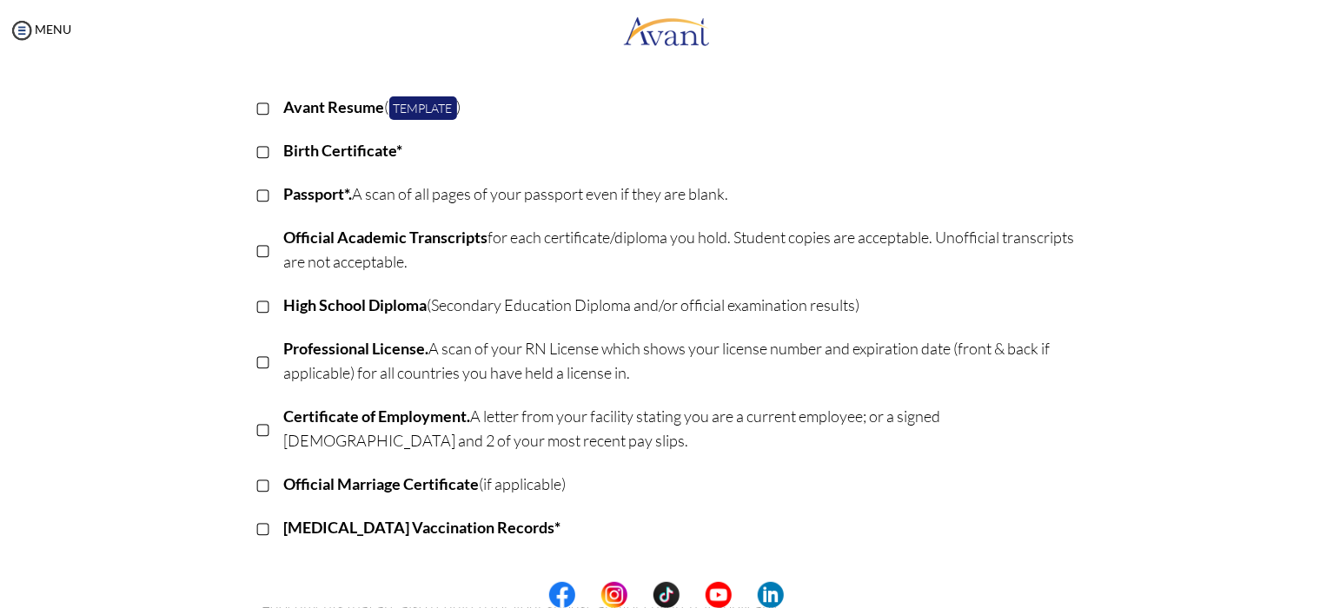
drag, startPoint x: 428, startPoint y: 447, endPoint x: 441, endPoint y: 441, distance: 14.4
click at [428, 447] on p "Certificate of Employment. A letter from your facility stating you are a curren…" at bounding box center [680, 428] width 793 height 49
click at [361, 445] on p "Certificate of Employment. A letter from your facility stating you are a curren…" at bounding box center [680, 428] width 793 height 49
click at [459, 445] on p "Certificate of Employment. A letter from your facility stating you are a curren…" at bounding box center [680, 428] width 793 height 49
click at [1033, 405] on p "Certificate of Employment. A letter from your facility stating you are a curren…" at bounding box center [680, 428] width 793 height 49
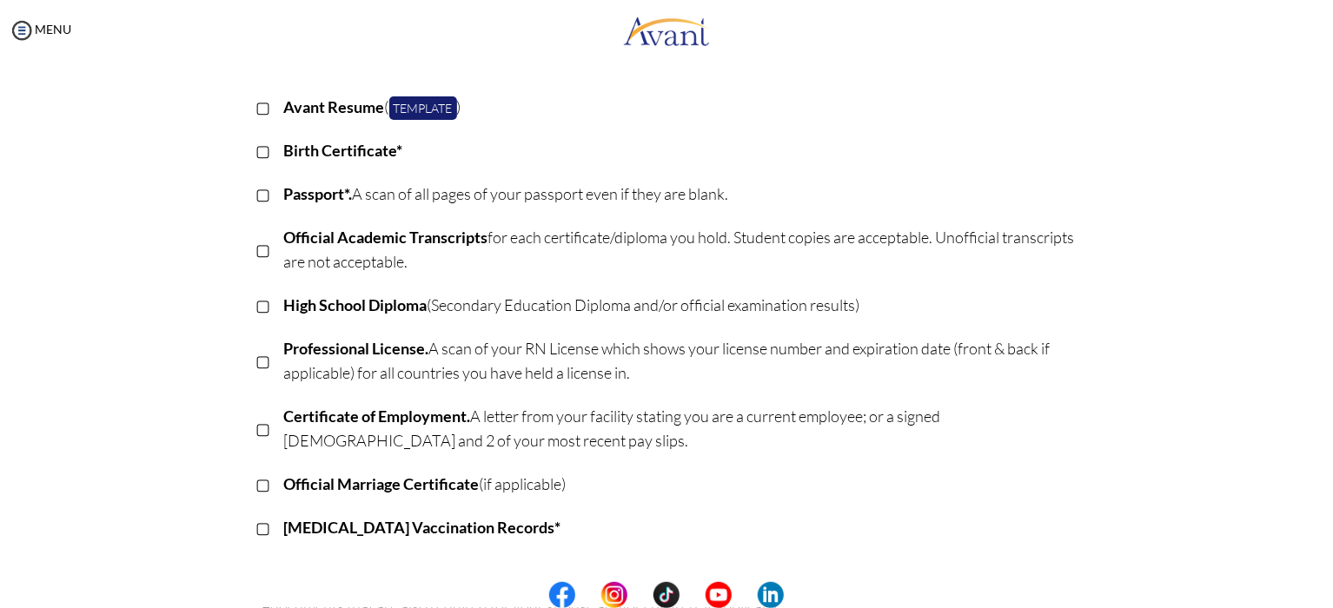
click at [947, 425] on p "Certificate of Employment. A letter from your facility stating you are a curren…" at bounding box center [680, 428] width 793 height 49
click at [986, 415] on p "Certificate of Employment. A letter from your facility stating you are a curren…" at bounding box center [680, 428] width 793 height 49
click at [959, 420] on p "Certificate of Employment. A letter from your facility stating you are a curren…" at bounding box center [680, 428] width 793 height 49
click at [861, 414] on p "Certificate of Employment. A letter from your facility stating you are a curren…" at bounding box center [680, 428] width 793 height 49
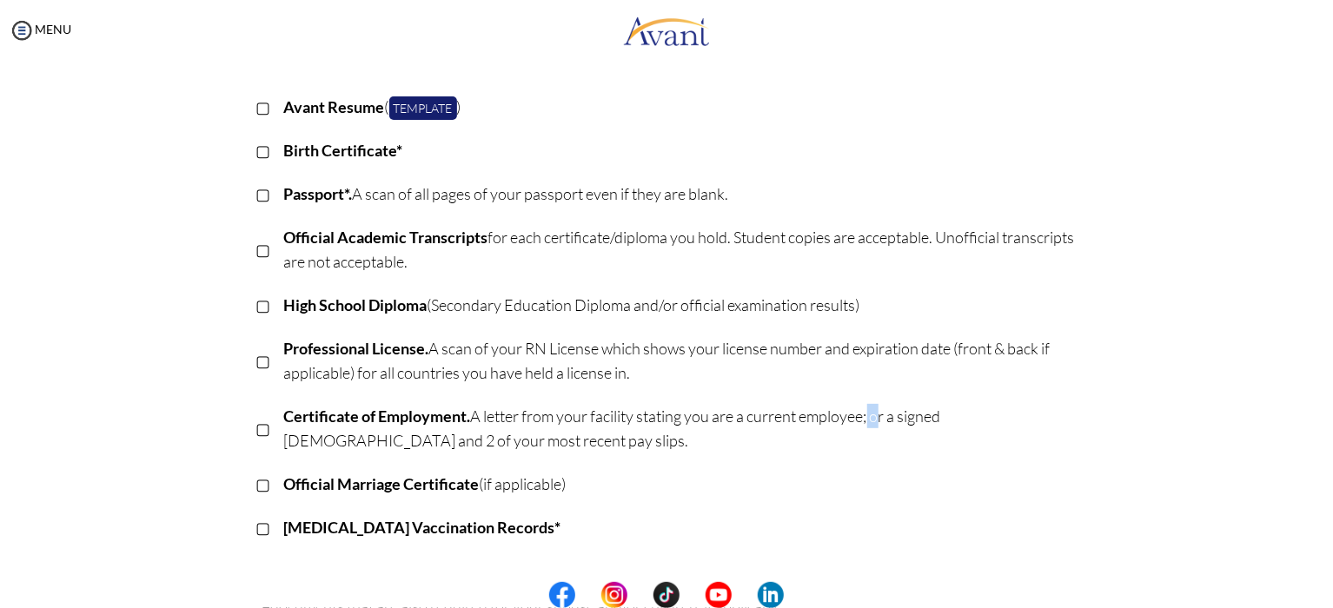
click at [861, 414] on p "Certificate of Employment. A letter from your facility stating you are a curren…" at bounding box center [680, 428] width 793 height 49
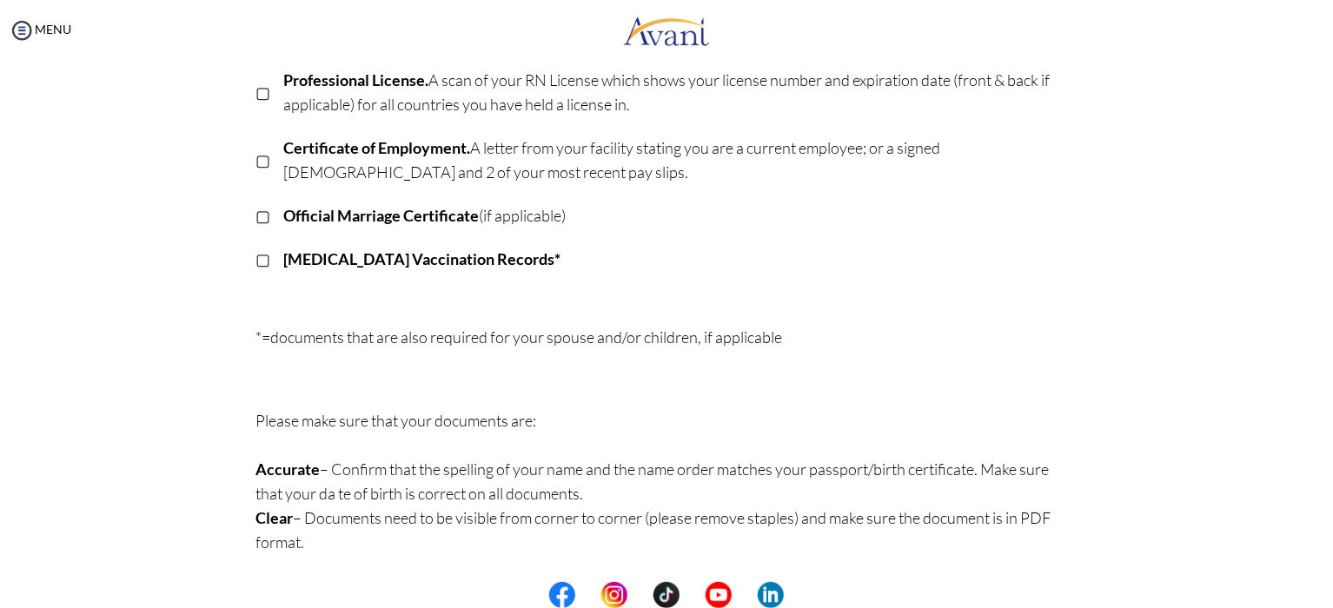
scroll to position [288, 0]
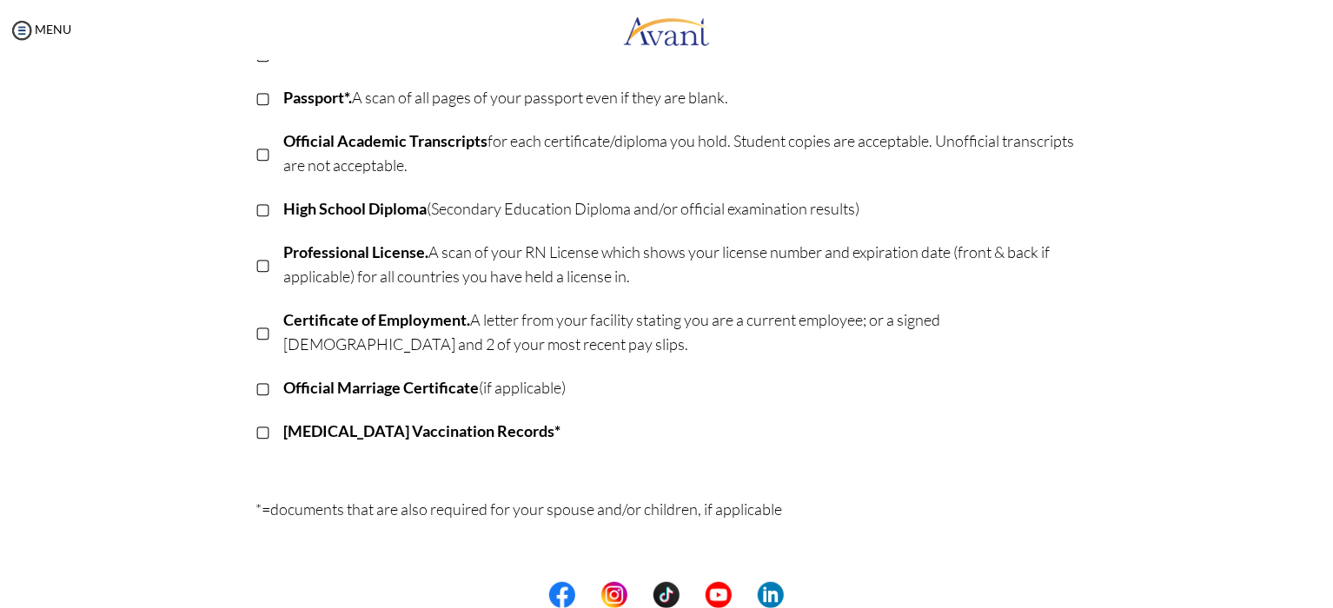
click at [618, 247] on p "Professional License. A scan of your RN License which shows your license number…" at bounding box center [680, 264] width 793 height 49
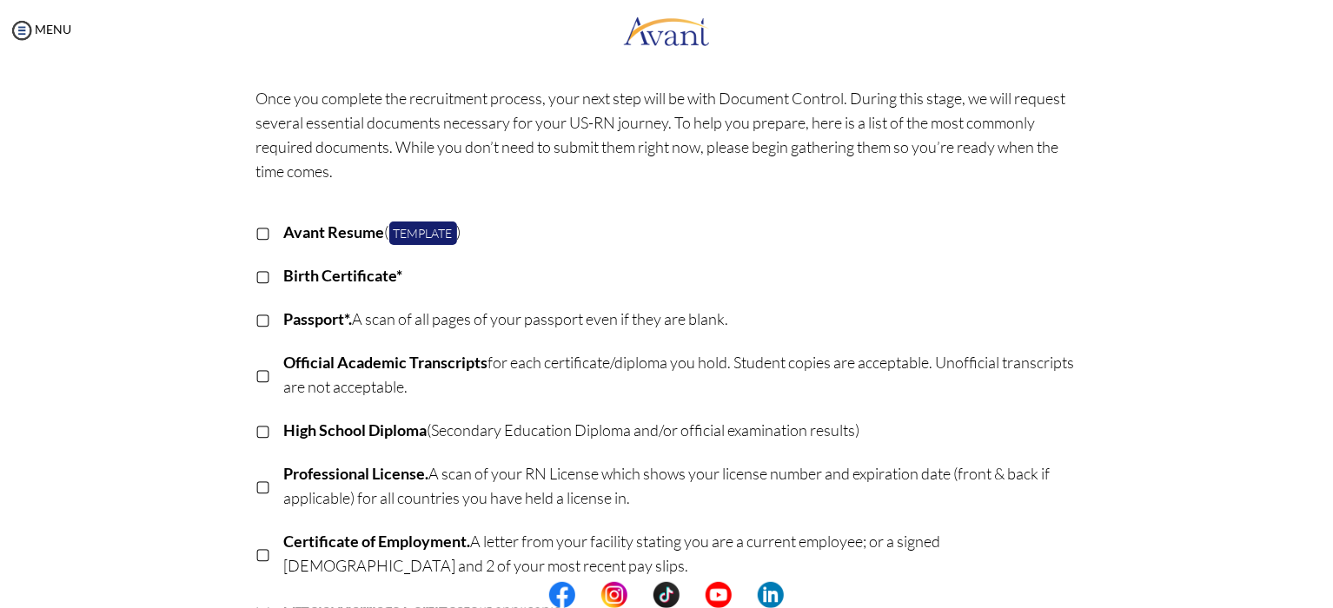
scroll to position [0, 0]
